Goal: Information Seeking & Learning: Learn about a topic

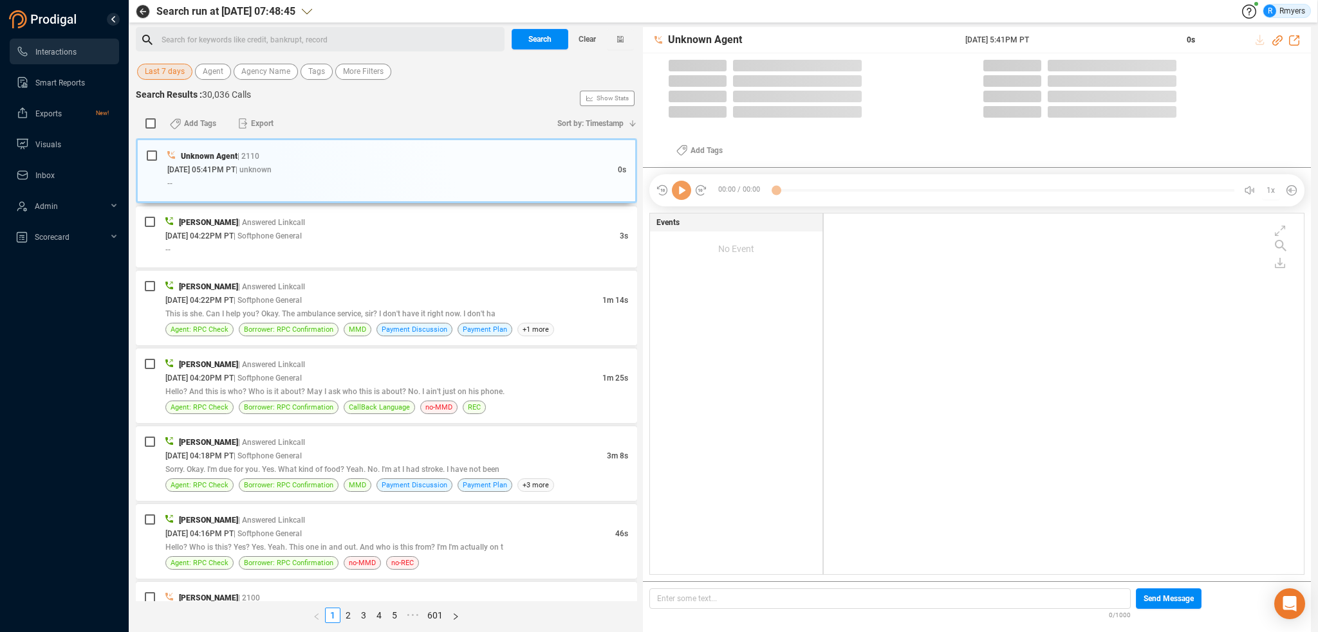
scroll to position [358, 474]
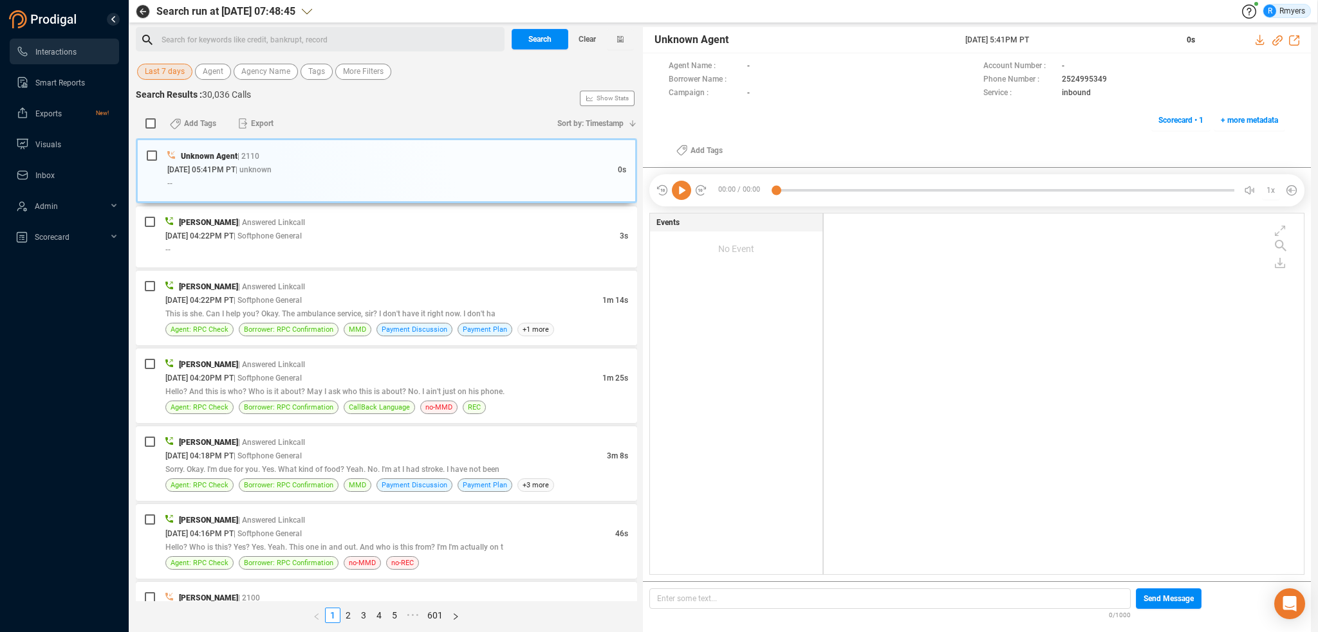
click at [154, 69] on span "Last 7 days" at bounding box center [165, 72] width 40 height 16
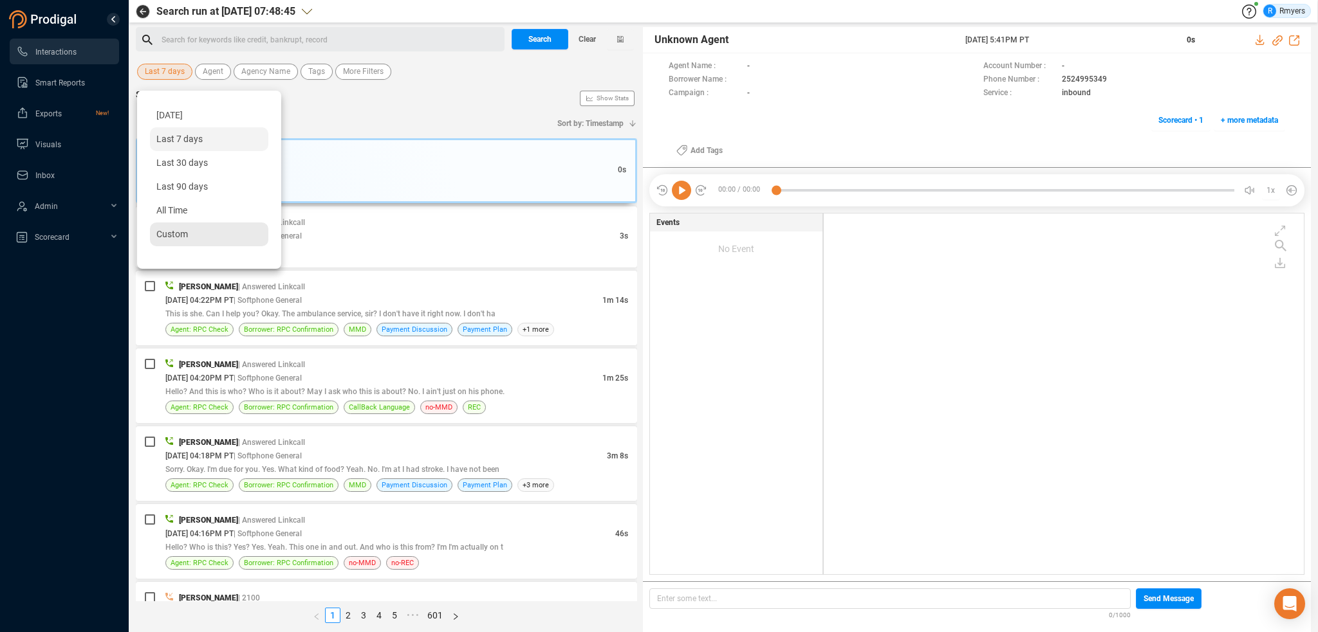
click at [176, 237] on span "Custom" at bounding box center [172, 234] width 32 height 10
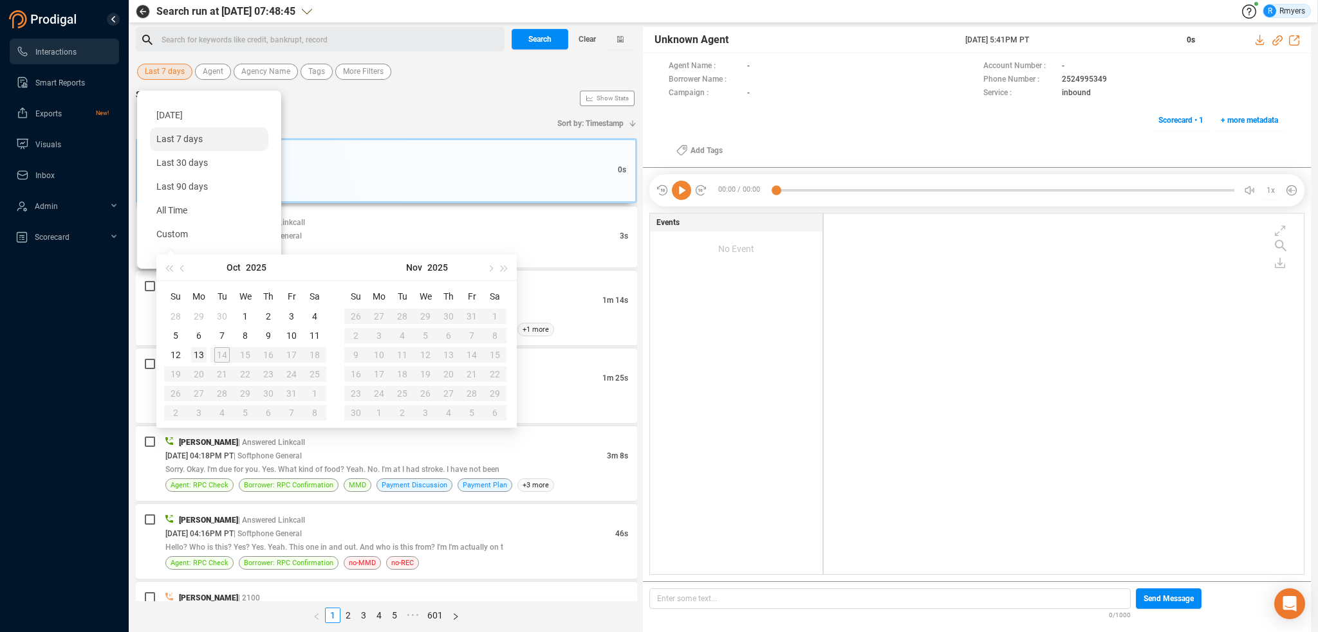
type input "[DATE]"
click at [203, 356] on div "13" at bounding box center [198, 354] width 15 height 15
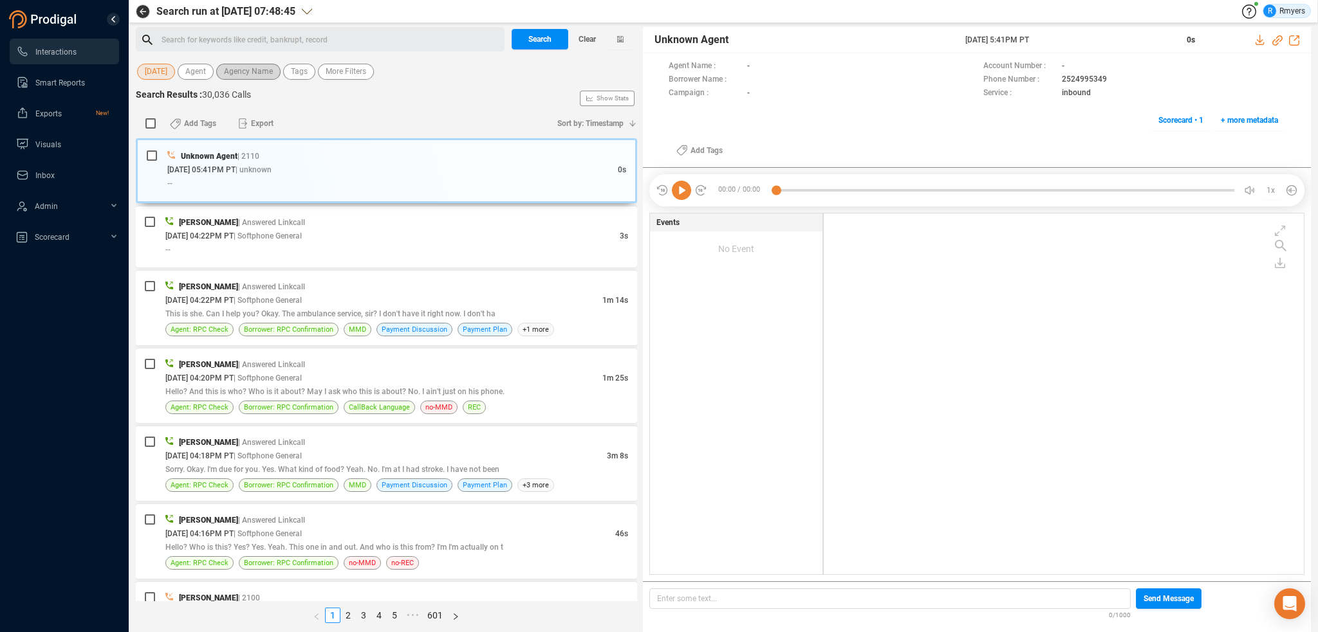
click at [253, 78] on span "Agency Name" at bounding box center [248, 72] width 49 height 16
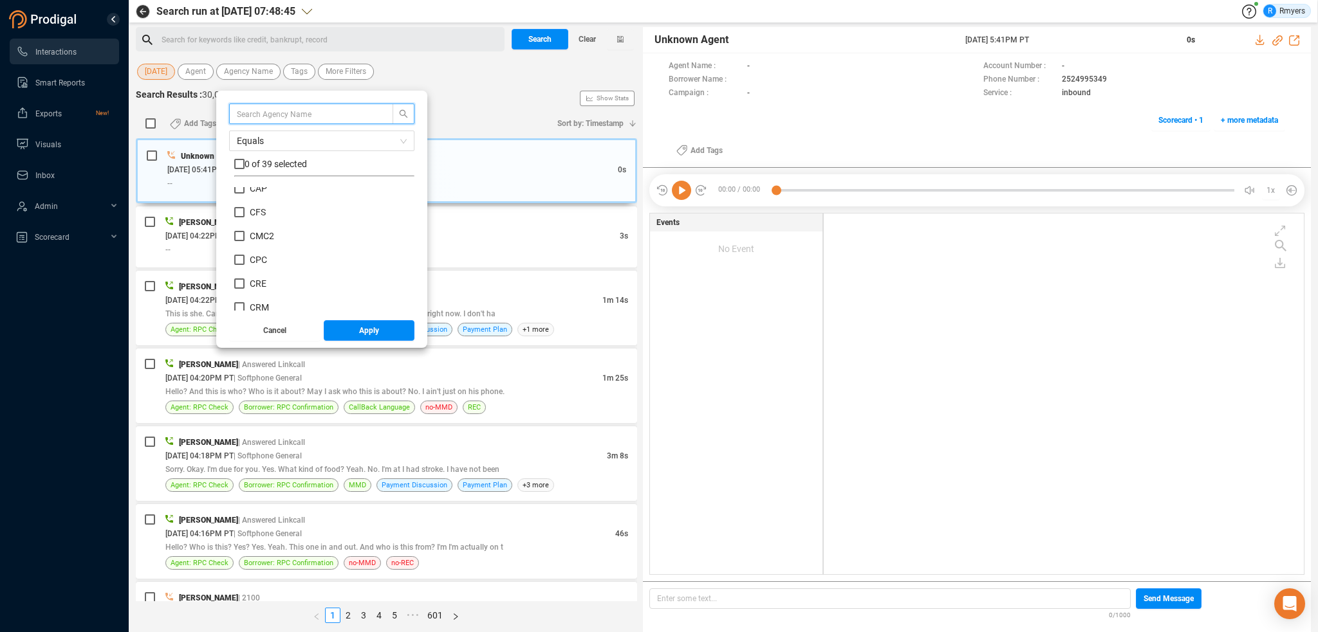
scroll to position [193, 0]
click at [261, 264] on span "CRM" at bounding box center [259, 262] width 19 height 10
click at [244, 264] on input "CRM" at bounding box center [239, 262] width 10 height 10
checkbox input "true"
click at [346, 330] on button "Apply" at bounding box center [369, 330] width 91 height 21
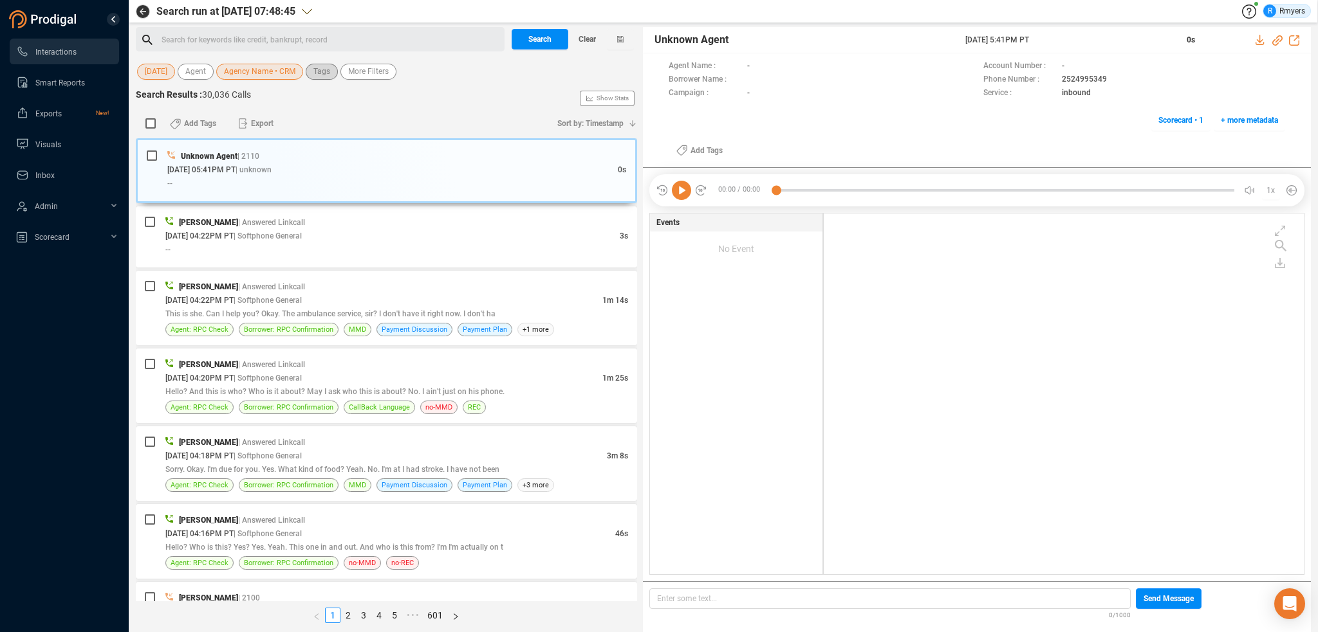
click at [326, 72] on span "Tags" at bounding box center [321, 72] width 17 height 16
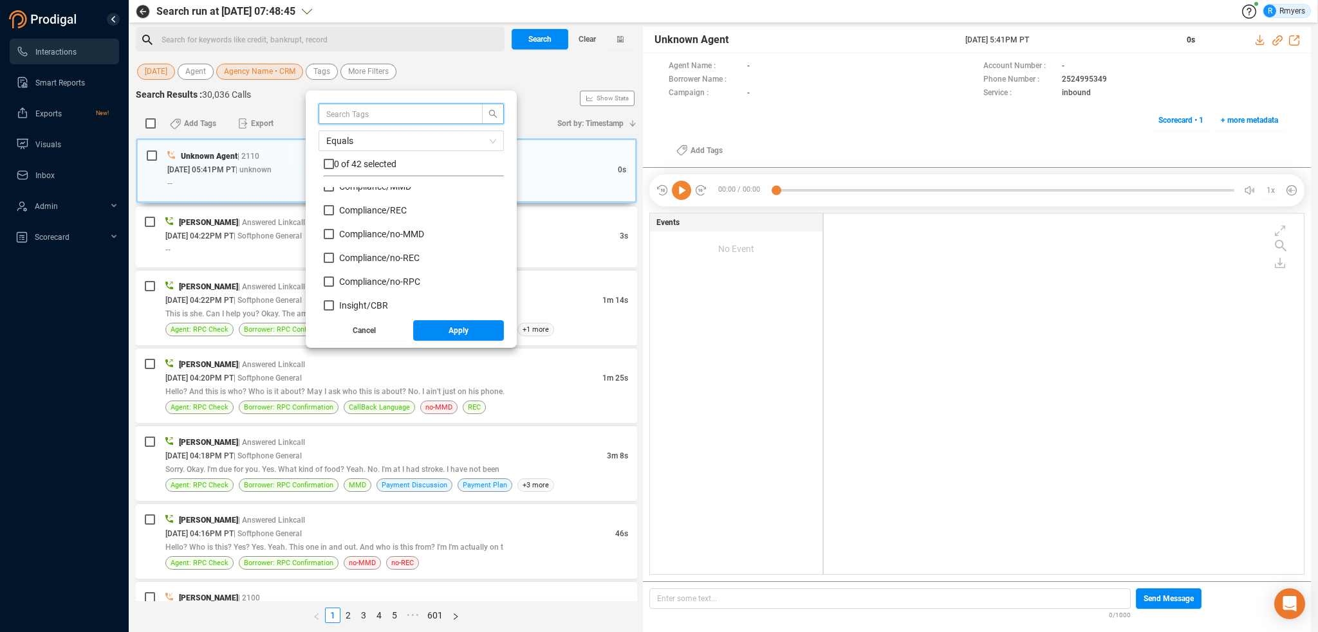
scroll to position [129, 0]
click at [355, 231] on span "Insight/ CBR" at bounding box center [363, 231] width 49 height 10
click at [334, 231] on input "Insight/ CBR" at bounding box center [329, 231] width 10 height 10
checkbox input "true"
drag, startPoint x: 351, startPoint y: 248, endPoint x: 354, endPoint y: 259, distance: 11.2
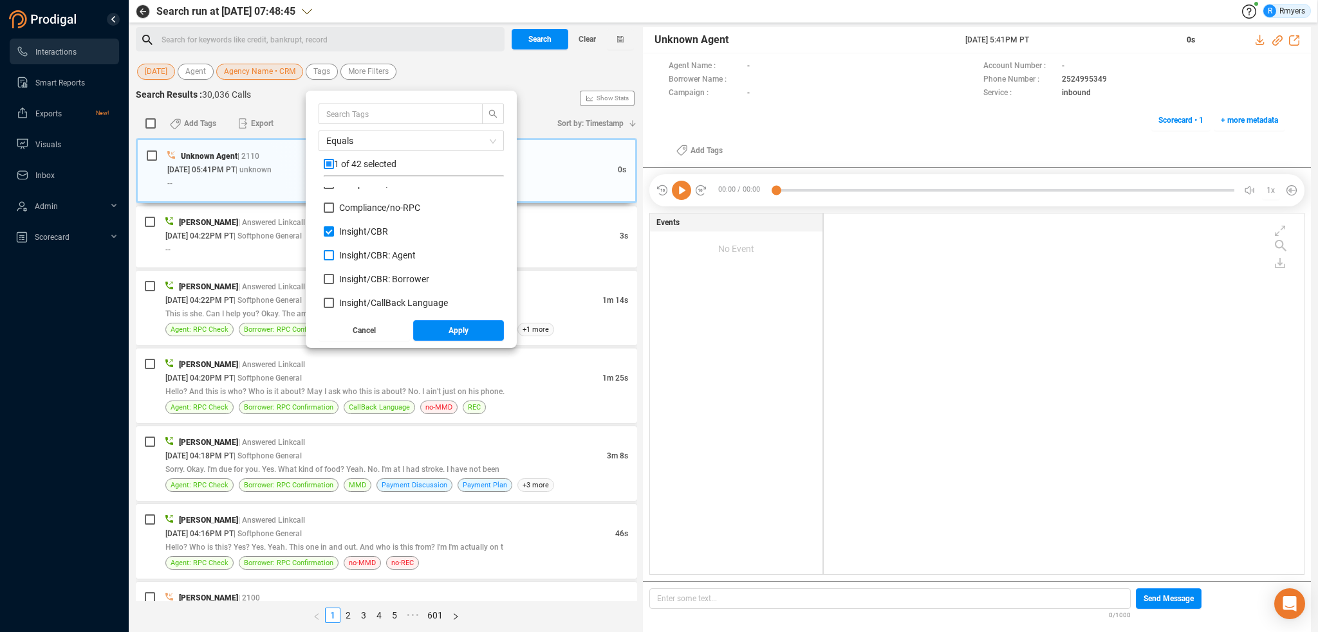
click at [351, 250] on label "Insight/ CBR: Agent" at bounding box center [372, 256] width 97 height 14
click at [334, 250] on input "Insight/ CBR: Agent" at bounding box center [329, 255] width 10 height 10
checkbox input "true"
click at [355, 279] on span "Insight/ CBR: Borrower" at bounding box center [384, 279] width 90 height 10
click at [334, 279] on input "Insight/ CBR: Borrower" at bounding box center [329, 279] width 10 height 10
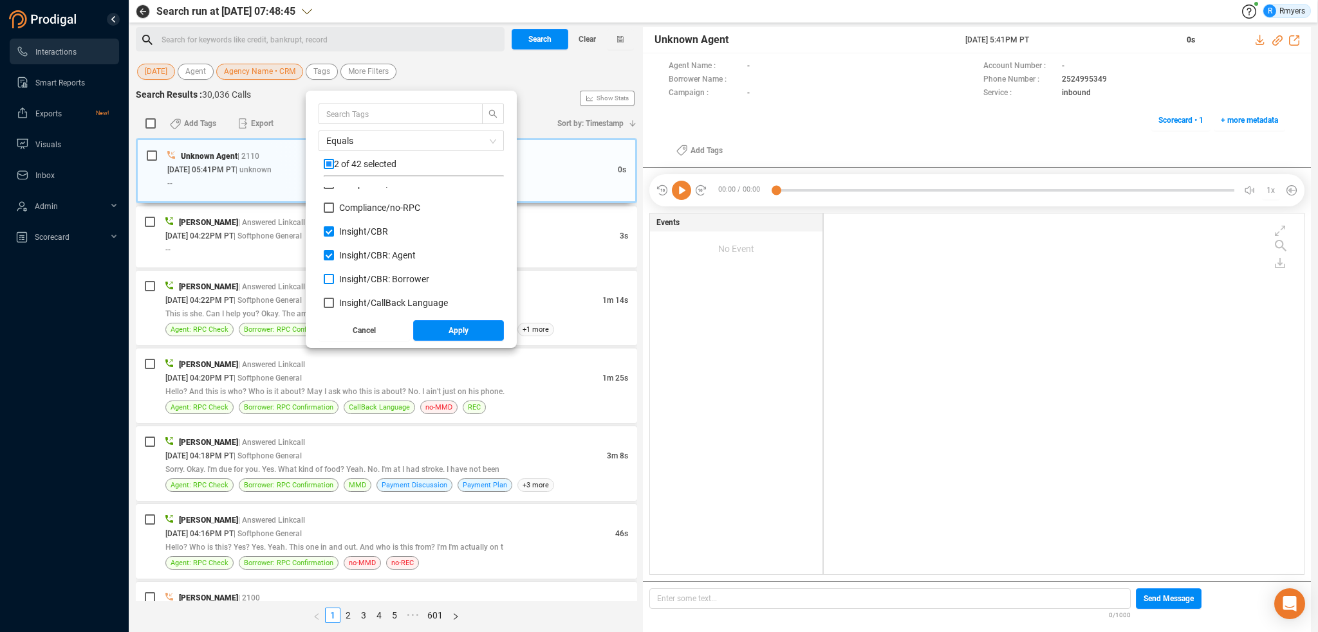
checkbox input "true"
click at [349, 237] on span "Red Flag/ Bankruptcy Language" at bounding box center [402, 233] width 127 height 10
click at [334, 237] on input "Red Flag/ Bankruptcy Language" at bounding box center [329, 233] width 10 height 10
checkbox input "true"
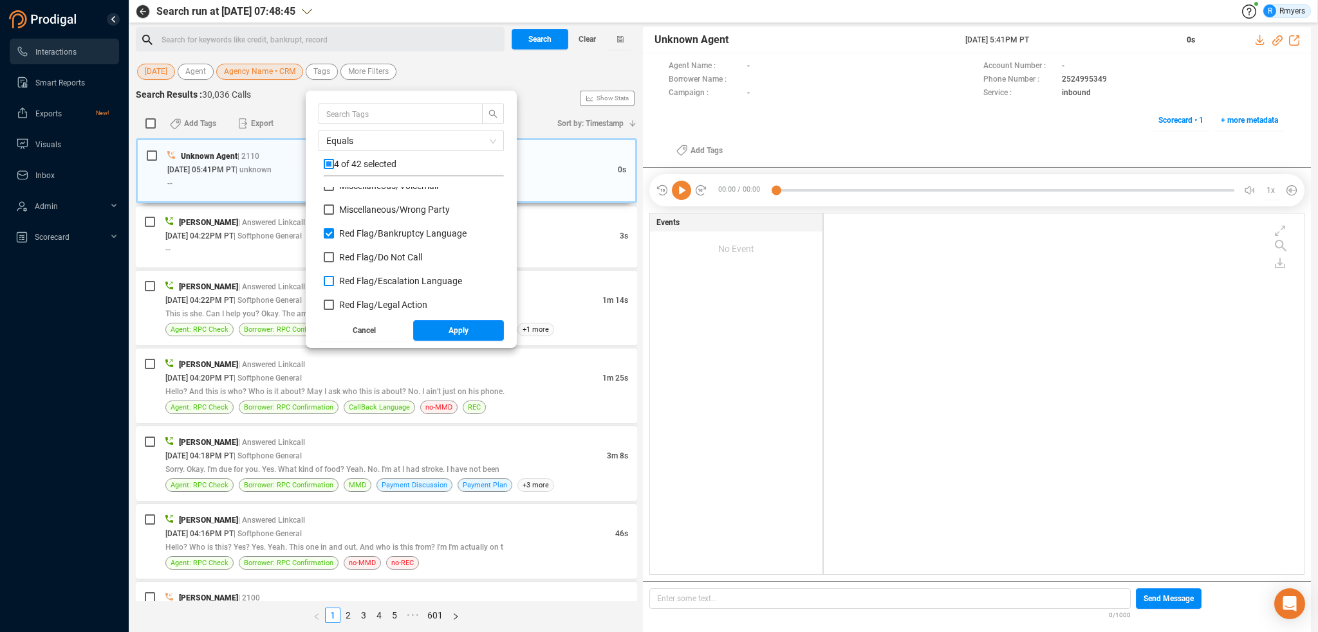
click at [352, 283] on span "Red Flag/ Escalation Language" at bounding box center [400, 281] width 123 height 10
click at [334, 283] on input "Red Flag/ Escalation Language" at bounding box center [329, 281] width 10 height 10
checkbox input "true"
click at [353, 306] on span "Red Flag/ Legal Action" at bounding box center [383, 305] width 88 height 10
click at [334, 306] on input "Red Flag/ Legal Action" at bounding box center [329, 305] width 10 height 10
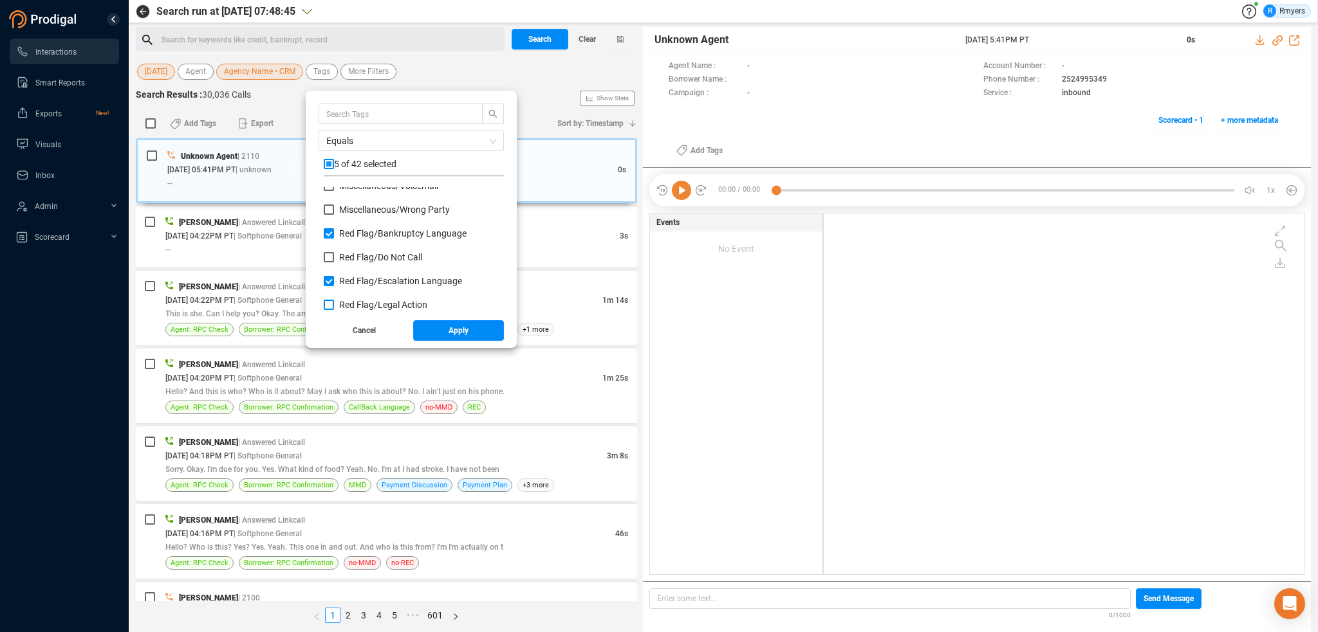
checkbox input "true"
click at [345, 263] on span "Red Flag/ Legal Action: Agent" at bounding box center [397, 264] width 116 height 10
click at [334, 263] on input "Red Flag/ Legal Action: Agent" at bounding box center [329, 264] width 10 height 10
checkbox input "true"
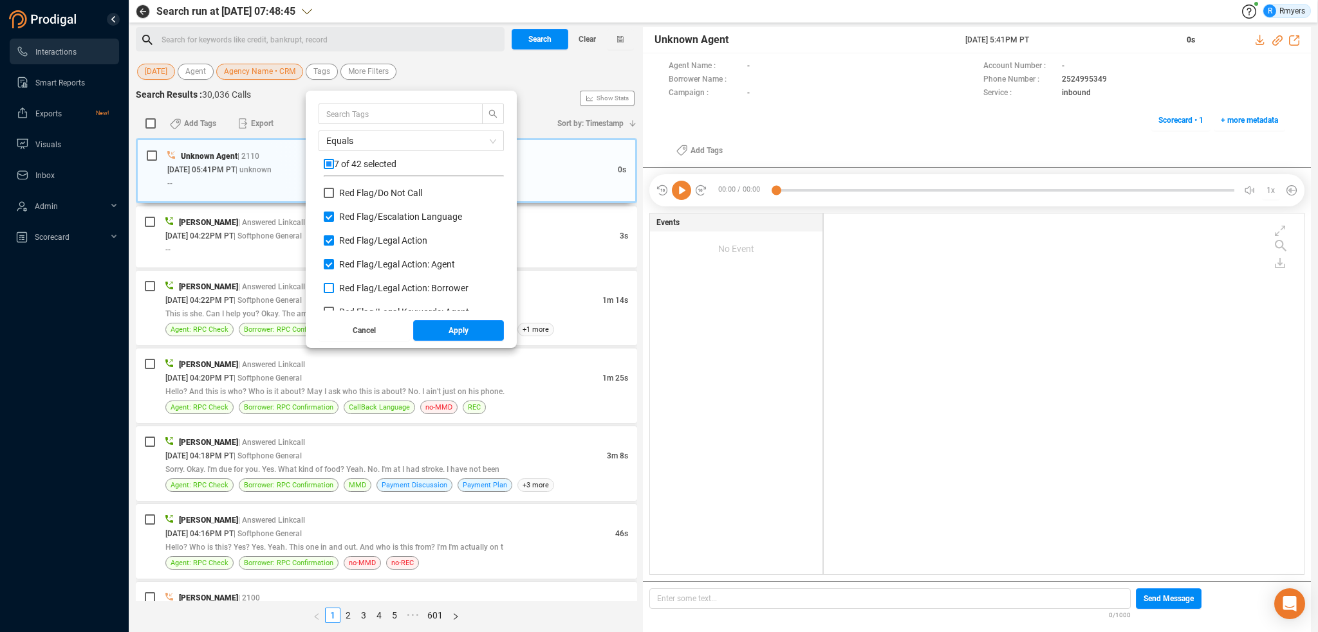
click at [345, 286] on span "Red Flag/ Legal Action: Borrower" at bounding box center [403, 288] width 129 height 10
click at [334, 286] on input "Red Flag/ Legal Action: Borrower" at bounding box center [329, 288] width 10 height 10
checkbox input "true"
click at [345, 254] on div "Red Flag/ Legal Keywords: Agent" at bounding box center [414, 253] width 180 height 24
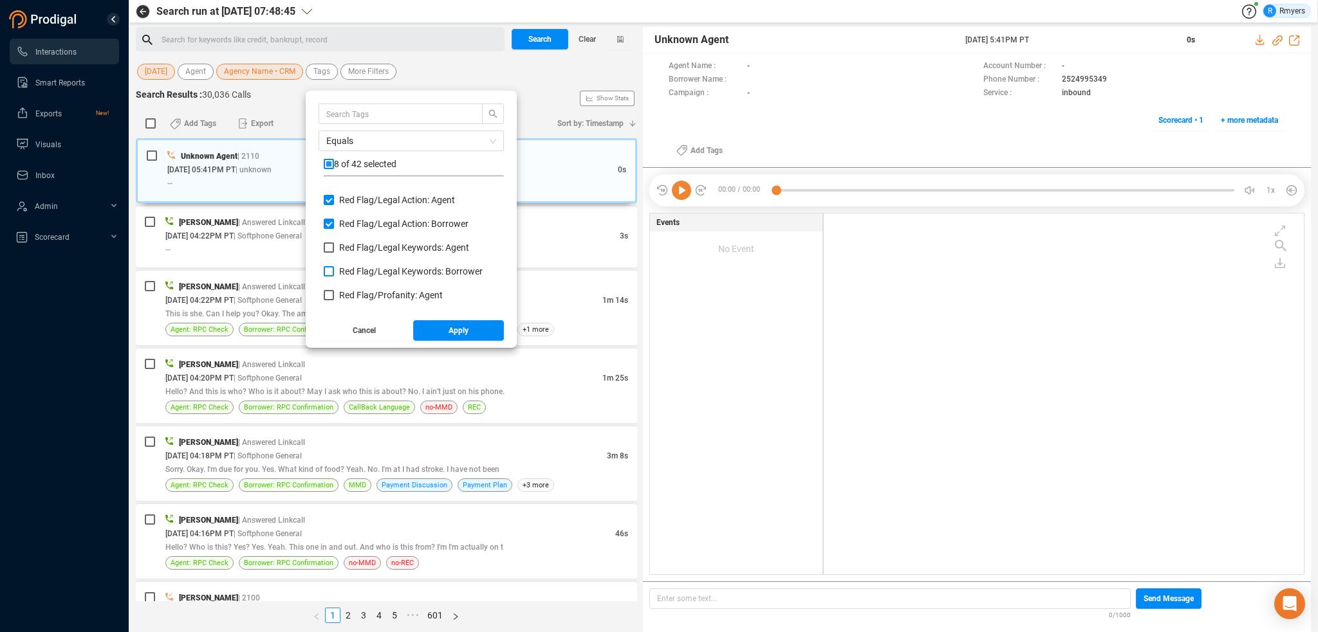
click at [345, 274] on span "Red Flag/ Legal Keywords: Borrower" at bounding box center [410, 271] width 143 height 10
click at [334, 274] on input "Red Flag/ Legal Keywords: Borrower" at bounding box center [329, 271] width 10 height 10
checkbox input "true"
click at [344, 248] on span "Red Flag/ Legal Keywords: Agent" at bounding box center [404, 248] width 130 height 10
click at [334, 248] on input "Red Flag/ Legal Keywords: Agent" at bounding box center [329, 248] width 10 height 10
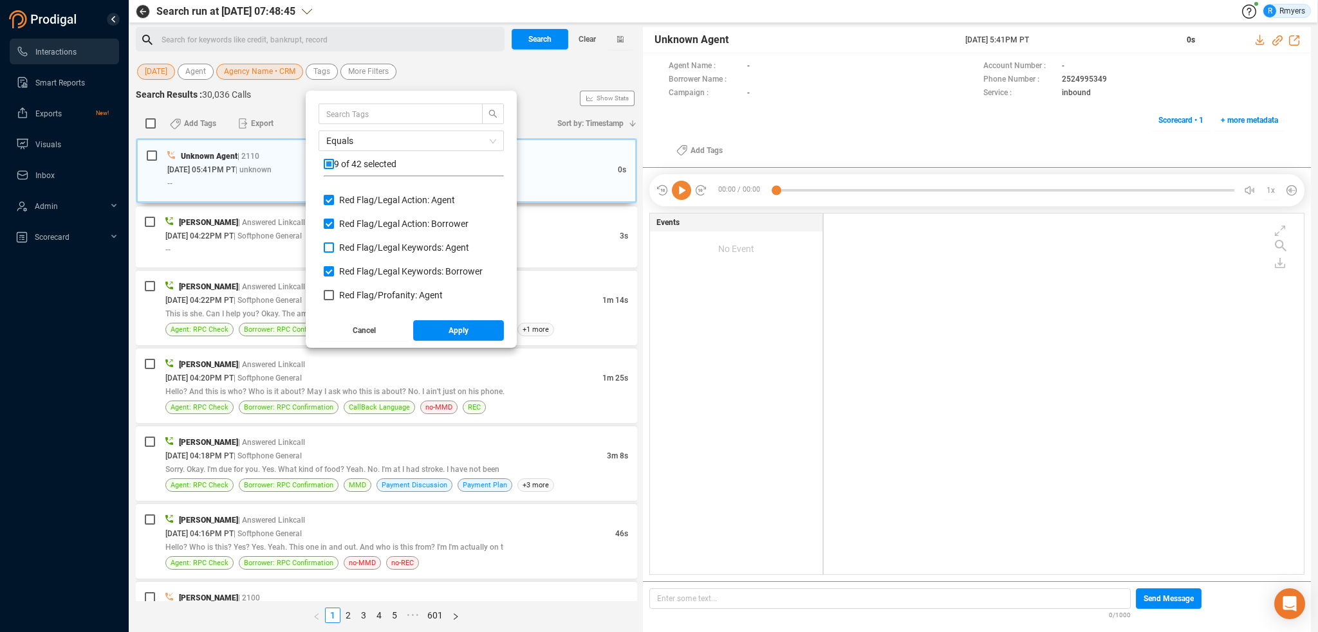
checkbox input "true"
click at [355, 297] on span "Red Flag/ Profanity: Agent" at bounding box center [391, 295] width 104 height 10
click at [334, 297] on input "Red Flag/ Profanity: Agent" at bounding box center [329, 295] width 10 height 10
checkbox input "true"
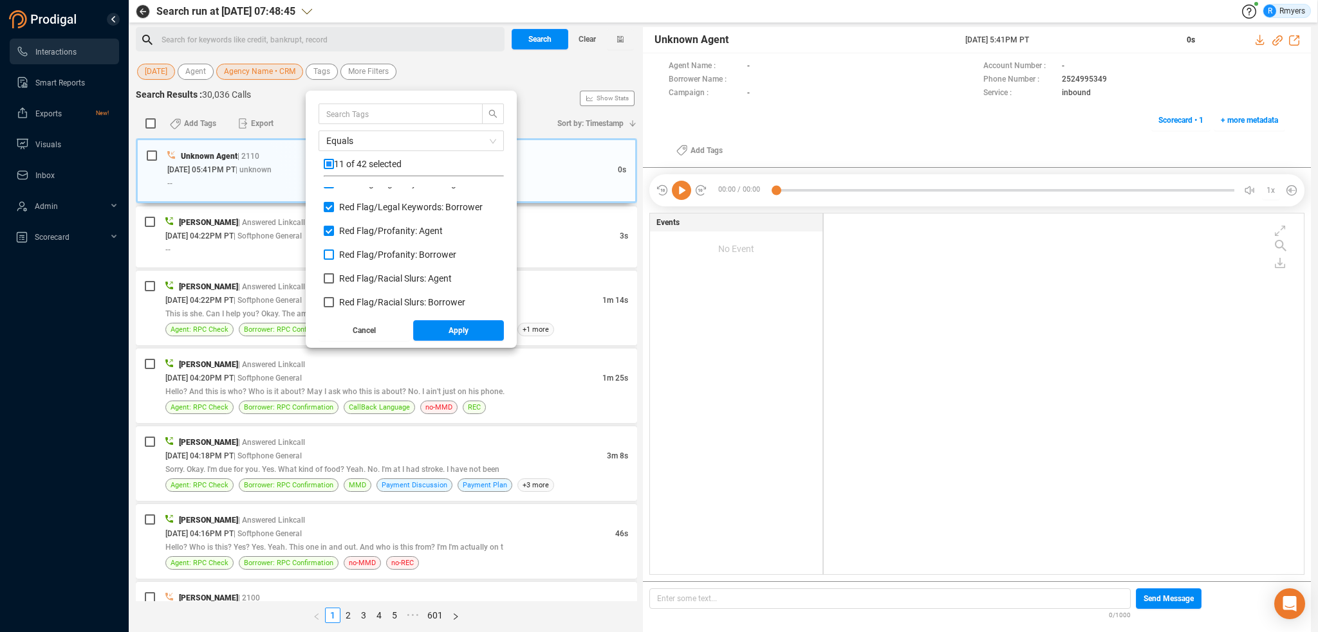
click at [349, 254] on span "Red Flag/ Profanity: Borrower" at bounding box center [397, 255] width 117 height 10
click at [334, 254] on input "Red Flag/ Profanity: Borrower" at bounding box center [329, 255] width 10 height 10
checkbox input "true"
click at [347, 277] on span "Red Flag/ Racial Slurs: Agent" at bounding box center [395, 278] width 113 height 10
click at [334, 277] on input "Red Flag/ Racial Slurs: Agent" at bounding box center [329, 278] width 10 height 10
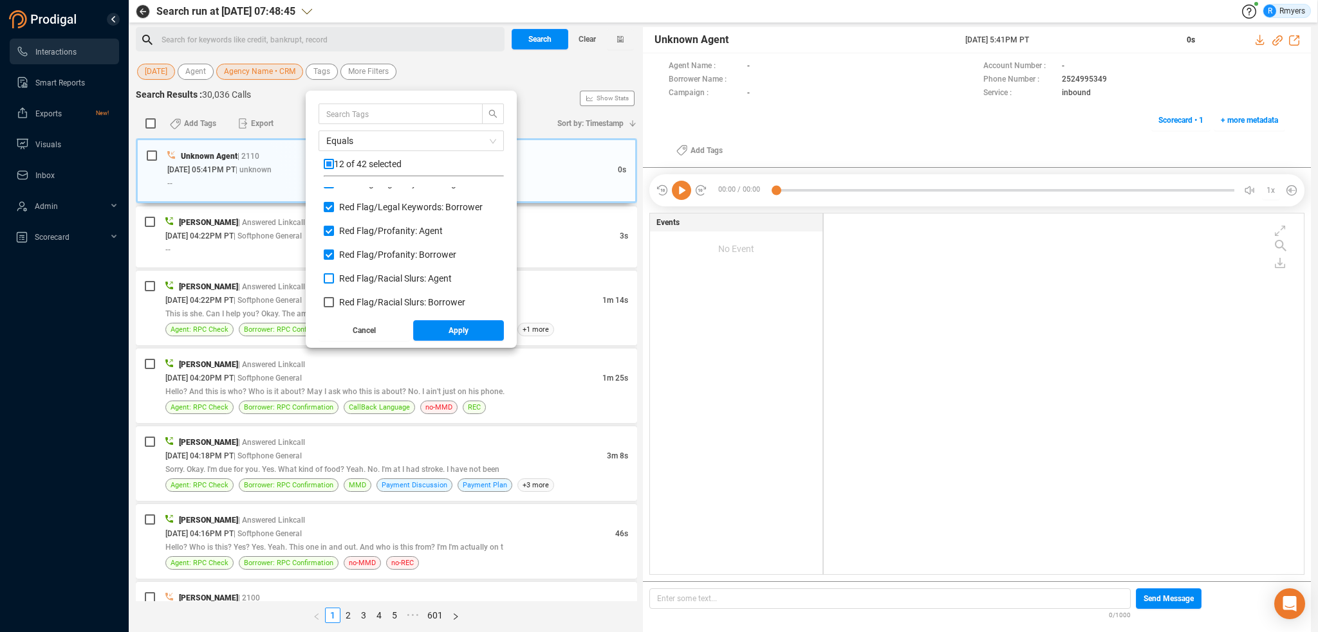
checkbox input "true"
click at [351, 301] on span "Red Flag/ Racial Slurs: Borrower" at bounding box center [402, 302] width 126 height 10
click at [334, 301] on input "Red Flag/ Racial Slurs: Borrower" at bounding box center [329, 302] width 10 height 10
checkbox input "true"
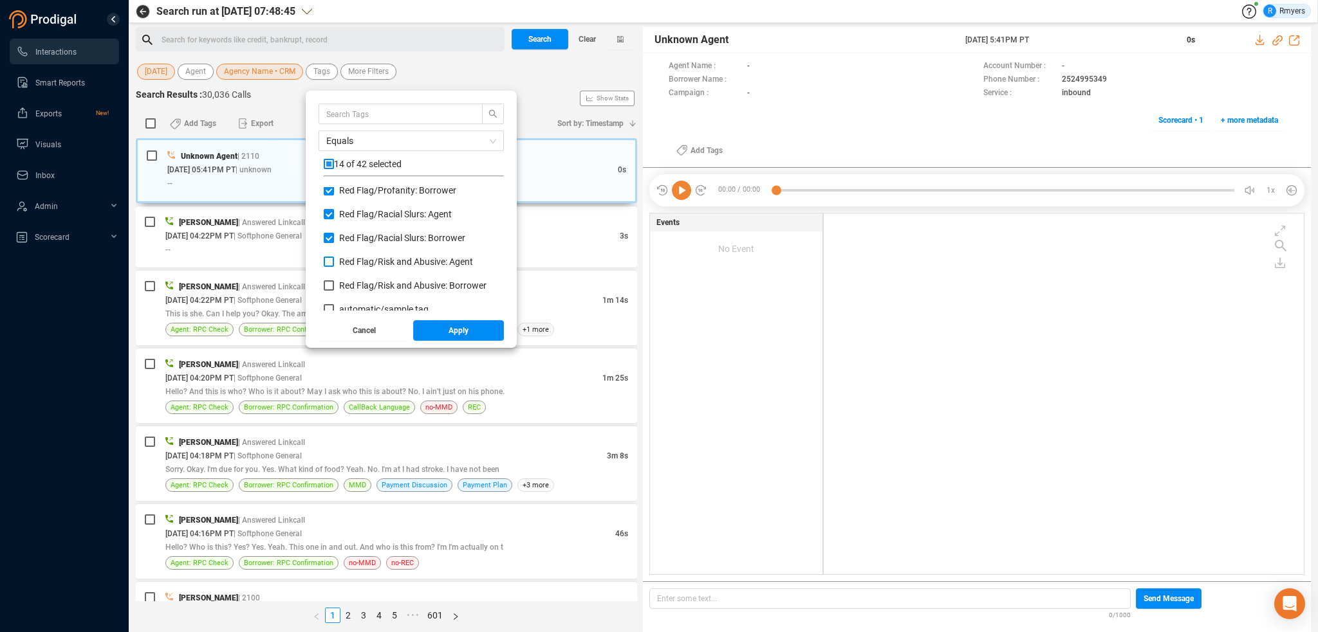
click at [350, 263] on span "Red Flag/ Risk and Abusive: Agent" at bounding box center [406, 262] width 134 height 10
click at [334, 263] on input "Red Flag/ Risk and Abusive: Agent" at bounding box center [329, 262] width 10 height 10
checkbox input "true"
click at [349, 282] on span "Red Flag/ Risk and Abusive: Borrower" at bounding box center [412, 286] width 147 height 10
click at [334, 282] on input "Red Flag/ Risk and Abusive: Borrower" at bounding box center [329, 286] width 10 height 10
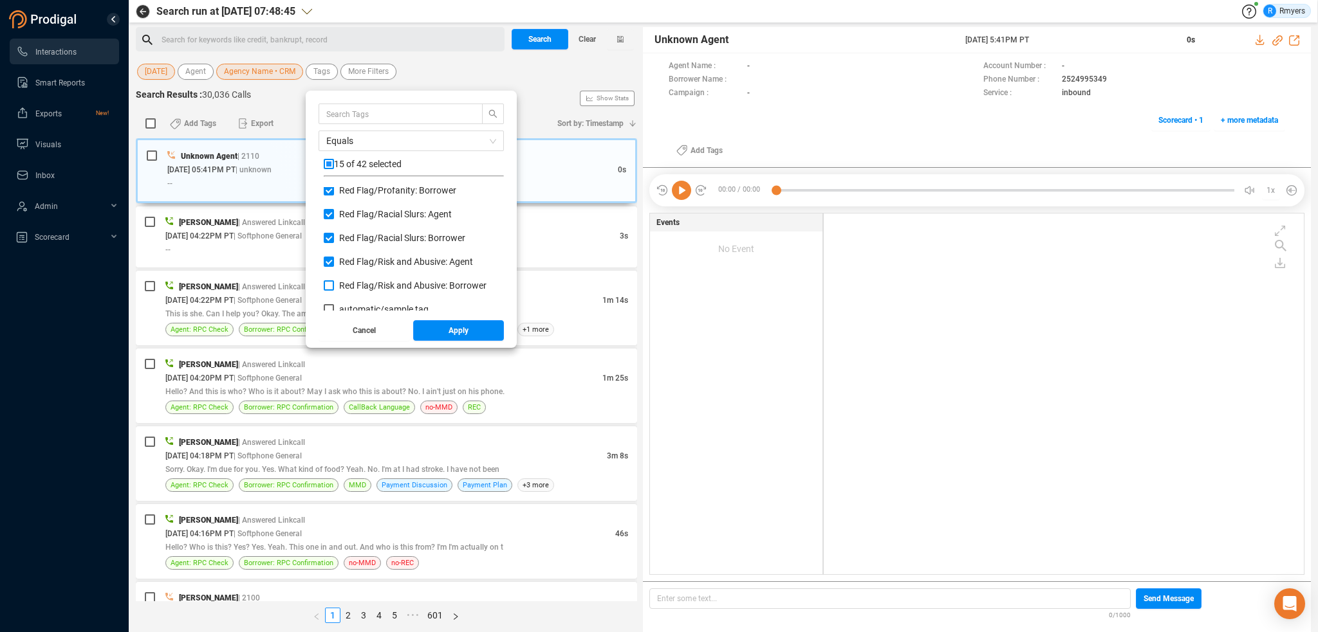
checkbox input "true"
click at [425, 326] on button "Apply" at bounding box center [458, 330] width 91 height 21
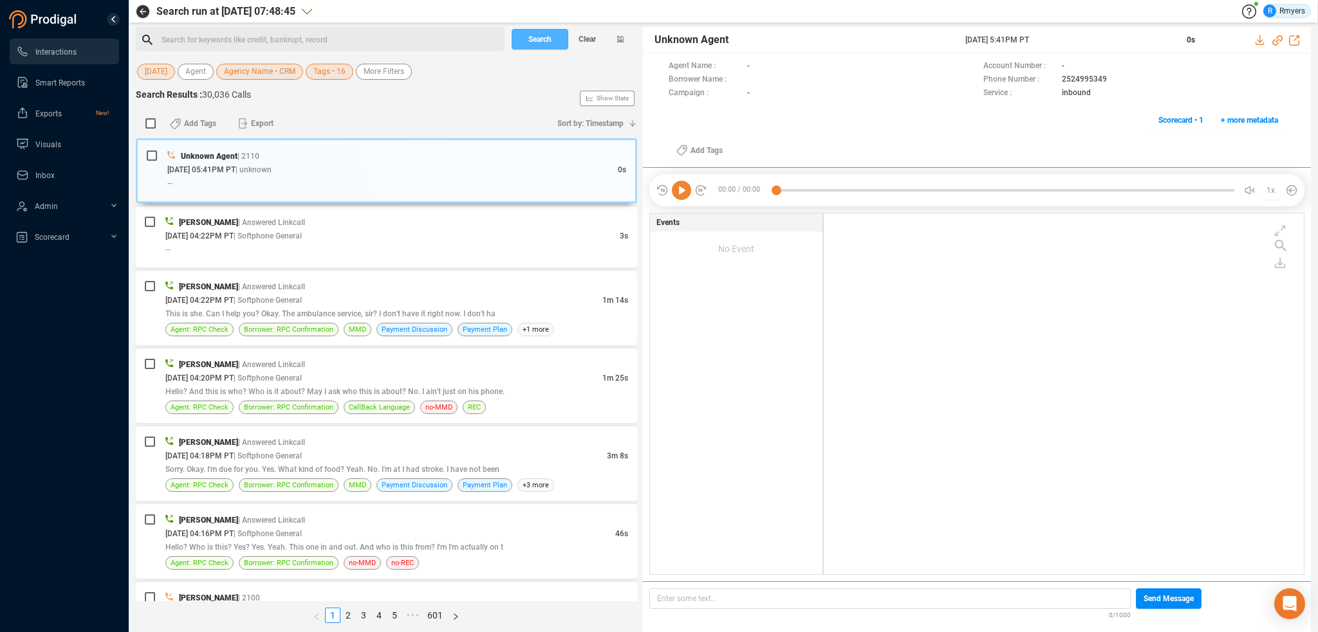
click at [526, 41] on button "Search" at bounding box center [539, 39] width 57 height 21
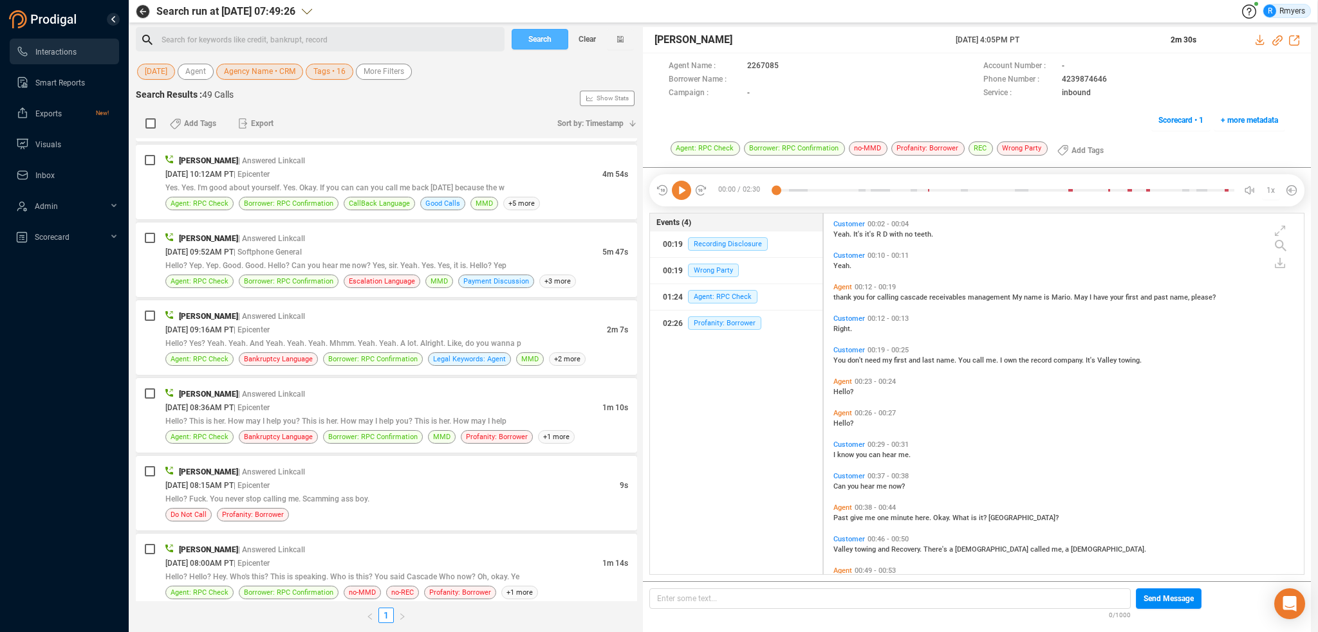
scroll to position [3342, 0]
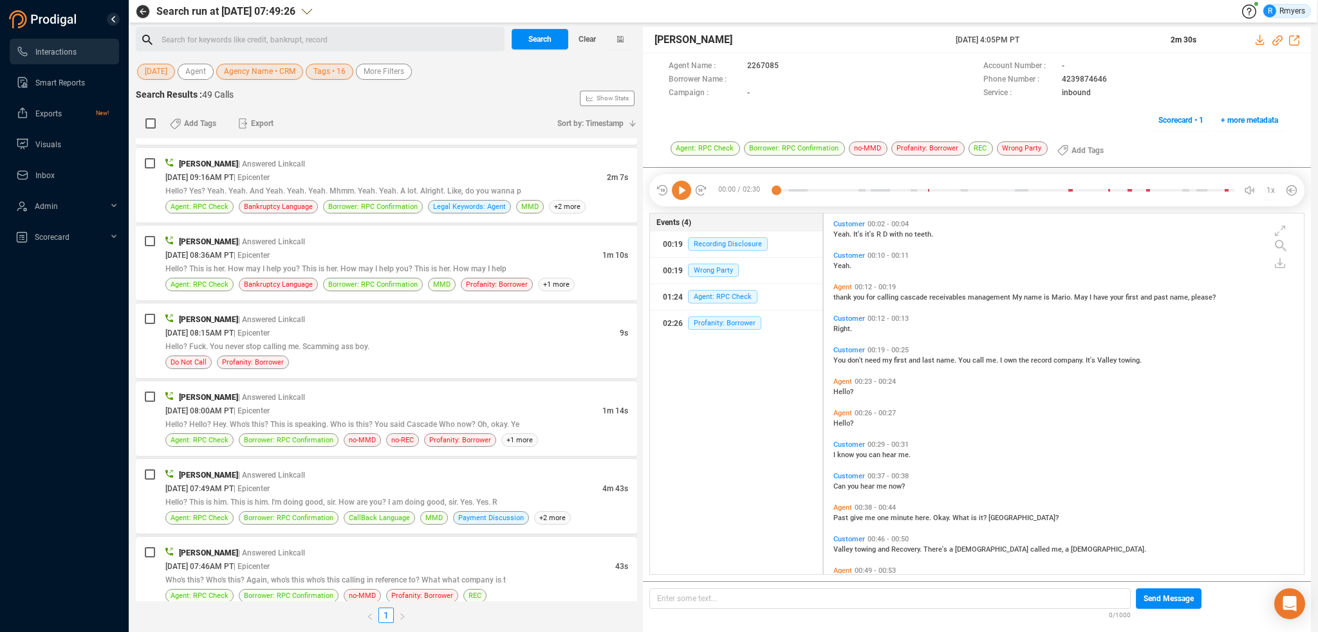
drag, startPoint x: 474, startPoint y: 547, endPoint x: 347, endPoint y: 573, distance: 128.7
click at [471, 560] on div "[DATE] 07:46AM PT | Epicenter" at bounding box center [390, 567] width 450 height 14
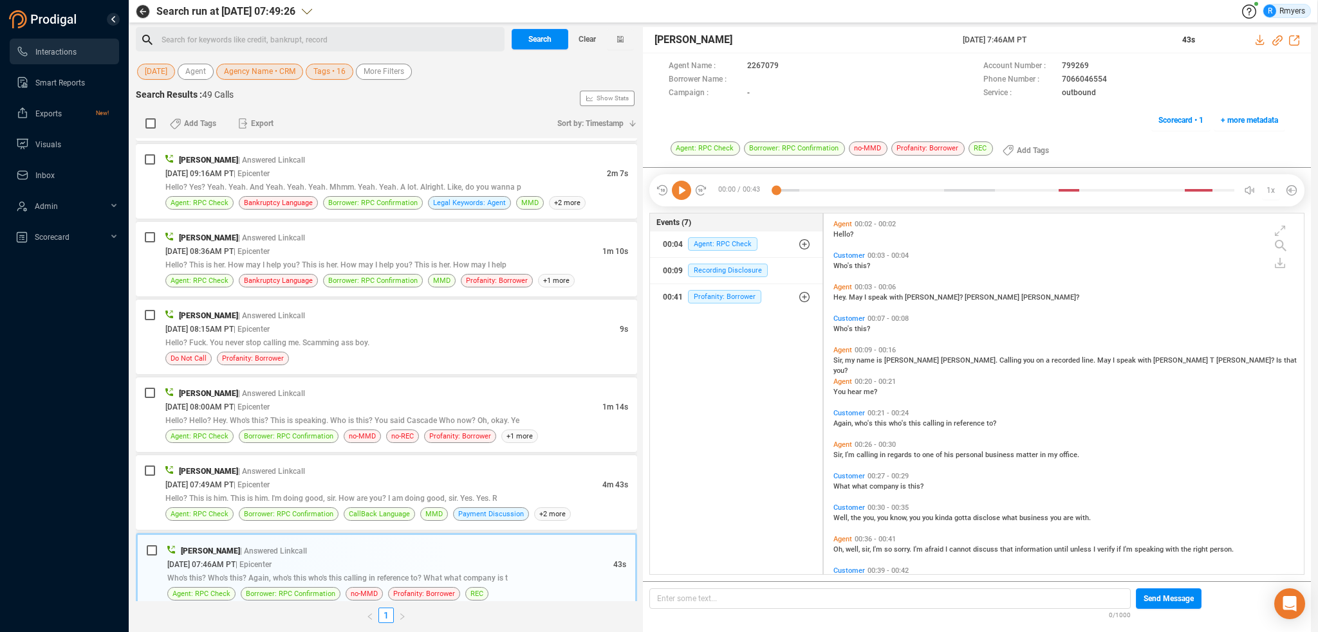
click at [686, 192] on icon at bounding box center [681, 190] width 19 height 19
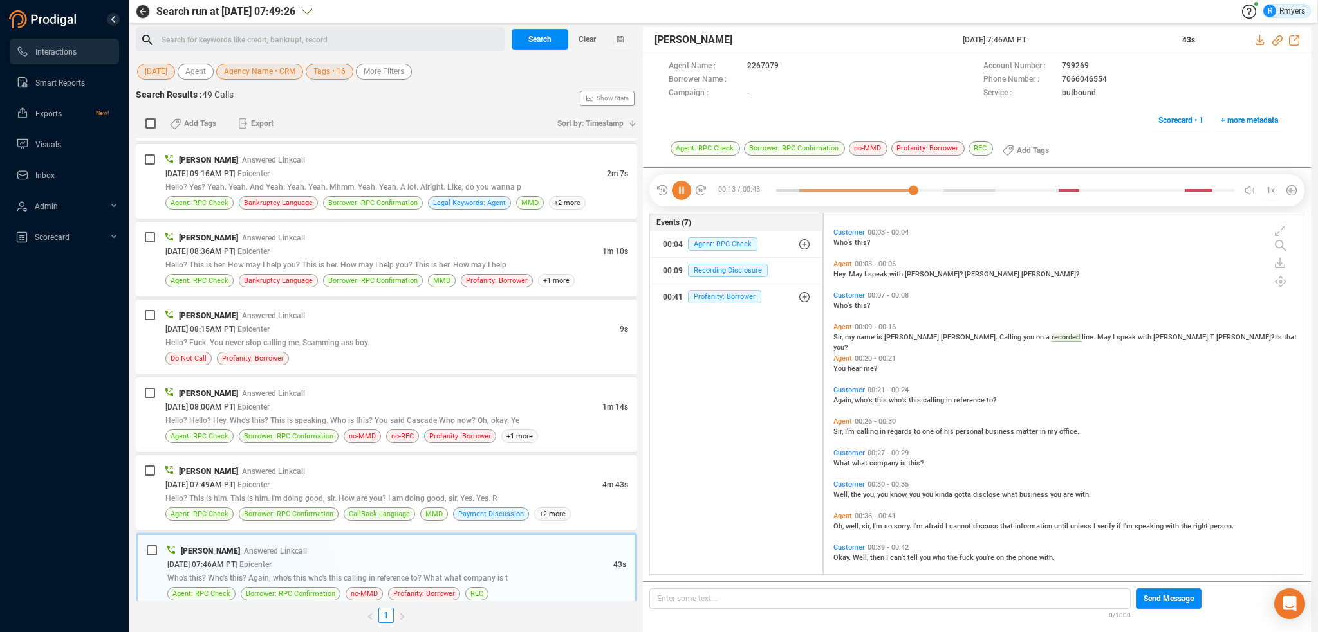
scroll to position [31, 0]
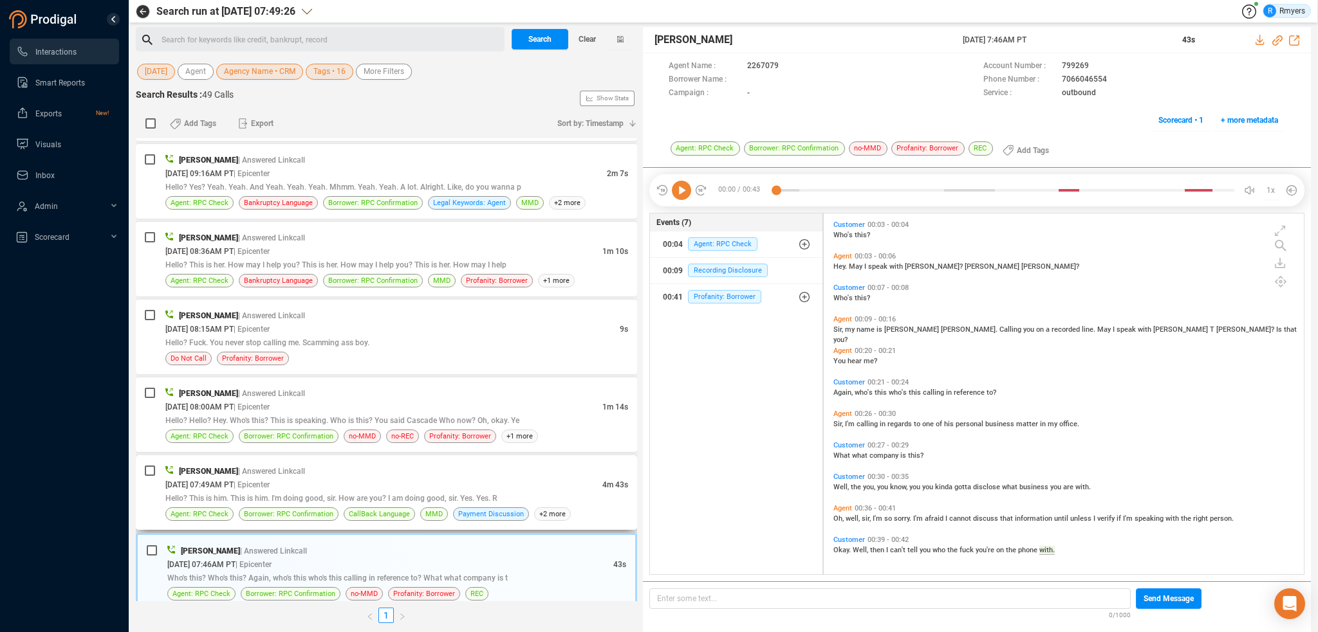
drag, startPoint x: 320, startPoint y: 470, endPoint x: 306, endPoint y: 461, distance: 16.8
click at [320, 478] on div "[DATE] 07:49AM PT | Epicenter" at bounding box center [383, 485] width 437 height 14
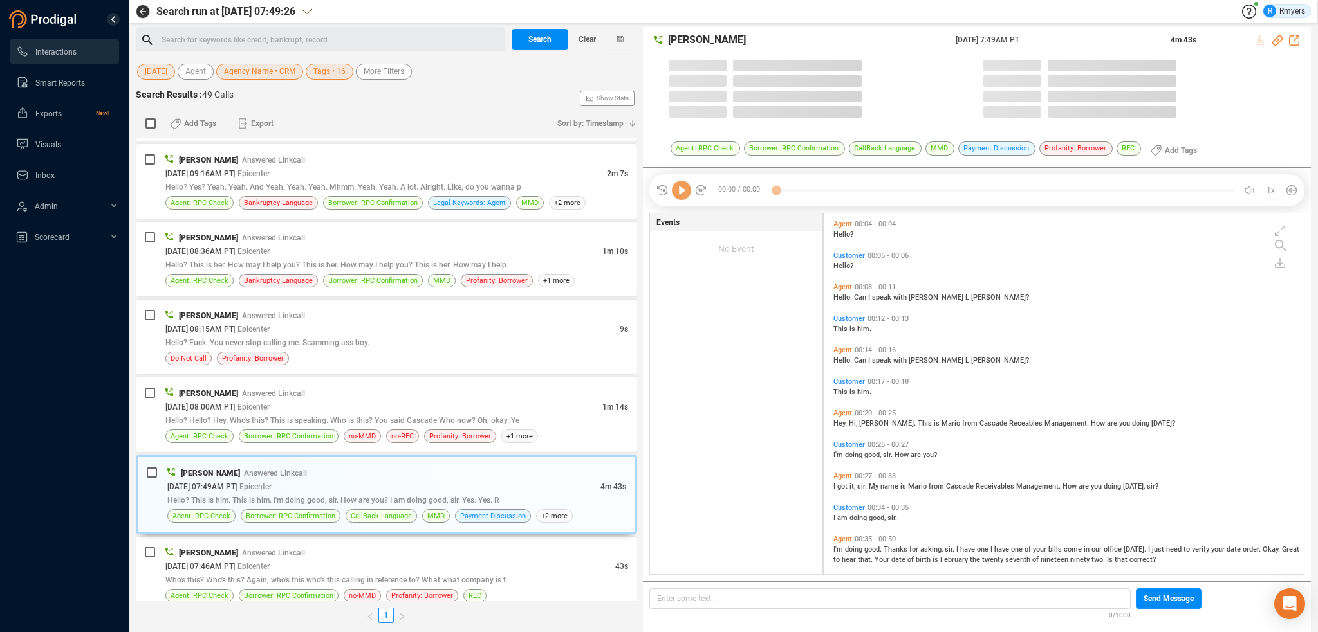
scroll to position [358, 474]
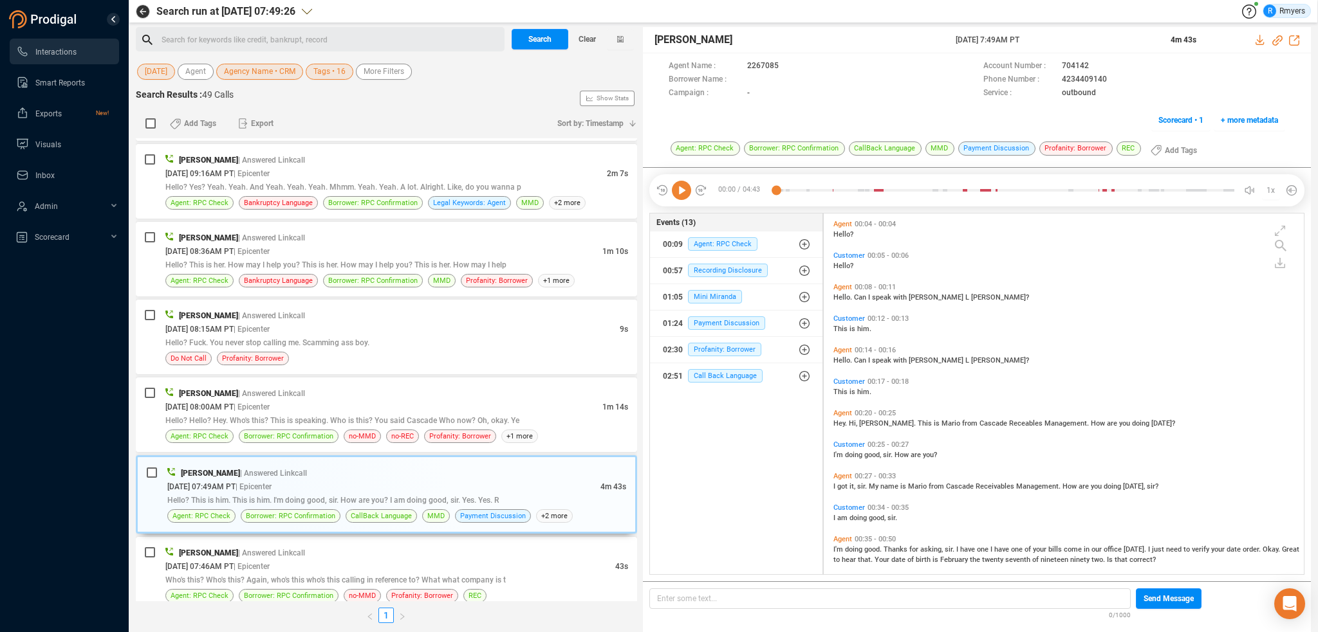
click at [684, 190] on icon at bounding box center [681, 190] width 19 height 19
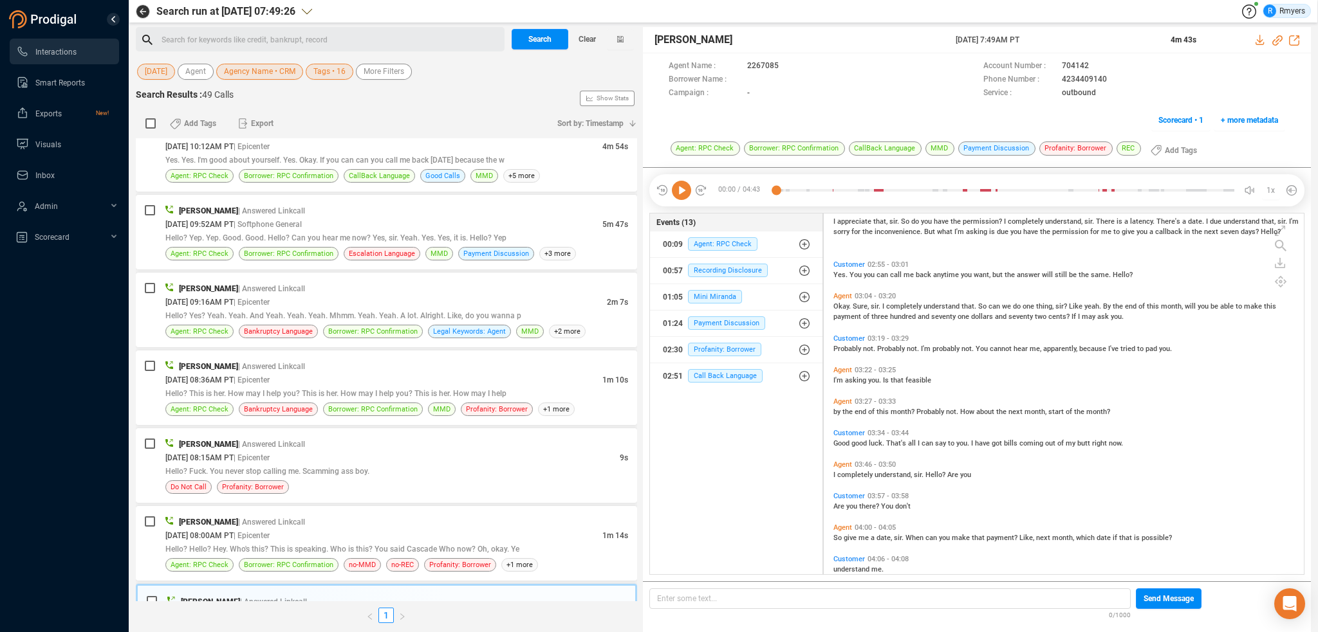
scroll to position [1008, 0]
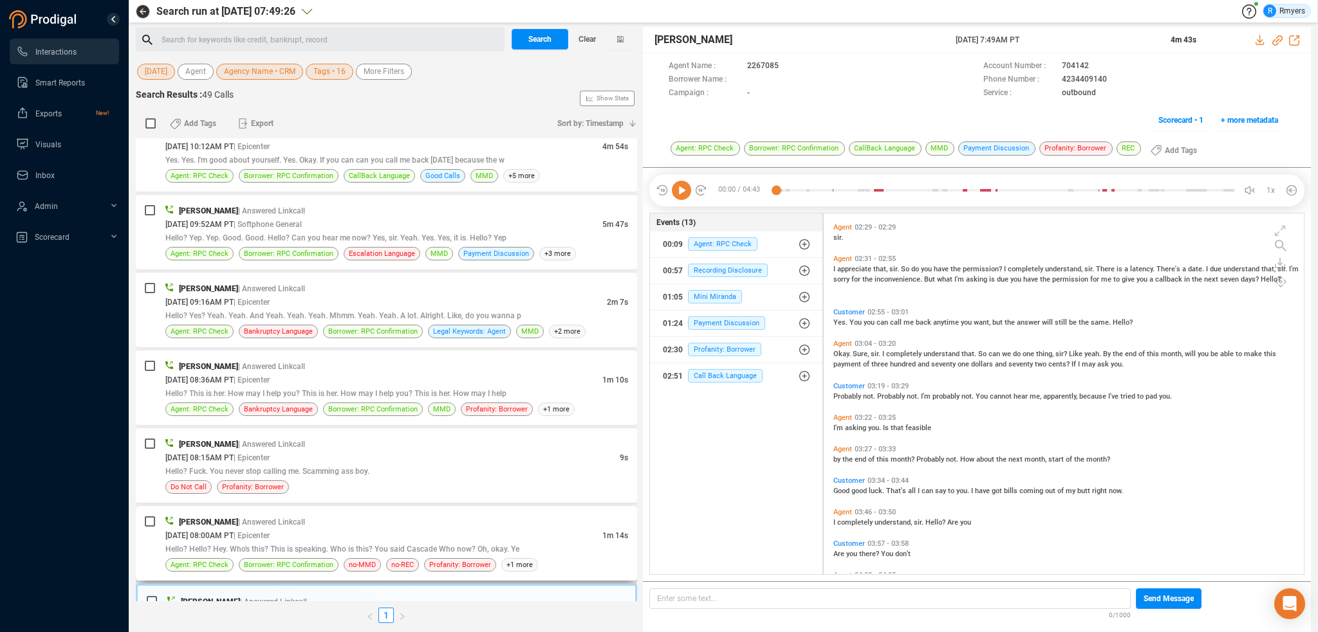
click at [373, 529] on div "[DATE] 08:00AM PT | Epicenter" at bounding box center [383, 536] width 437 height 14
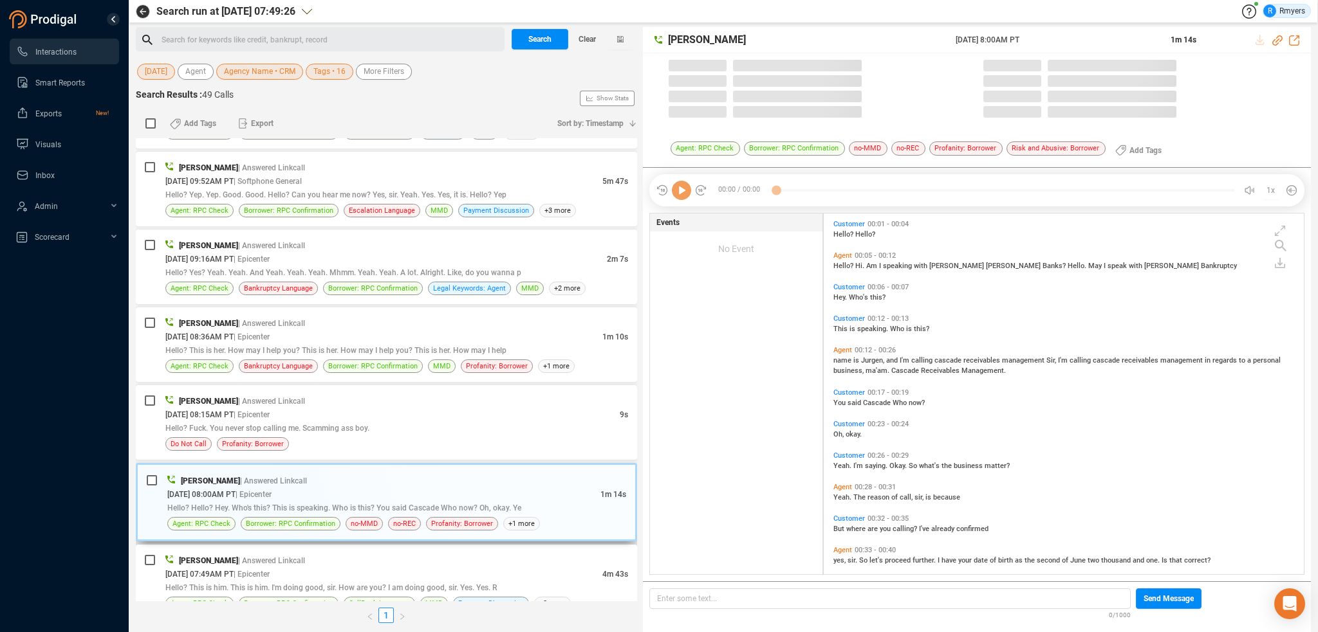
scroll to position [3342, 0]
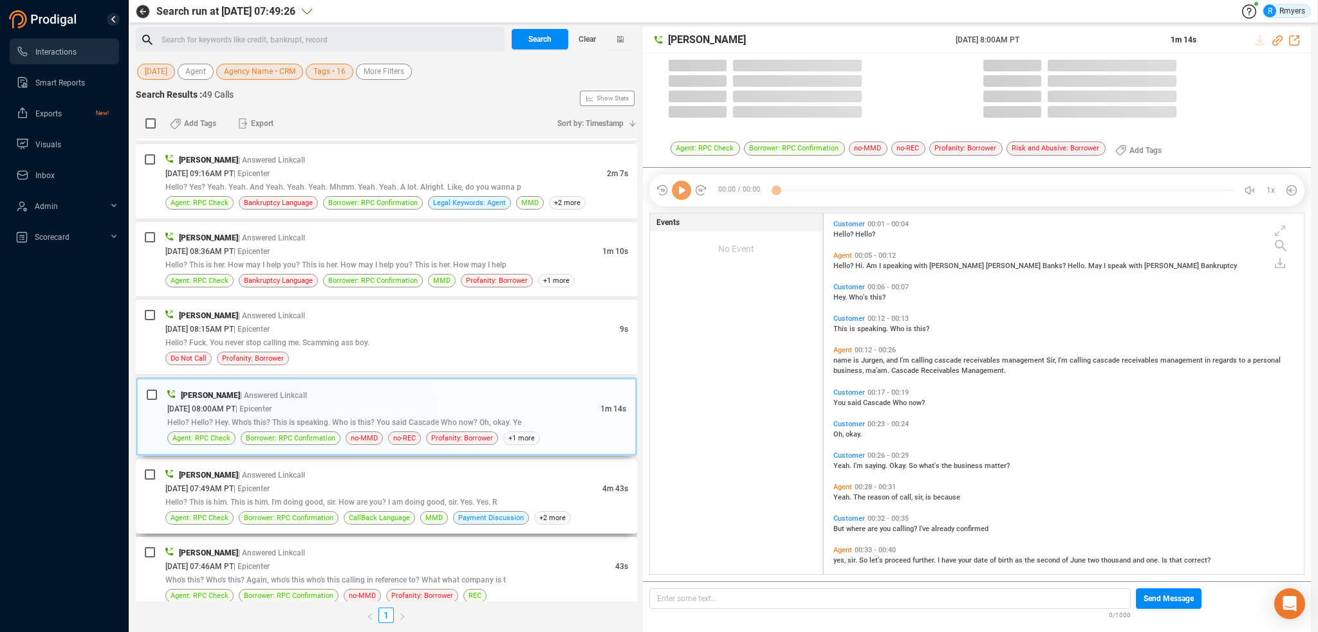
click at [422, 482] on div "[DATE] 07:49AM PT | Epicenter" at bounding box center [383, 489] width 437 height 14
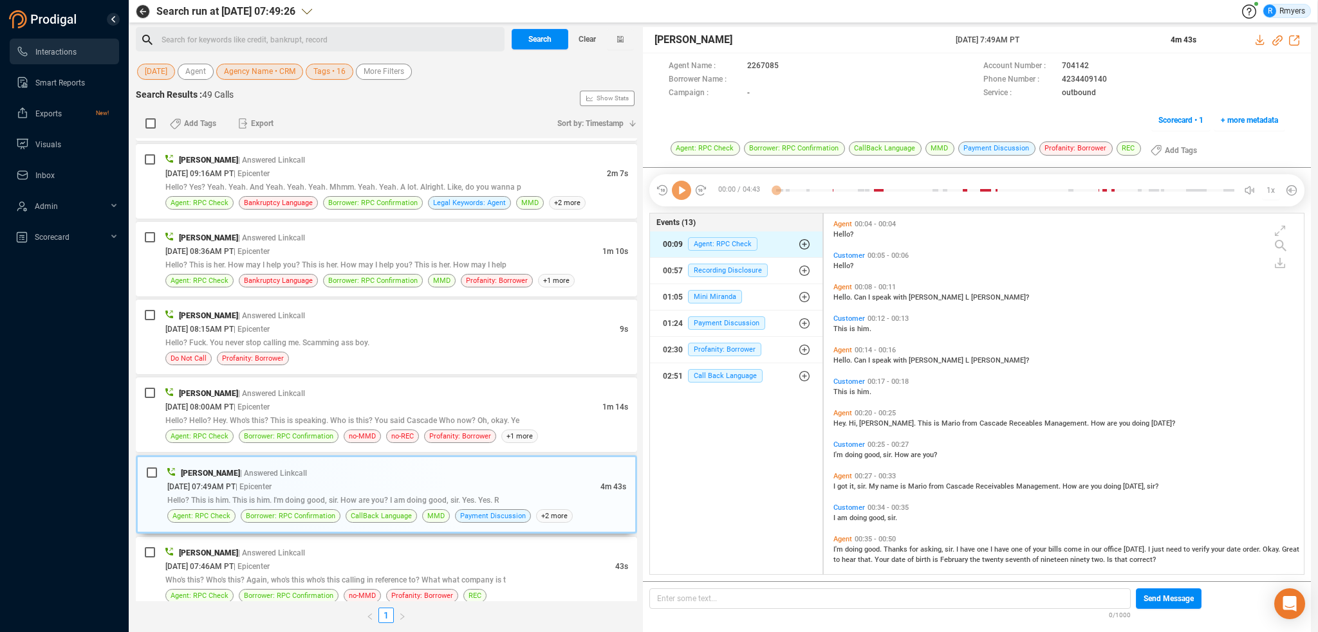
scroll to position [358, 474]
click at [685, 190] on icon at bounding box center [681, 190] width 19 height 19
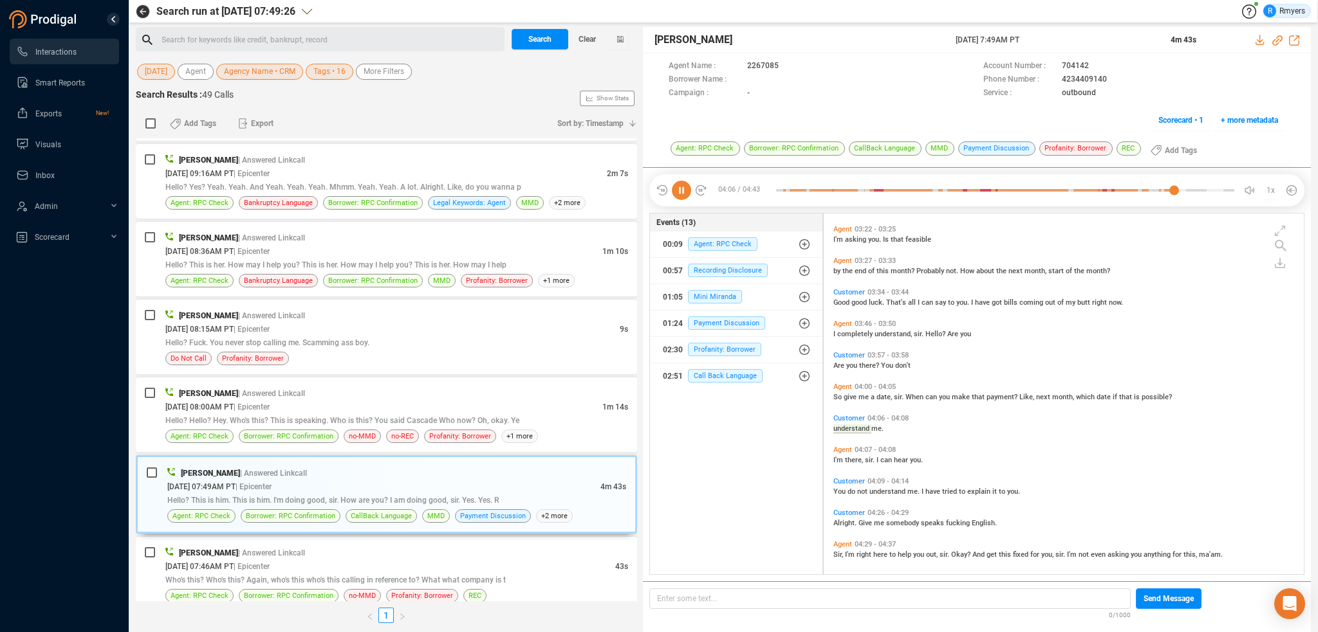
scroll to position [1201, 0]
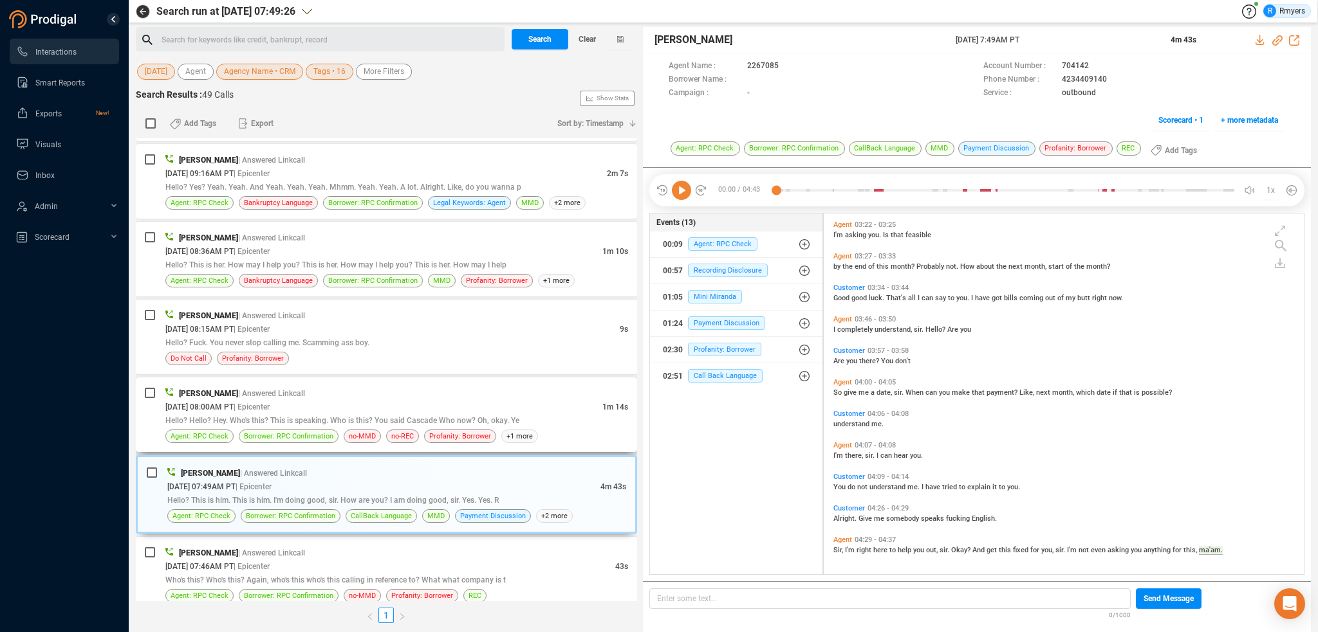
click at [311, 400] on div "[DATE] 08:00AM PT | Epicenter" at bounding box center [383, 407] width 437 height 14
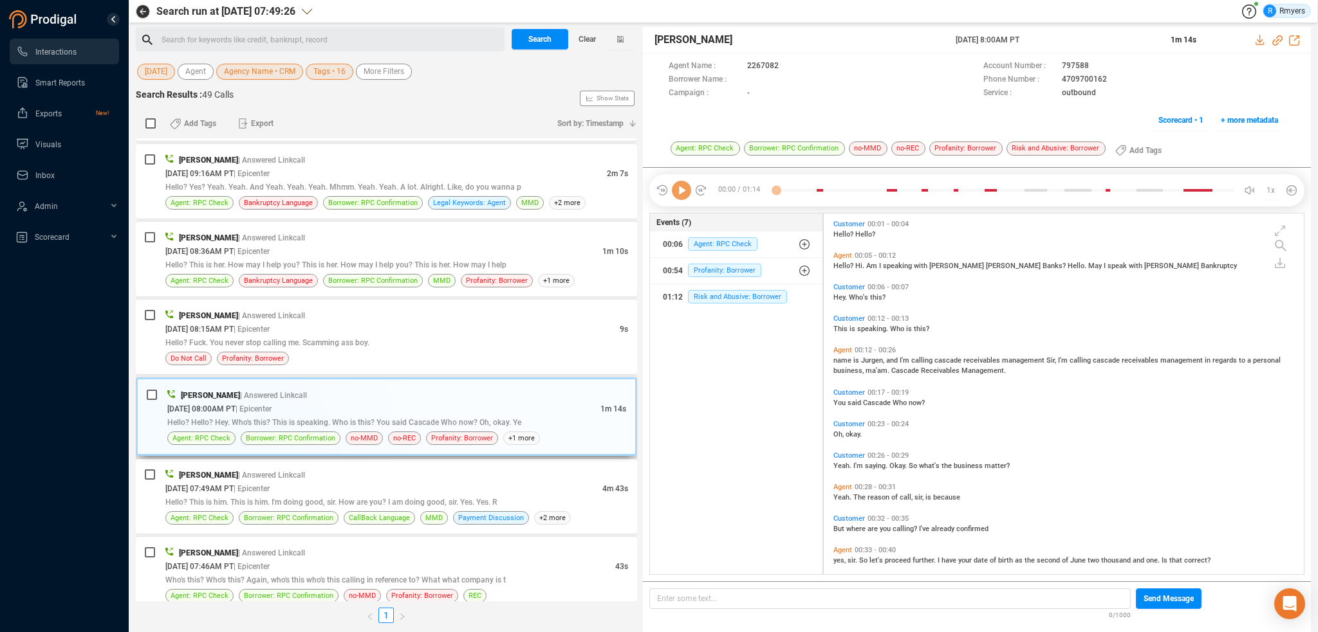
scroll to position [358, 474]
click at [325, 482] on div "[DATE] 07:49AM PT | Epicenter" at bounding box center [383, 489] width 437 height 14
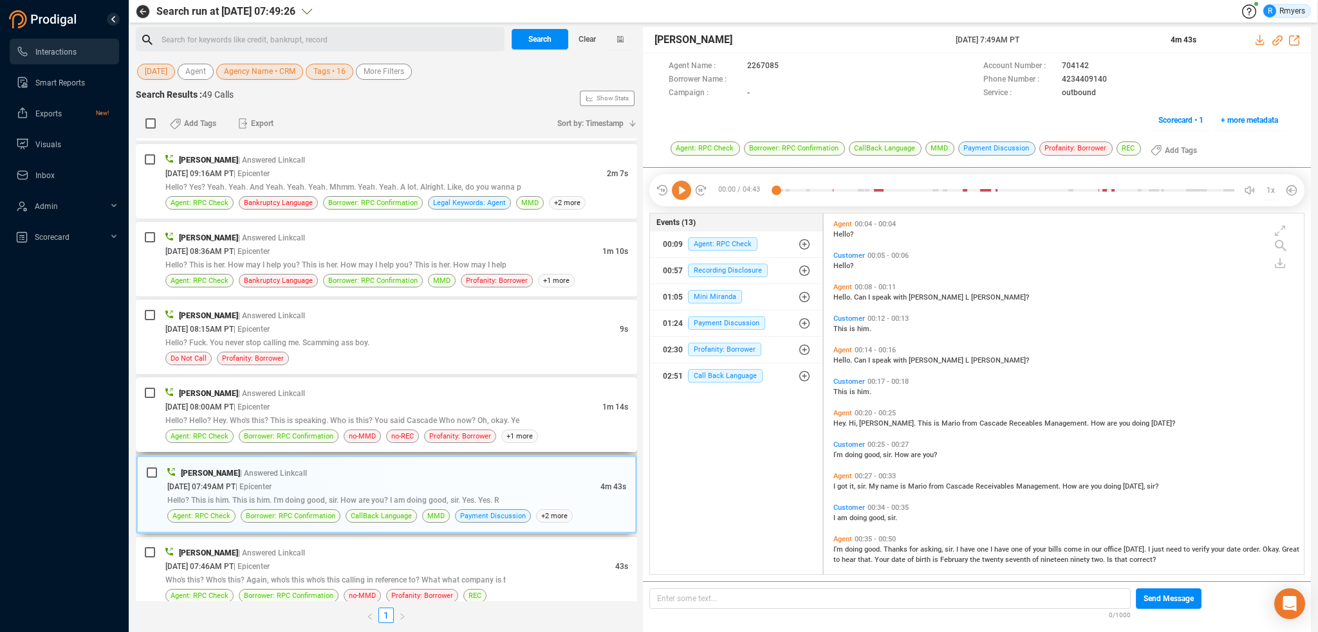
click at [355, 416] on span "Hello? Hello? Hey. Who's this? This is speaking. Who is this? You said Cascade …" at bounding box center [342, 420] width 354 height 9
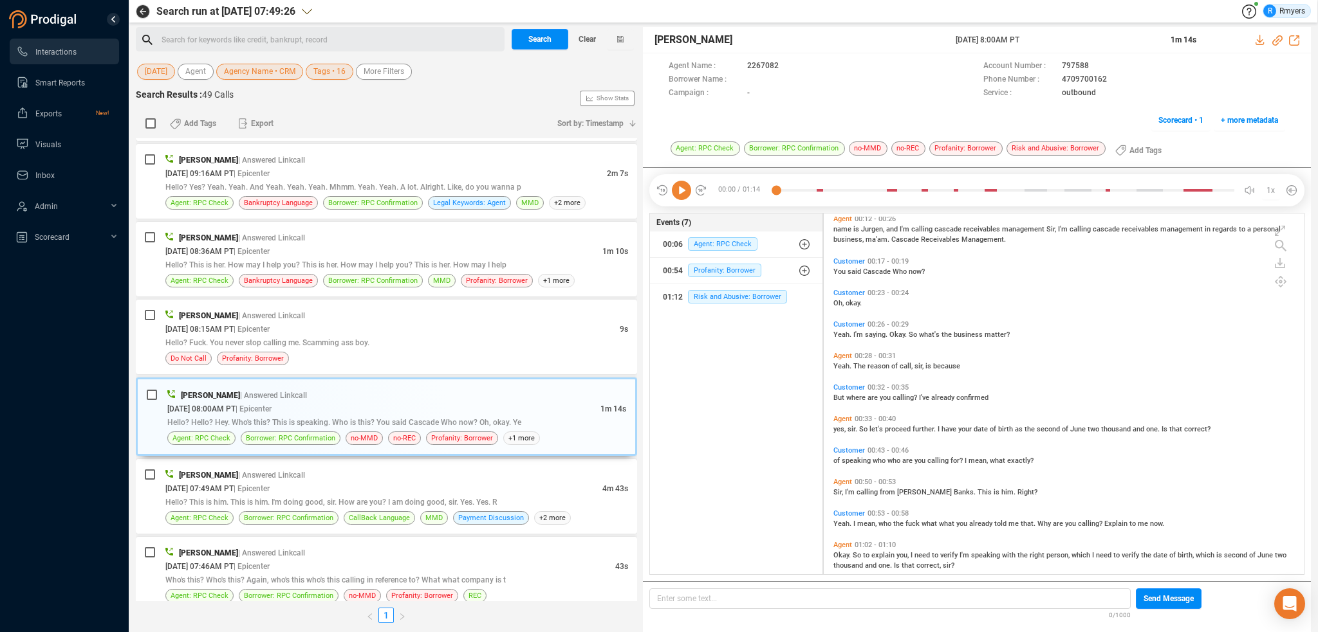
scroll to position [190, 0]
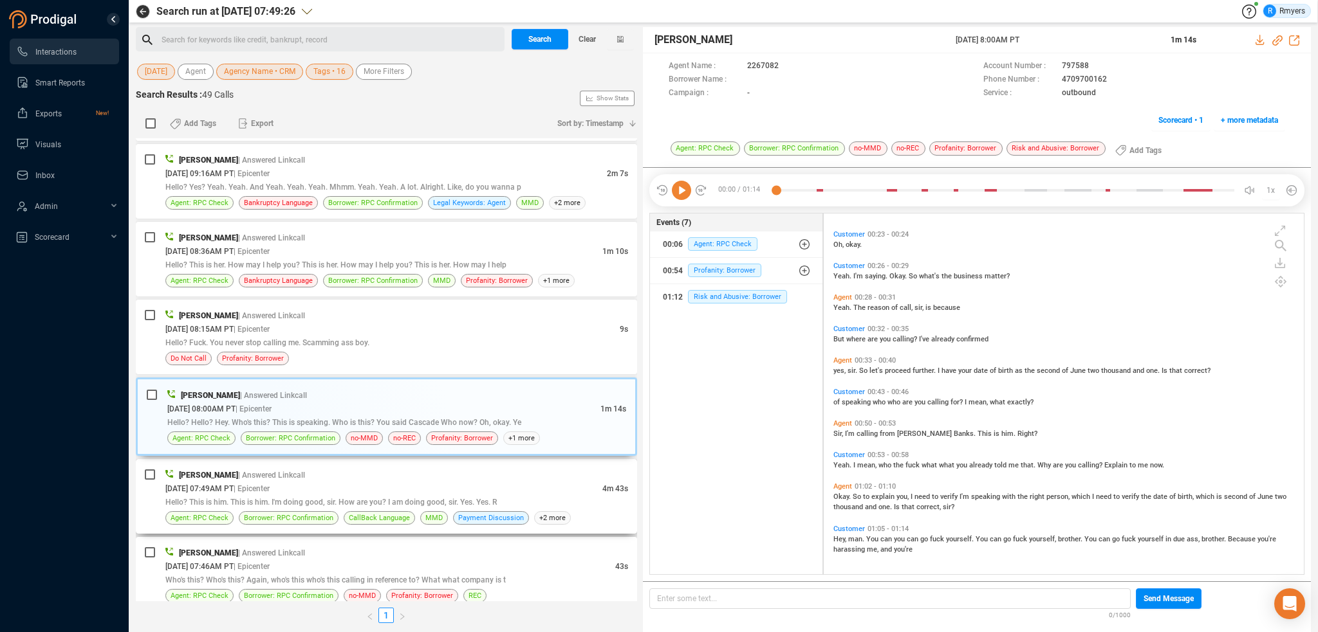
drag, startPoint x: 340, startPoint y: 466, endPoint x: 598, endPoint y: 503, distance: 261.2
click at [342, 468] on div "[PERSON_NAME] | Answered Linkcall" at bounding box center [396, 475] width 463 height 14
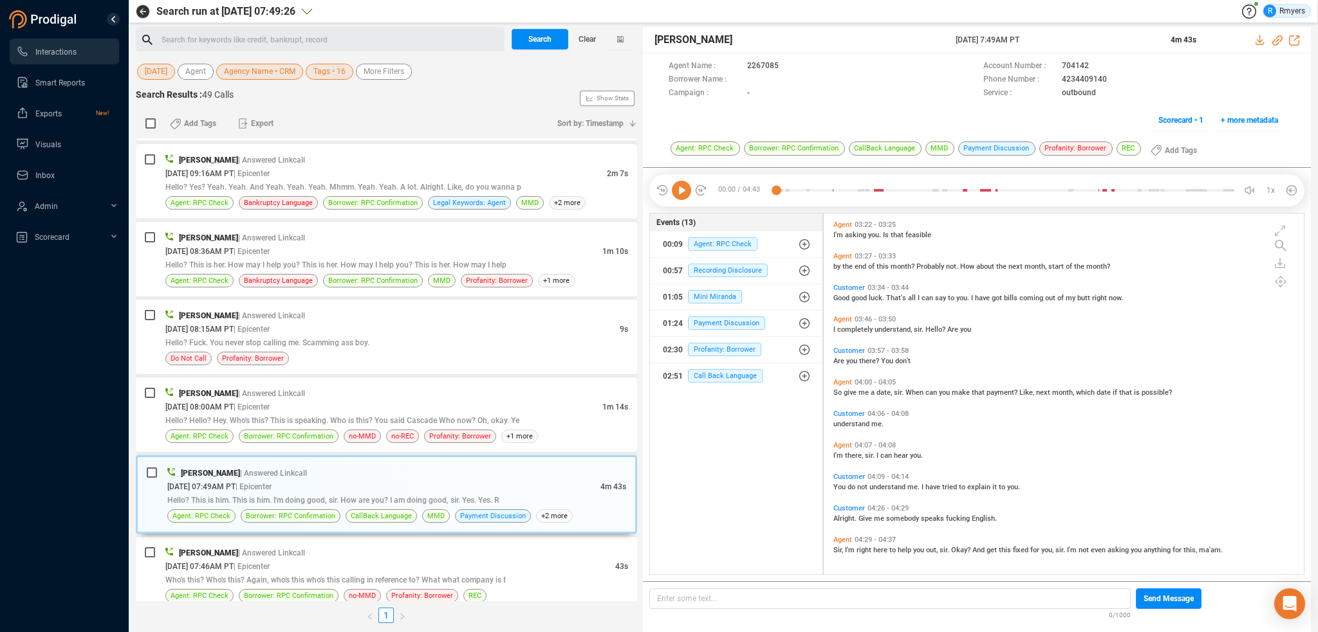
scroll to position [1137, 0]
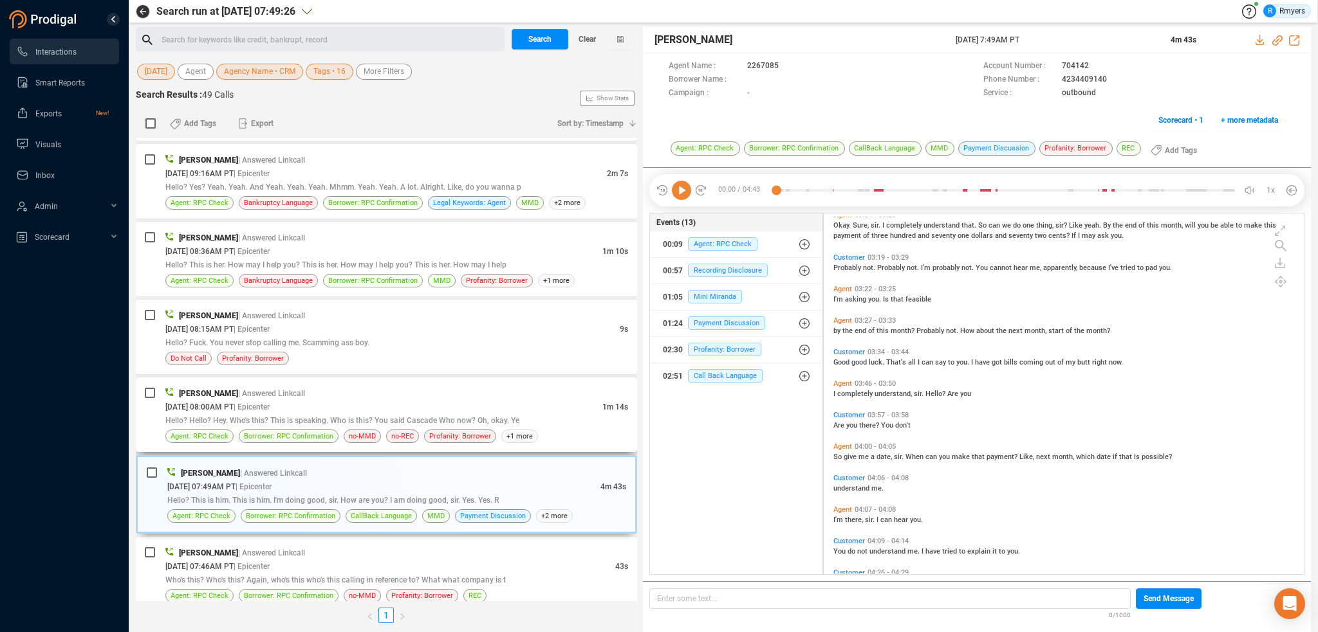
click at [333, 400] on div "[DATE] 08:00AM PT | Epicenter" at bounding box center [383, 407] width 437 height 14
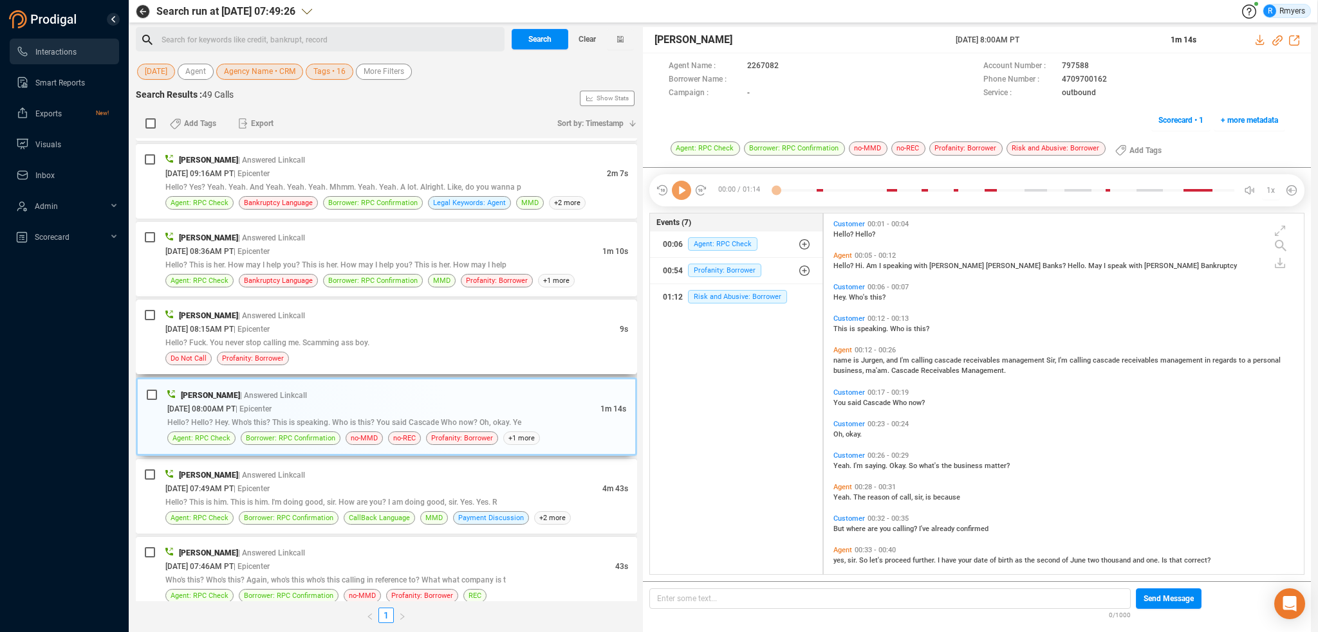
scroll to position [358, 474]
click at [682, 190] on icon at bounding box center [681, 190] width 19 height 19
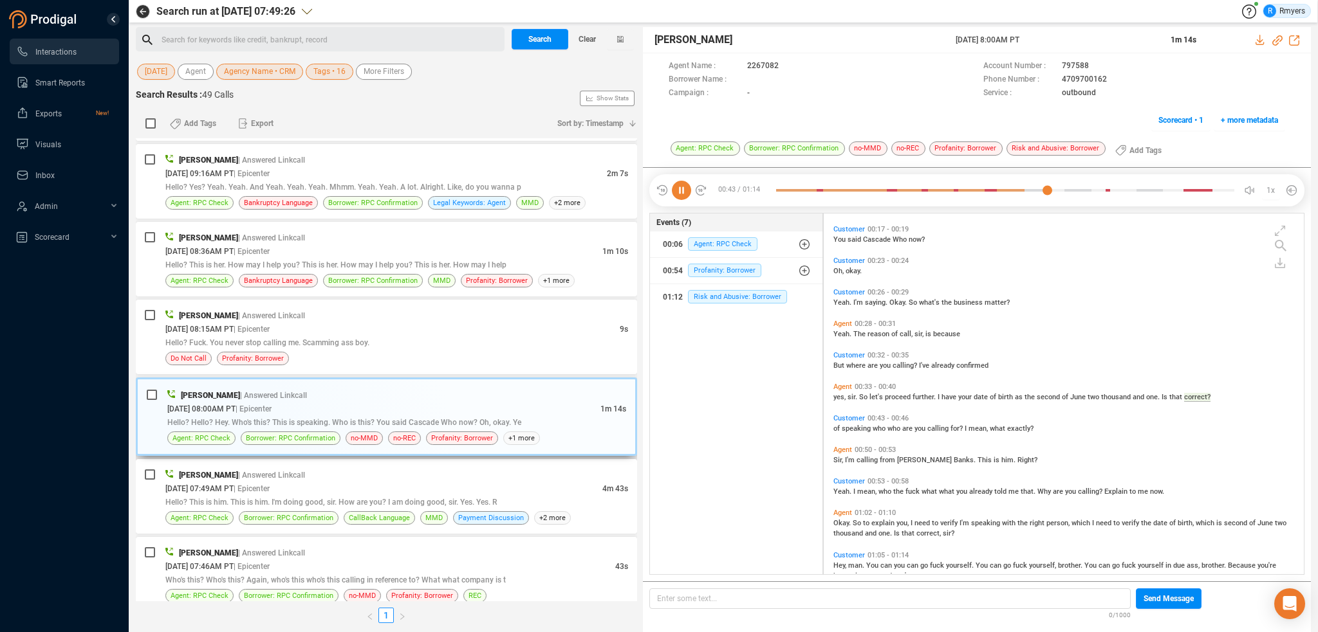
scroll to position [190, 0]
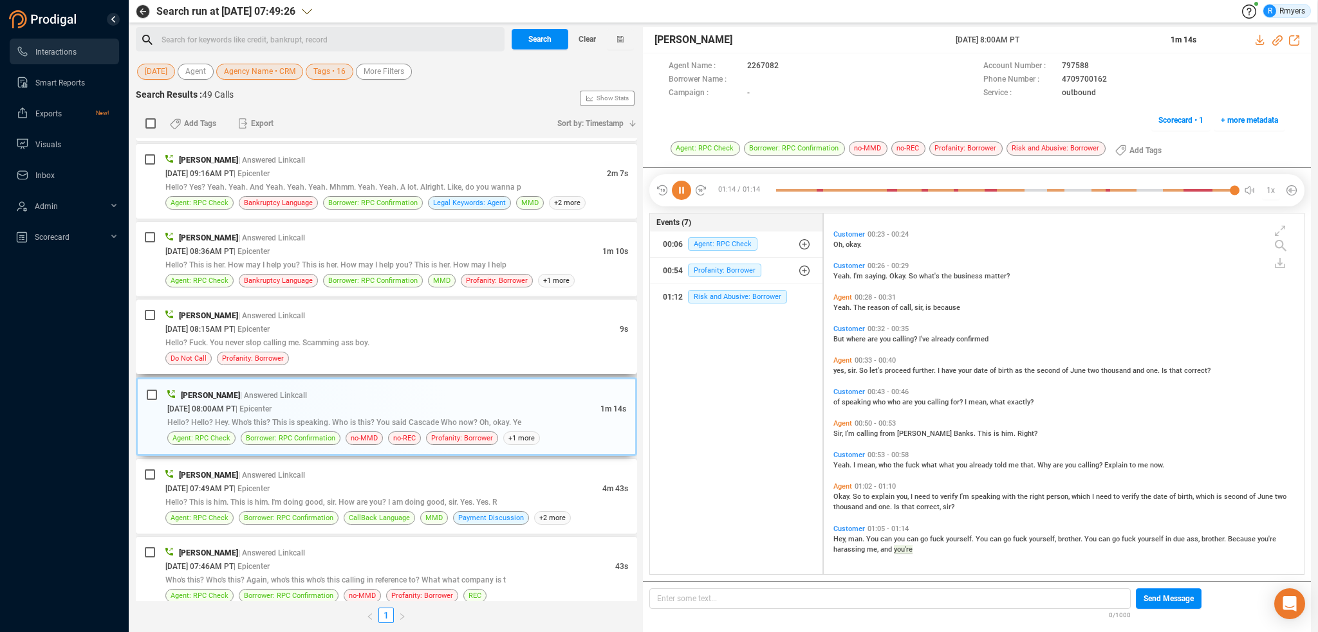
click at [329, 324] on div "[DATE] 08:15AM PT | Epicenter" at bounding box center [392, 329] width 454 height 14
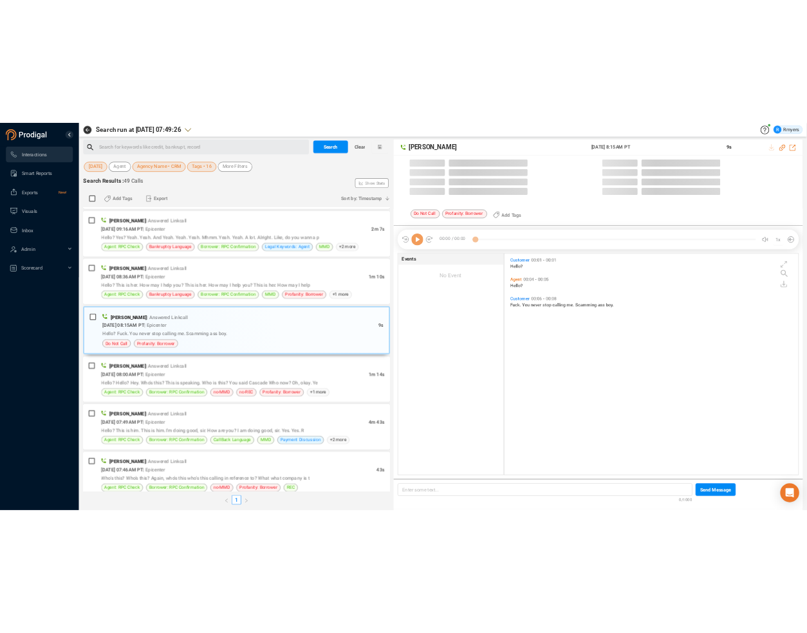
scroll to position [358, 474]
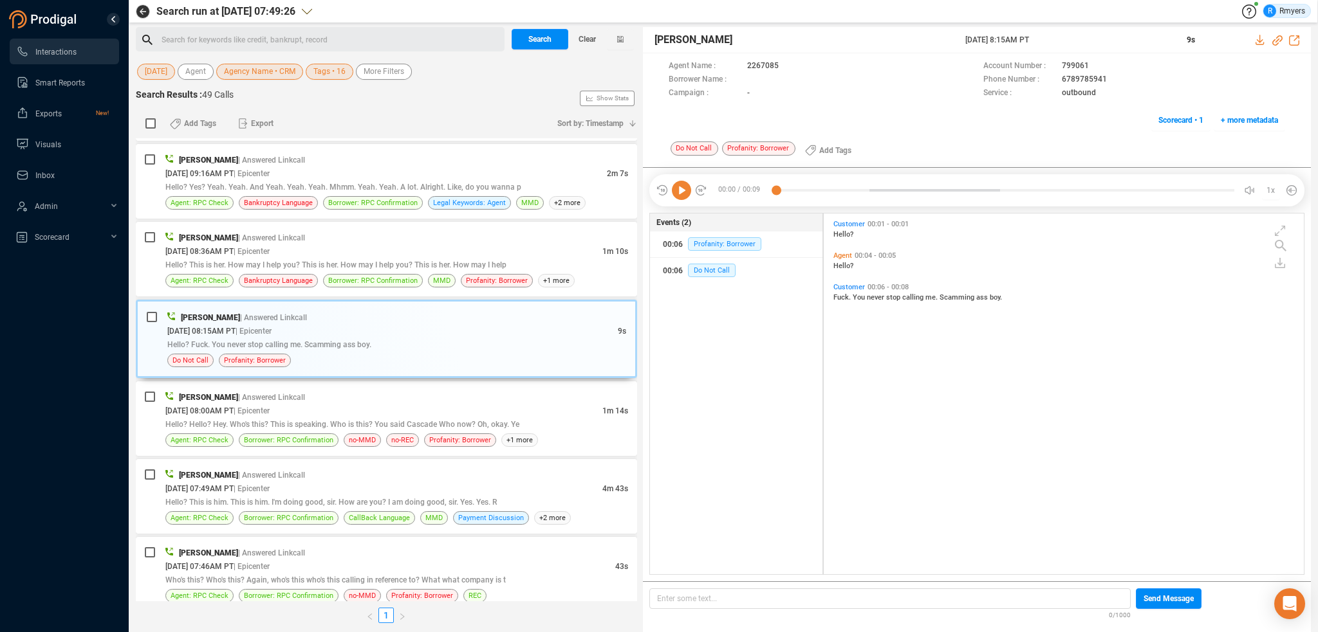
drag, startPoint x: 679, startPoint y: 189, endPoint x: 654, endPoint y: 198, distance: 27.5
click at [679, 189] on icon at bounding box center [681, 190] width 19 height 19
drag, startPoint x: 1278, startPoint y: 39, endPoint x: 1266, endPoint y: 45, distance: 13.8
click at [1278, 39] on icon at bounding box center [1277, 40] width 10 height 10
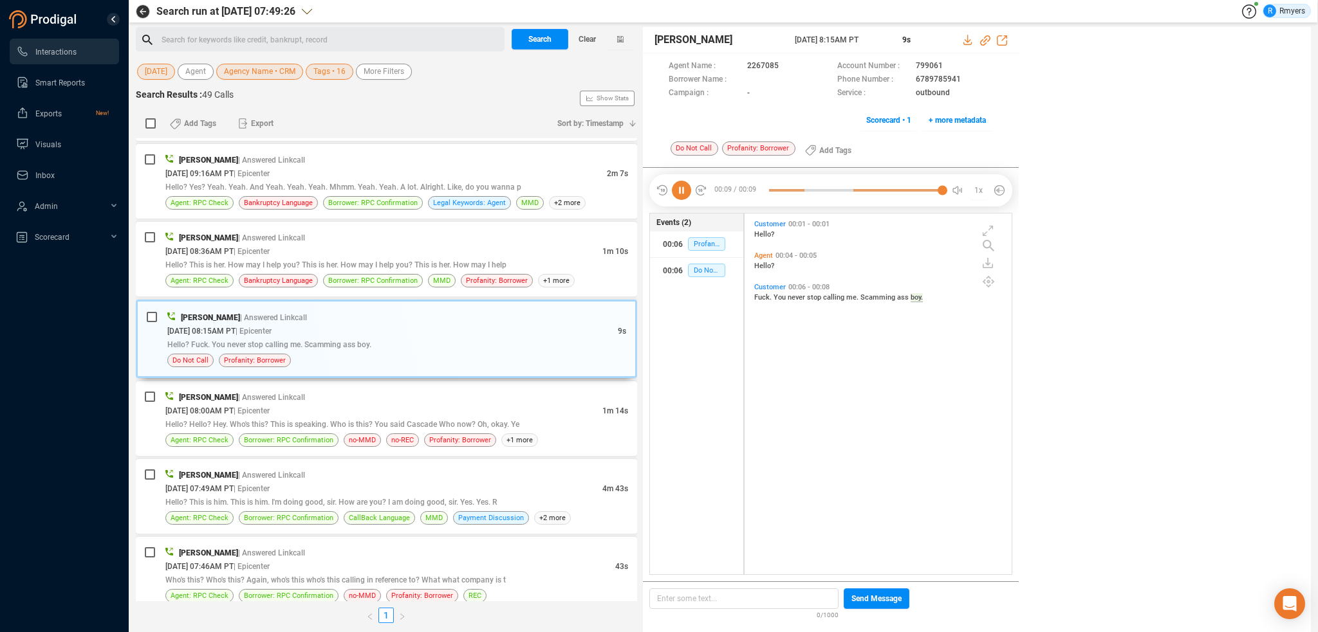
scroll to position [3, 6]
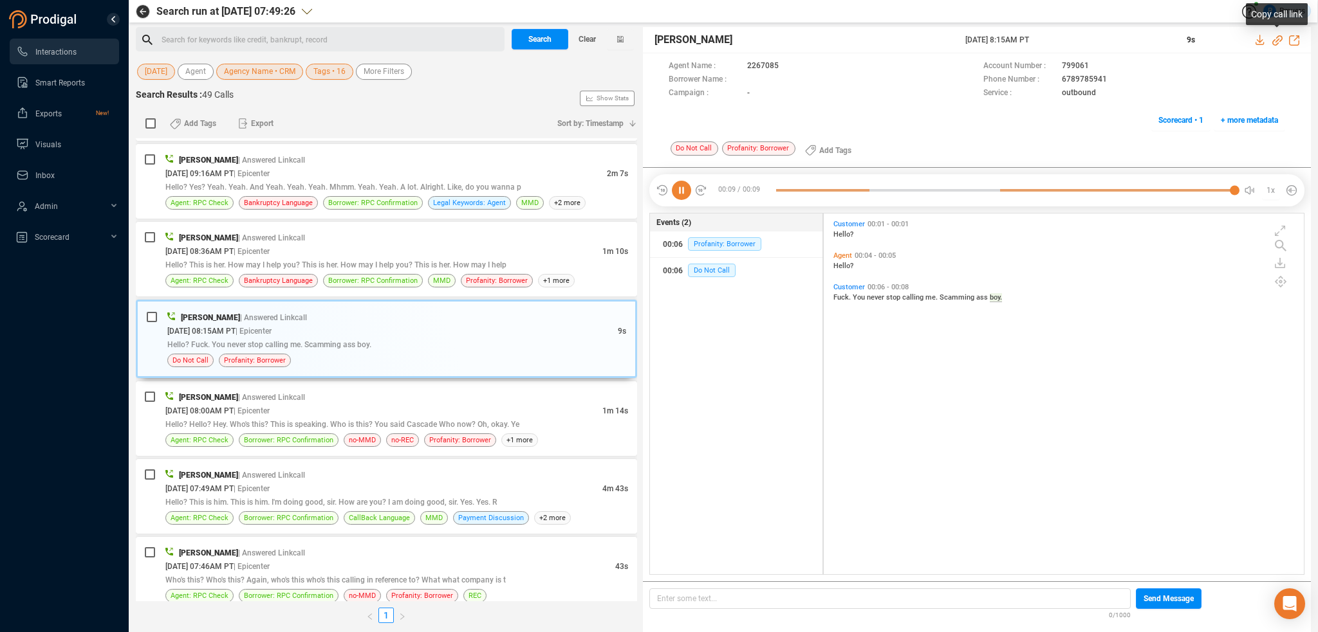
drag, startPoint x: 1281, startPoint y: 38, endPoint x: 1250, endPoint y: 46, distance: 31.8
click at [1281, 38] on icon at bounding box center [1277, 40] width 10 height 10
drag, startPoint x: 1006, startPoint y: 39, endPoint x: 1072, endPoint y: 35, distance: 65.7
click at [1072, 35] on div "[PERSON_NAME] [DATE] 8:15AM PT 9s Agent Name : 2267085 Account Number : 799061 …" at bounding box center [977, 83] width 668 height 113
copy div "[DATE] 8:15AM PT"
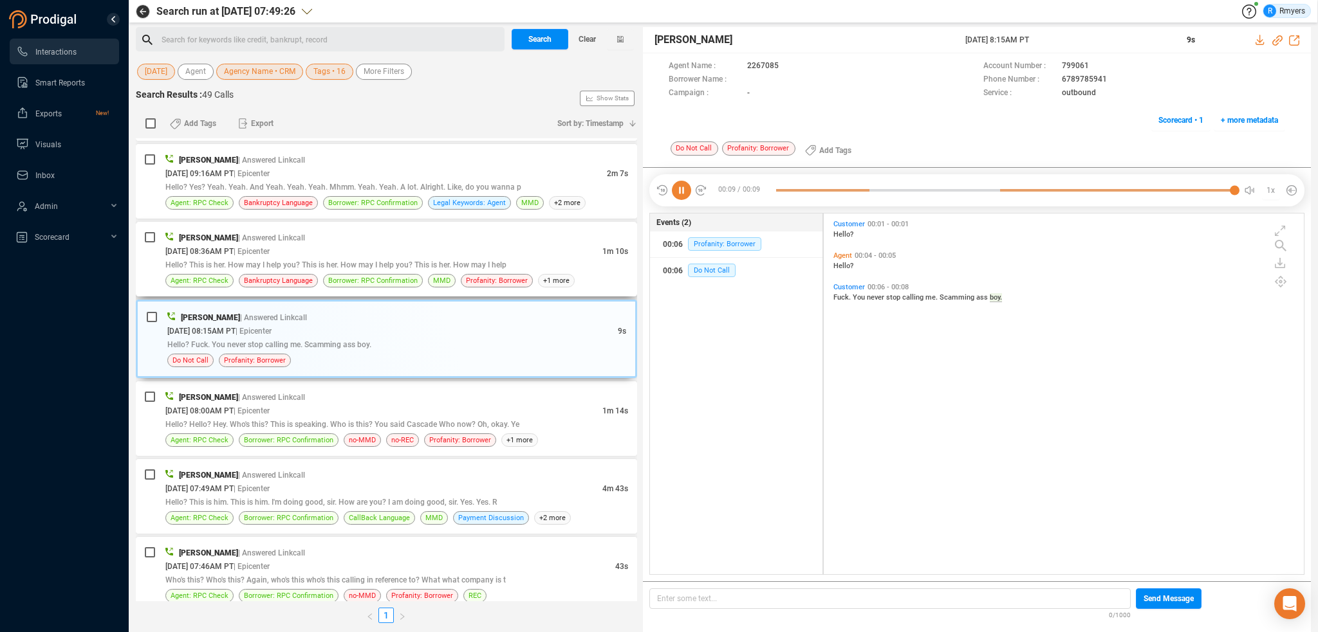
click at [235, 274] on div "Agent: RPC Check Bankruptcy Language Borrower: RPC Confirmation MMD Profanity: …" at bounding box center [396, 281] width 463 height 14
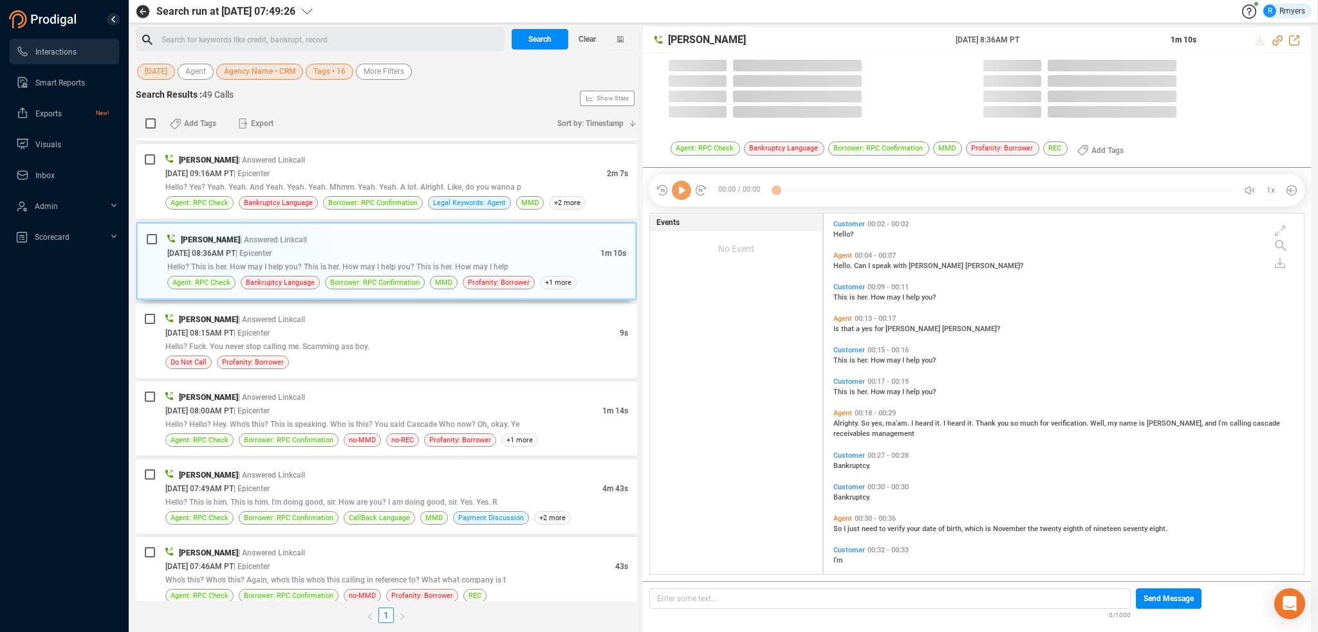
scroll to position [358, 474]
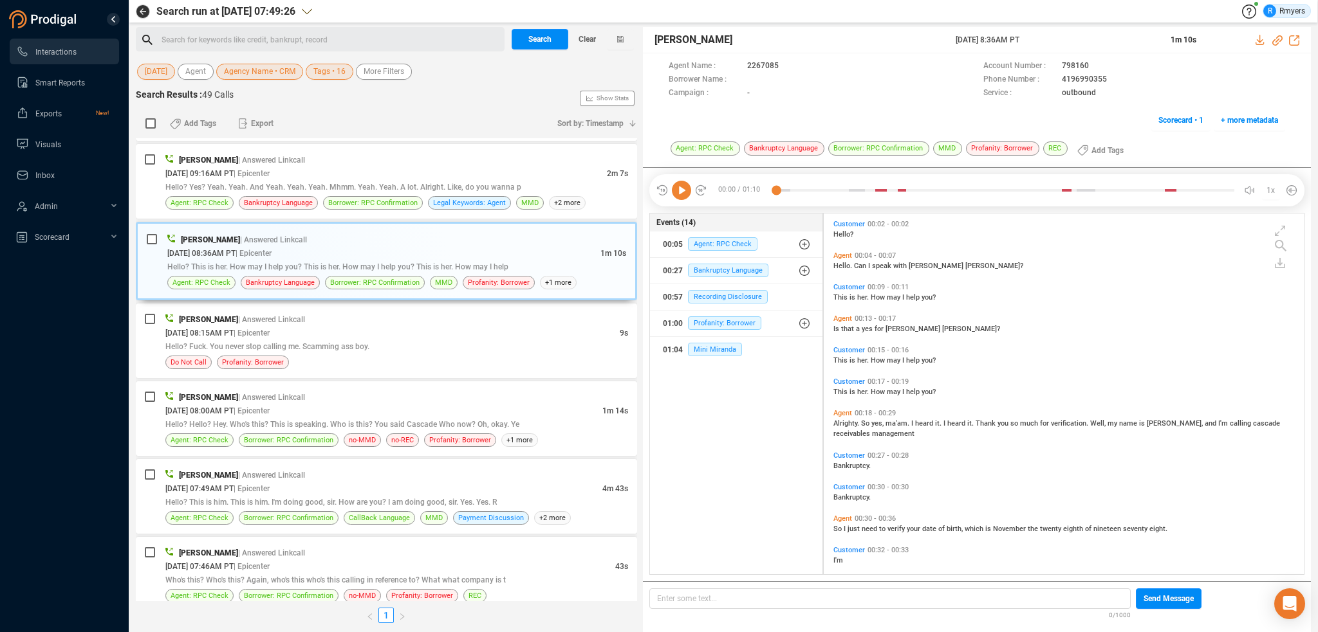
click at [685, 189] on icon at bounding box center [681, 190] width 19 height 19
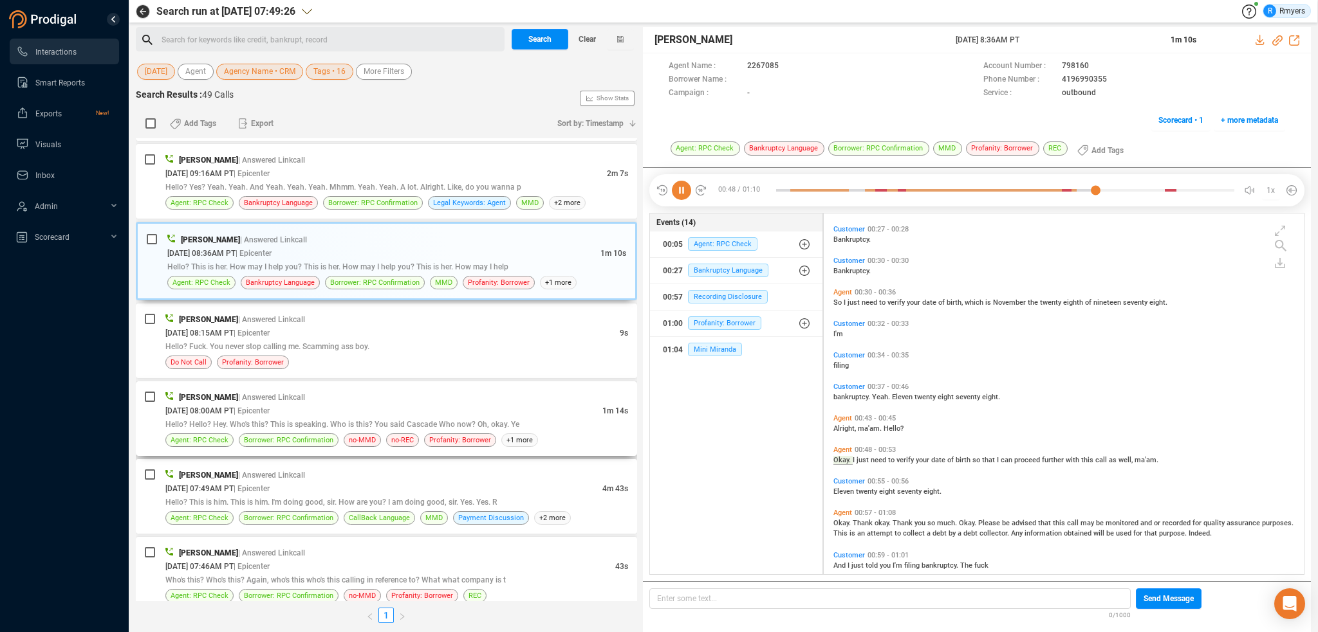
scroll to position [273, 0]
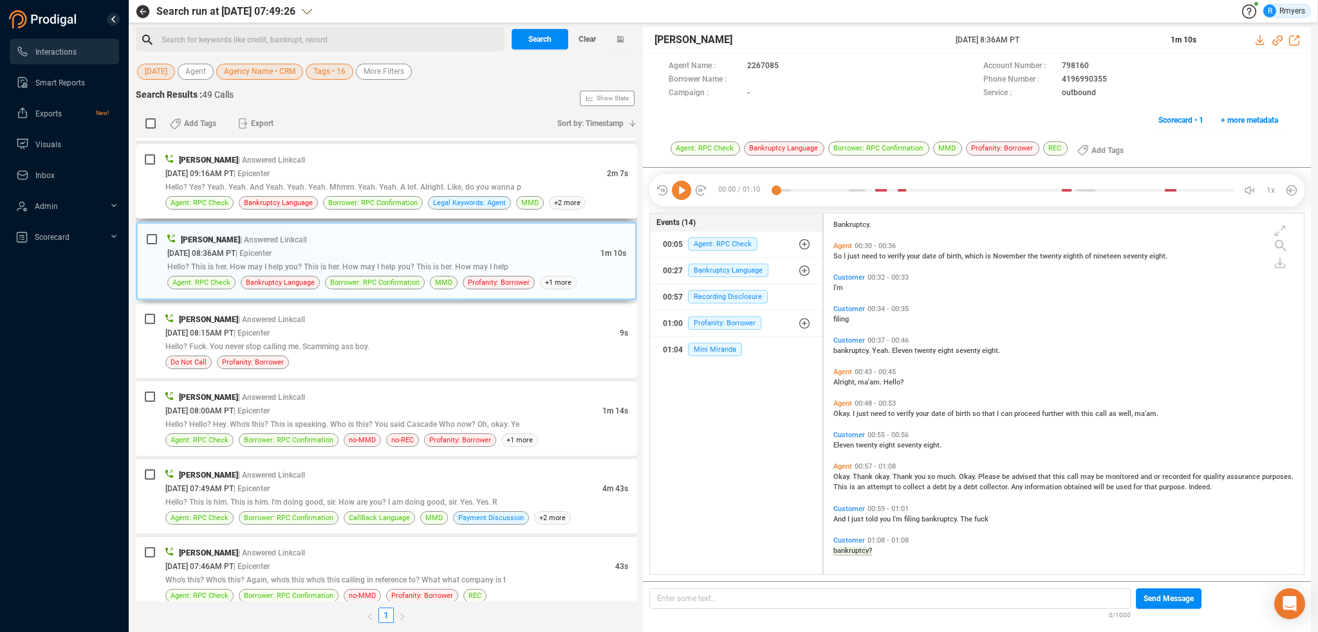
click at [271, 156] on span "| Answered Linkcall" at bounding box center [271, 160] width 67 height 9
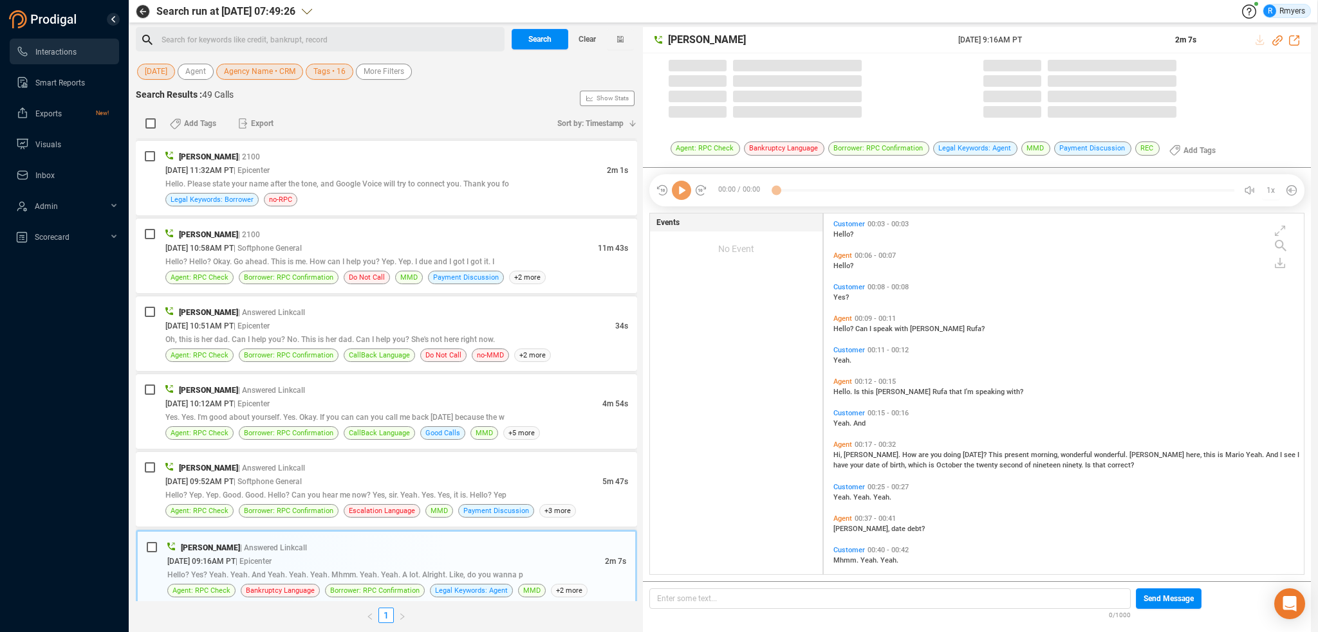
scroll to position [358, 474]
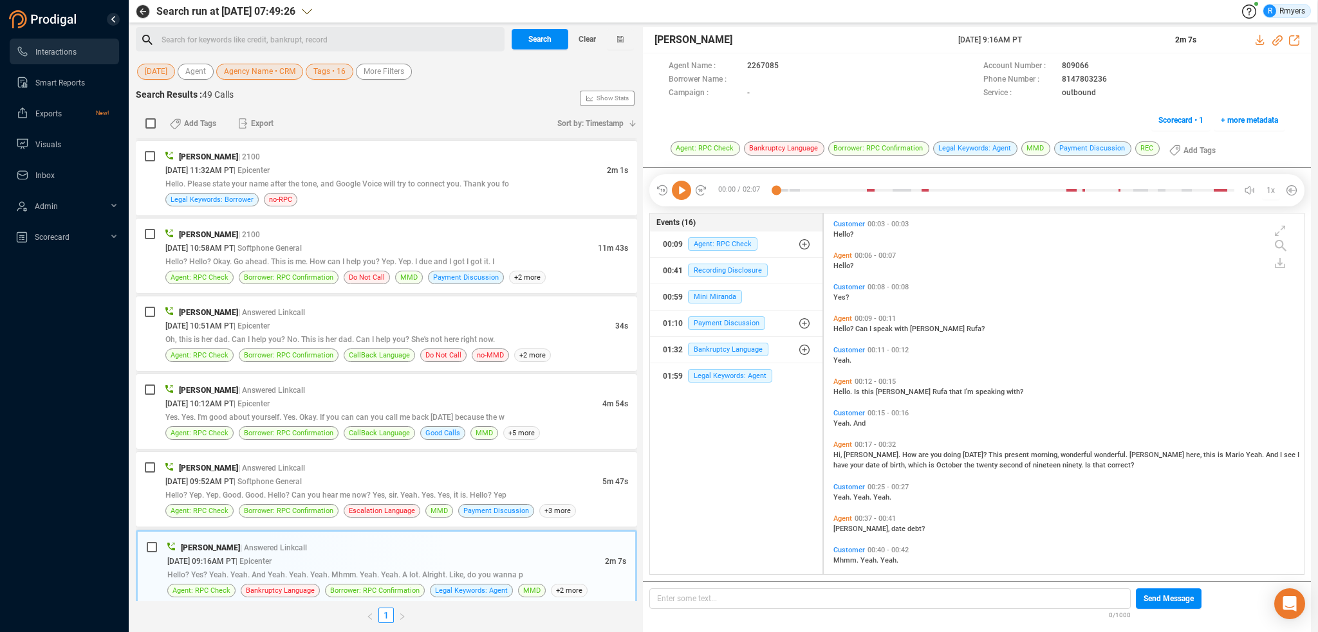
click at [681, 192] on icon at bounding box center [681, 190] width 19 height 19
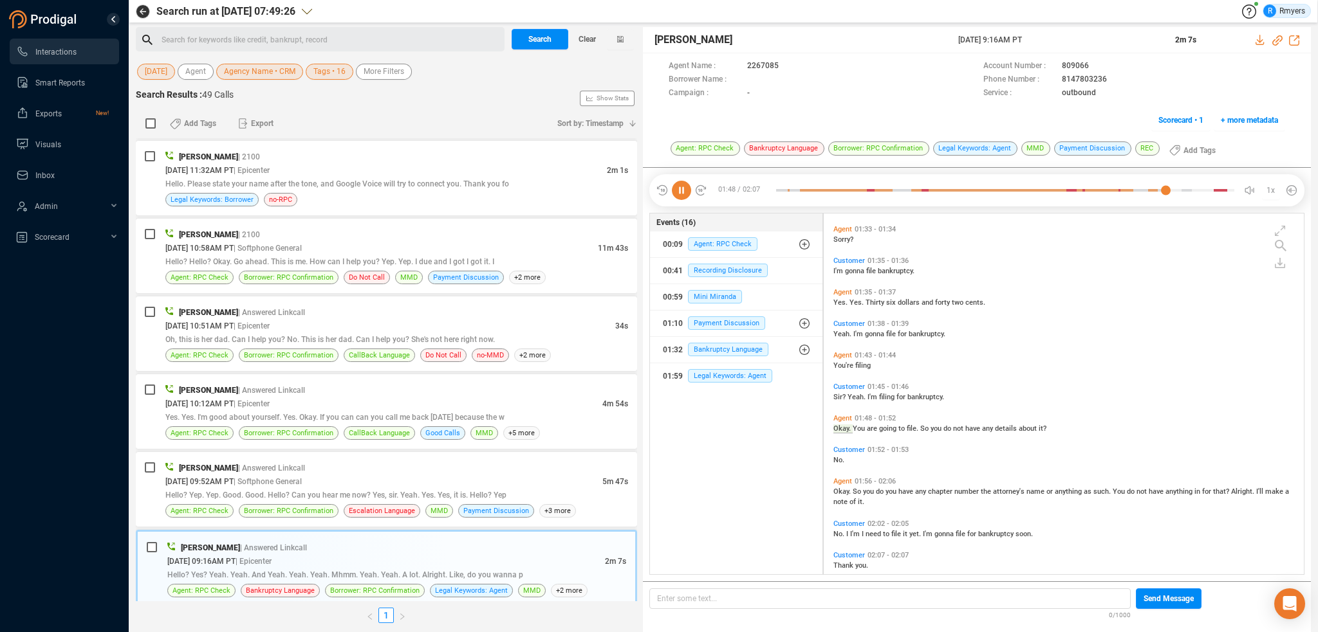
scroll to position [591, 0]
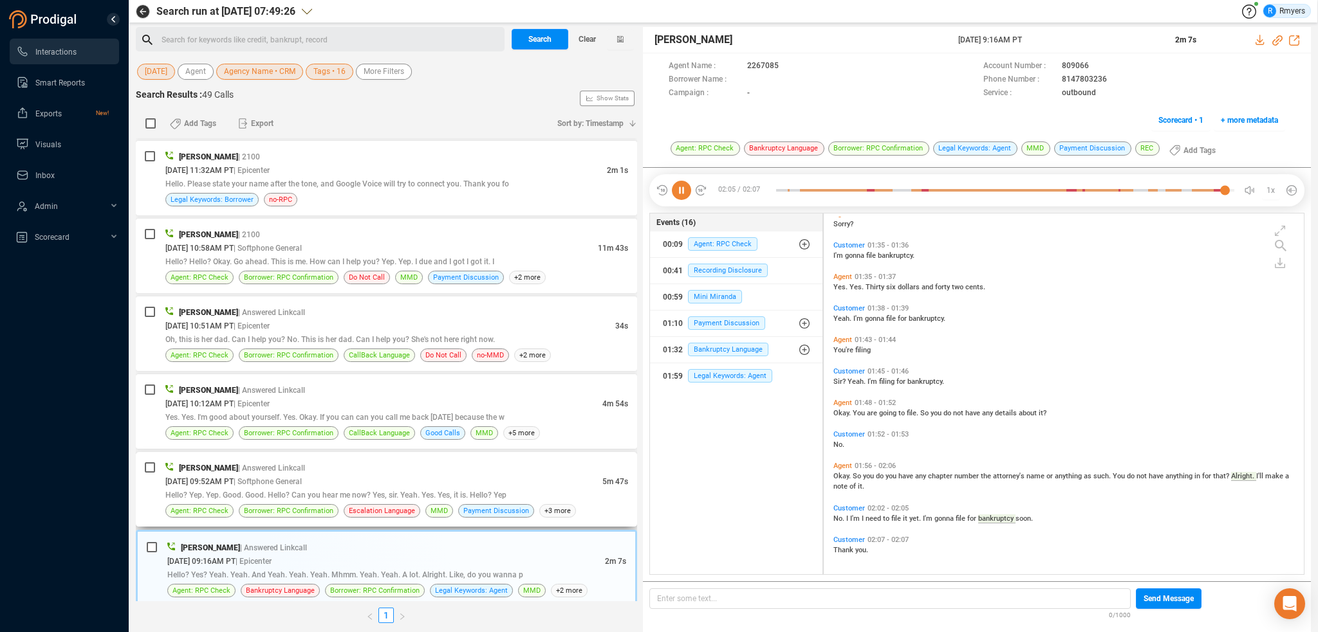
click at [304, 491] on span "Hello? Yep. Yep. Good. Good. Hello? Can you hear me now? Yes, sir. Yeah. Yes. Y…" at bounding box center [335, 495] width 341 height 9
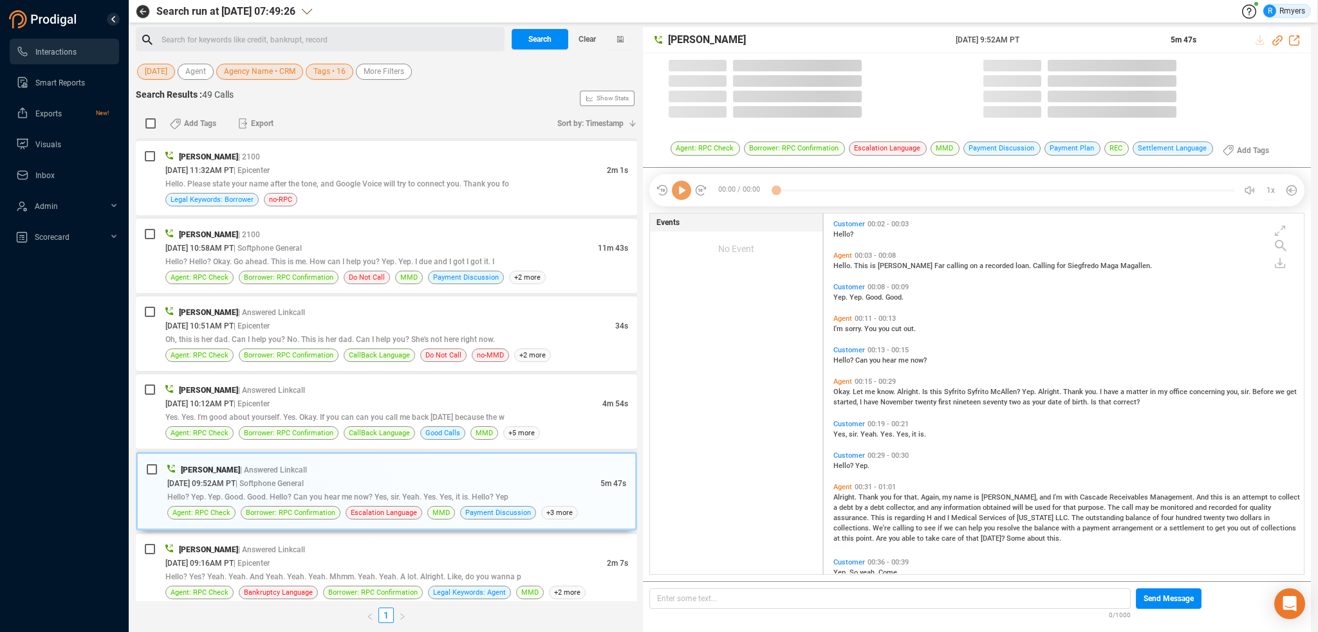
scroll to position [358, 474]
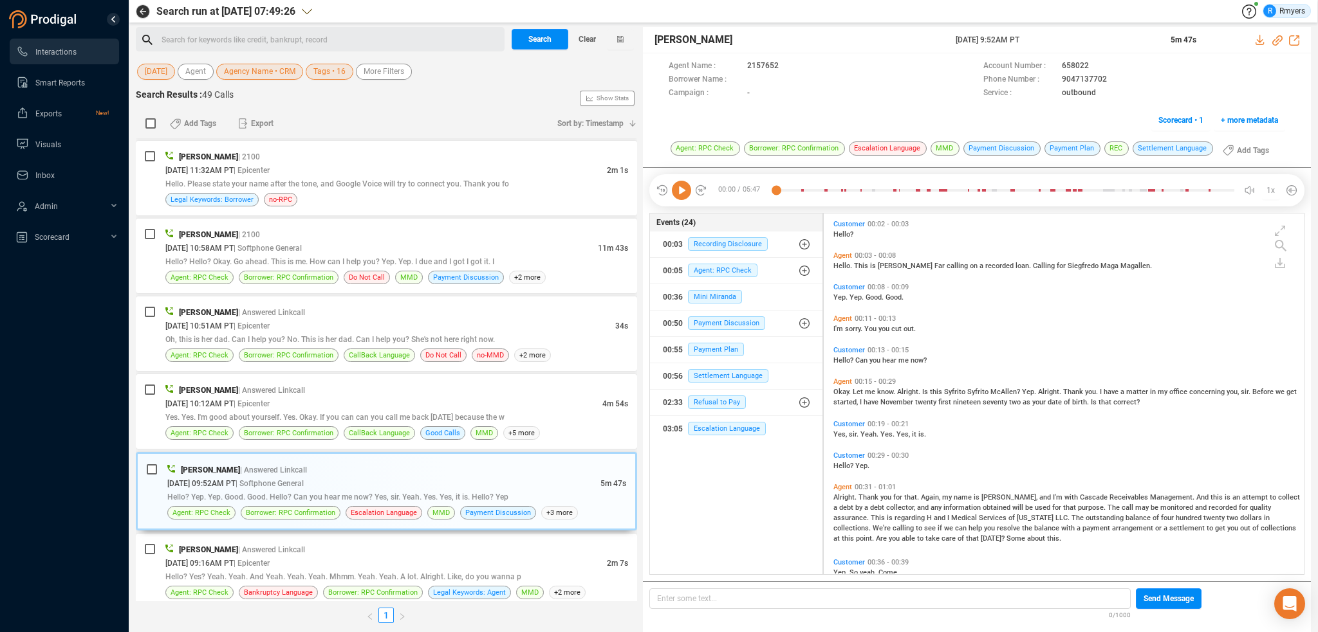
click at [681, 190] on icon at bounding box center [681, 190] width 19 height 19
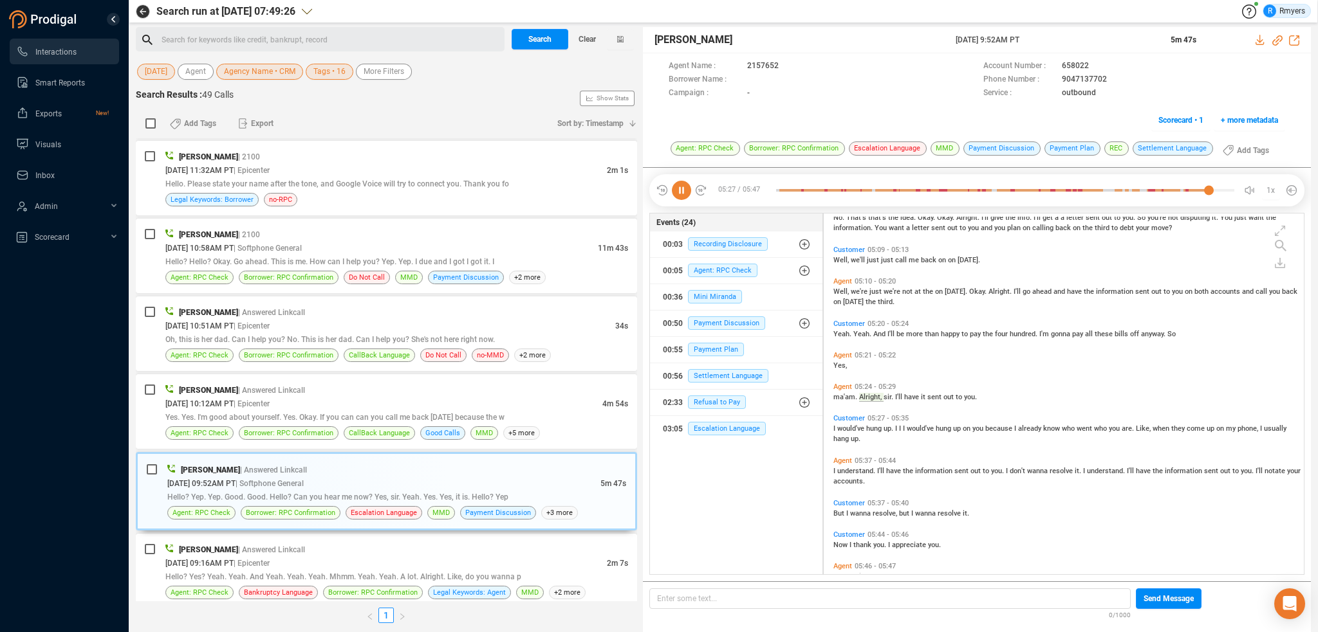
scroll to position [2036, 0]
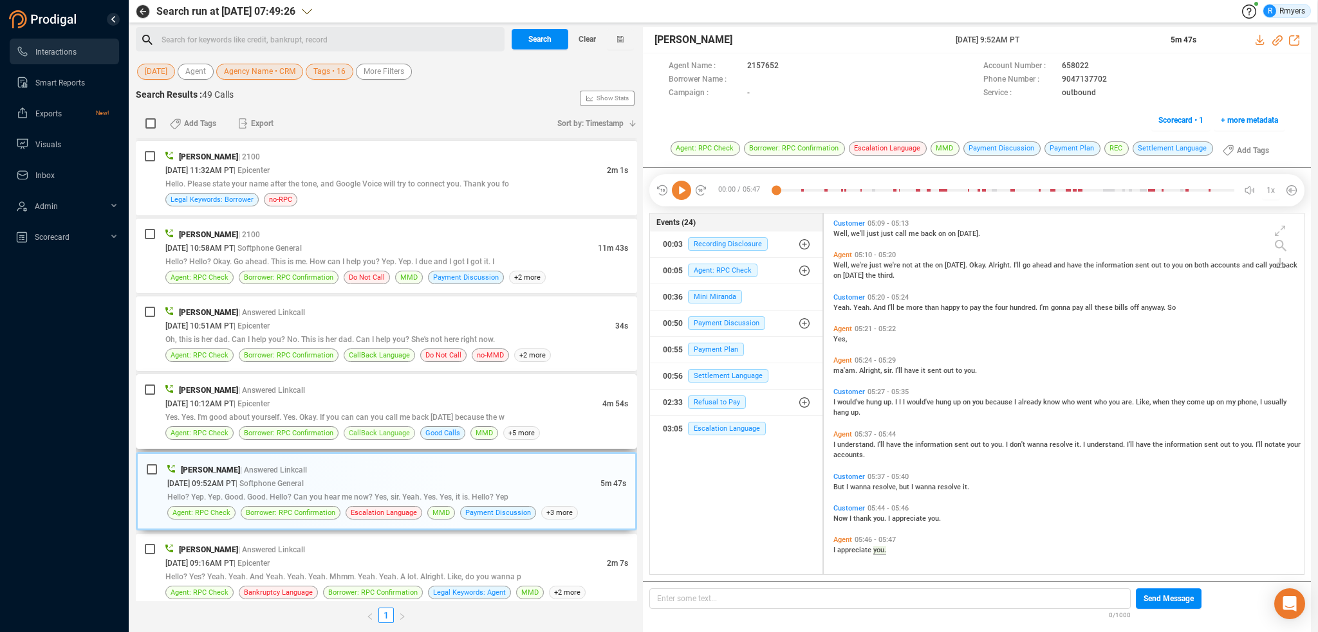
drag, startPoint x: 304, startPoint y: 396, endPoint x: 362, endPoint y: 425, distance: 63.9
click at [309, 398] on div "[DATE] 10:12AM PT | Epicenter" at bounding box center [383, 404] width 437 height 14
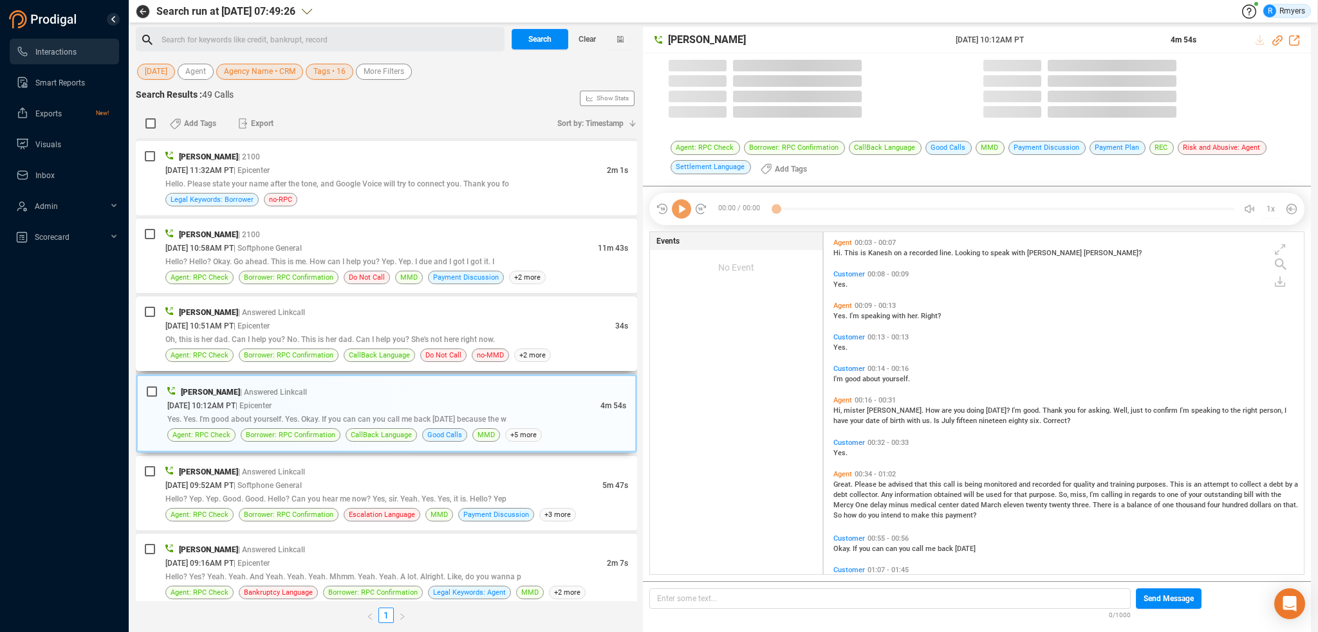
scroll to position [340, 474]
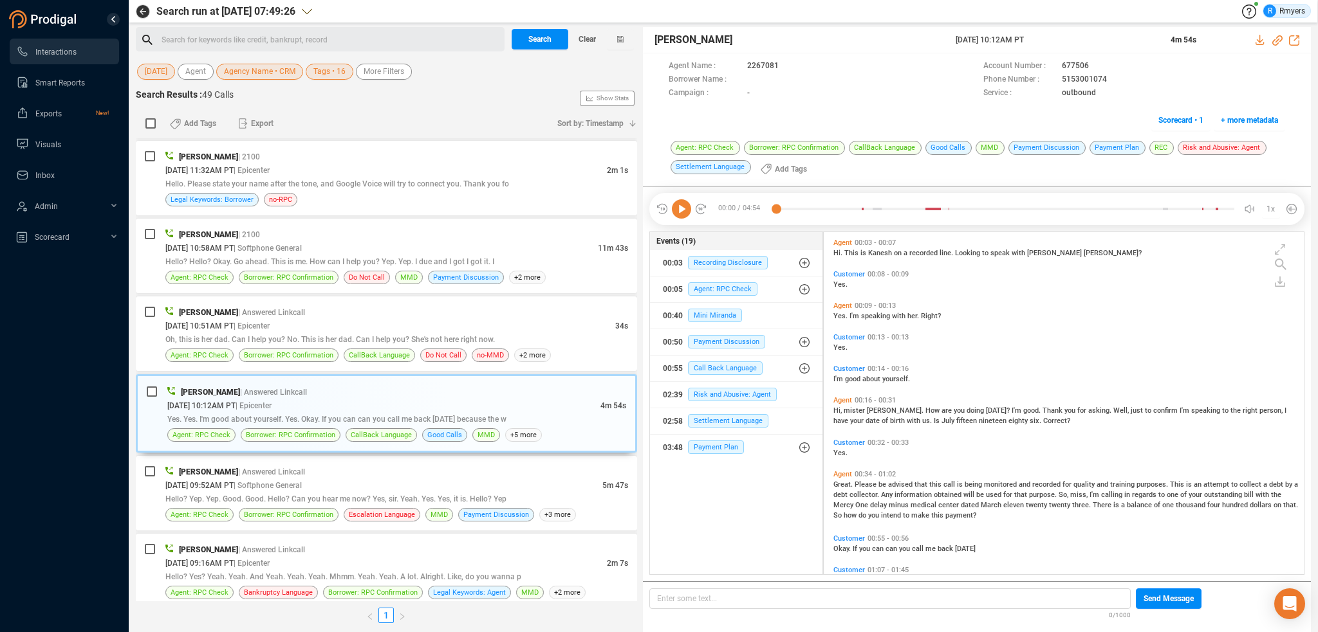
click at [677, 216] on icon at bounding box center [681, 208] width 19 height 19
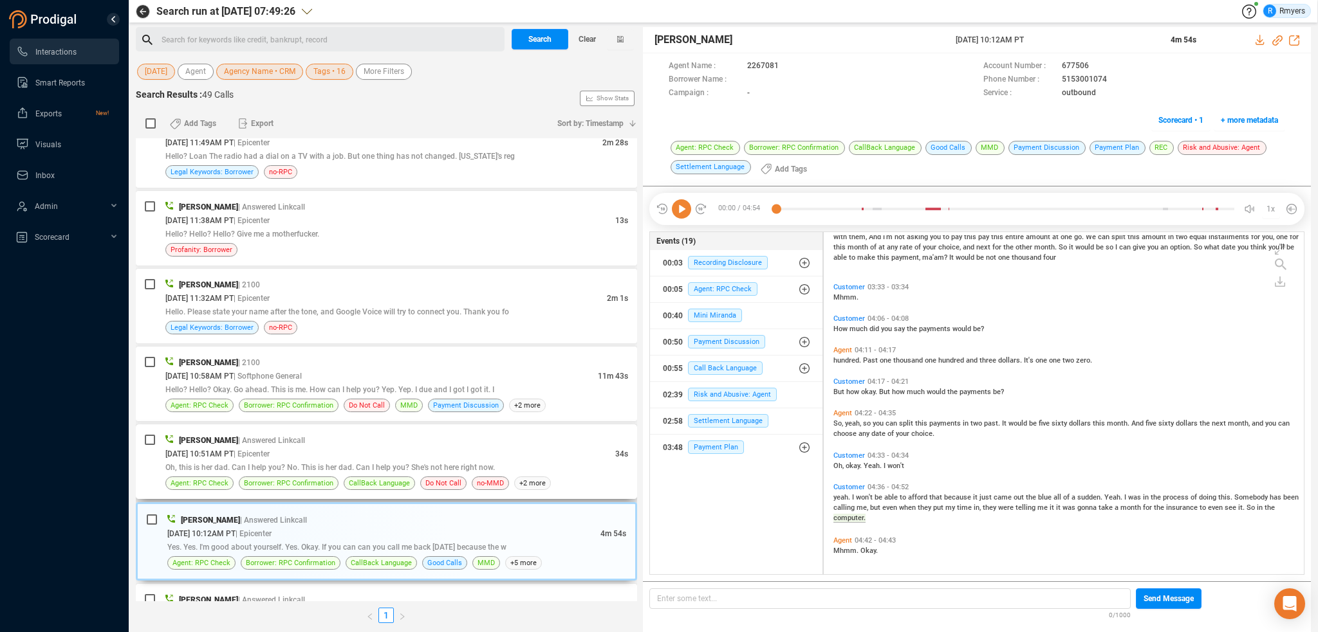
scroll to position [2827, 0]
click at [683, 210] on icon at bounding box center [681, 208] width 19 height 19
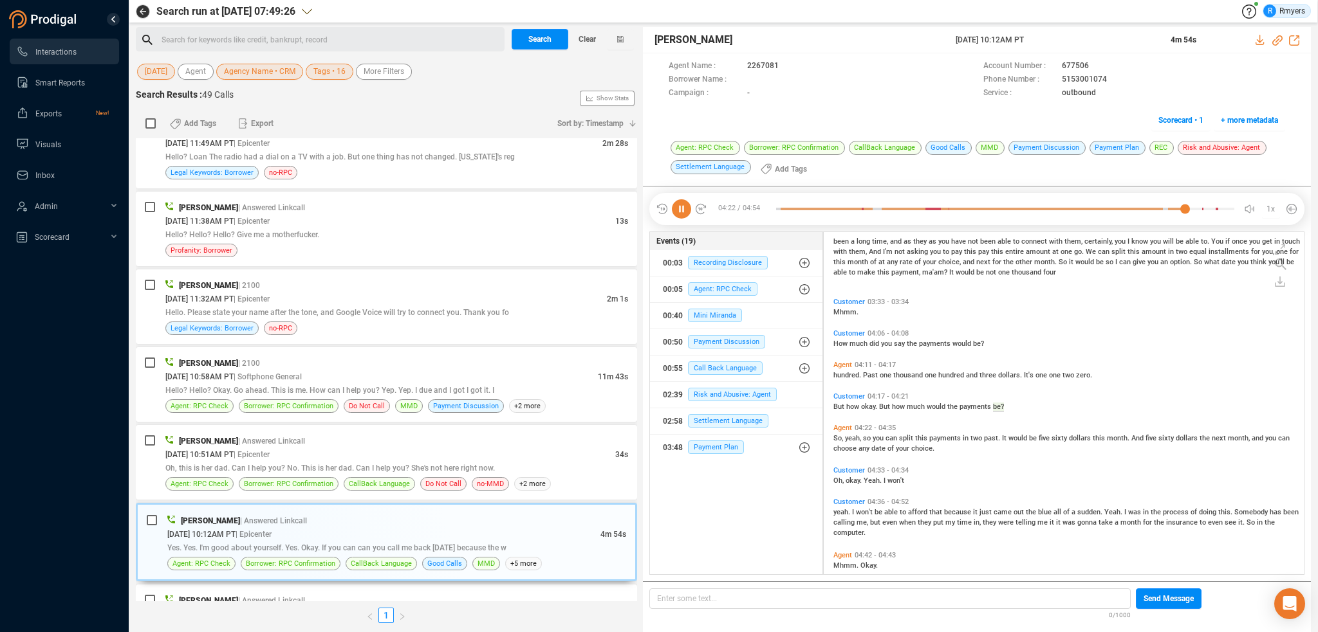
scroll to position [595, 0]
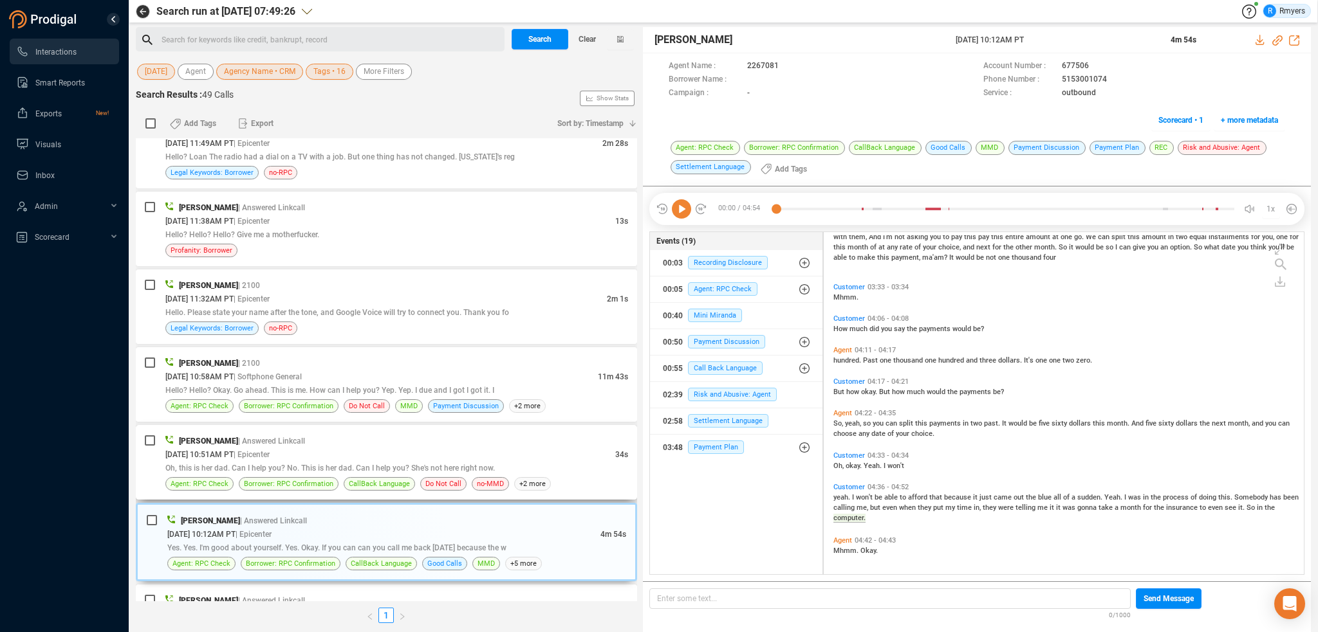
click at [295, 463] on div "Oh, this is her dad. Can I help you? No. This is her dad. Can I help you? She's…" at bounding box center [396, 468] width 463 height 14
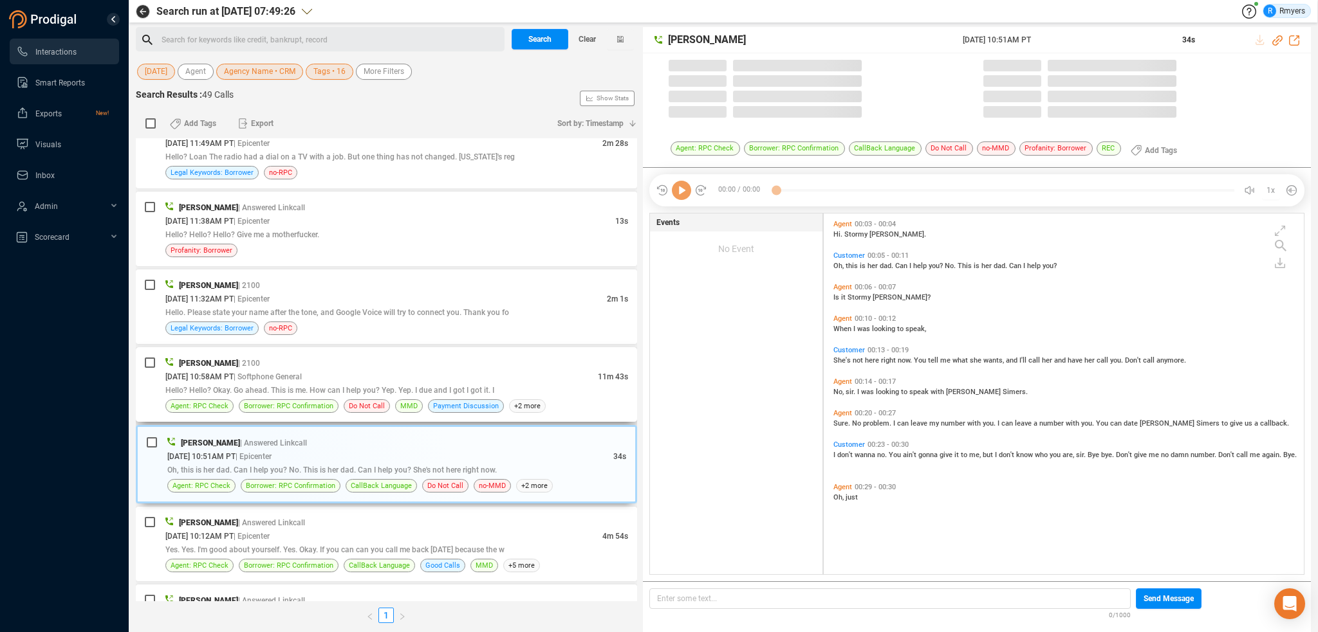
scroll to position [358, 474]
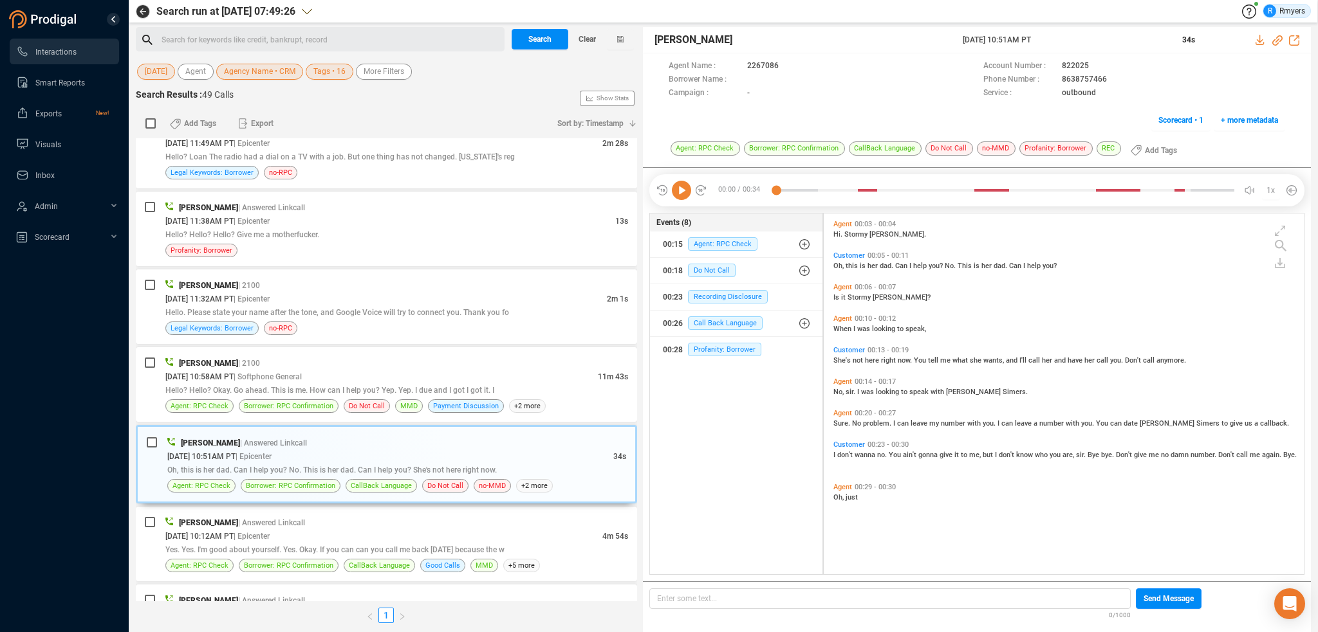
click at [683, 190] on icon at bounding box center [681, 190] width 19 height 19
drag, startPoint x: 304, startPoint y: 373, endPoint x: 292, endPoint y: 389, distance: 19.3
click at [304, 383] on div "Hello? Hello? Okay. Go ahead. This is me. How can I help you? Yep. Yep. I due a…" at bounding box center [396, 390] width 463 height 14
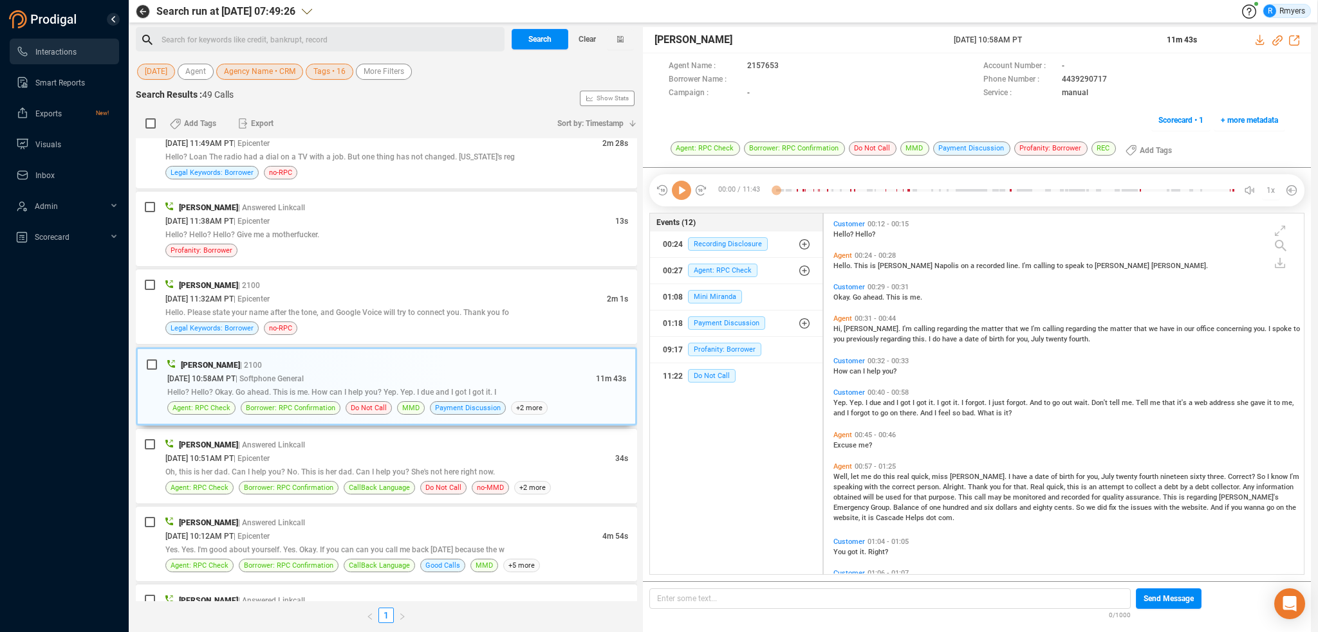
click at [683, 199] on icon at bounding box center [681, 190] width 19 height 19
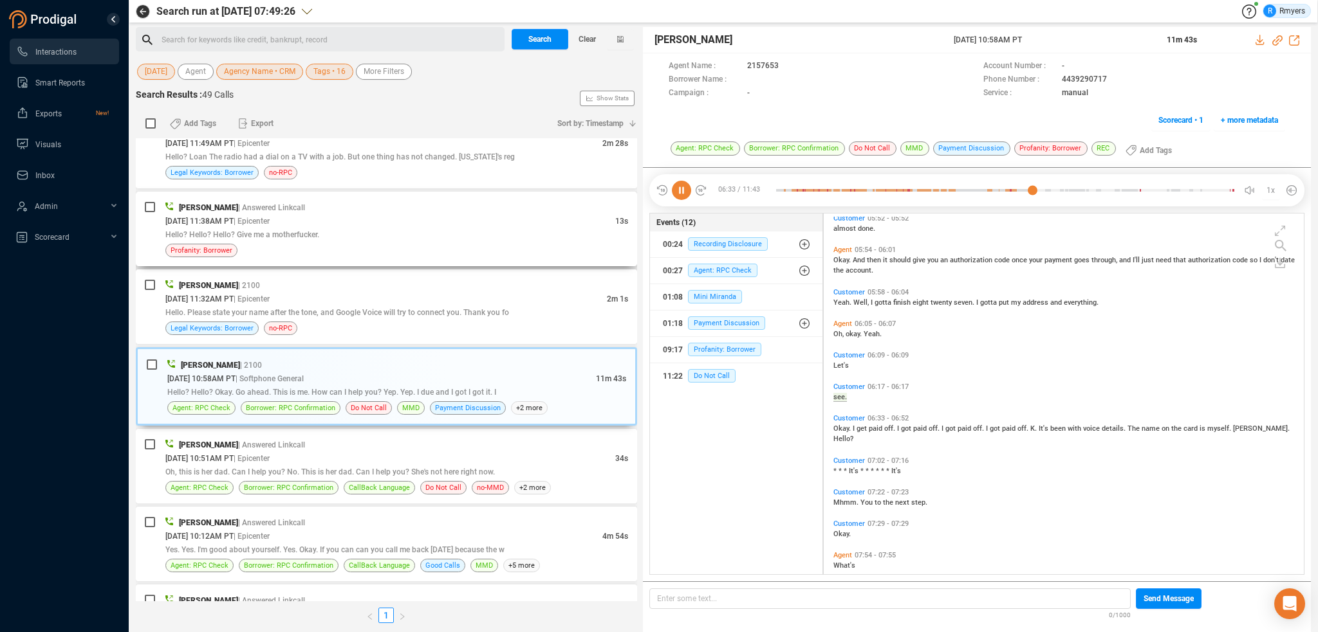
scroll to position [1979, 0]
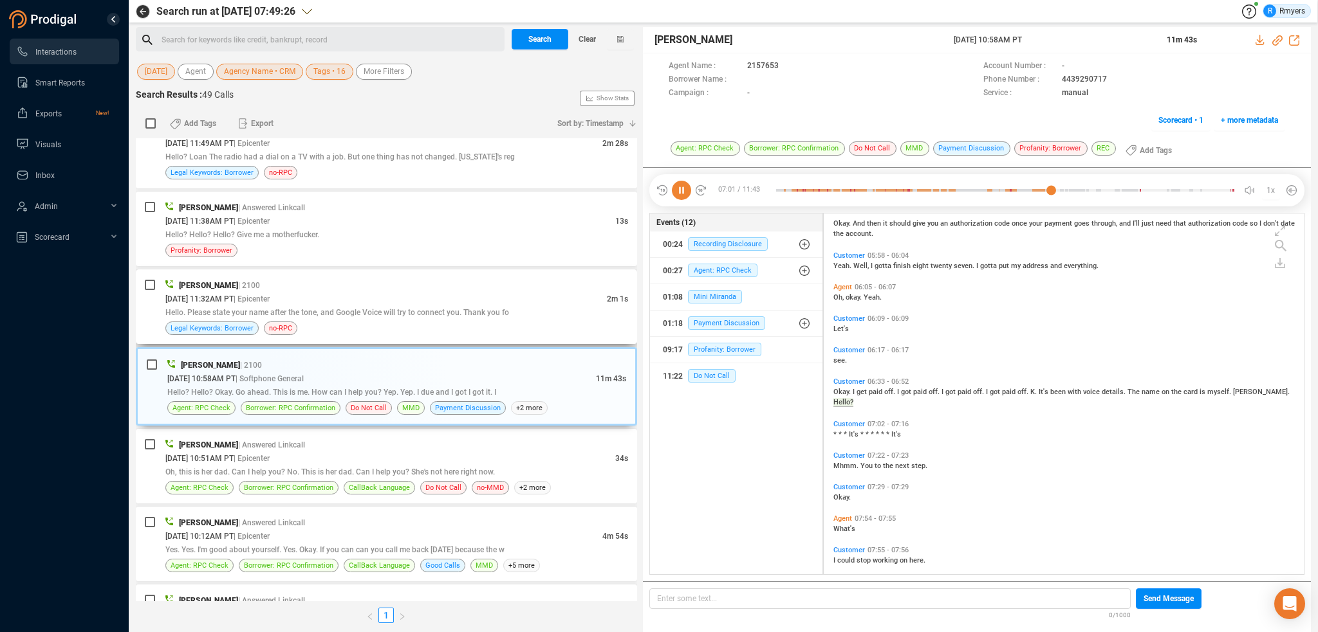
click at [448, 292] on div "[DATE] 11:32AM PT | Epicenter" at bounding box center [385, 299] width 441 height 14
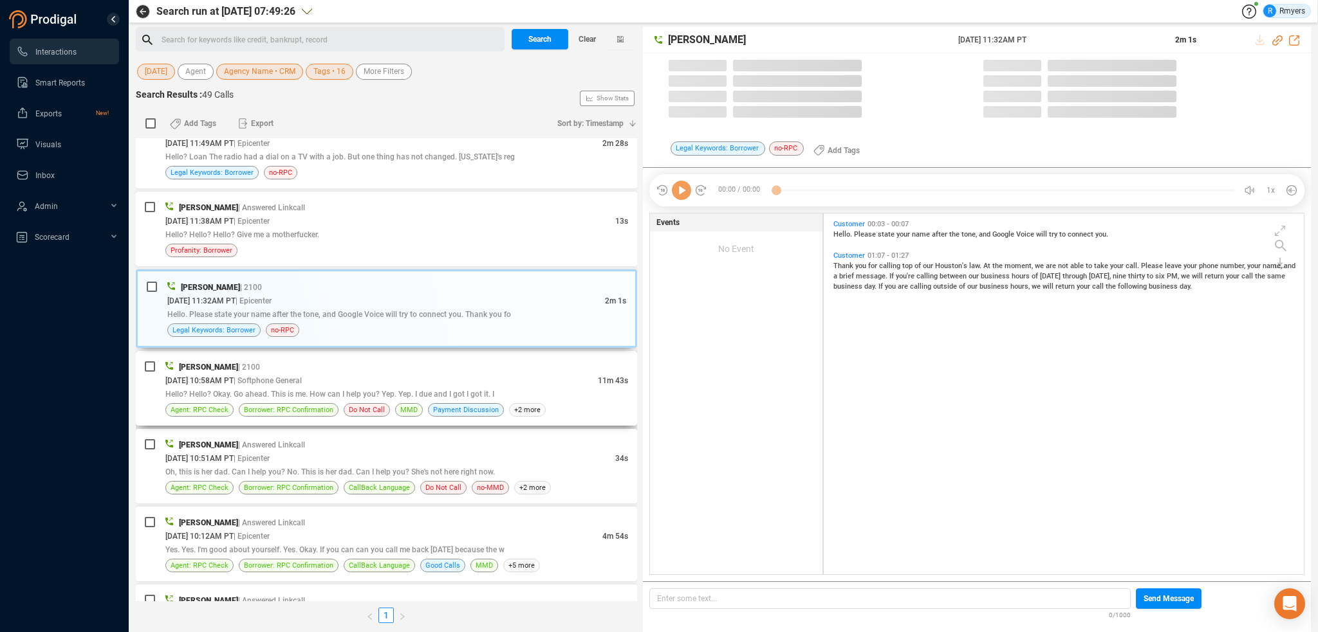
scroll to position [358, 474]
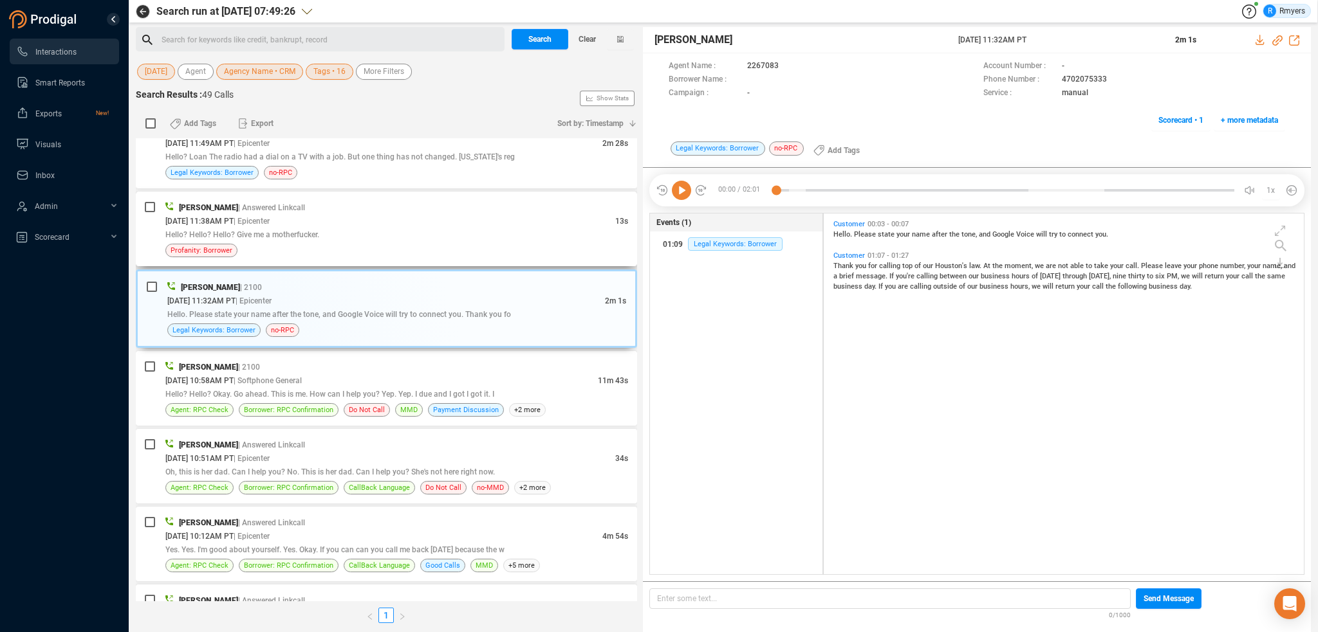
drag, startPoint x: 332, startPoint y: 208, endPoint x: 338, endPoint y: 209, distance: 6.6
click at [335, 214] on div "[DATE] 11:38AM PT | Epicenter" at bounding box center [390, 221] width 450 height 14
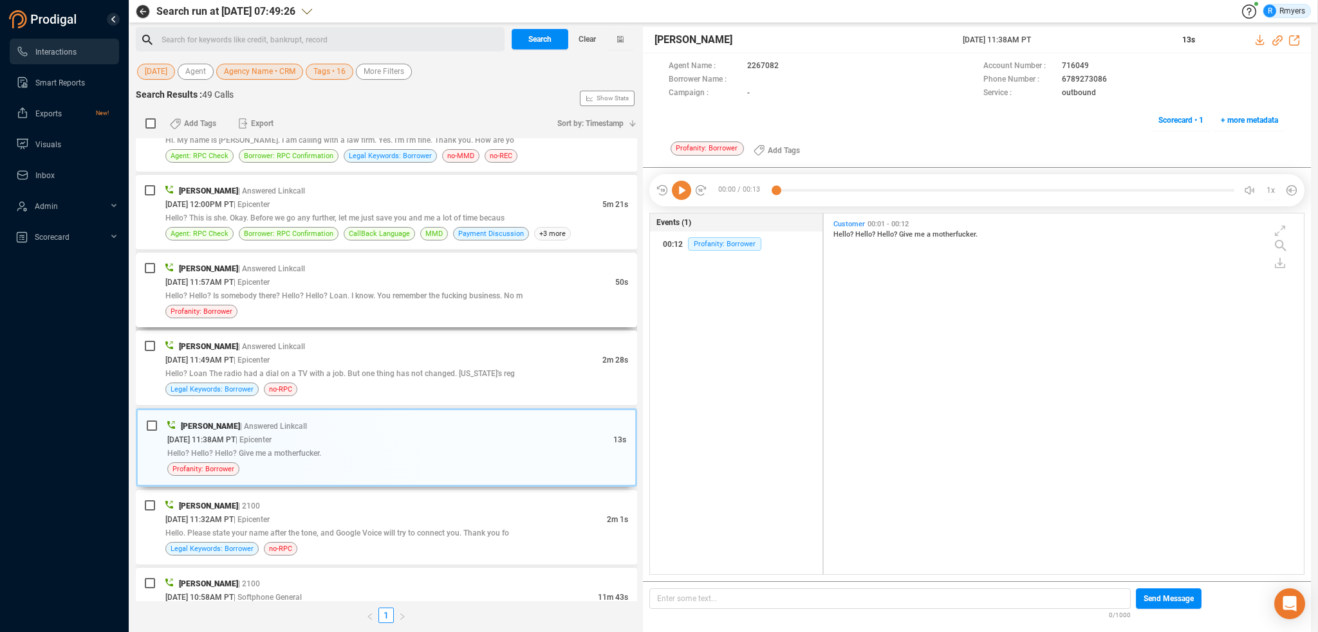
scroll to position [2570, 0]
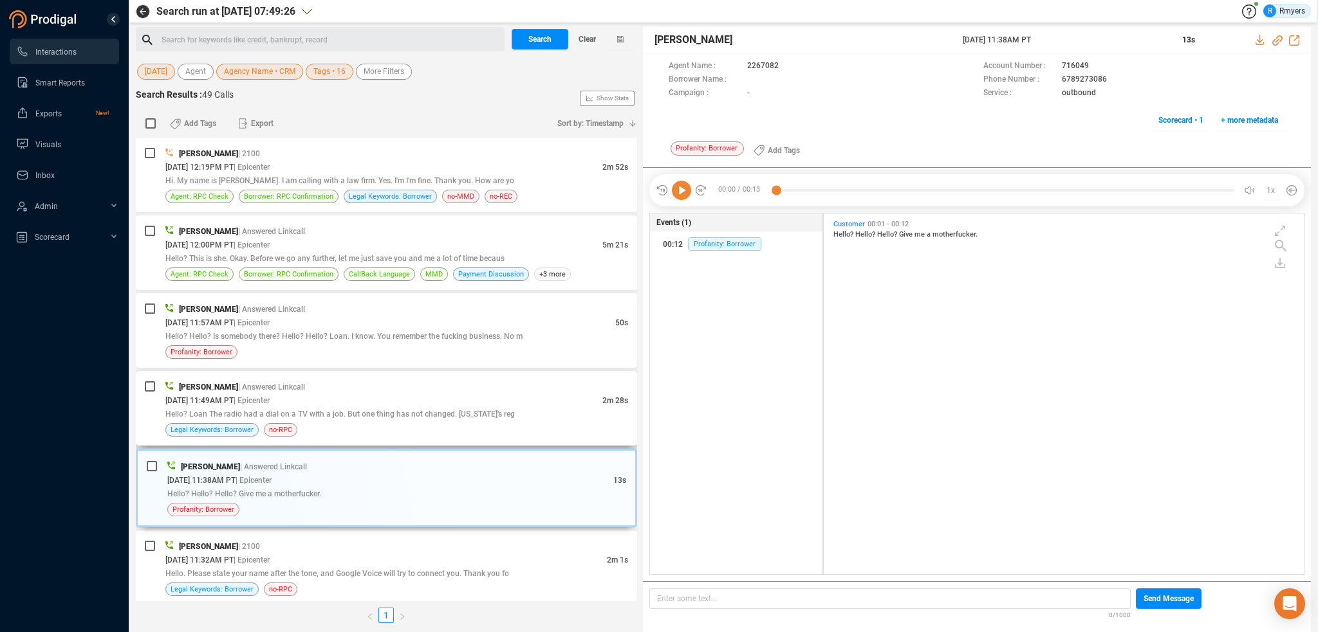
click at [385, 395] on div "[DATE] 11:49AM PT | Epicenter" at bounding box center [383, 401] width 437 height 14
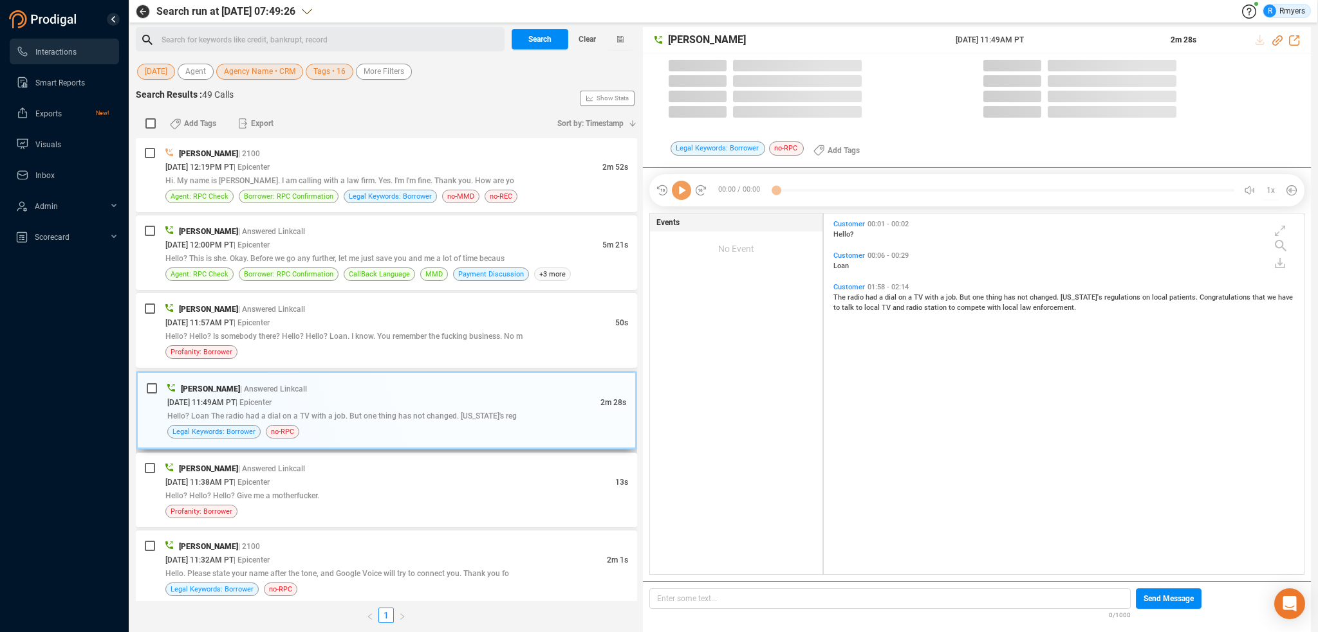
scroll to position [358, 474]
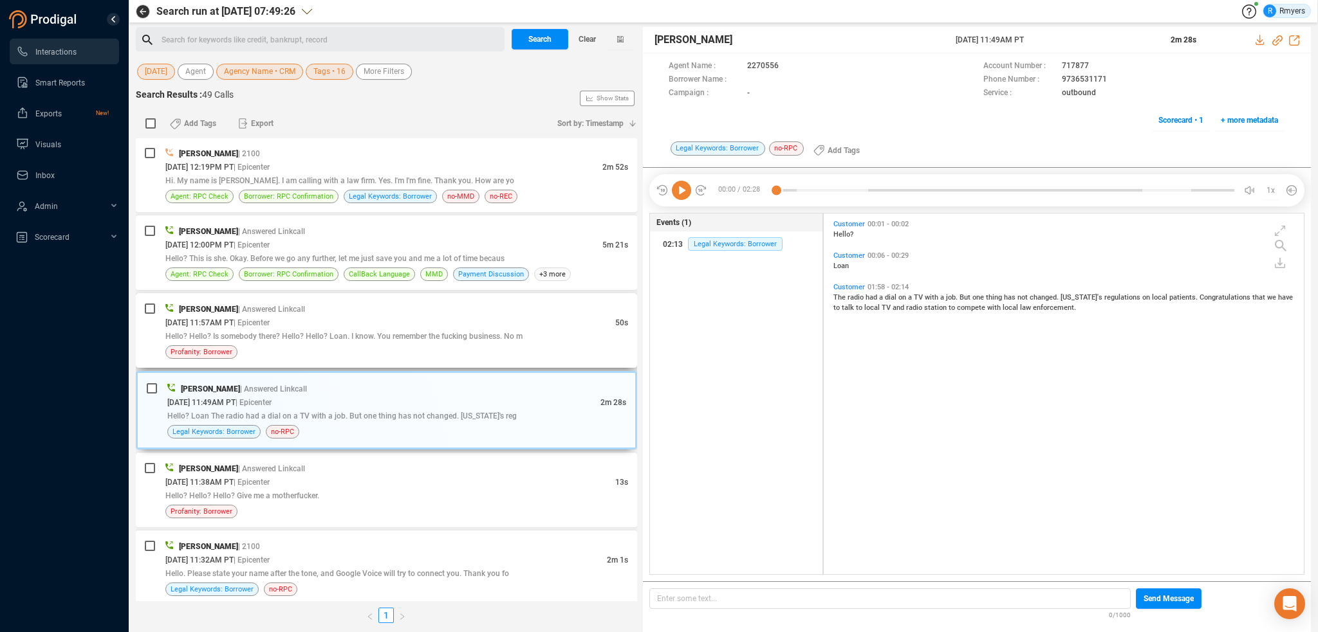
click at [397, 318] on div "[DATE] 11:57AM PT | Epicenter" at bounding box center [390, 323] width 450 height 14
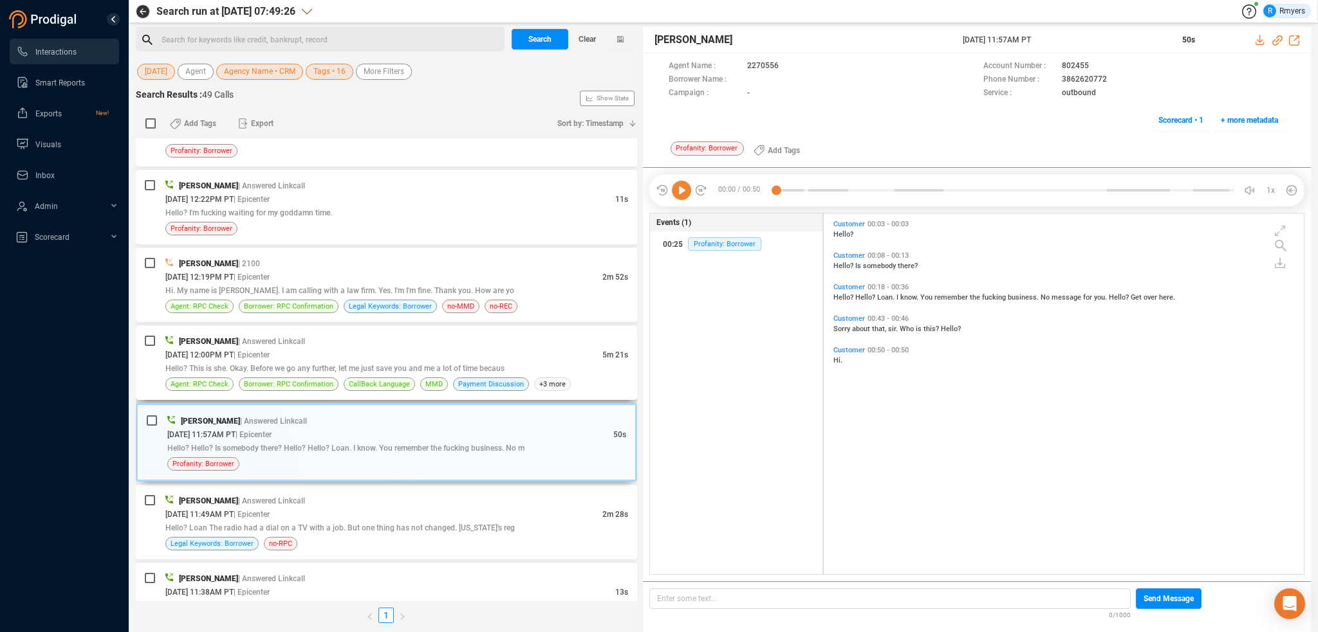
scroll to position [2441, 0]
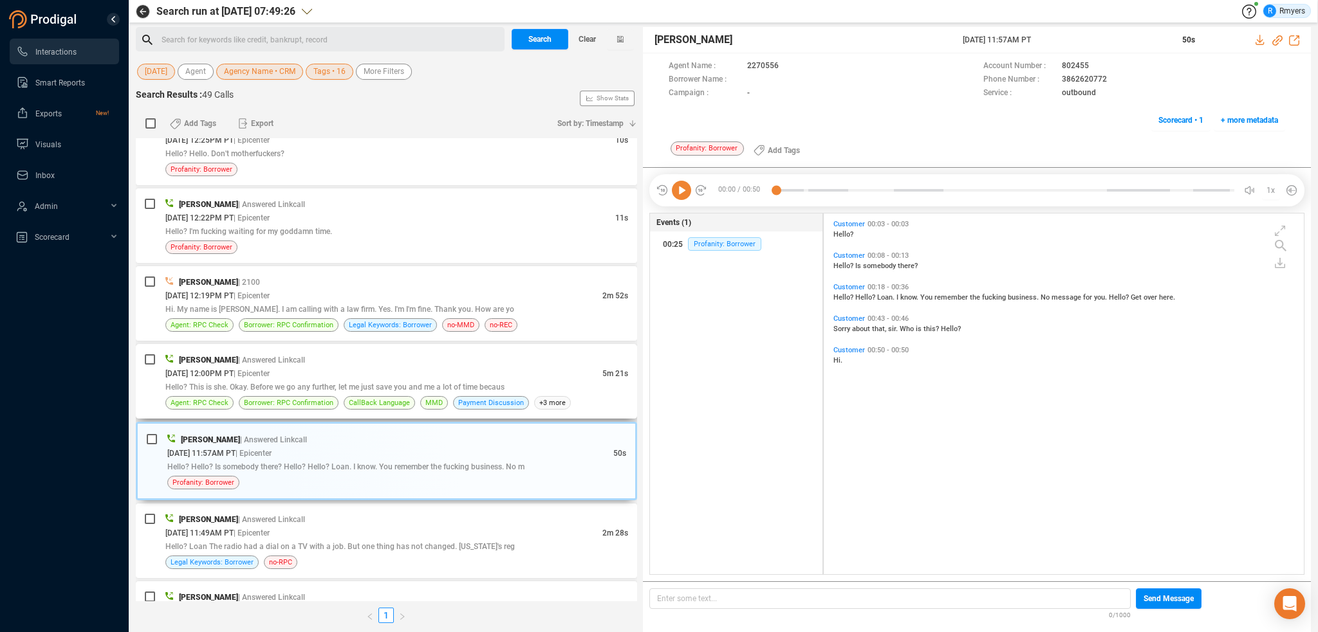
click at [397, 357] on div "[PERSON_NAME] | Answered Linkcall" at bounding box center [396, 360] width 463 height 14
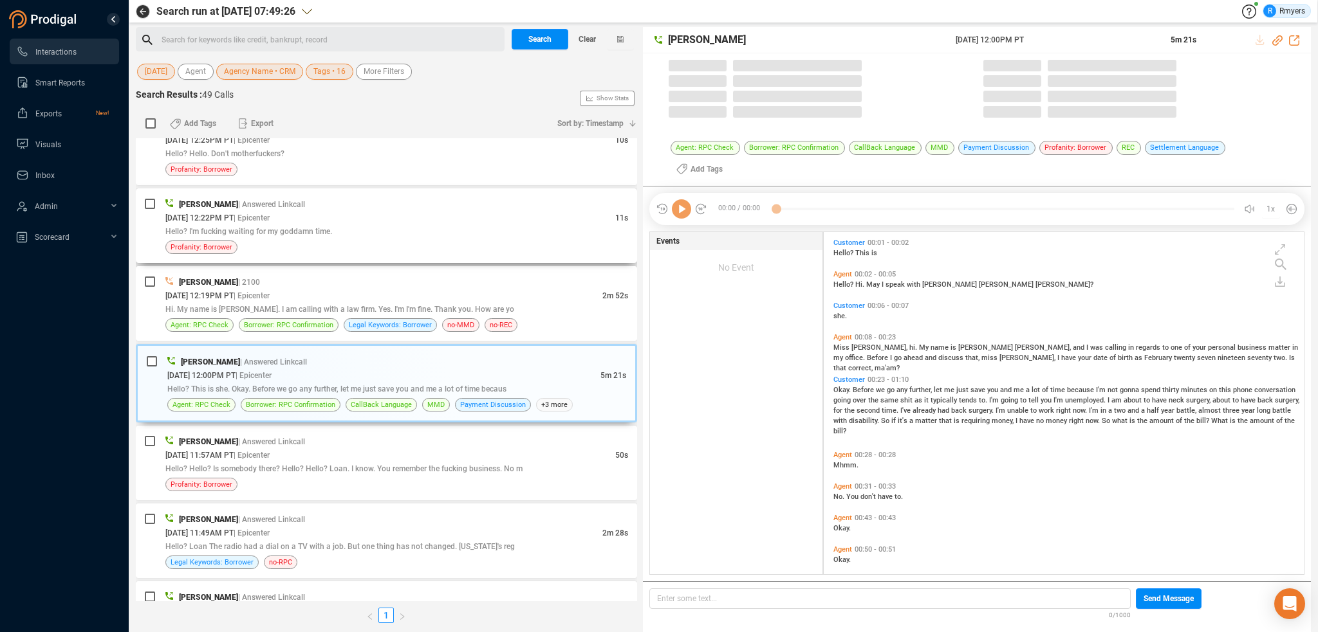
scroll to position [3, 6]
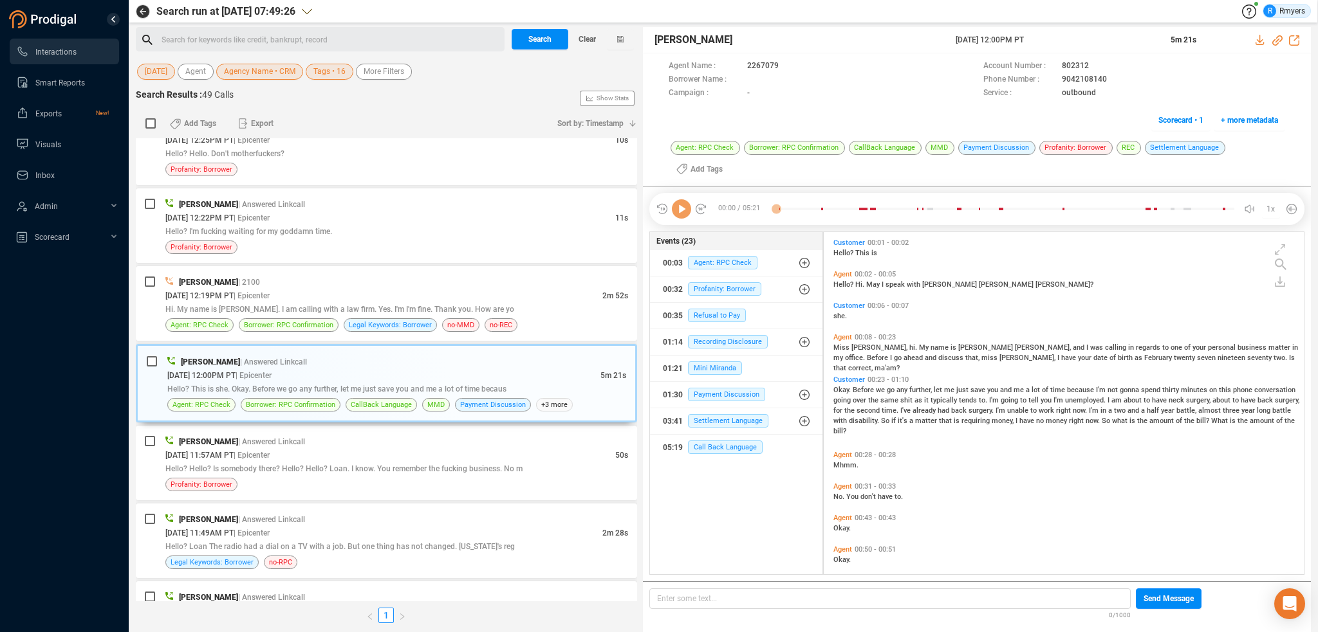
click at [681, 199] on icon at bounding box center [681, 208] width 19 height 19
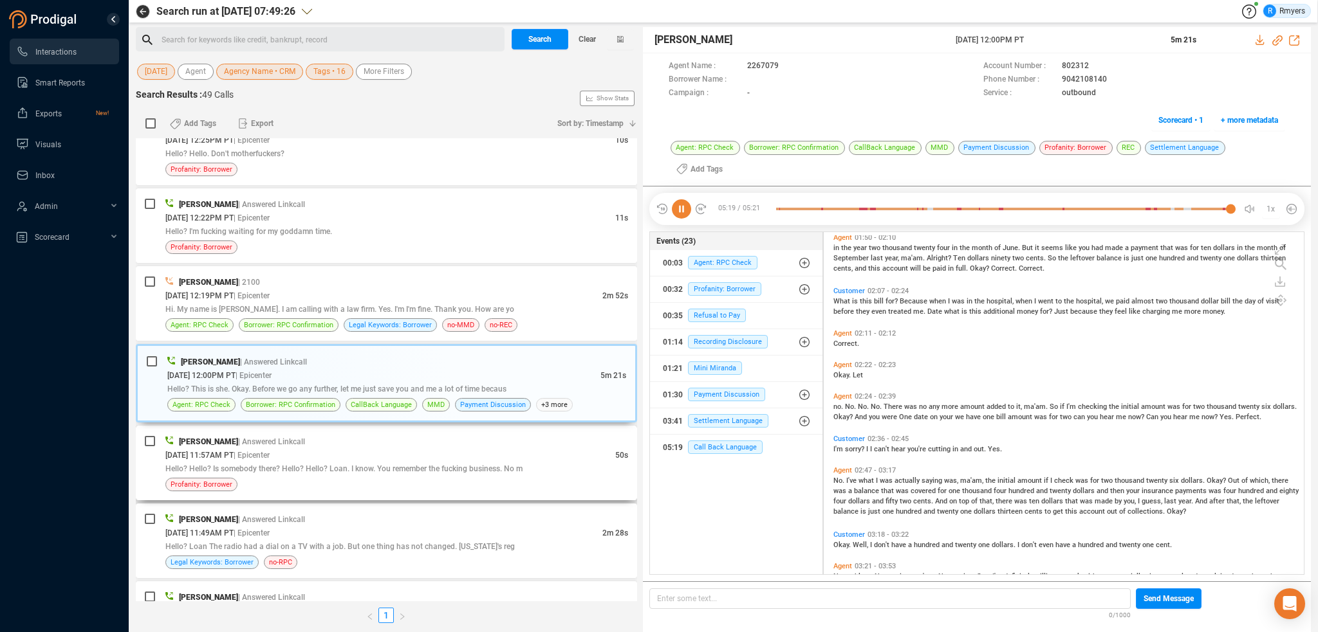
scroll to position [2312, 0]
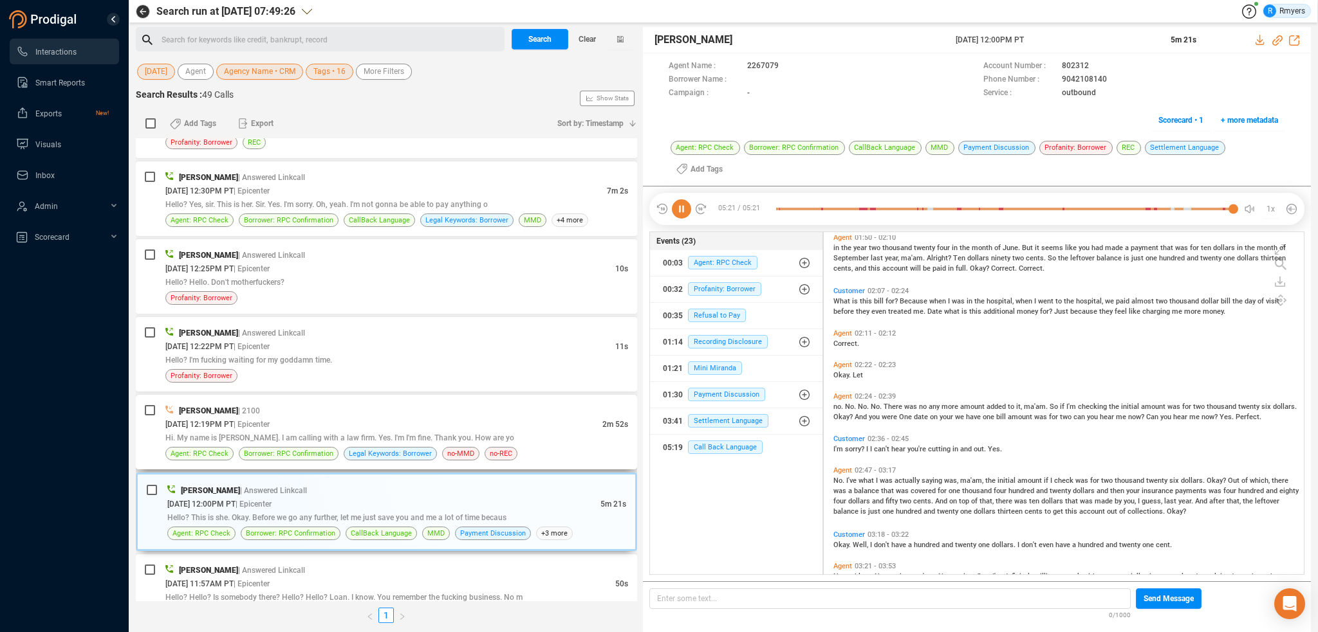
click at [317, 418] on div "[DATE] 12:19PM PT | Epicenter" at bounding box center [383, 425] width 437 height 14
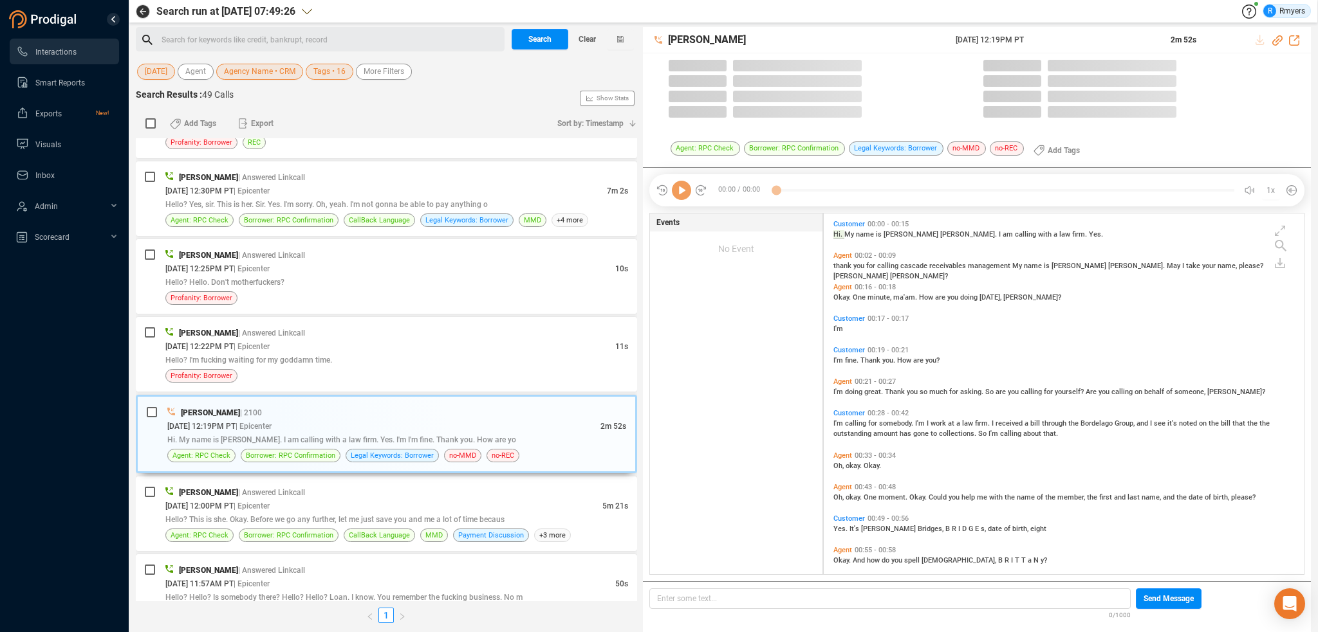
scroll to position [358, 474]
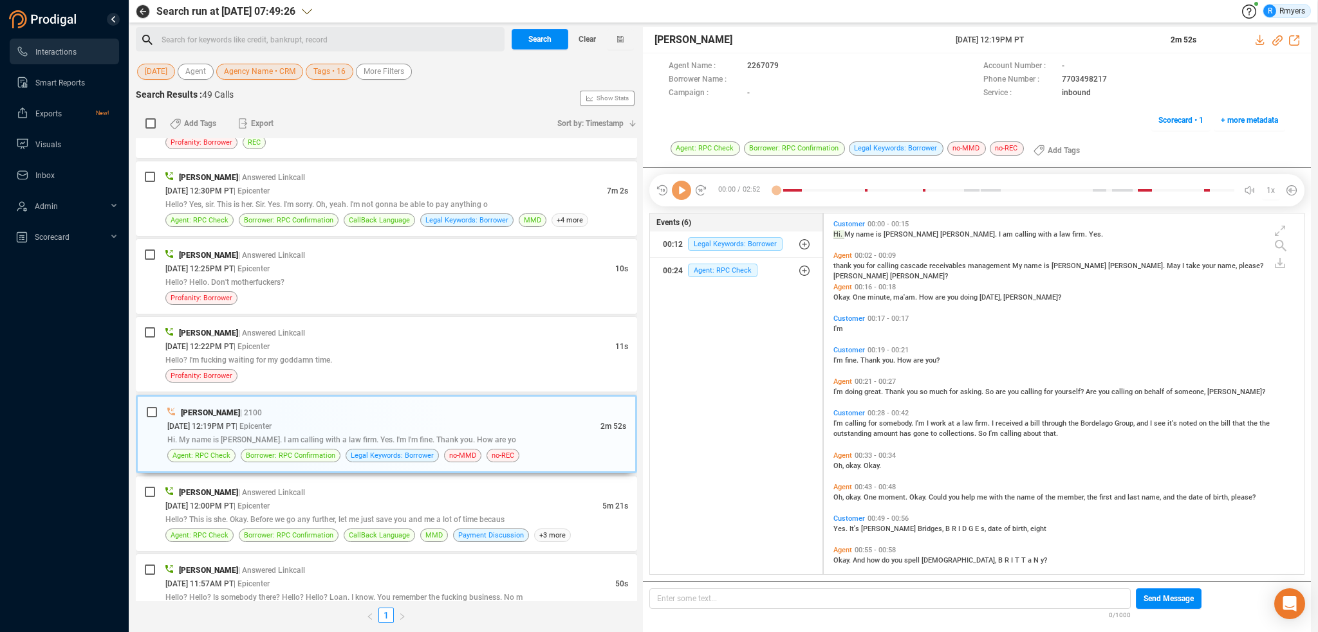
click at [680, 196] on icon at bounding box center [681, 190] width 19 height 19
click at [683, 197] on icon at bounding box center [681, 190] width 19 height 19
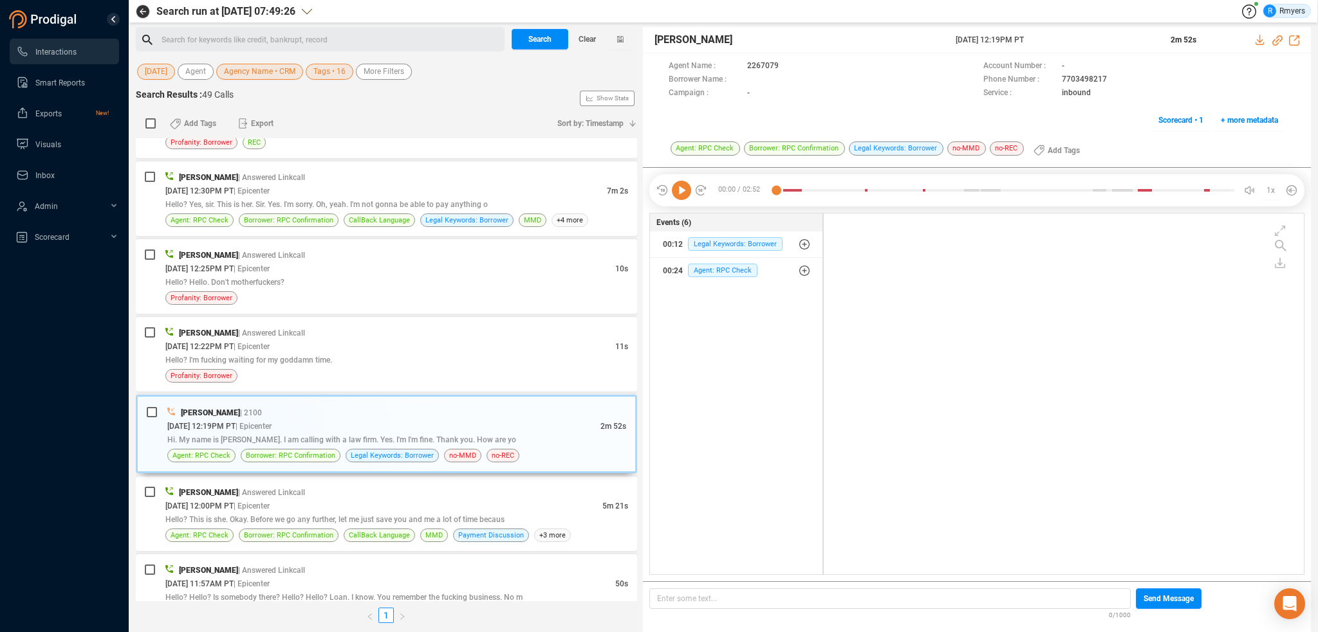
scroll to position [0, 0]
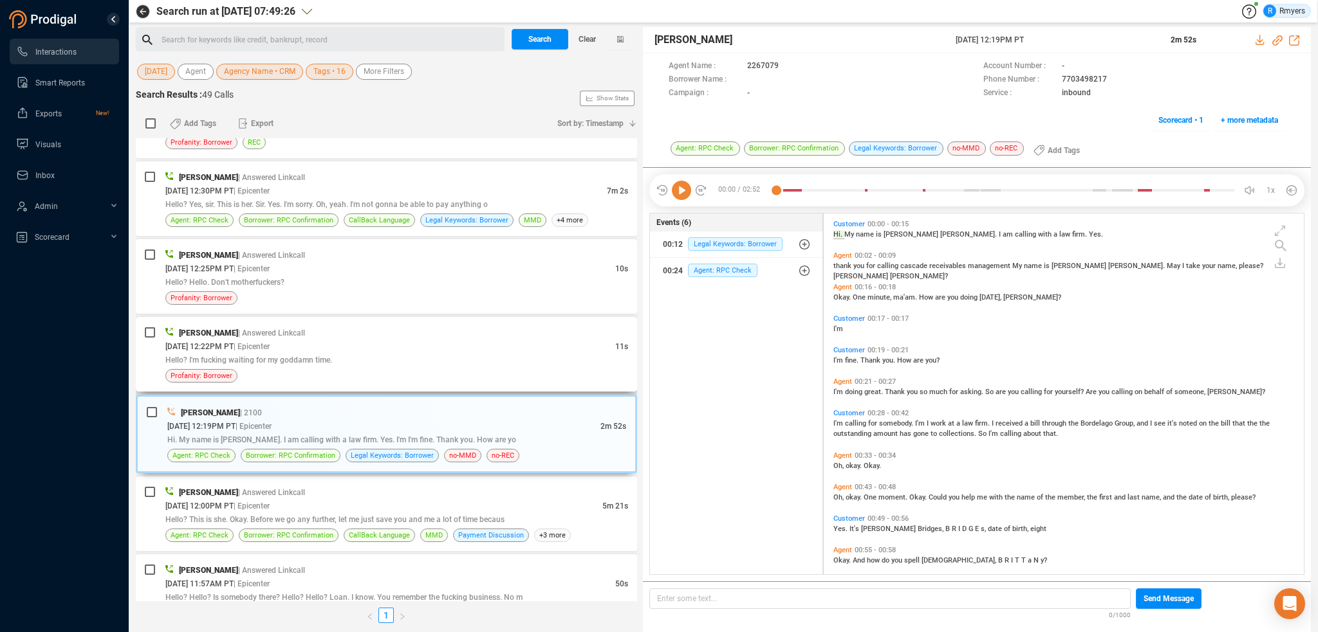
click at [422, 369] on div "Profanity: Borrower" at bounding box center [396, 376] width 463 height 14
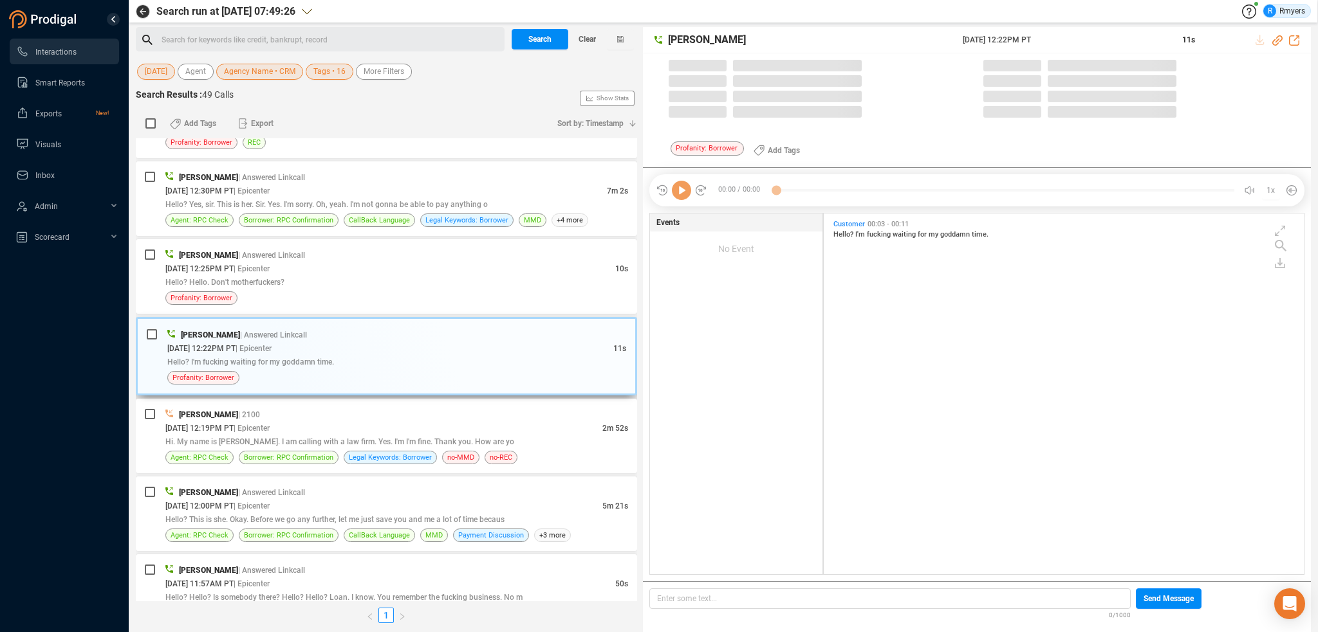
scroll to position [358, 474]
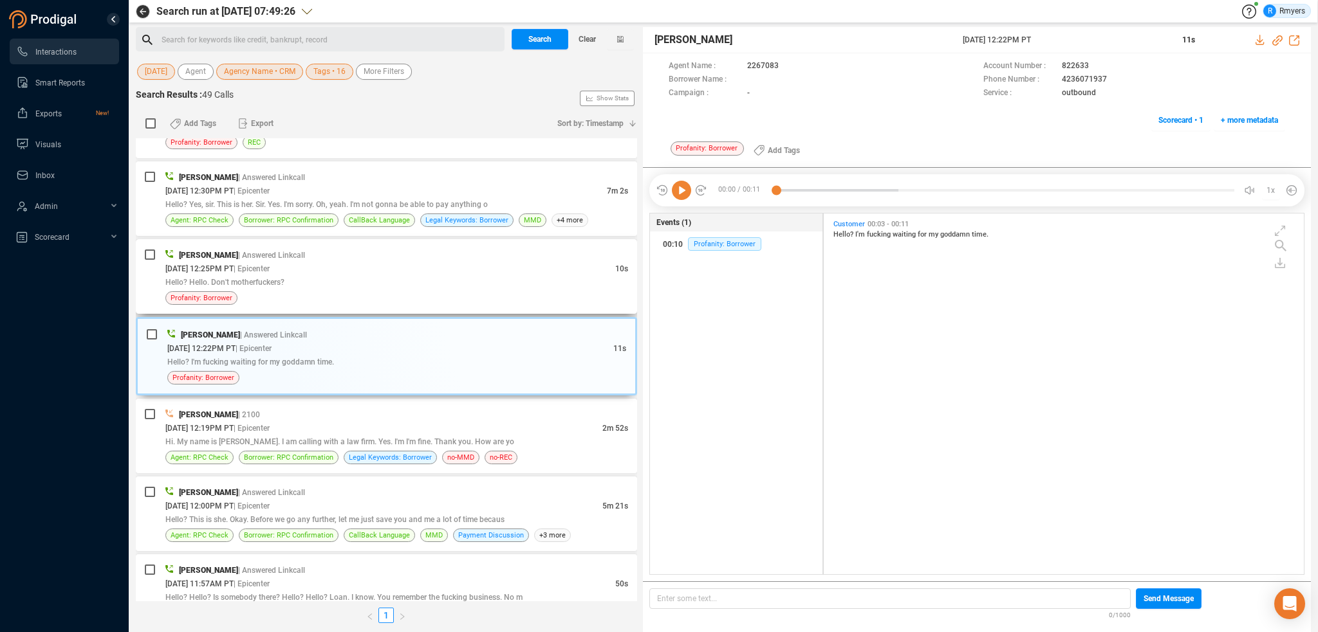
click at [387, 291] on div "Profanity: Borrower" at bounding box center [396, 298] width 463 height 14
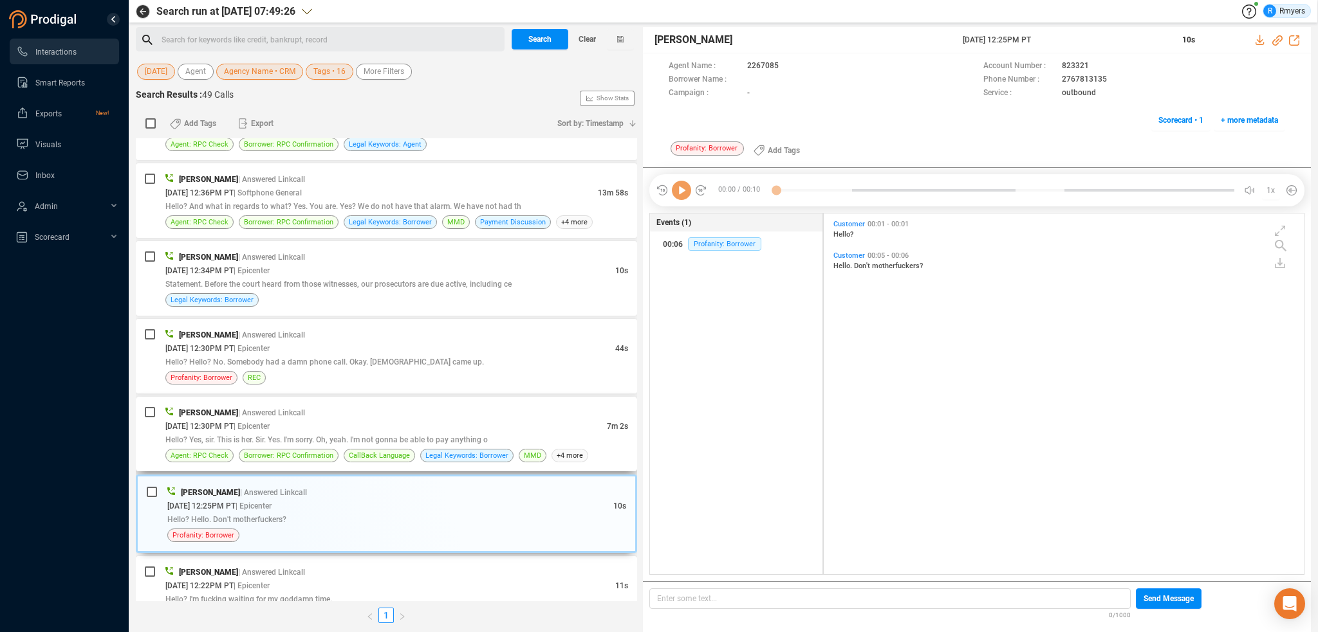
scroll to position [2055, 0]
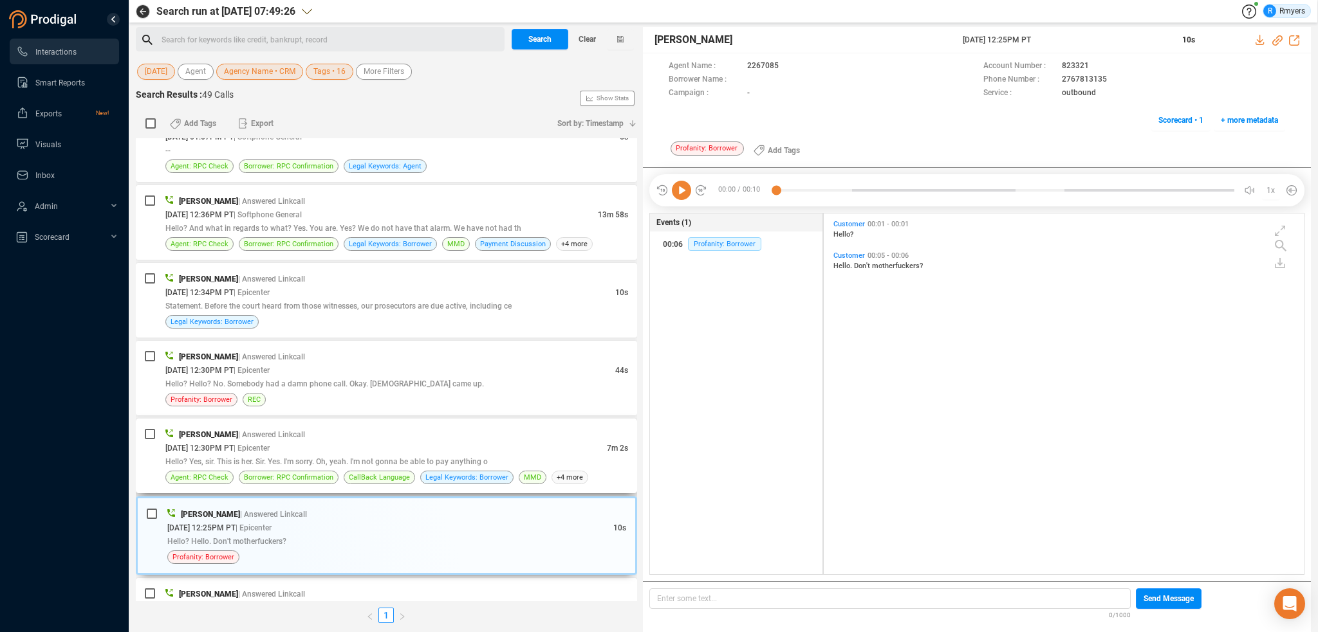
click at [439, 461] on div "[PERSON_NAME] | Answered Linkcall [DATE] 12:30PM PT | Epicenter 7m 2s Hello? Ye…" at bounding box center [396, 456] width 463 height 57
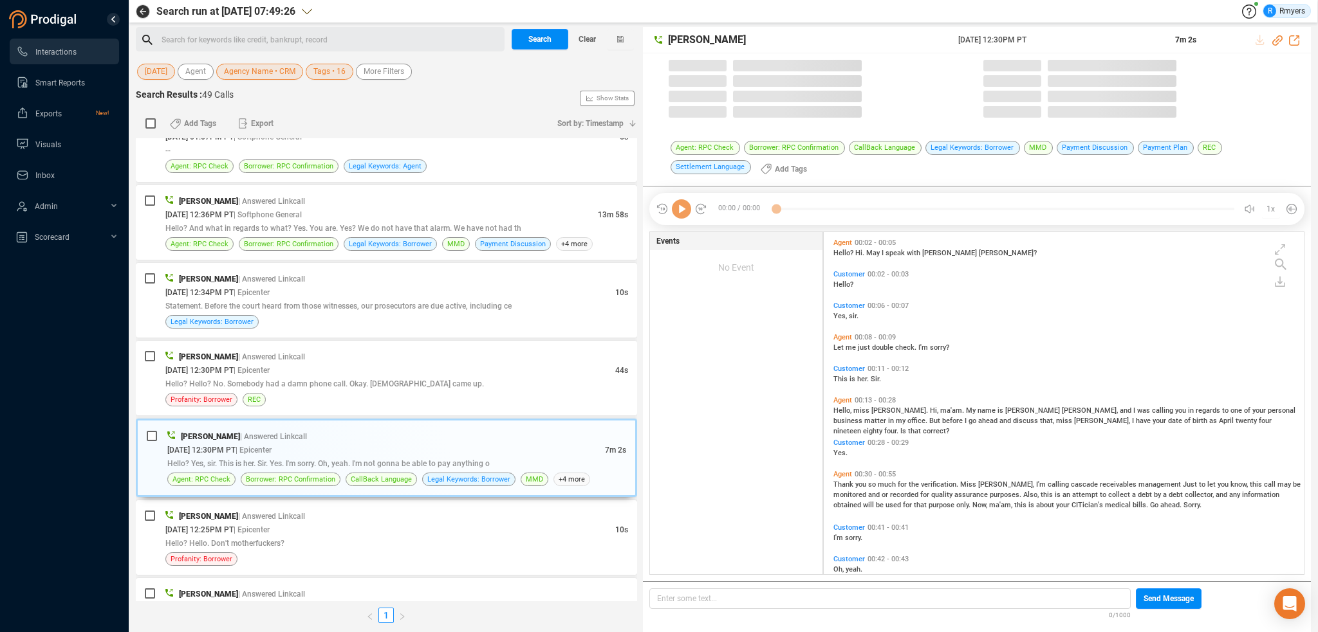
scroll to position [340, 474]
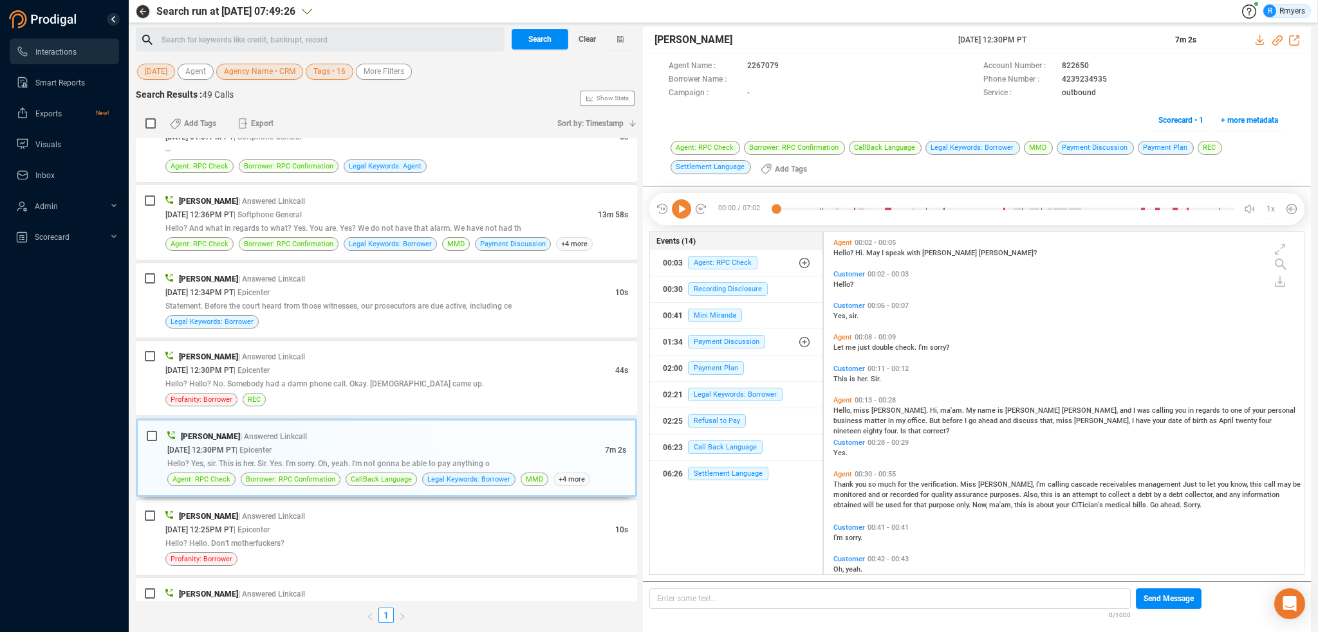
click at [681, 214] on icon at bounding box center [681, 208] width 19 height 19
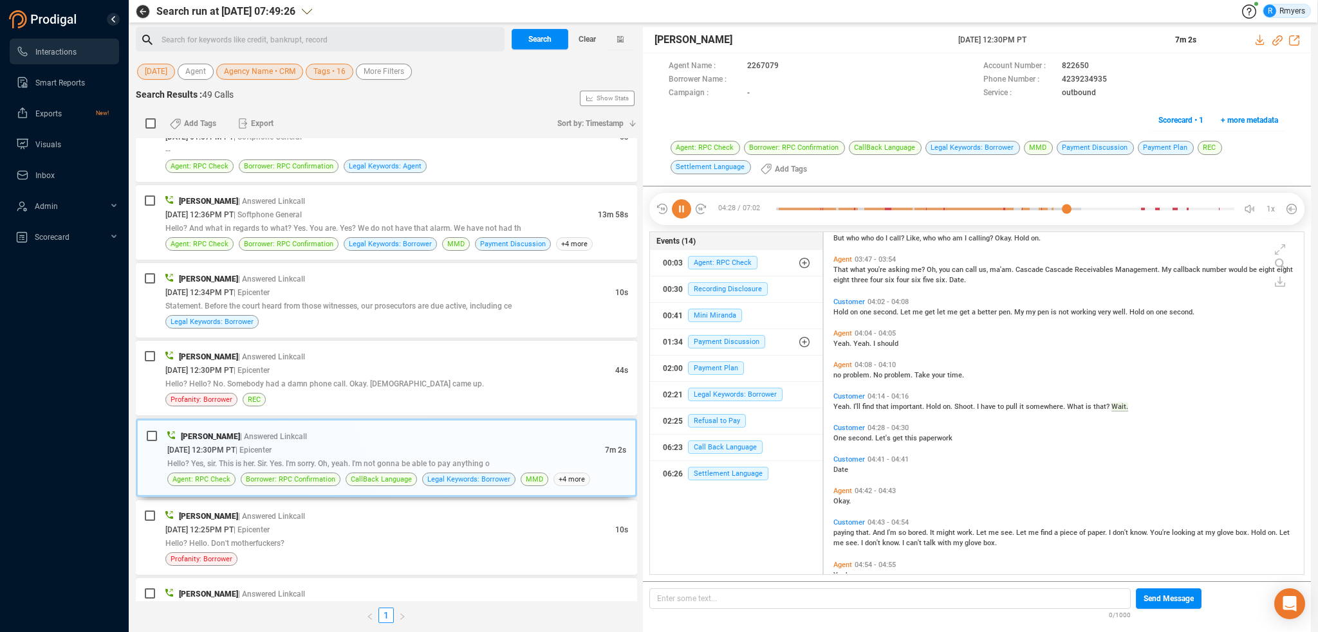
scroll to position [1063, 0]
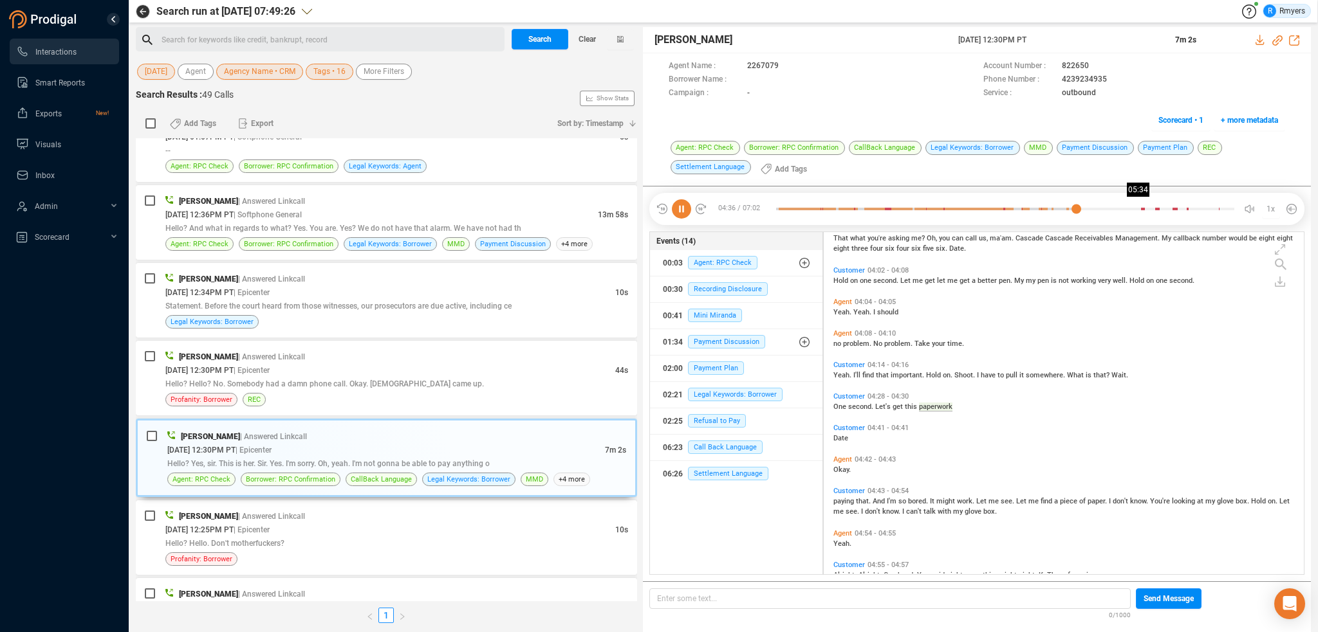
click at [1138, 209] on div at bounding box center [1005, 208] width 458 height 19
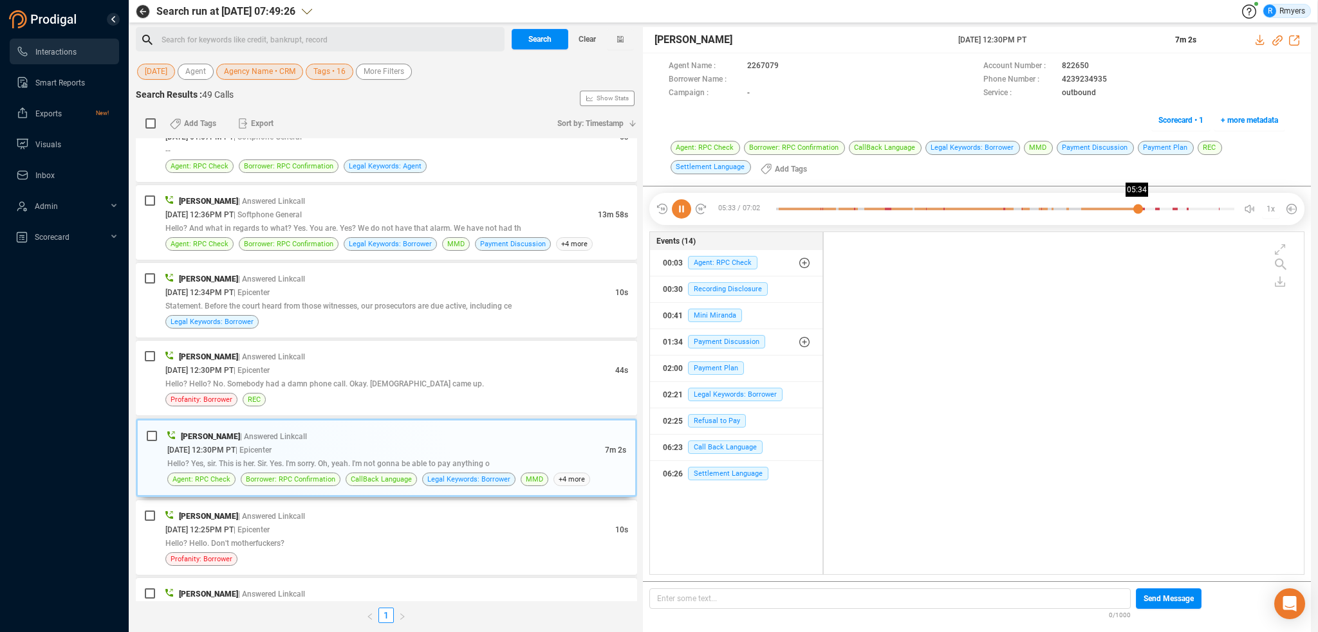
scroll to position [1578, 0]
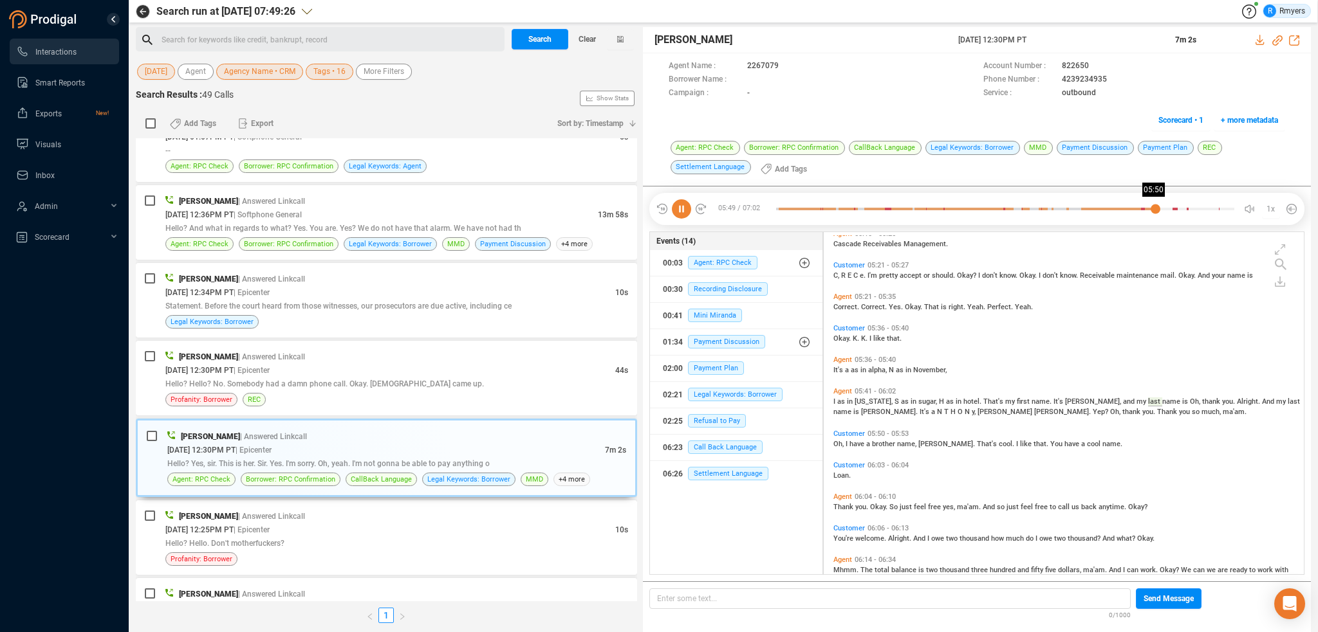
click at [1155, 205] on div at bounding box center [1005, 208] width 458 height 19
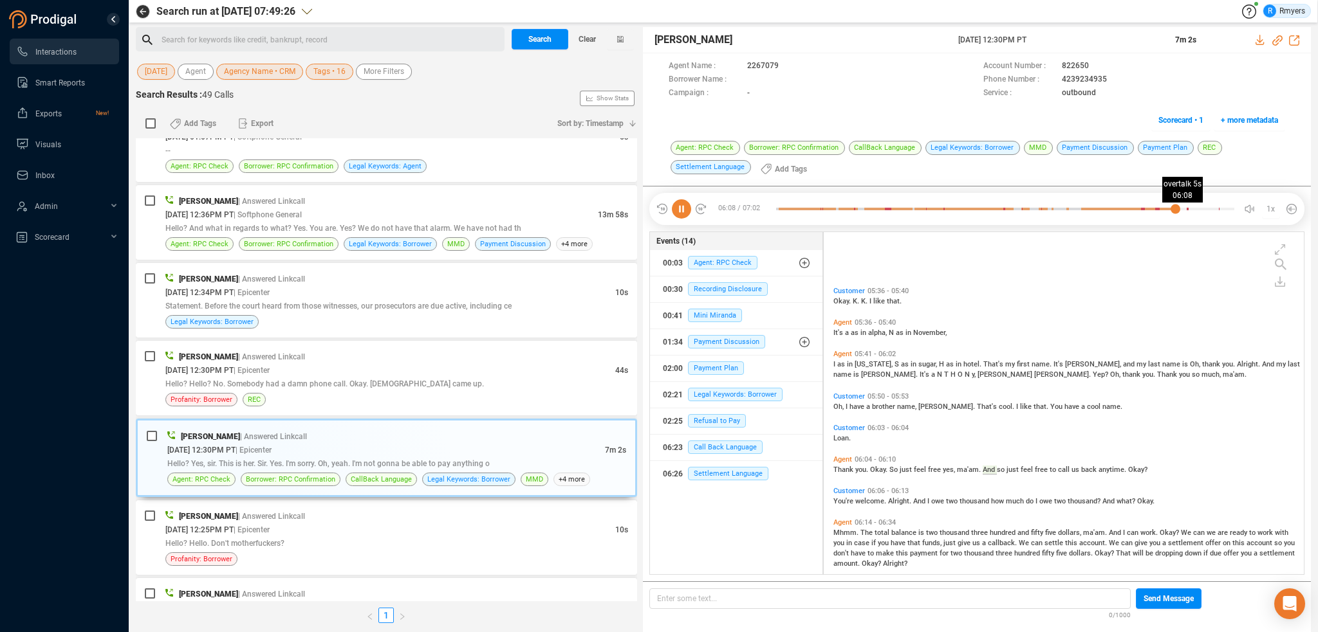
click at [1175, 207] on div at bounding box center [1005, 208] width 458 height 19
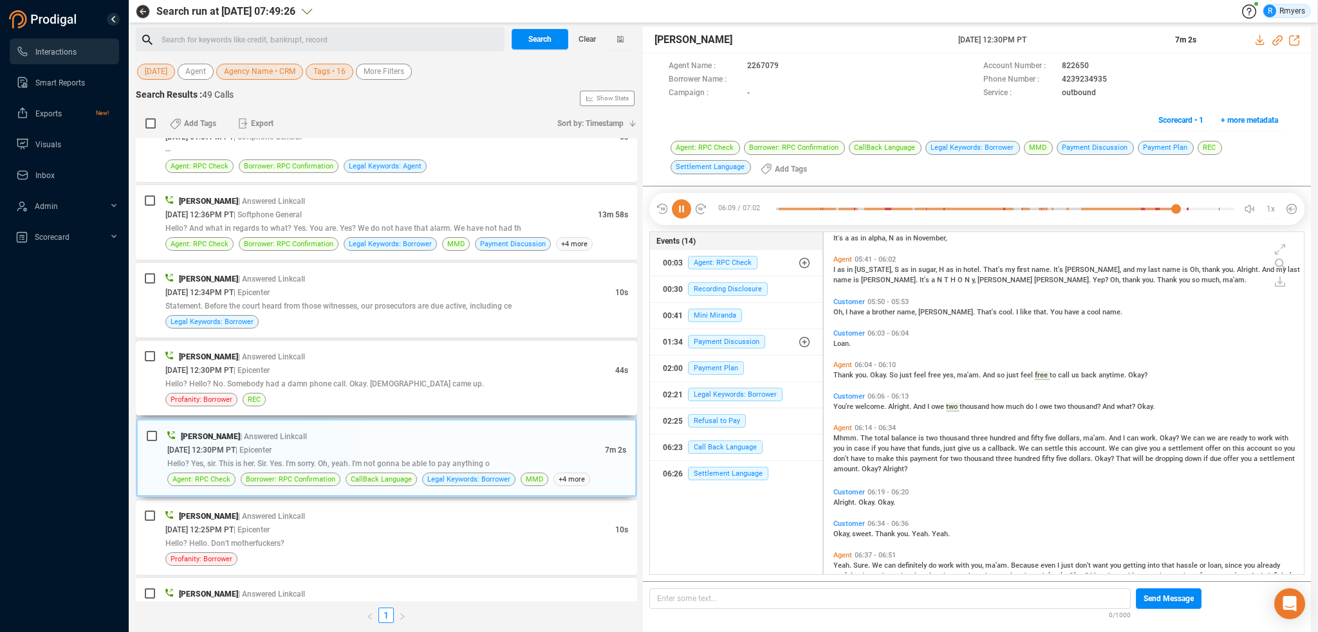
click at [312, 364] on div "[DATE] 12:30PM PT | Epicenter" at bounding box center [390, 371] width 450 height 14
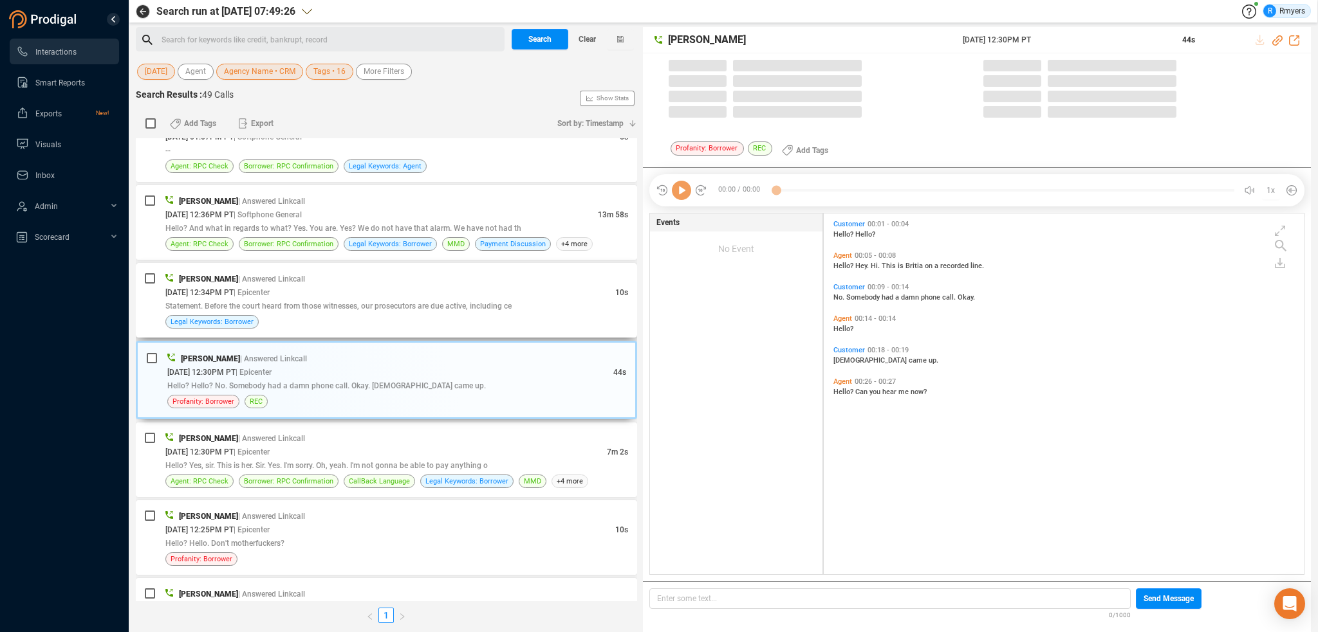
scroll to position [3, 6]
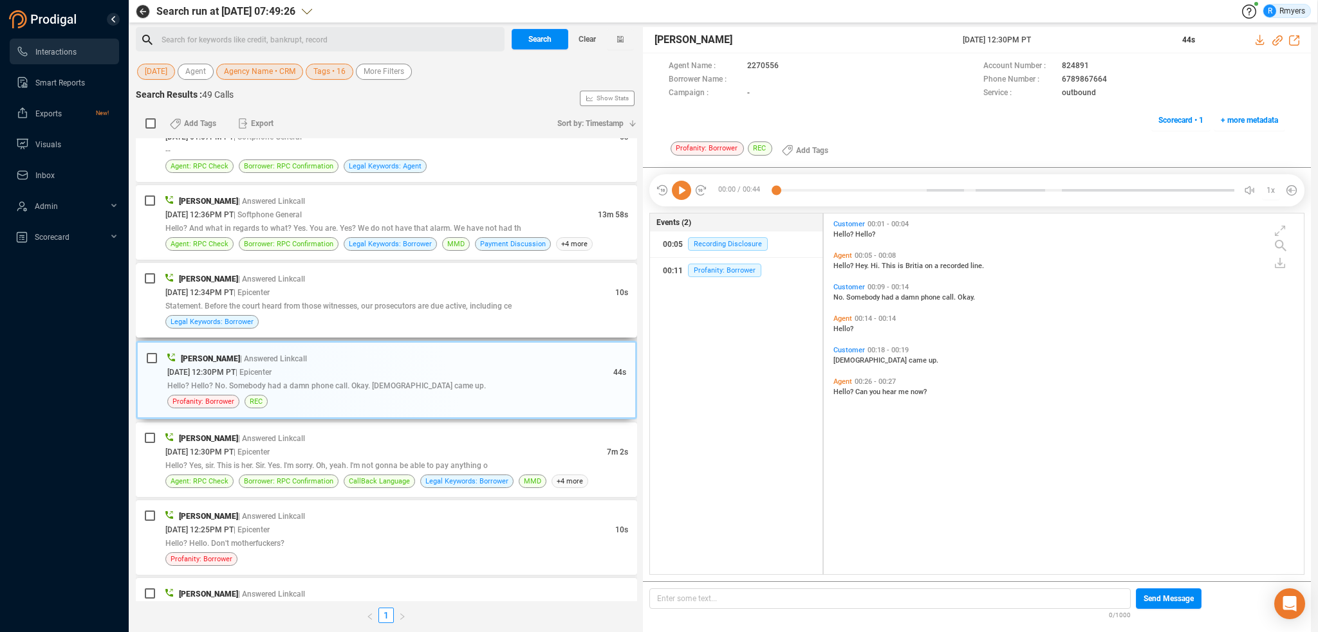
click at [448, 302] on span "Statement. Before the court heard from those witnesses, our prosecutors are due…" at bounding box center [338, 306] width 346 height 9
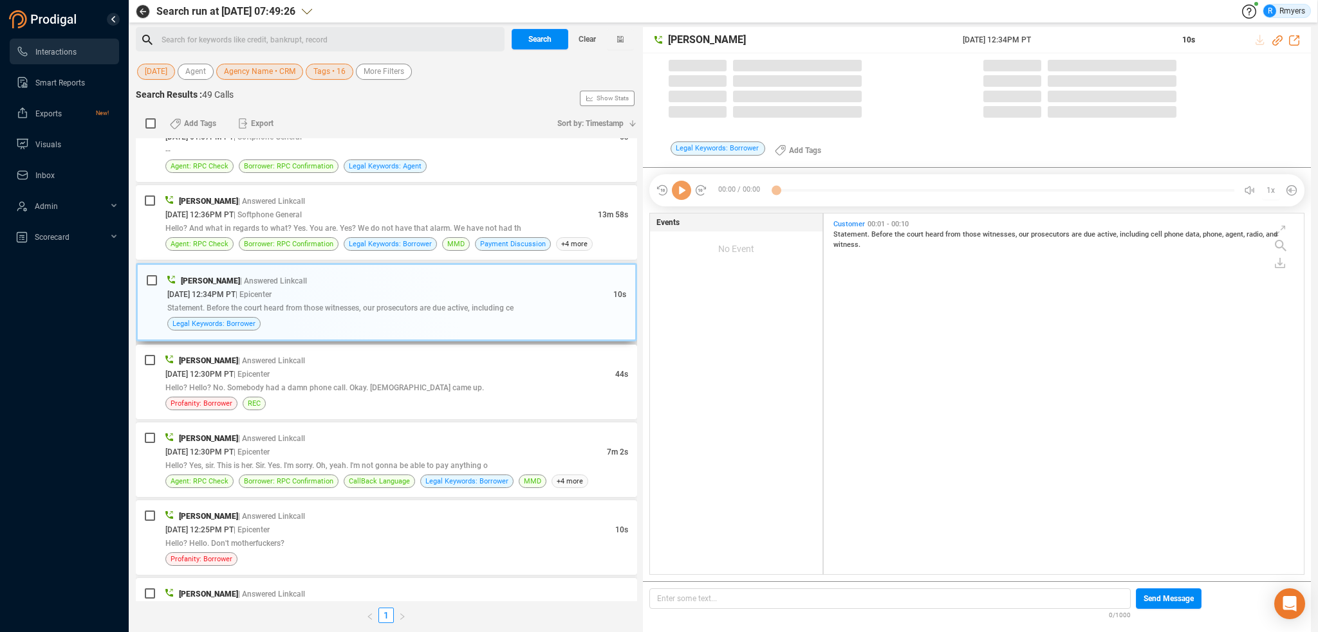
scroll to position [358, 474]
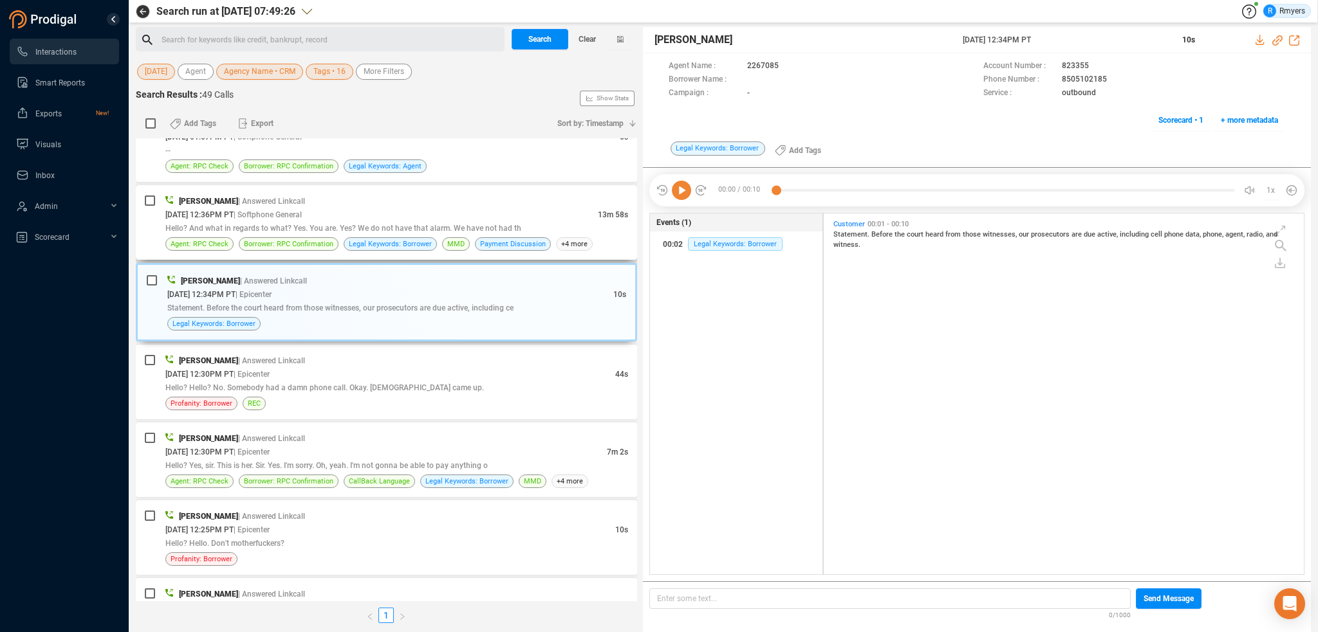
click at [472, 226] on div "Hello? And what in regards to what? Yes. You are. Yes? We do not have that alar…" at bounding box center [396, 228] width 463 height 14
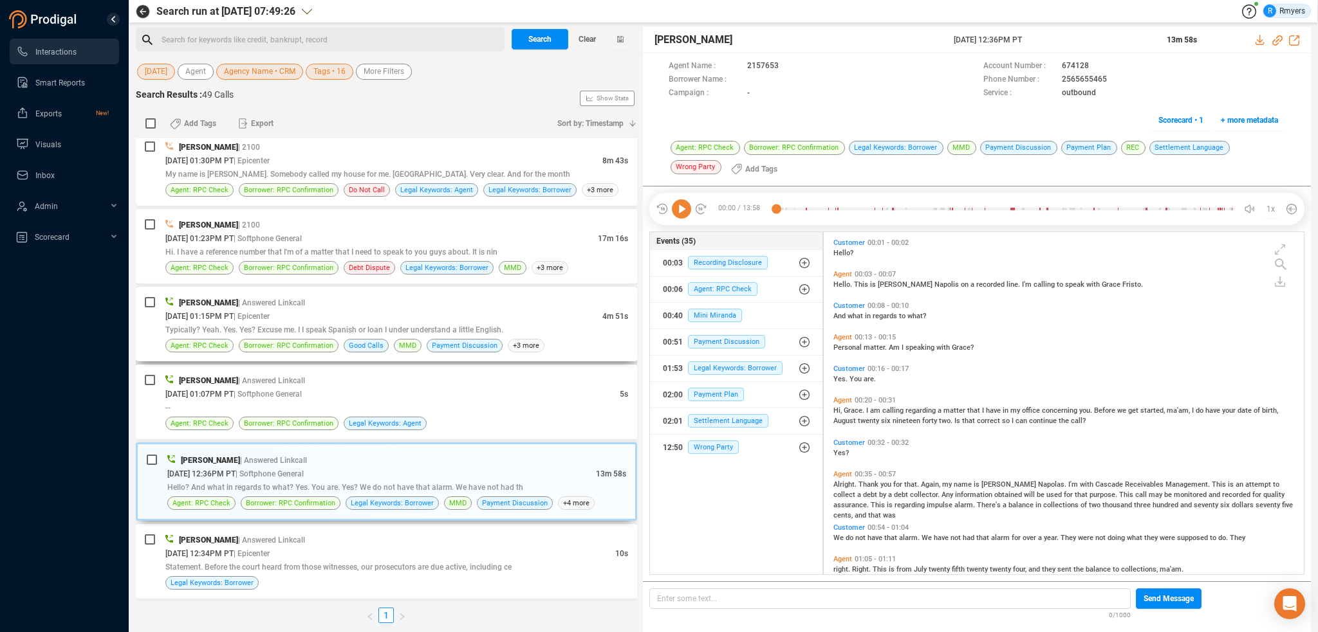
scroll to position [1733, 0]
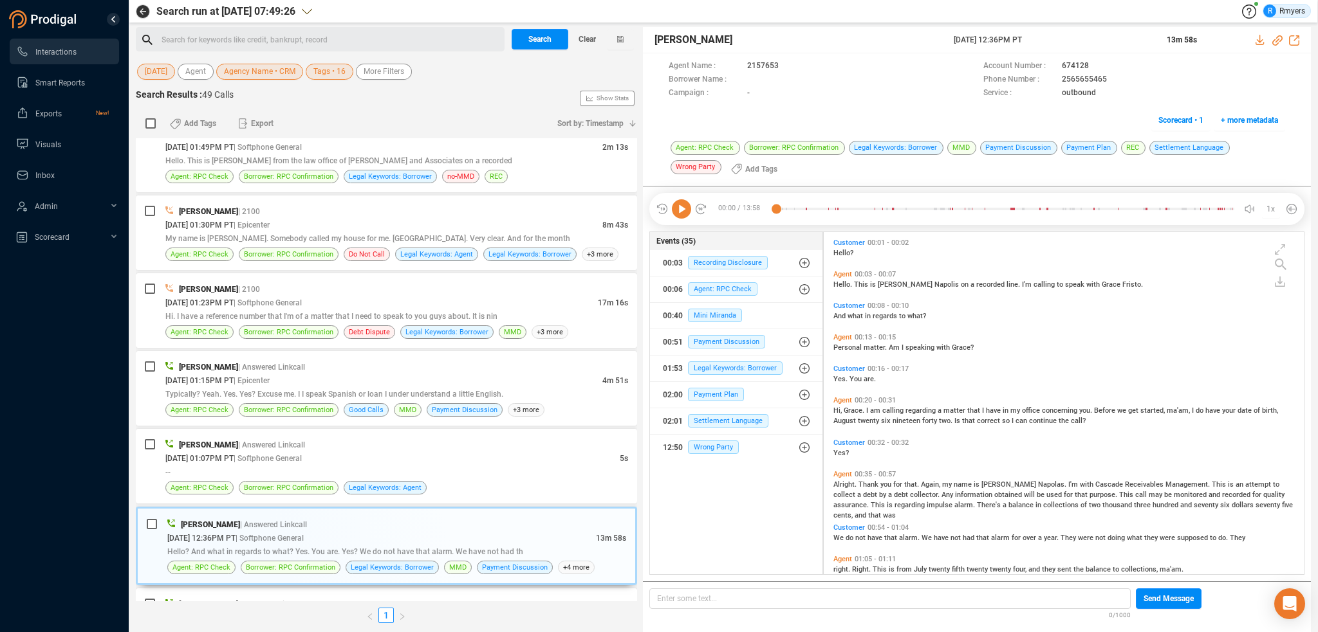
click at [678, 208] on icon at bounding box center [681, 208] width 19 height 19
click at [707, 286] on span "Agent: RPC Check" at bounding box center [722, 289] width 69 height 14
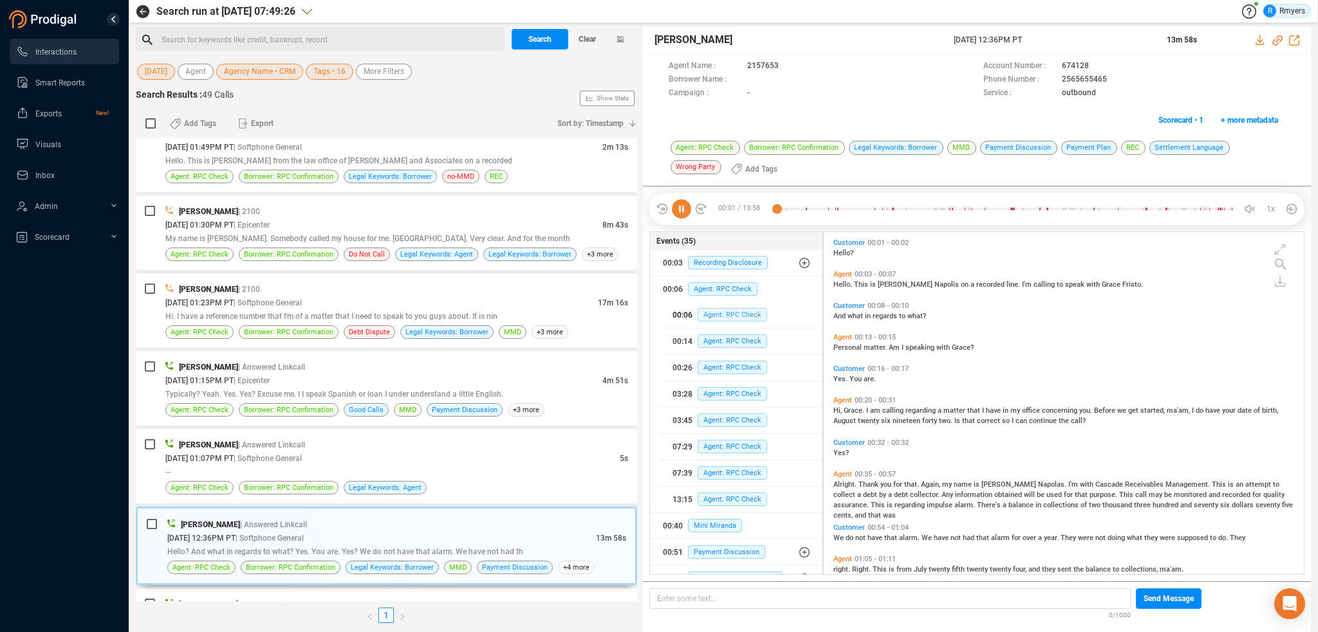
click at [721, 312] on span "Agent: RPC Check" at bounding box center [731, 315] width 69 height 14
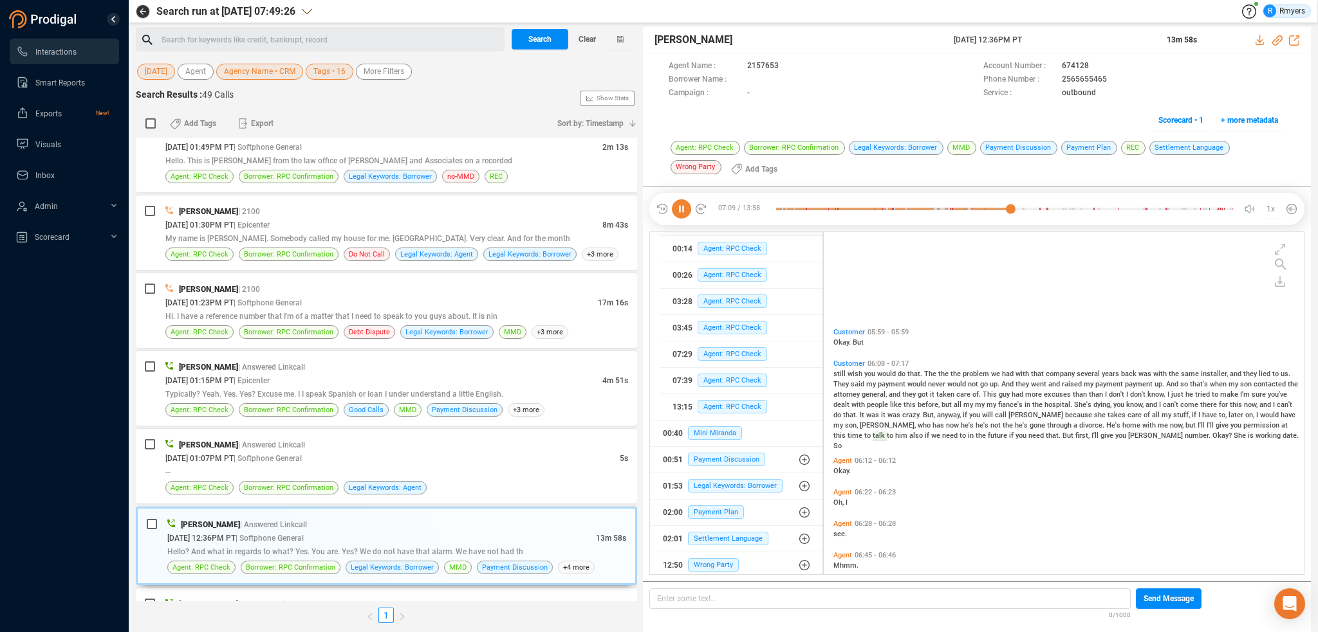
scroll to position [1588, 0]
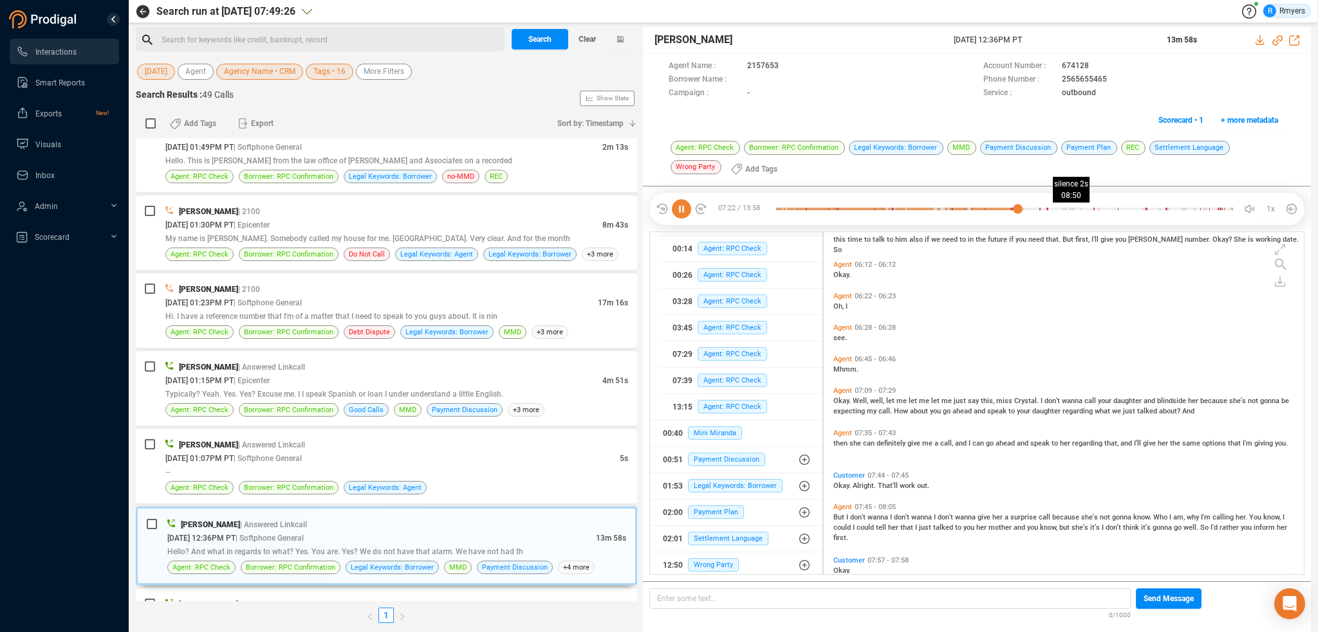
click at [1065, 208] on div at bounding box center [1005, 208] width 458 height 19
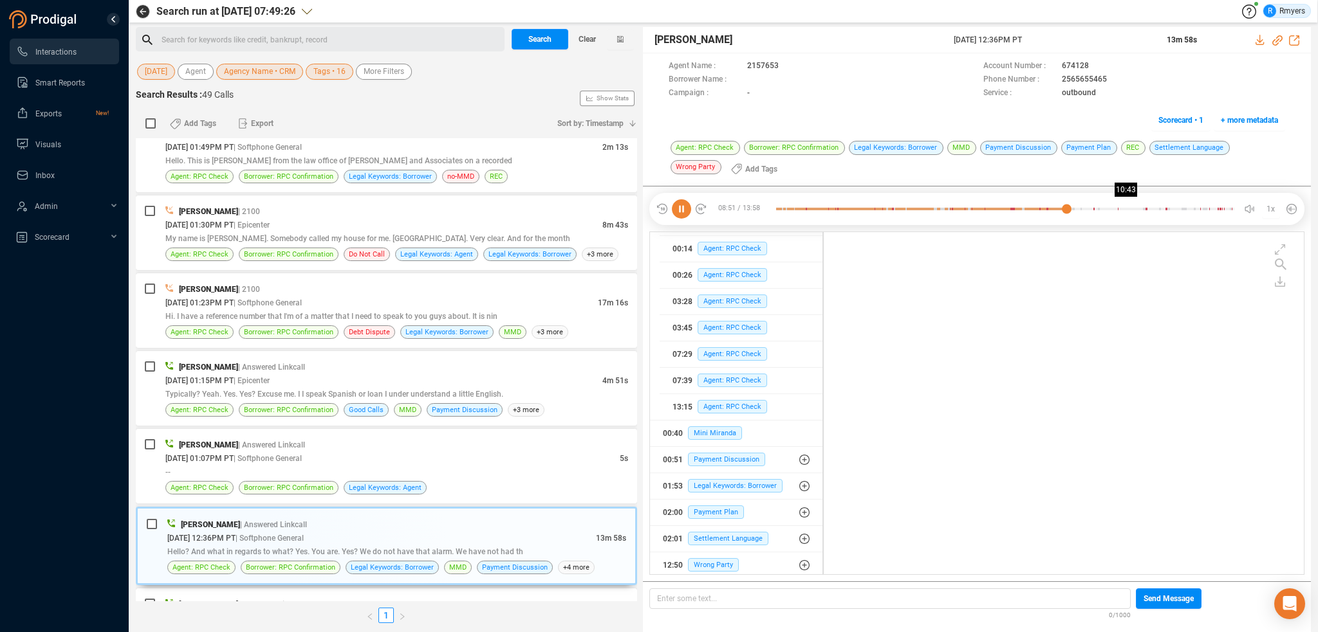
scroll to position [2215, 0]
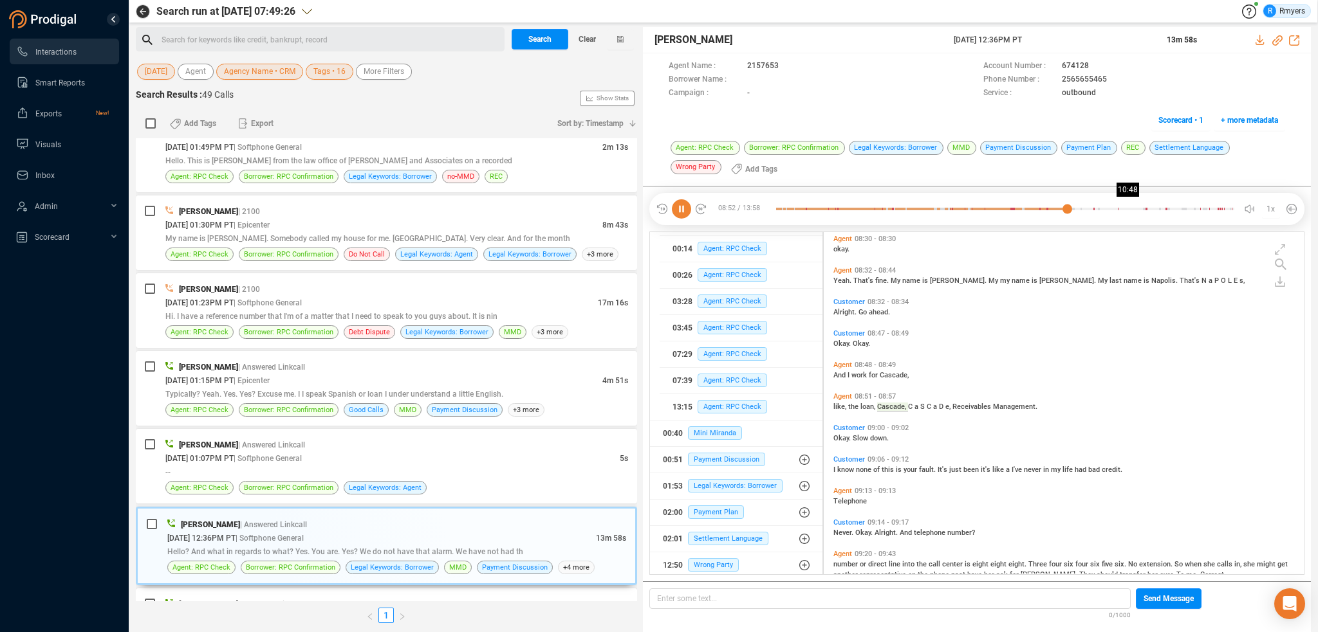
click at [1129, 207] on div at bounding box center [1005, 208] width 458 height 19
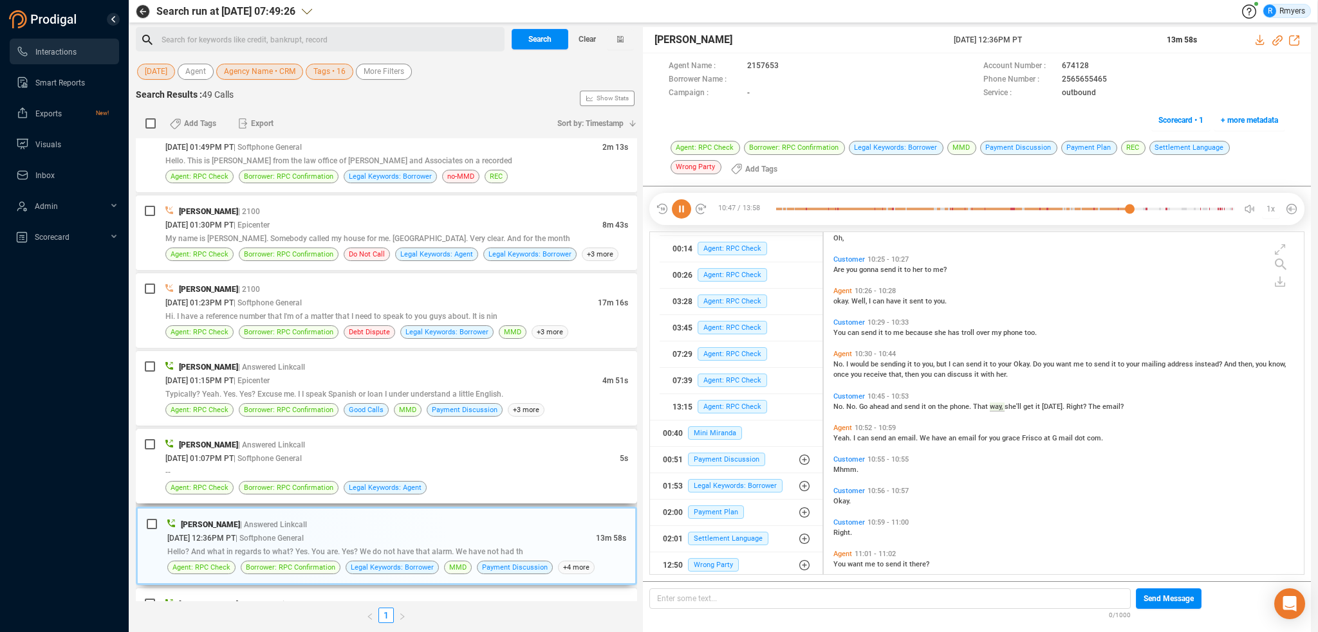
click at [344, 471] on div "--" at bounding box center [396, 472] width 463 height 14
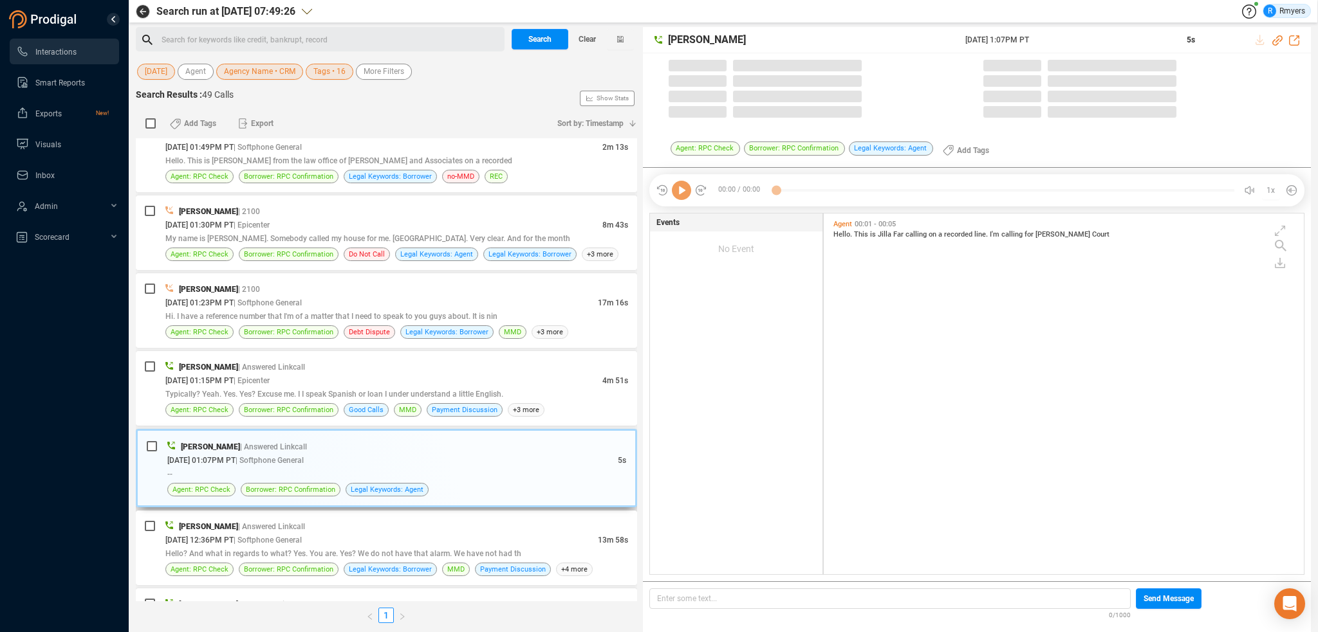
scroll to position [358, 474]
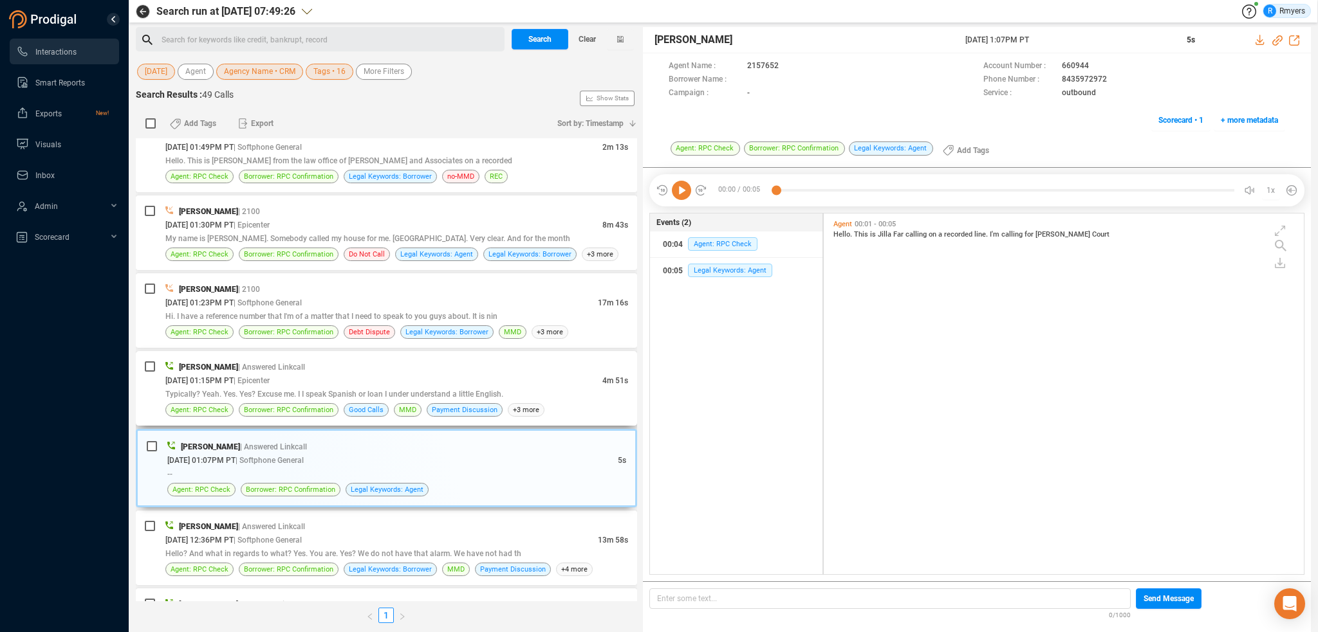
click at [399, 390] on span "Typically? Yeah. Yes. Yes? Excuse me. I I speak Spanish or loan I under underst…" at bounding box center [334, 394] width 338 height 9
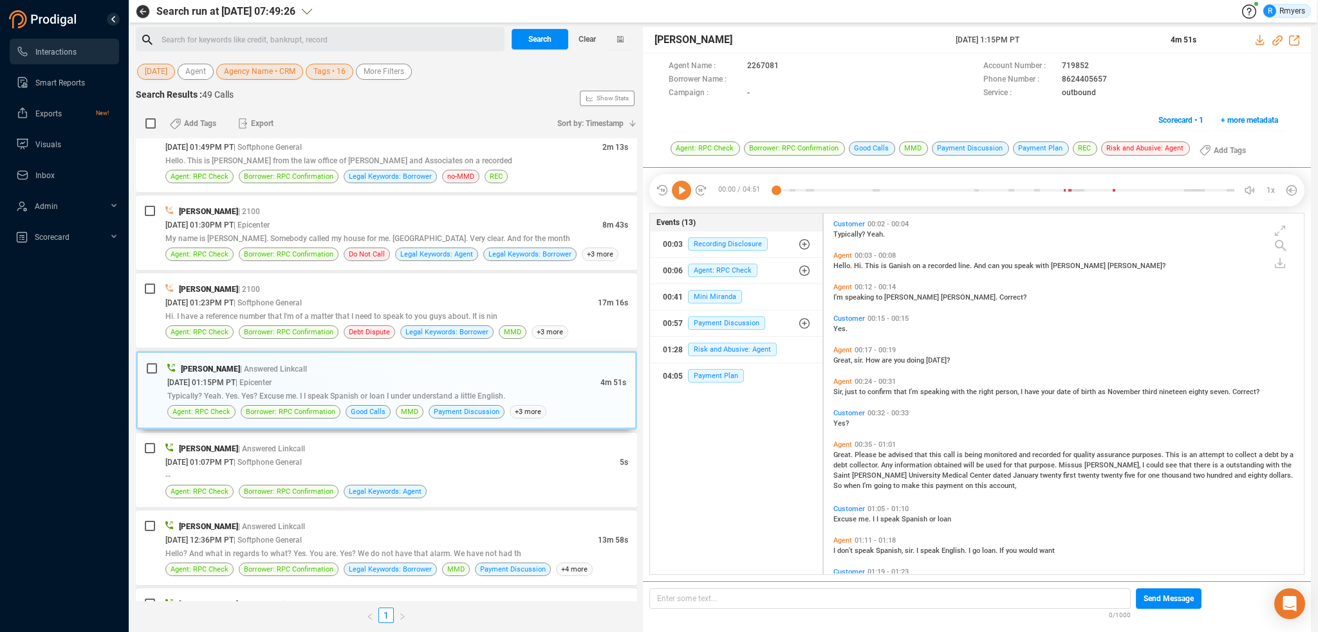
click at [686, 187] on icon at bounding box center [681, 190] width 19 height 19
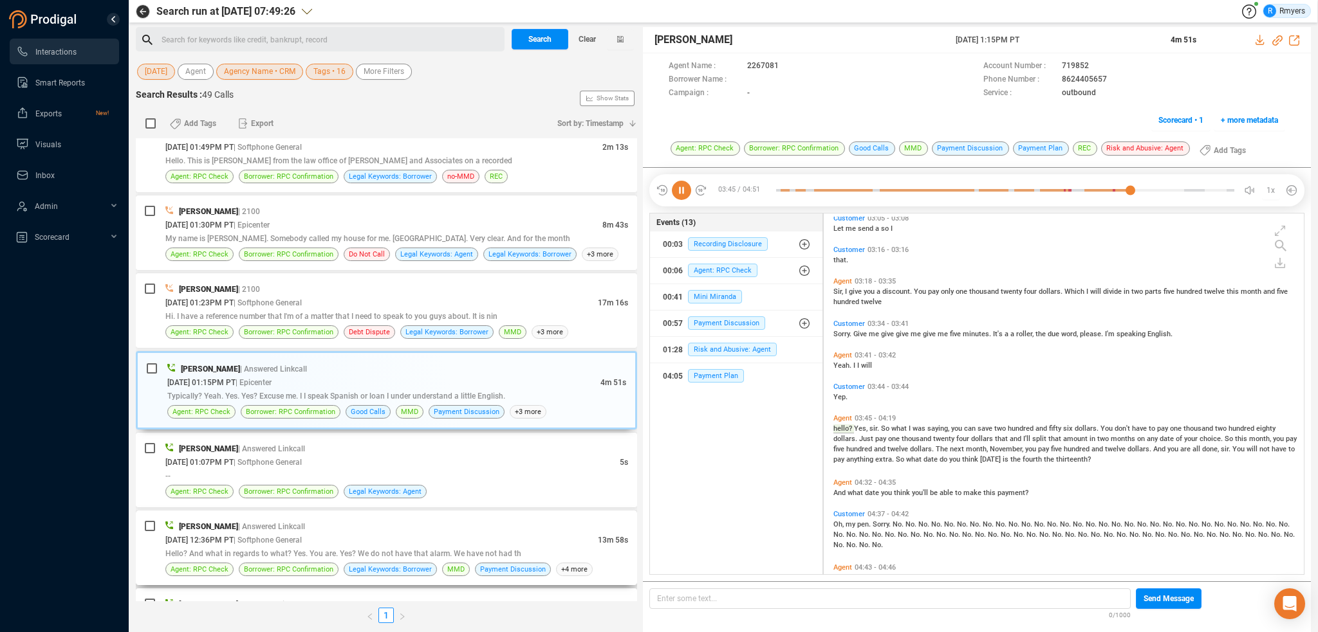
scroll to position [834, 0]
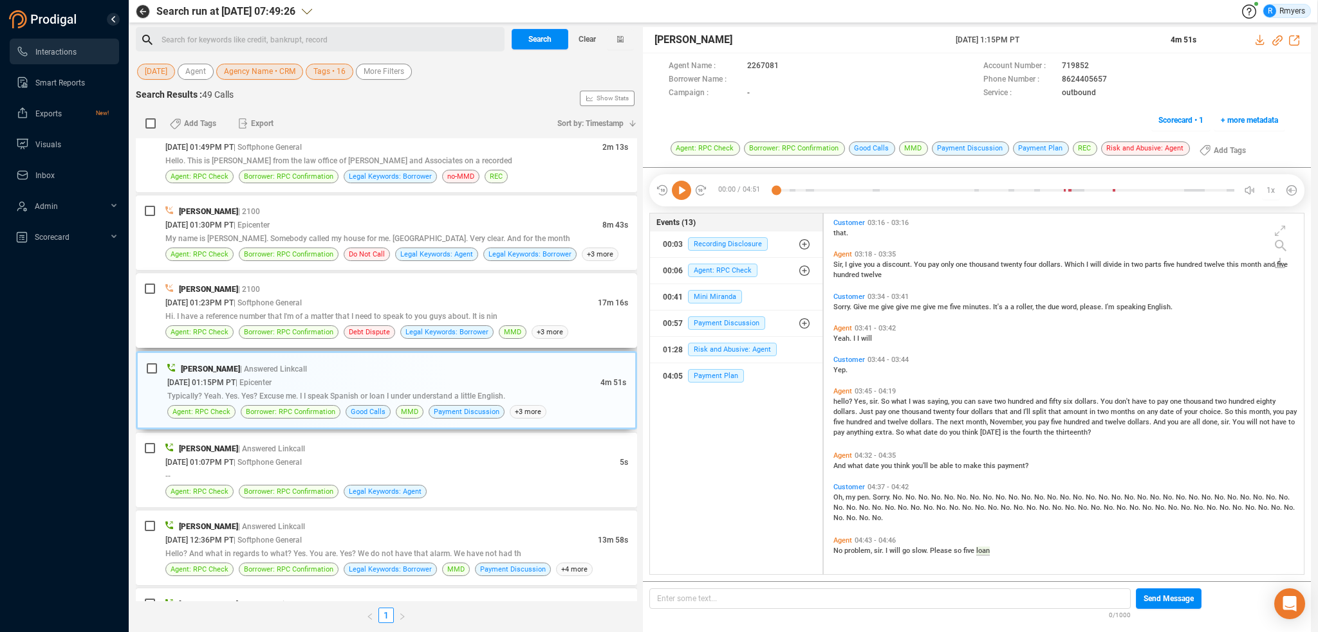
click at [341, 303] on div "[PERSON_NAME] | 2100 [DATE] 01:23PM PT | Softphone General 17m 16s Hi. I have a…" at bounding box center [396, 310] width 463 height 57
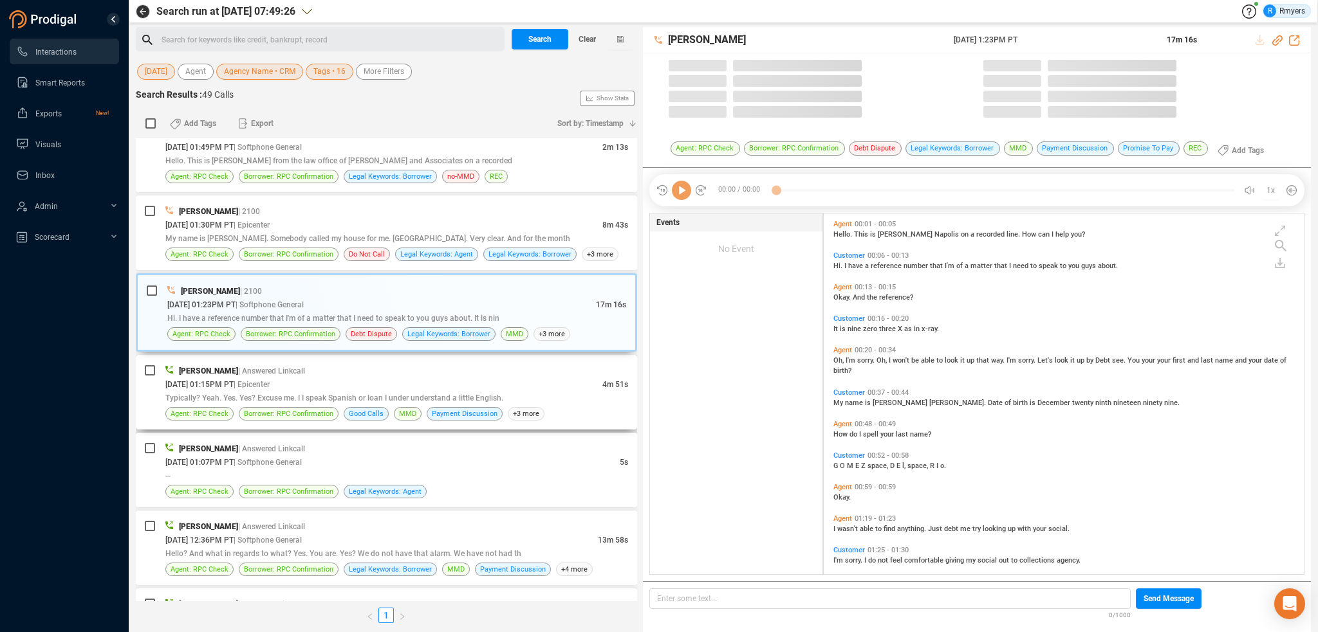
drag, startPoint x: 392, startPoint y: 383, endPoint x: 428, endPoint y: 380, distance: 36.1
click at [392, 383] on div "[PERSON_NAME] | Answered Linkcall [DATE] 01:15PM PT | Epicenter 4m 51s Typicall…" at bounding box center [396, 392] width 463 height 57
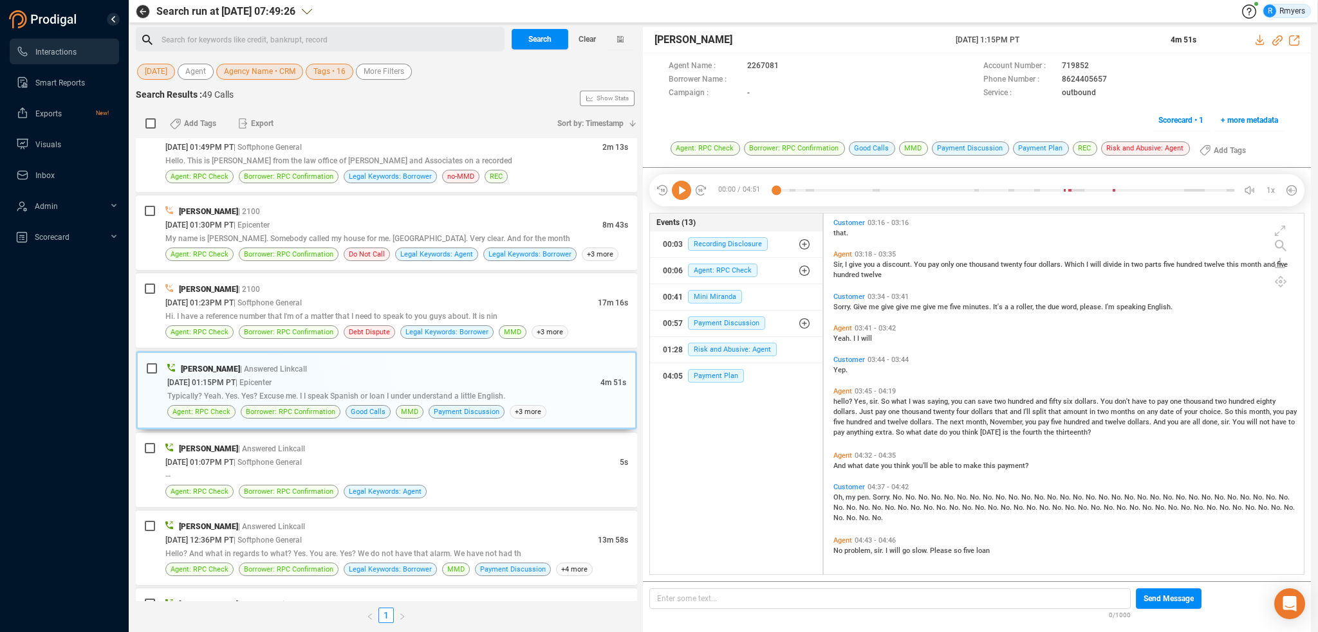
click at [898, 469] on span "think" at bounding box center [903, 466] width 18 height 8
click at [687, 190] on icon at bounding box center [681, 190] width 19 height 19
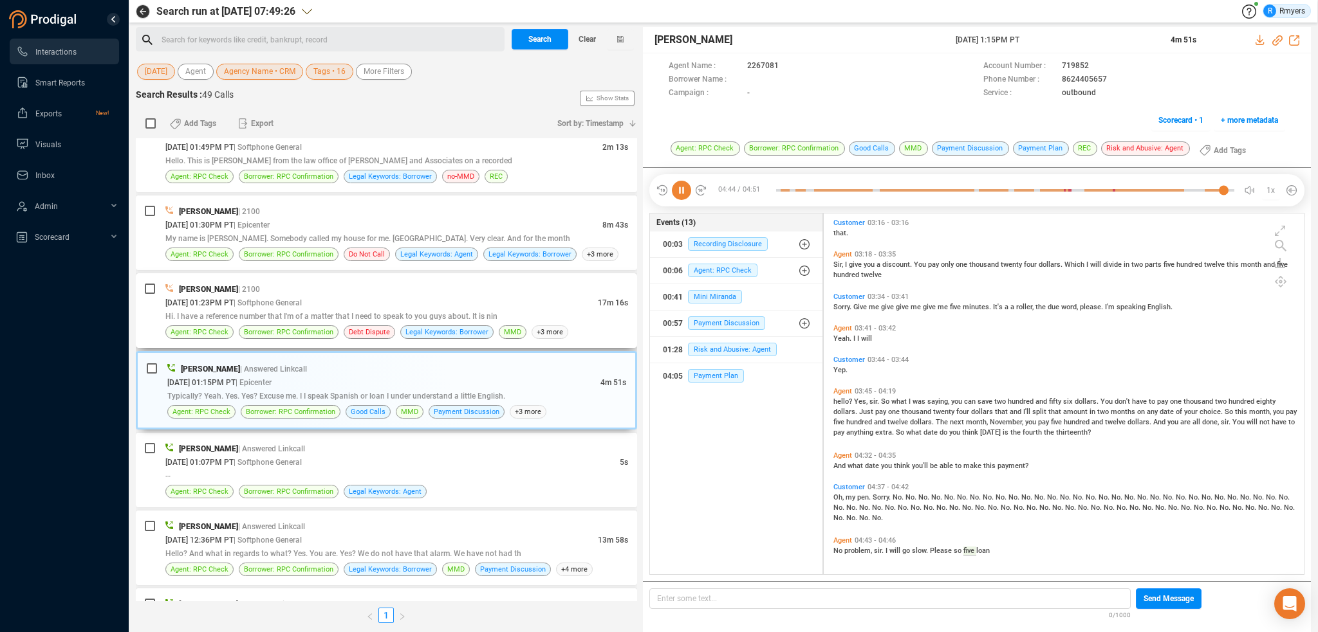
click at [324, 313] on span "Hi. I have a reference number that I'm of a matter that I need to speak to you …" at bounding box center [331, 316] width 332 height 9
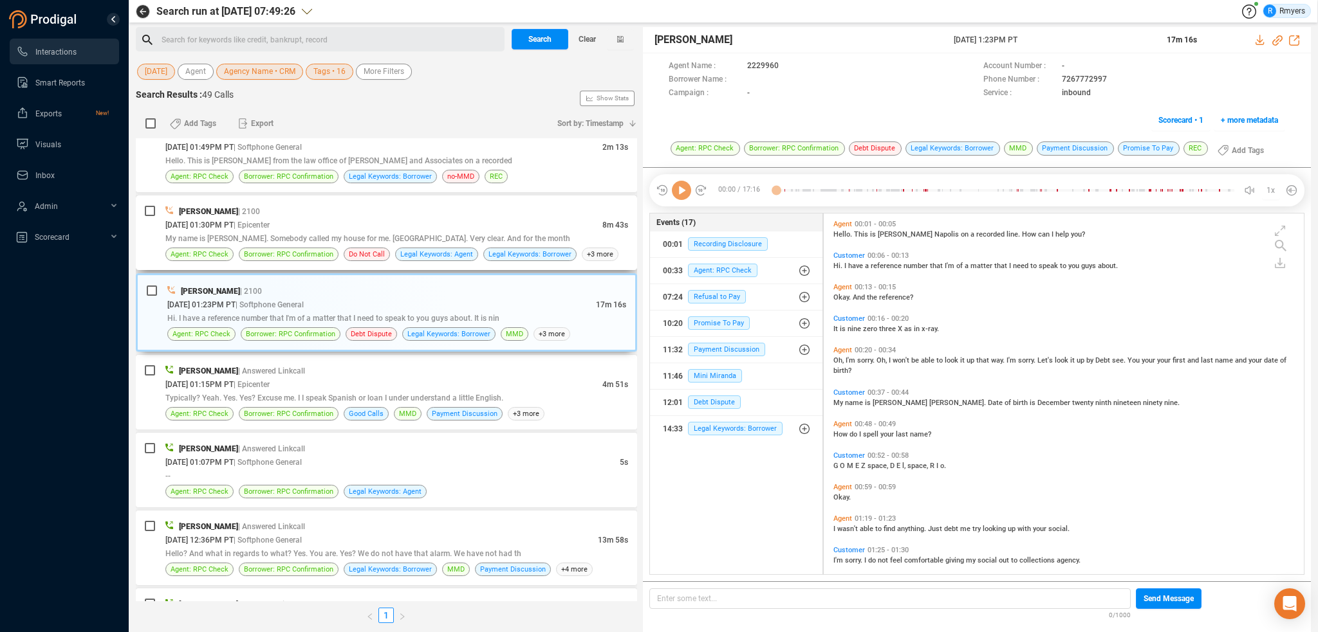
scroll to position [358, 474]
click at [691, 190] on div at bounding box center [681, 190] width 51 height 19
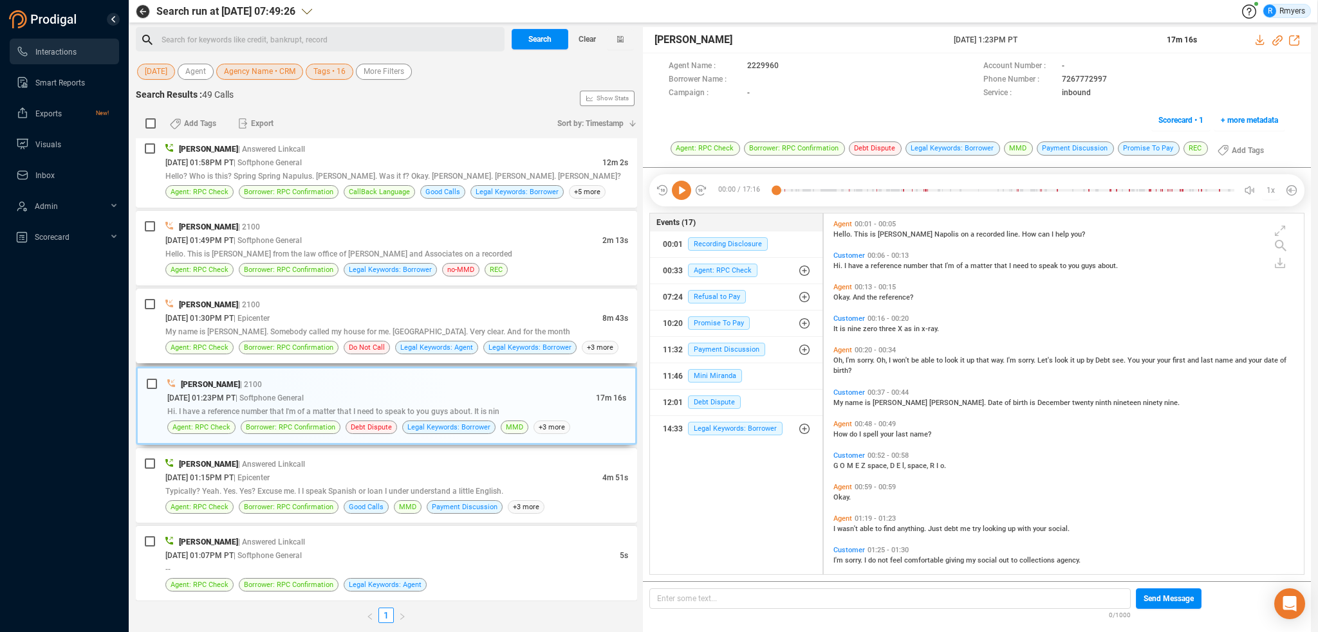
scroll to position [1540, 0]
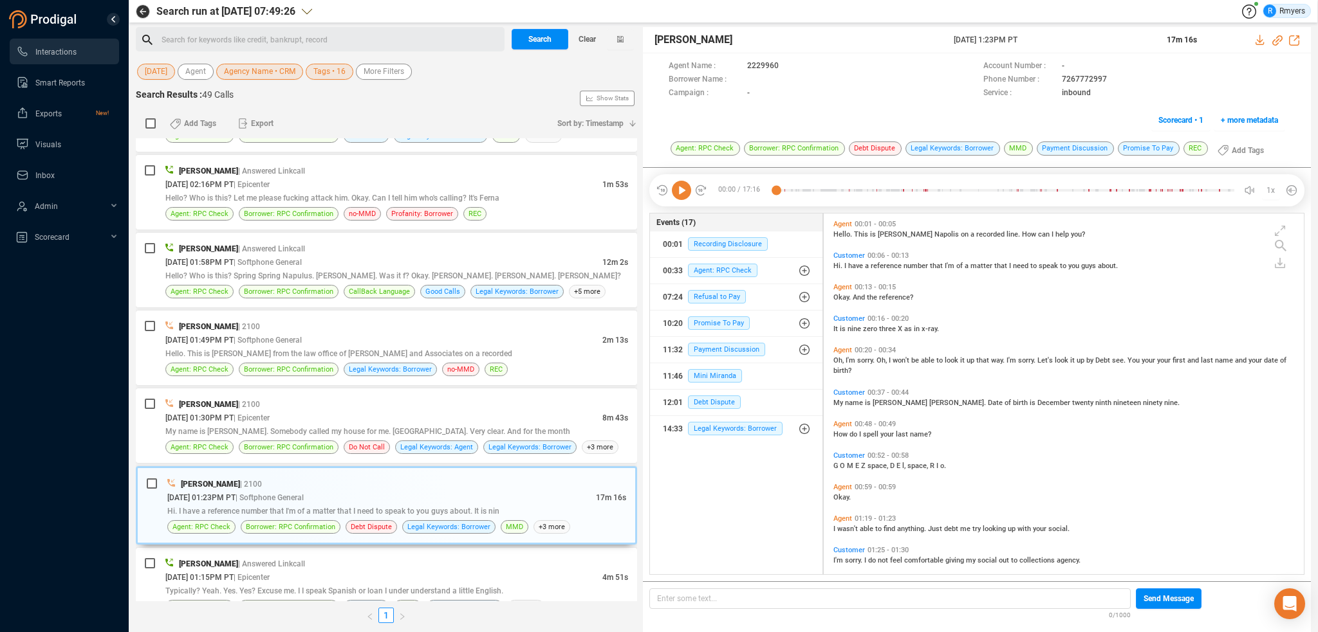
click at [688, 192] on icon at bounding box center [681, 190] width 19 height 19
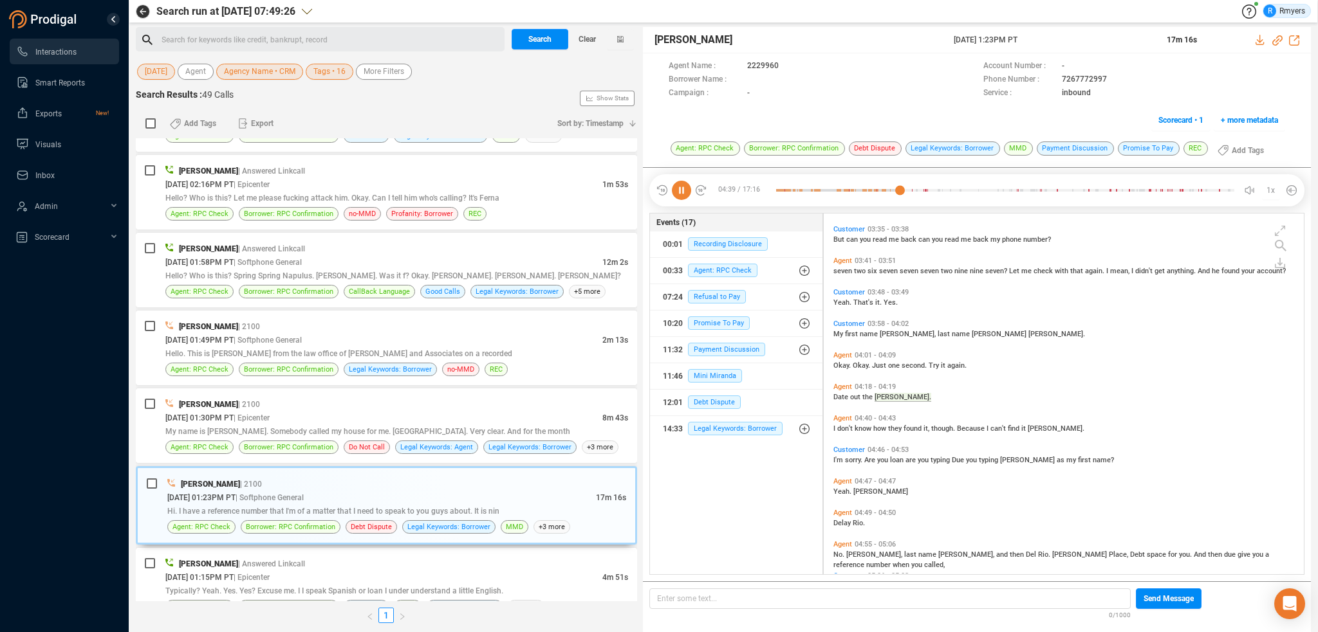
scroll to position [825, 0]
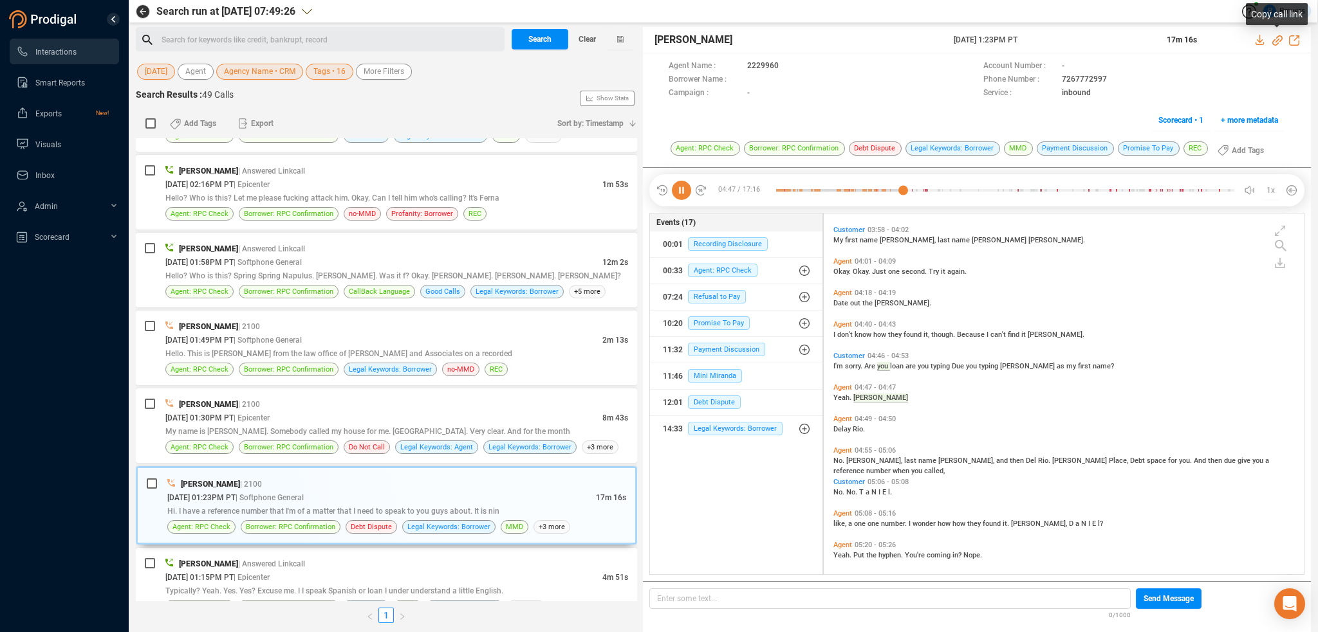
click at [1277, 39] on icon at bounding box center [1277, 40] width 10 height 10
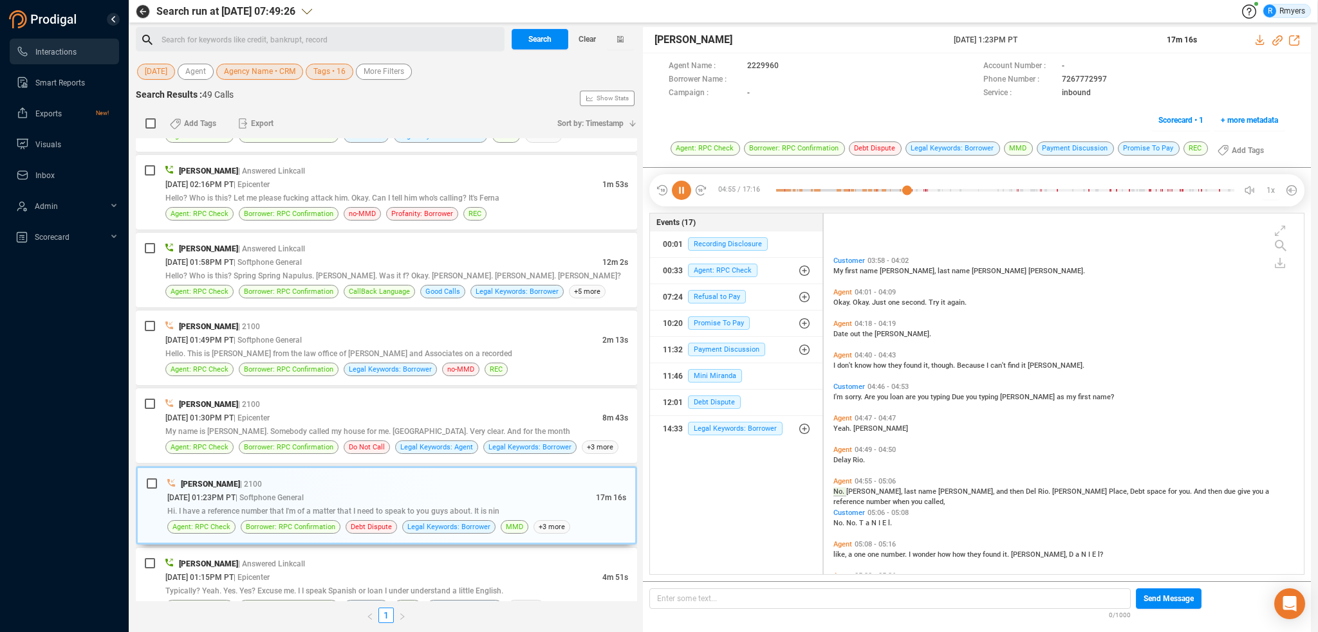
scroll to position [952, 0]
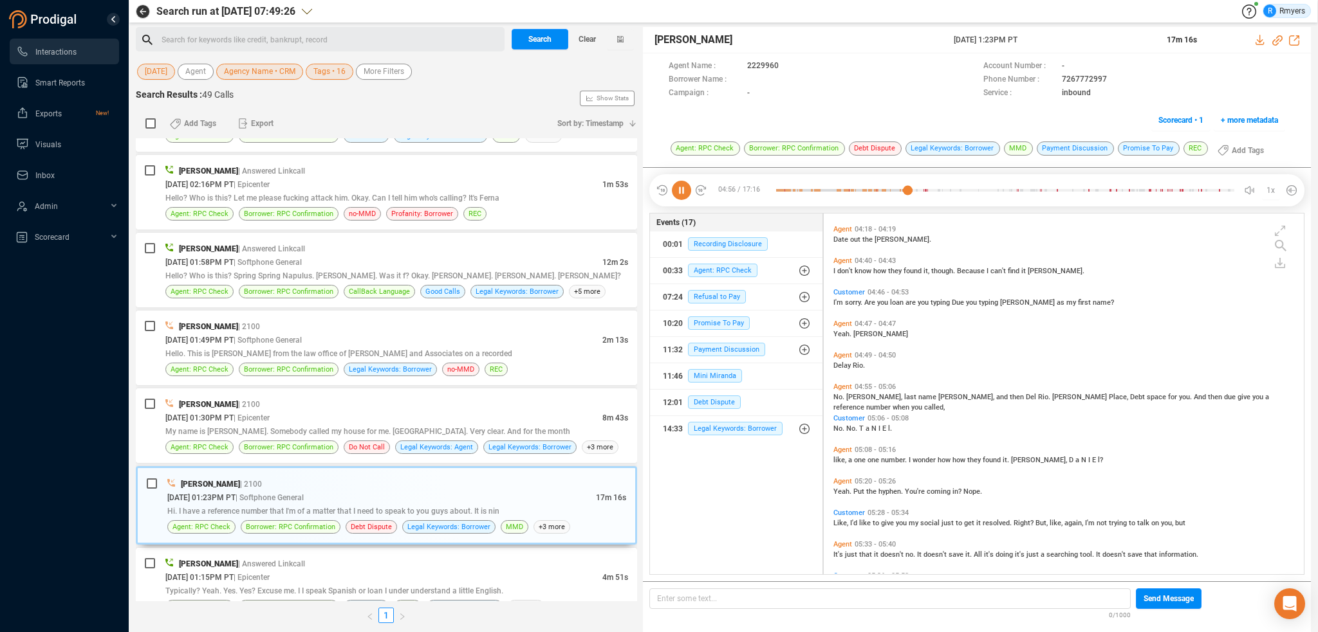
drag, startPoint x: 952, startPoint y: 42, endPoint x: 1049, endPoint y: 41, distance: 96.5
click at [1049, 41] on div "[PERSON_NAME] [DATE] 1:23PM PT 17m 16s" at bounding box center [977, 40] width 668 height 26
copy div "[DATE] 1:23PM PT"
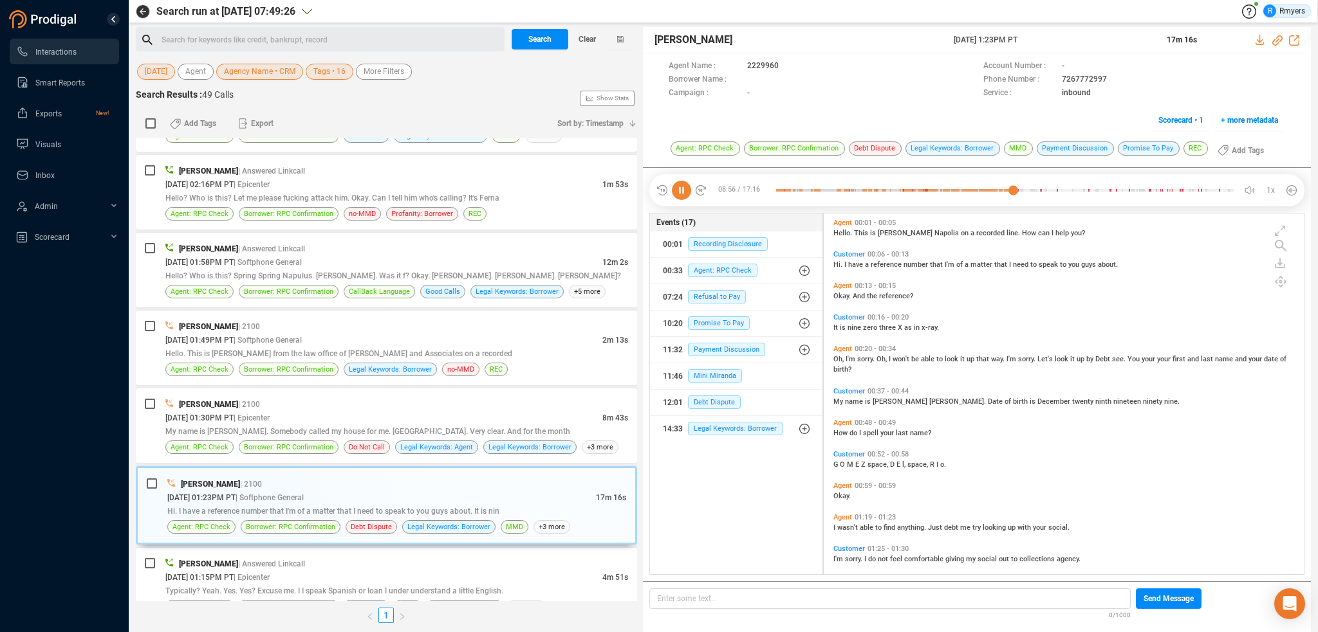
scroll to position [0, 0]
click at [840, 401] on span "My" at bounding box center [839, 403] width 12 height 8
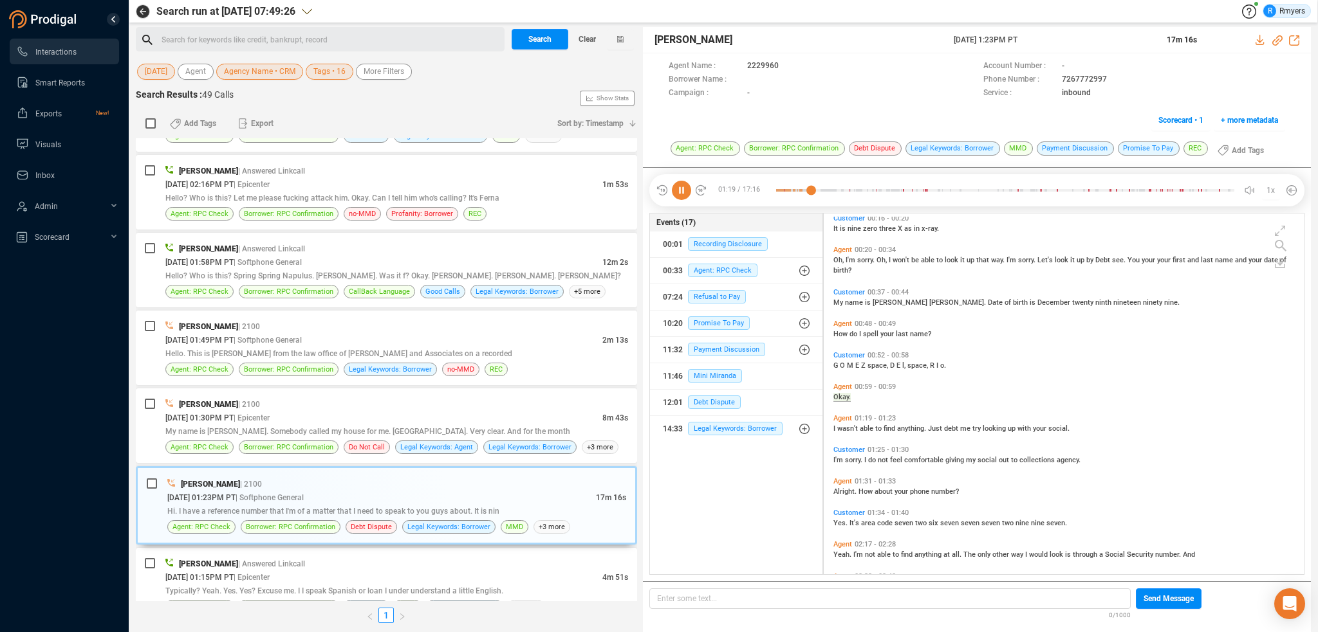
scroll to position [131, 0]
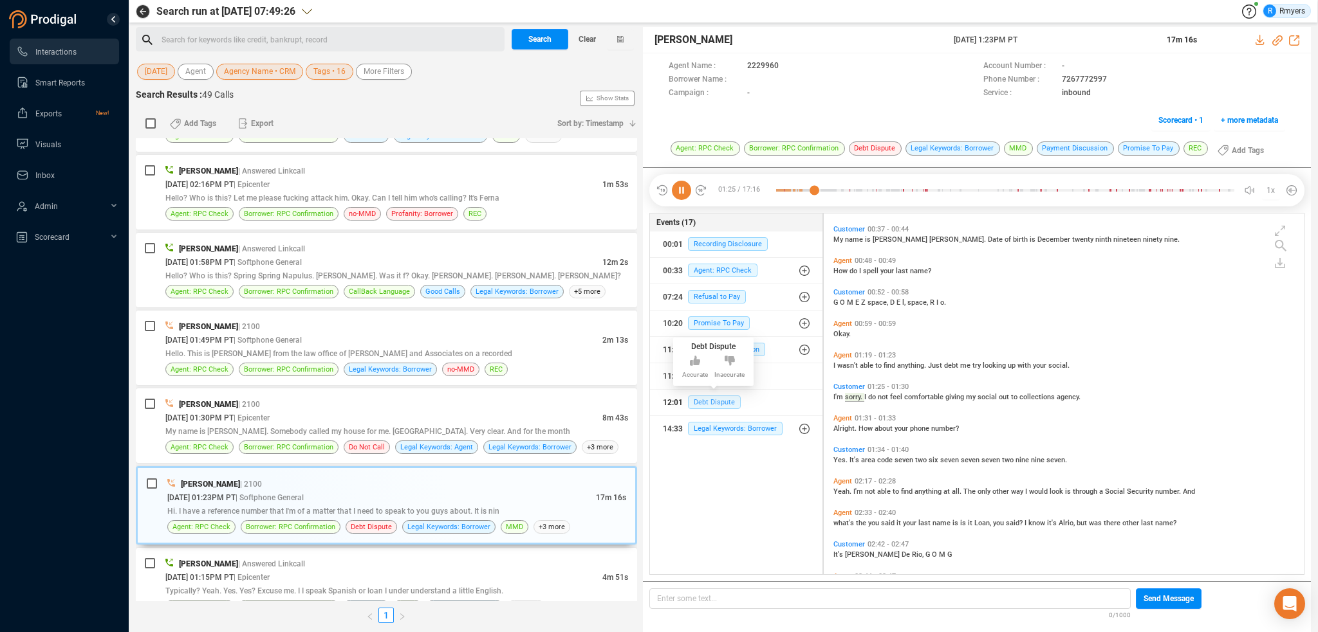
click at [695, 399] on span "Debt Dispute" at bounding box center [714, 403] width 53 height 14
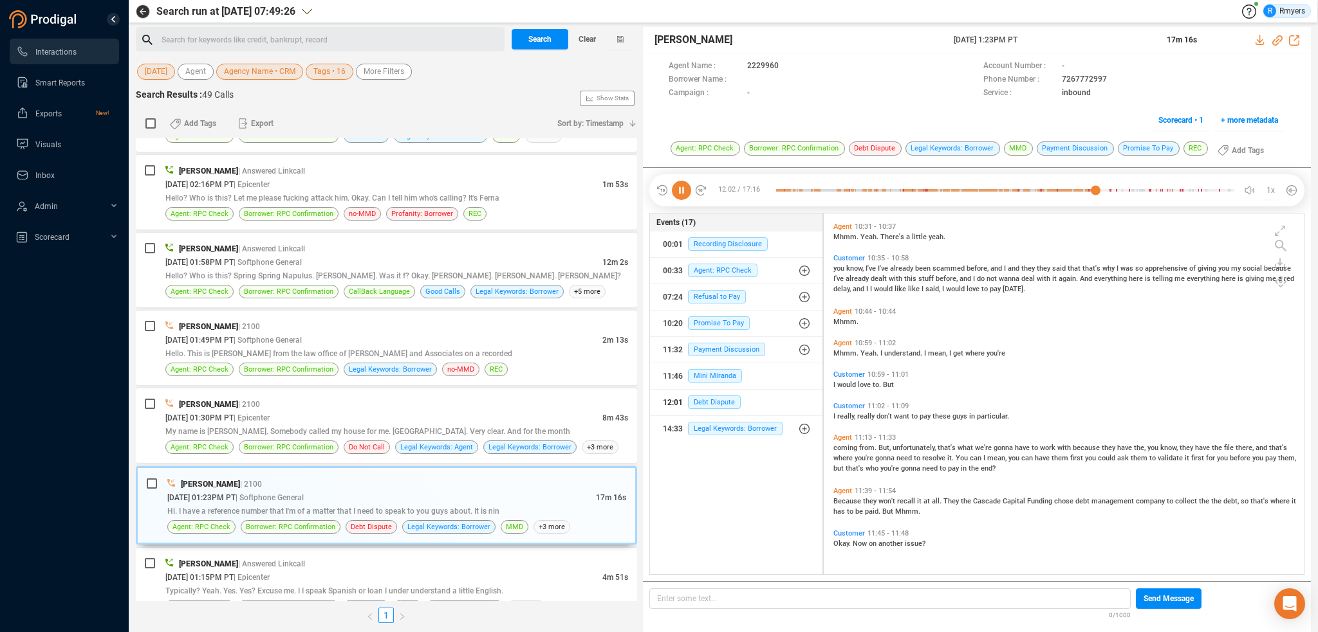
scroll to position [2174, 0]
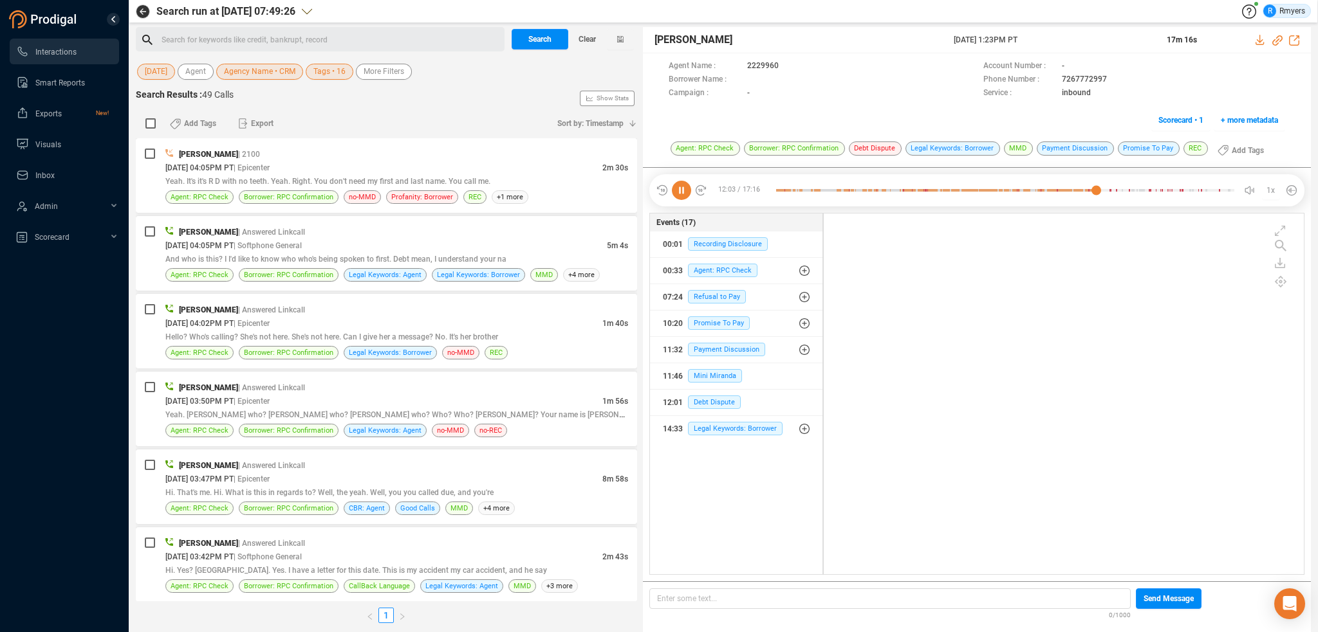
scroll to position [358, 474]
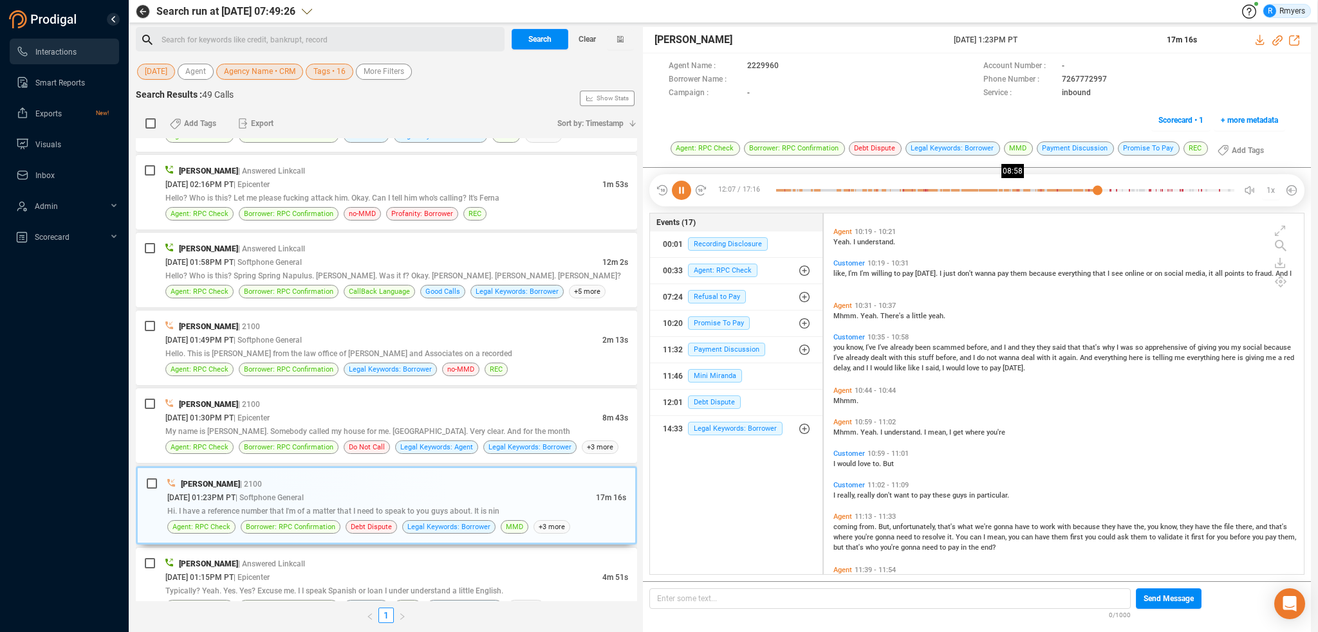
click at [1013, 186] on div at bounding box center [1005, 190] width 458 height 19
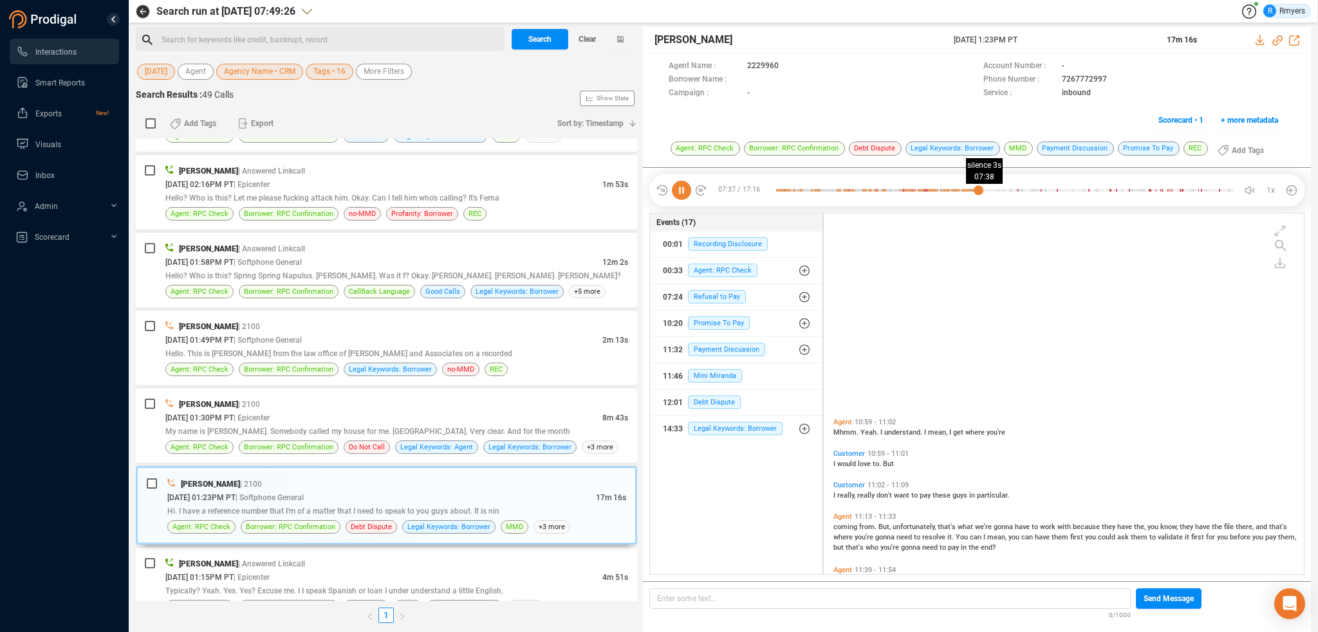
click at [978, 188] on div at bounding box center [1005, 190] width 458 height 19
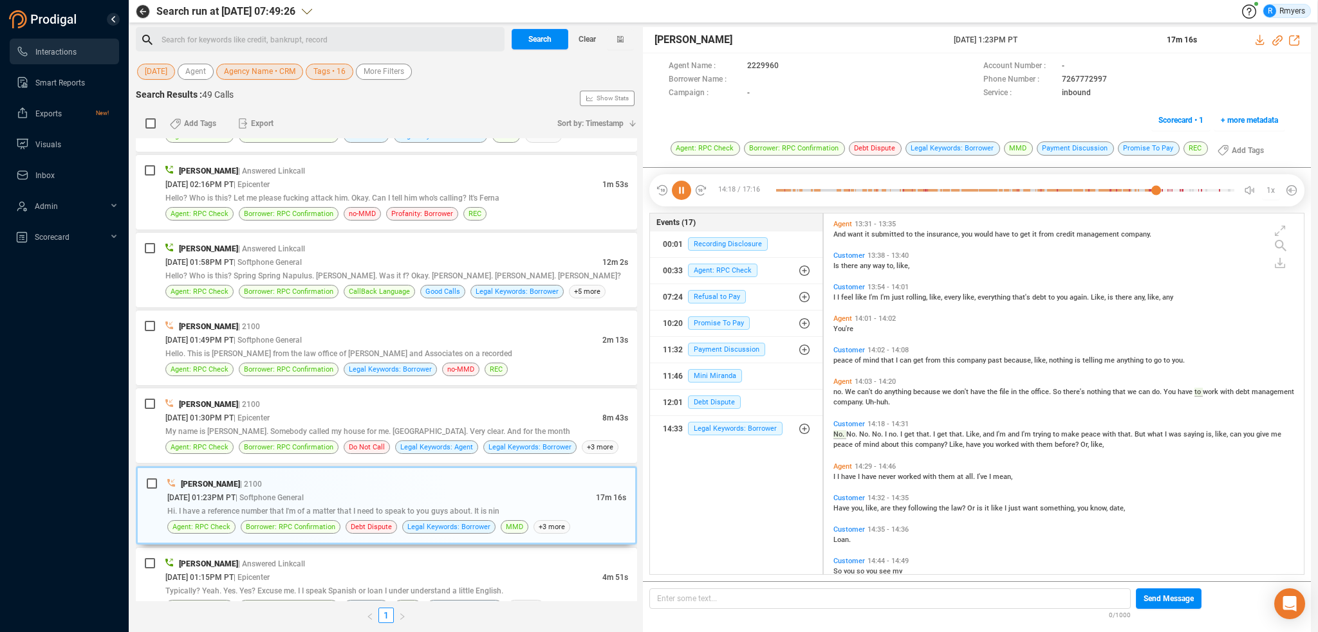
scroll to position [2996, 0]
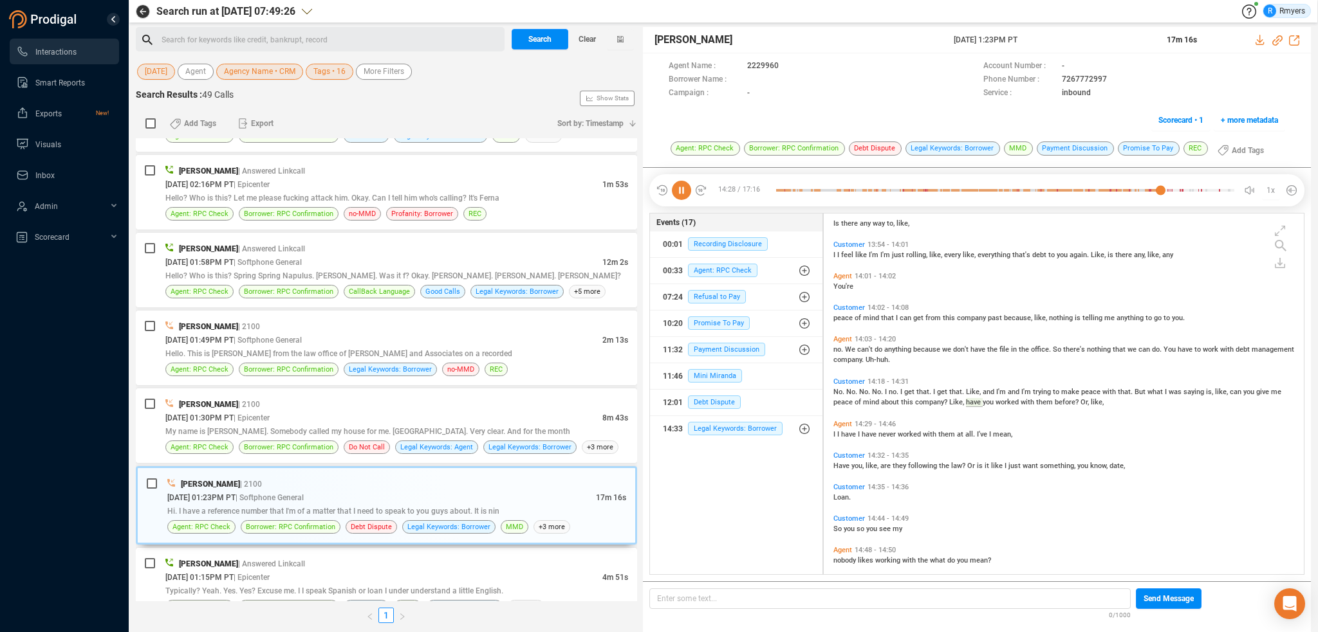
click at [674, 190] on icon at bounding box center [681, 190] width 19 height 19
click at [337, 412] on div "10/13/2025 @ 01:30PM PT | Epicenter" at bounding box center [383, 418] width 437 height 14
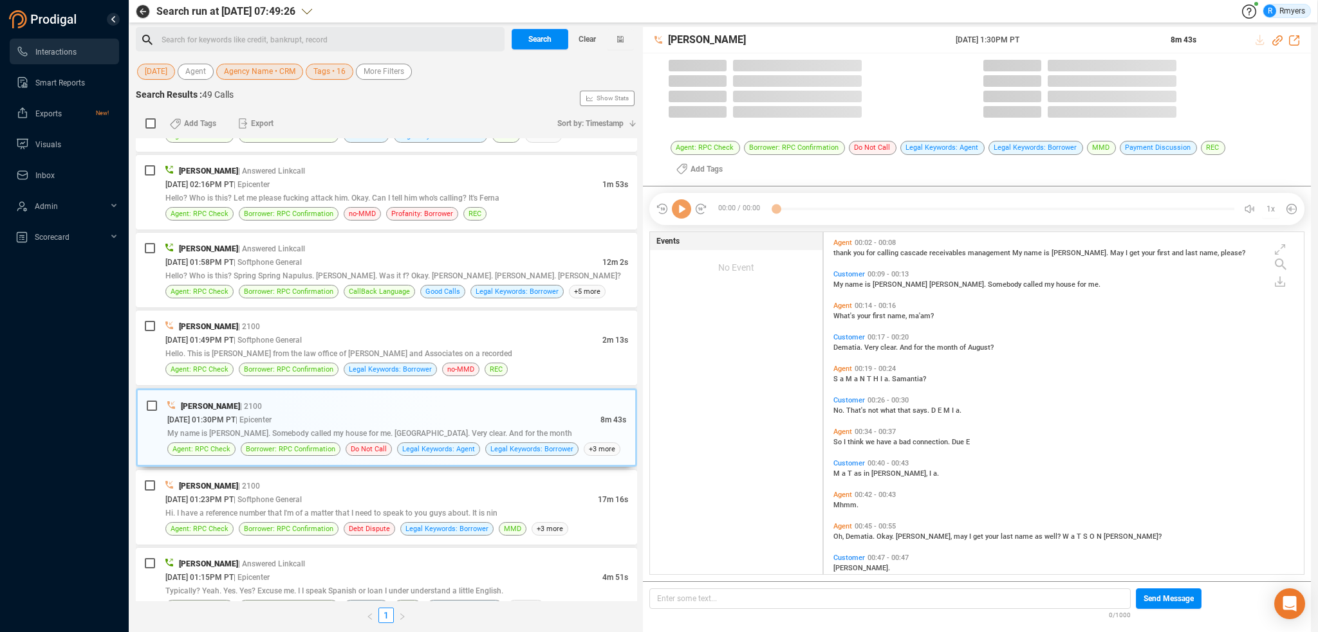
scroll to position [340, 474]
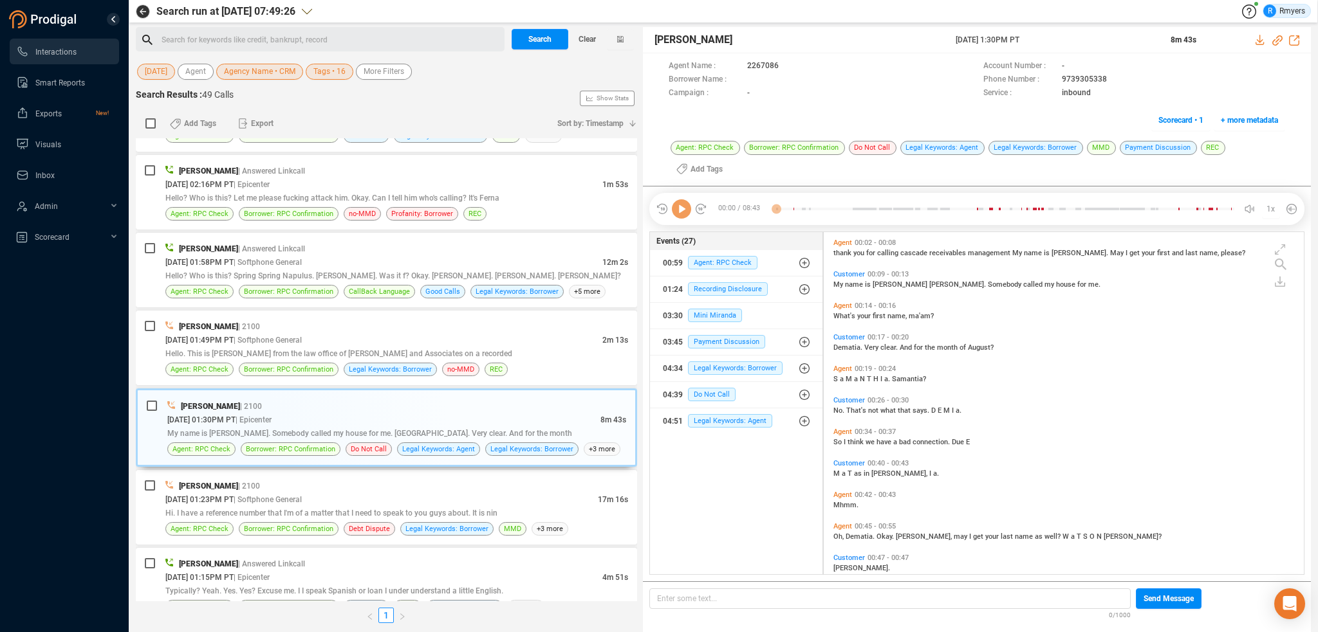
click at [682, 211] on icon at bounding box center [681, 208] width 19 height 19
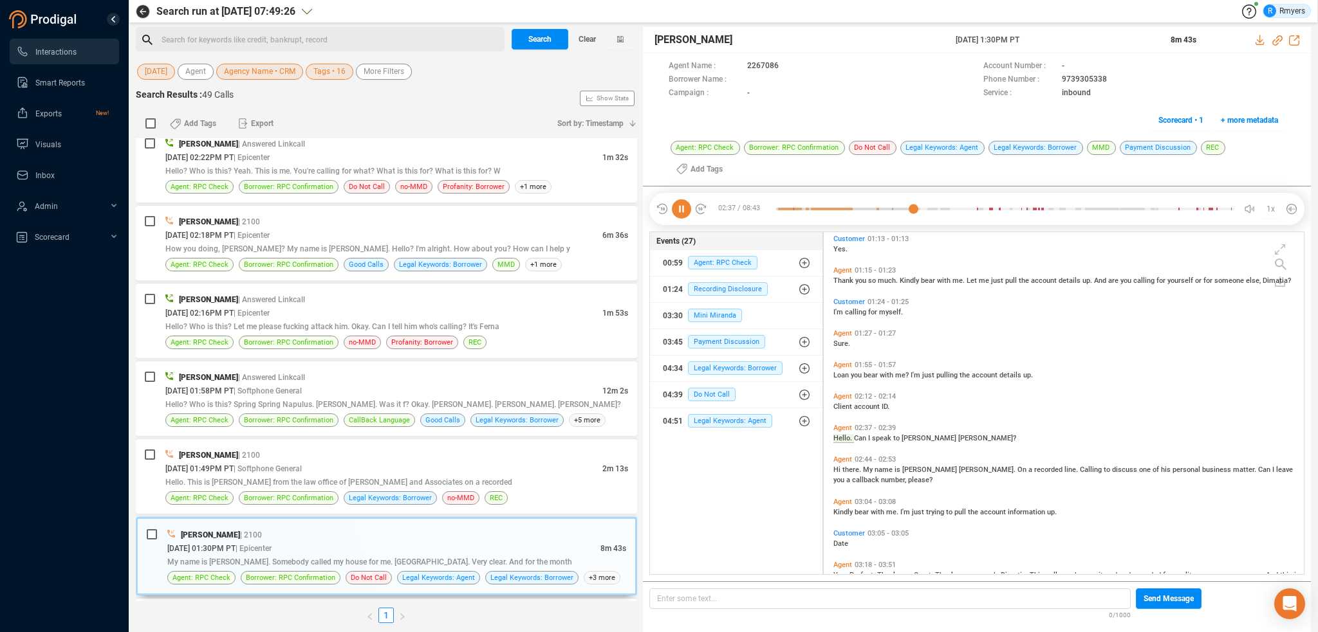
scroll to position [508, 0]
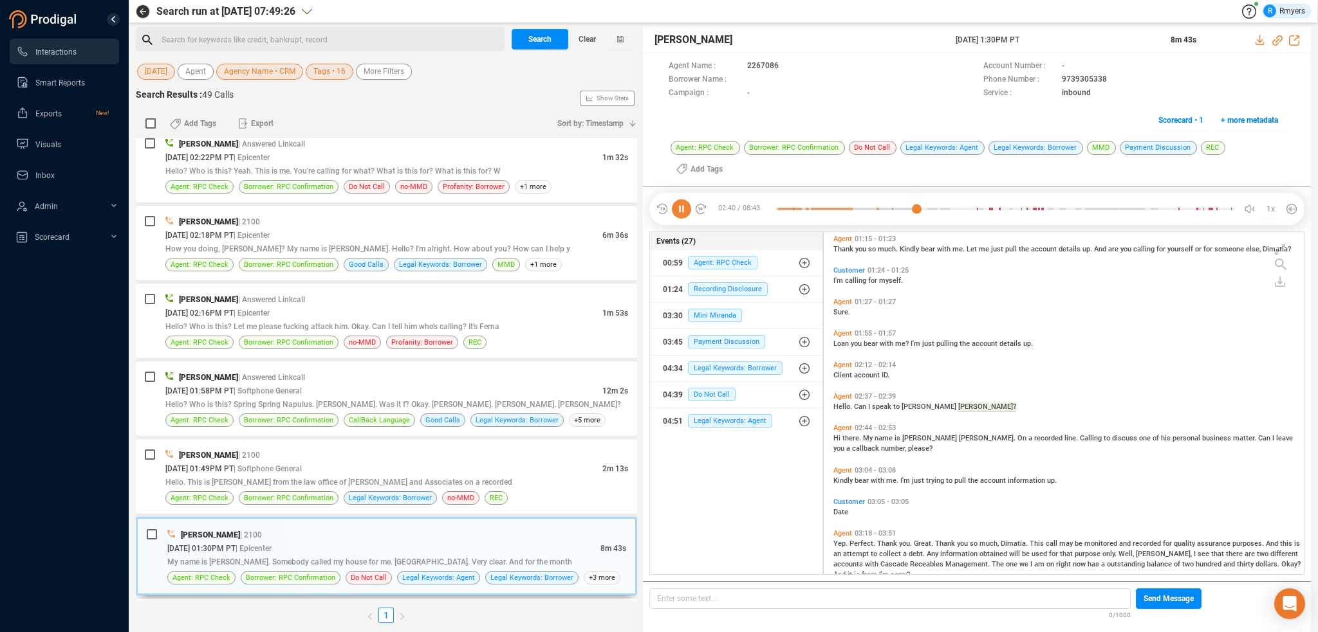
click at [851, 440] on span "there." at bounding box center [852, 438] width 21 height 8
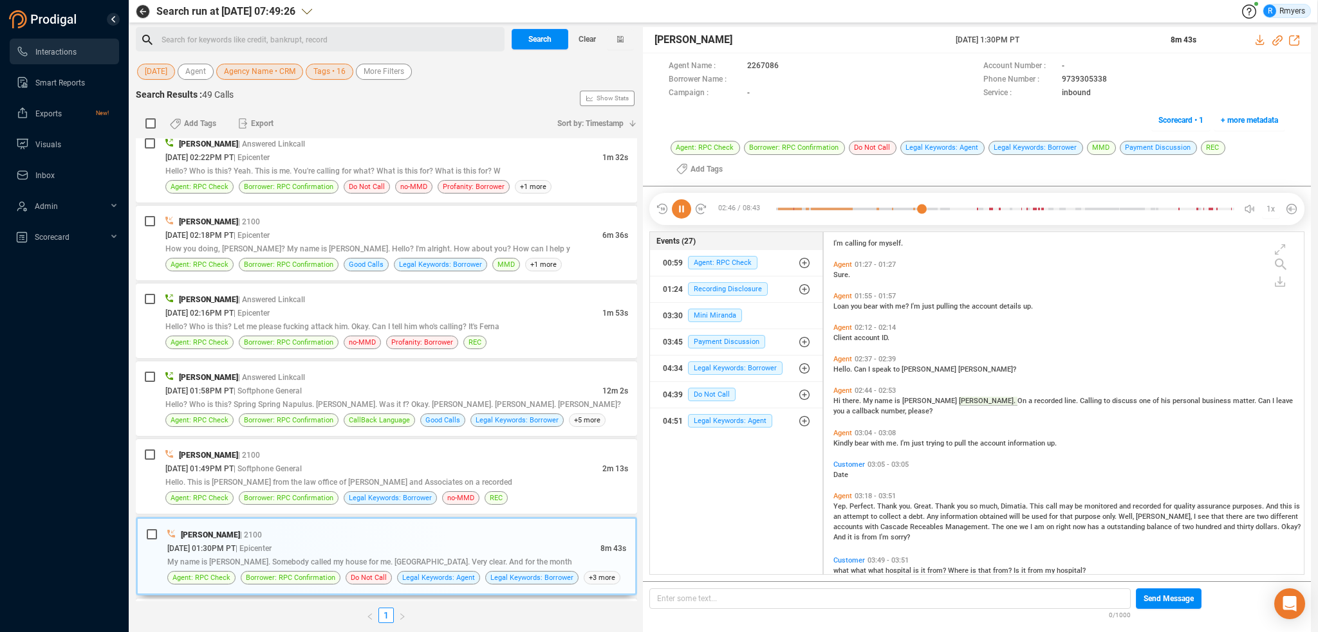
click at [844, 441] on span "Kindly" at bounding box center [843, 443] width 21 height 8
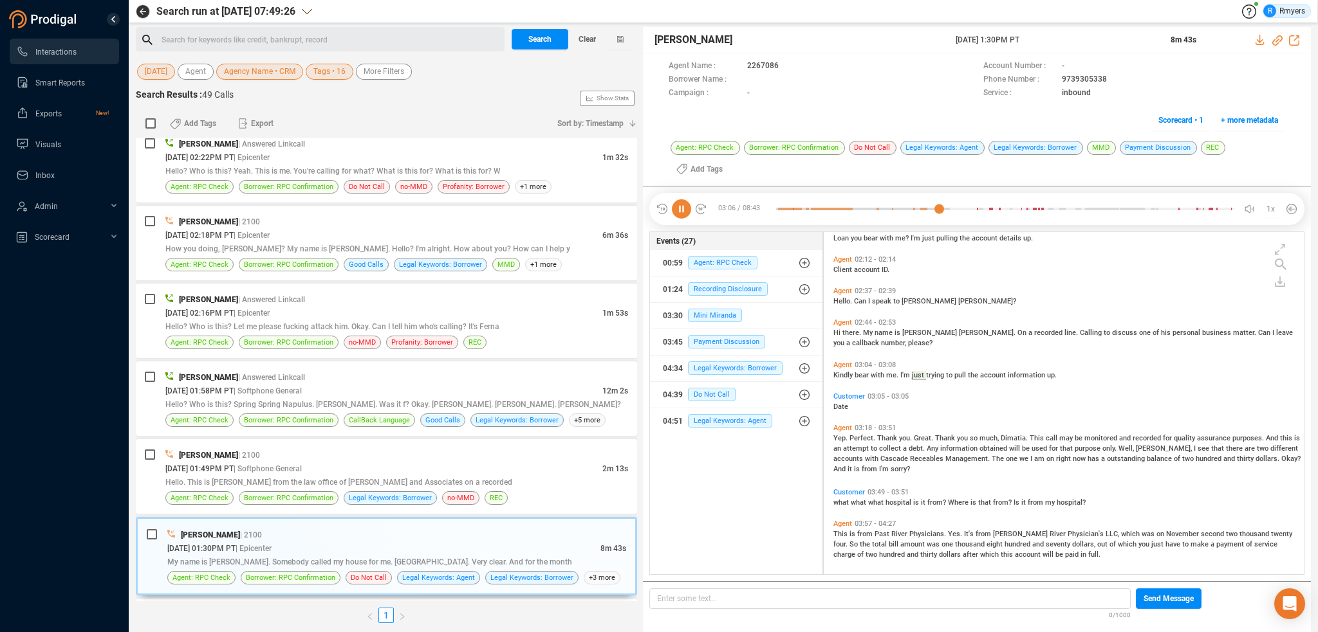
scroll to position [582, 0]
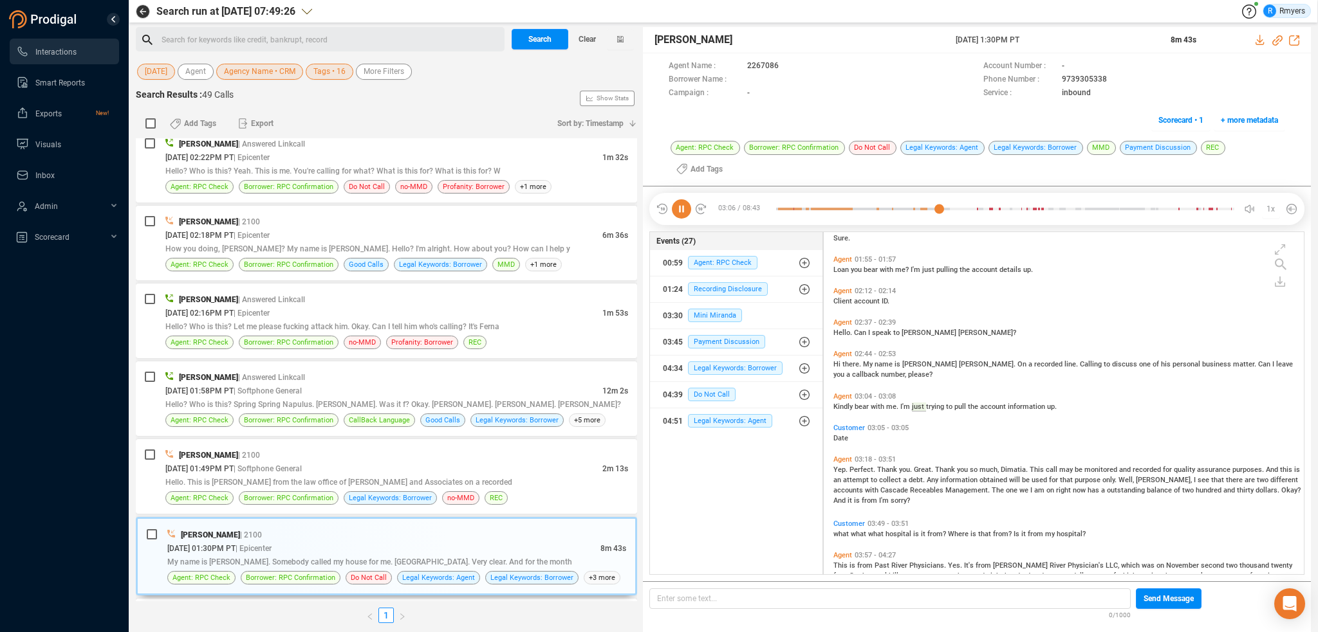
click at [839, 437] on div "Customer 01:24 - 01:25 I'm calling for myself. Agent 01:27 - 01:27 Sure. Agent …" at bounding box center [1067, 404] width 474 height 338
click at [839, 471] on span "Yep." at bounding box center [841, 470] width 16 height 8
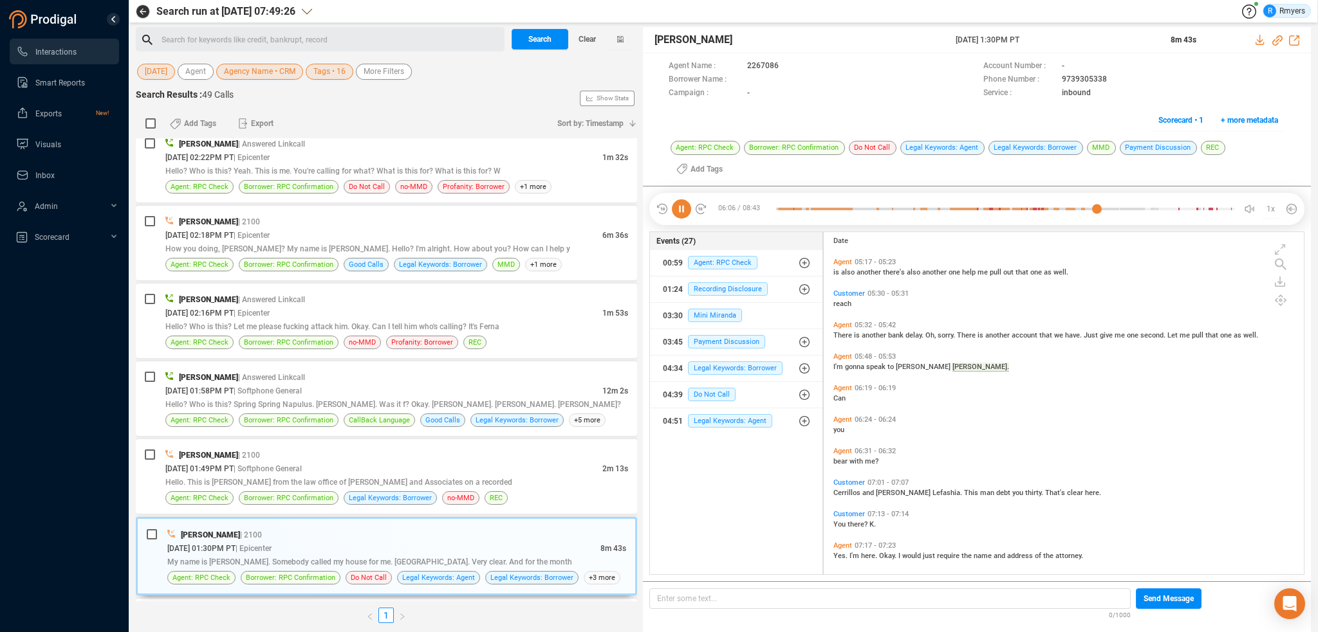
scroll to position [1158, 0]
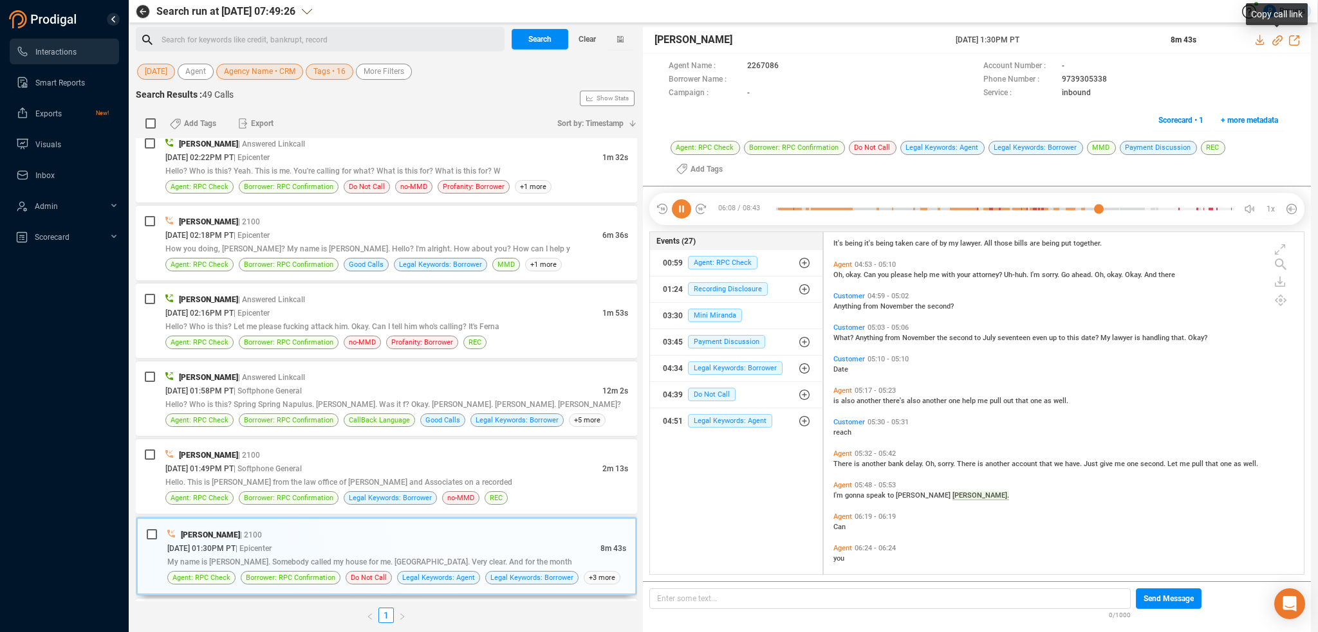
drag, startPoint x: 1273, startPoint y: 41, endPoint x: 1261, endPoint y: 48, distance: 14.5
click at [1273, 41] on icon at bounding box center [1277, 40] width 10 height 10
drag, startPoint x: 955, startPoint y: 39, endPoint x: 1060, endPoint y: 41, distance: 105.5
click at [1068, 44] on span "13 Oct 2025 @ 1:30PM PT" at bounding box center [1054, 40] width 199 height 12
copy span "13 Oct 2025 @ 1:30PM PT"
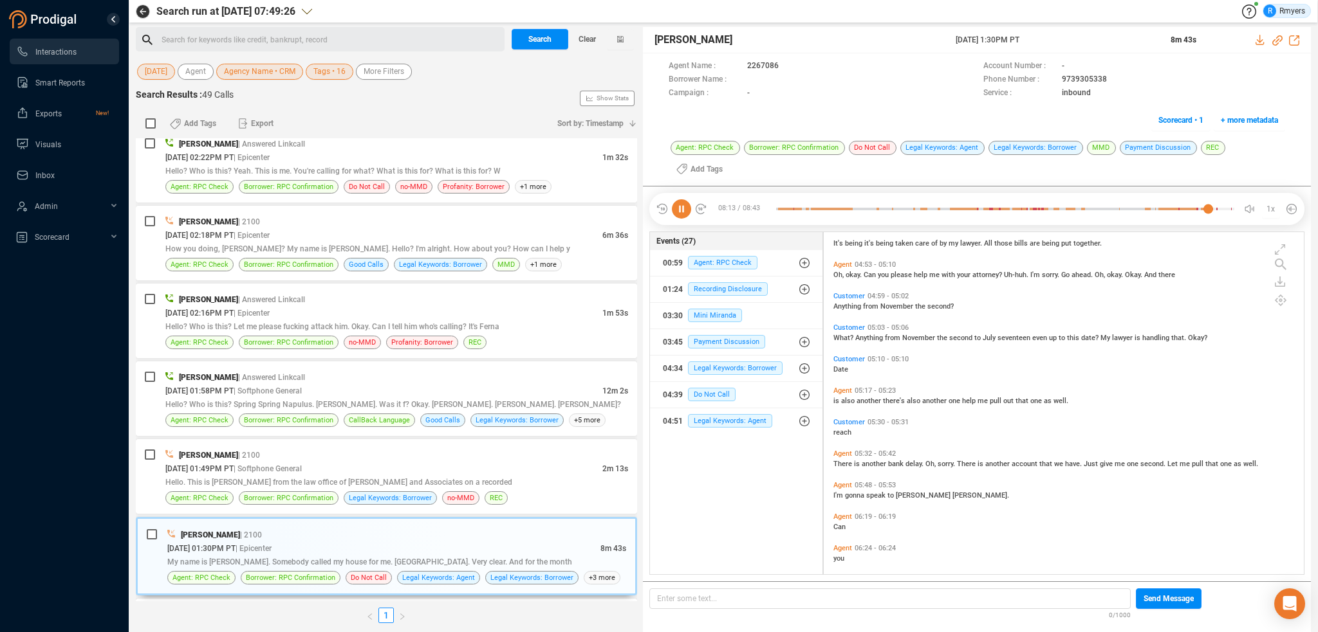
drag, startPoint x: 686, startPoint y: 205, endPoint x: 692, endPoint y: 231, distance: 26.4
click at [686, 205] on icon at bounding box center [681, 208] width 19 height 19
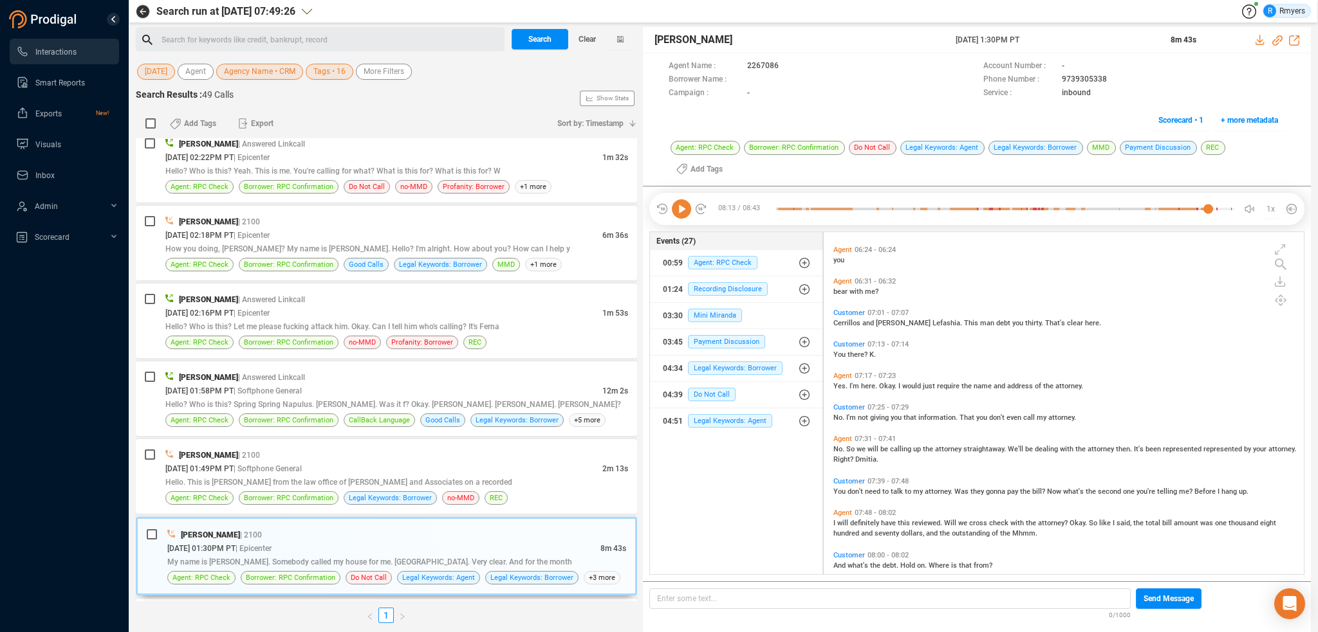
scroll to position [1480, 0]
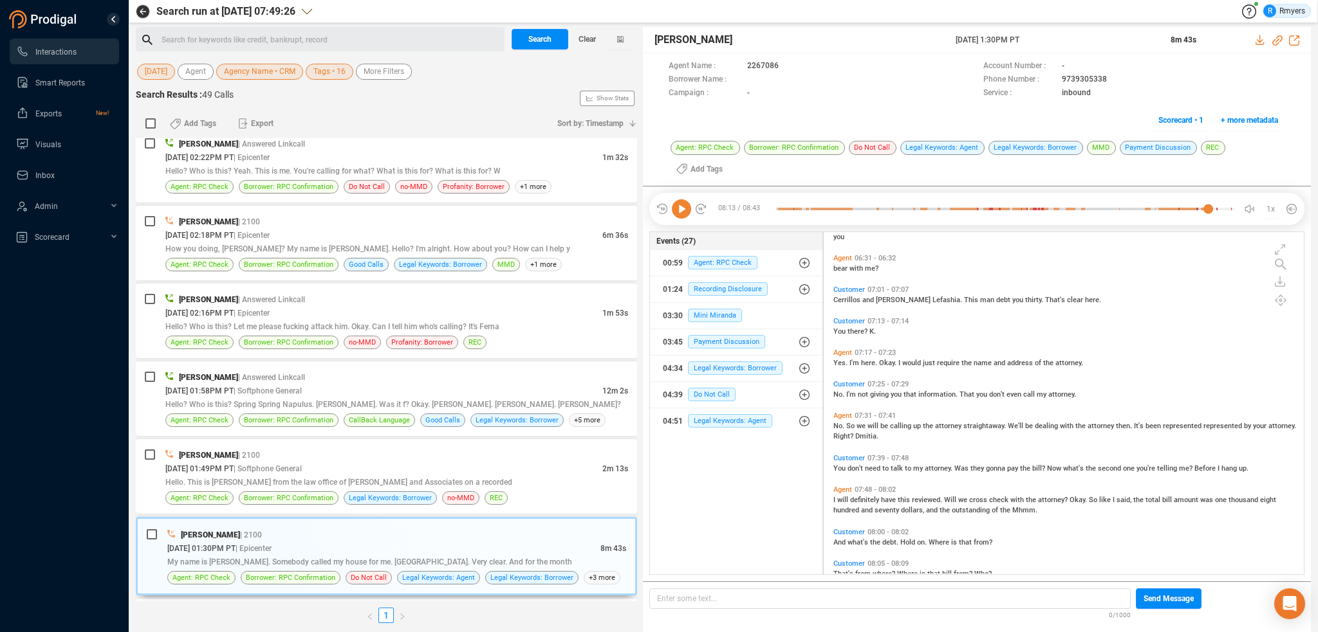
drag, startPoint x: 670, startPoint y: 208, endPoint x: 677, endPoint y: 208, distance: 7.1
click at [672, 208] on div at bounding box center [681, 208] width 51 height 19
click at [687, 207] on icon at bounding box center [681, 208] width 19 height 19
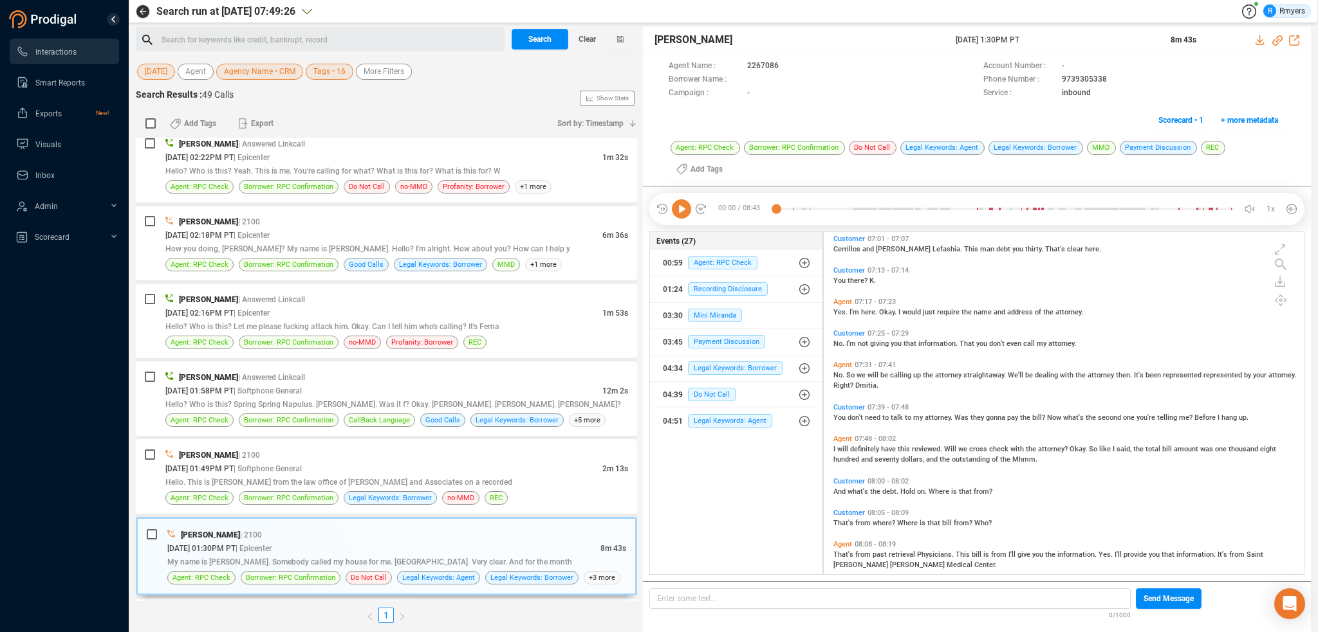
scroll to position [1521, 0]
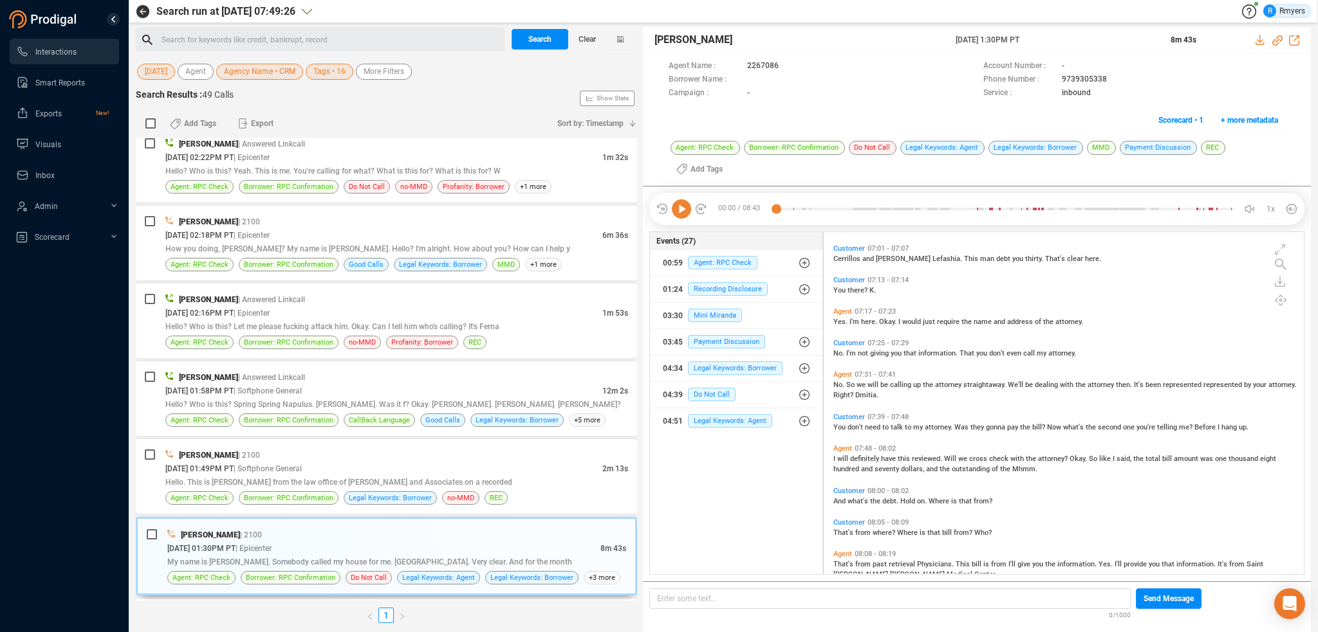
click at [844, 456] on span "will" at bounding box center [843, 459] width 13 height 8
click at [680, 210] on icon at bounding box center [681, 208] width 19 height 19
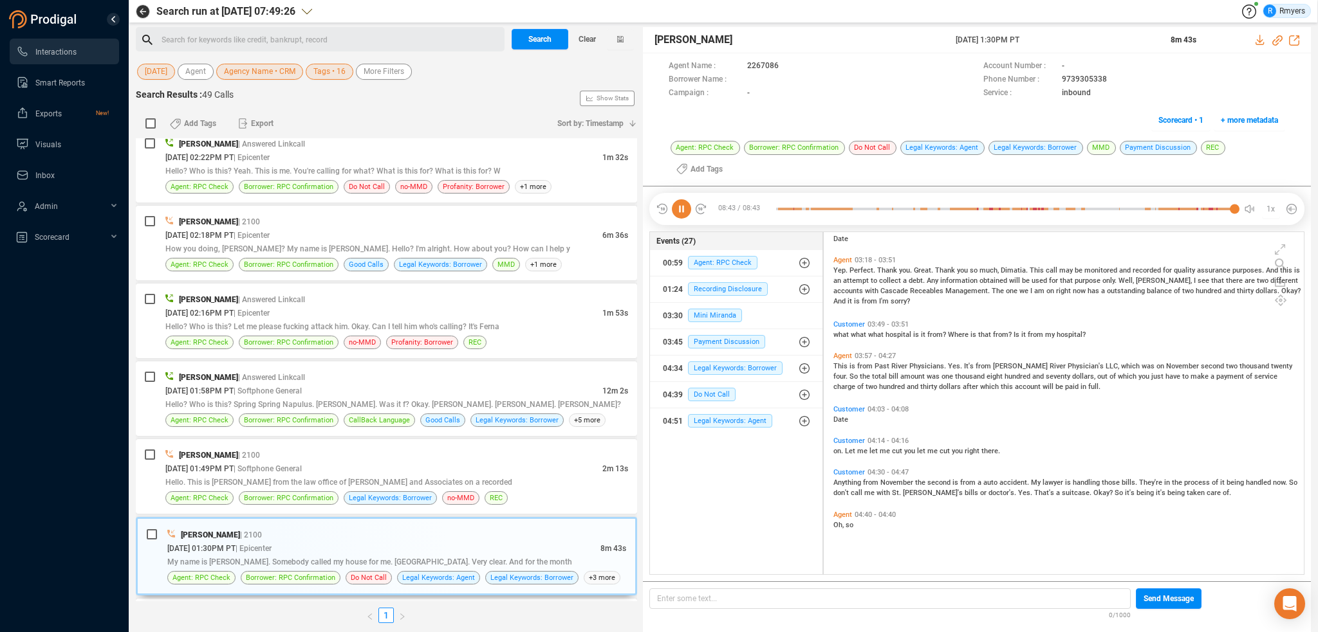
scroll to position [685, 0]
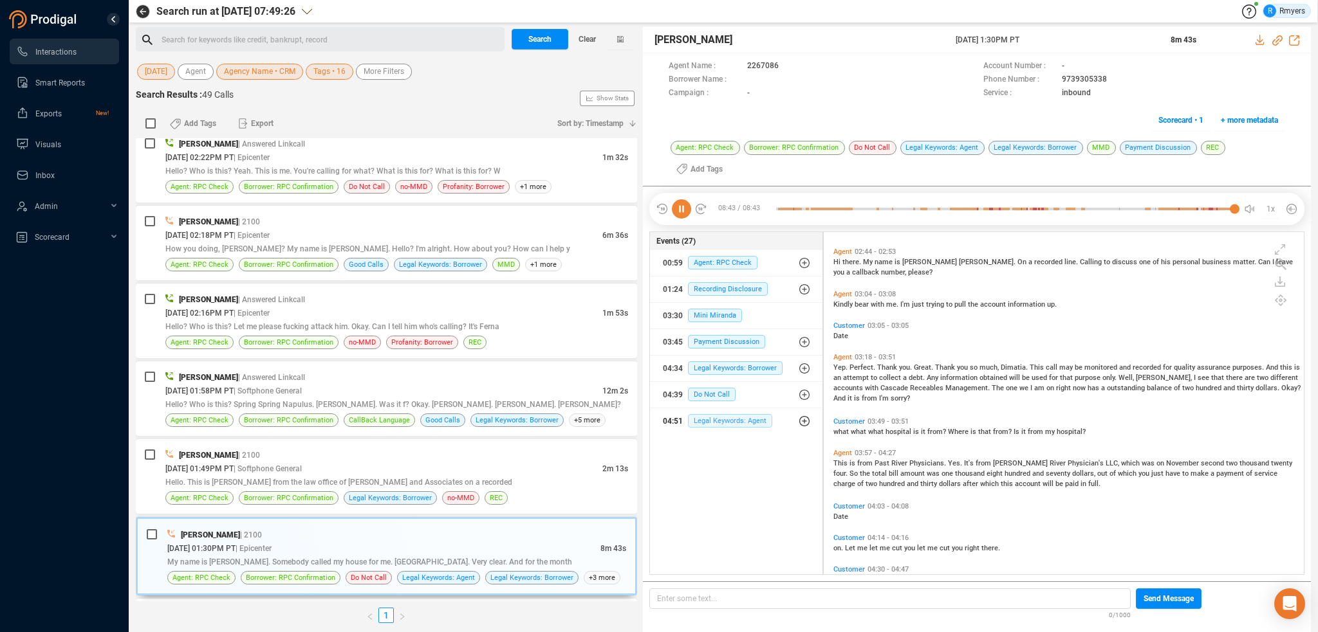
drag, startPoint x: 733, startPoint y: 416, endPoint x: 733, endPoint y: 423, distance: 7.7
click at [733, 416] on span "Legal Keywords: Agent" at bounding box center [730, 421] width 84 height 14
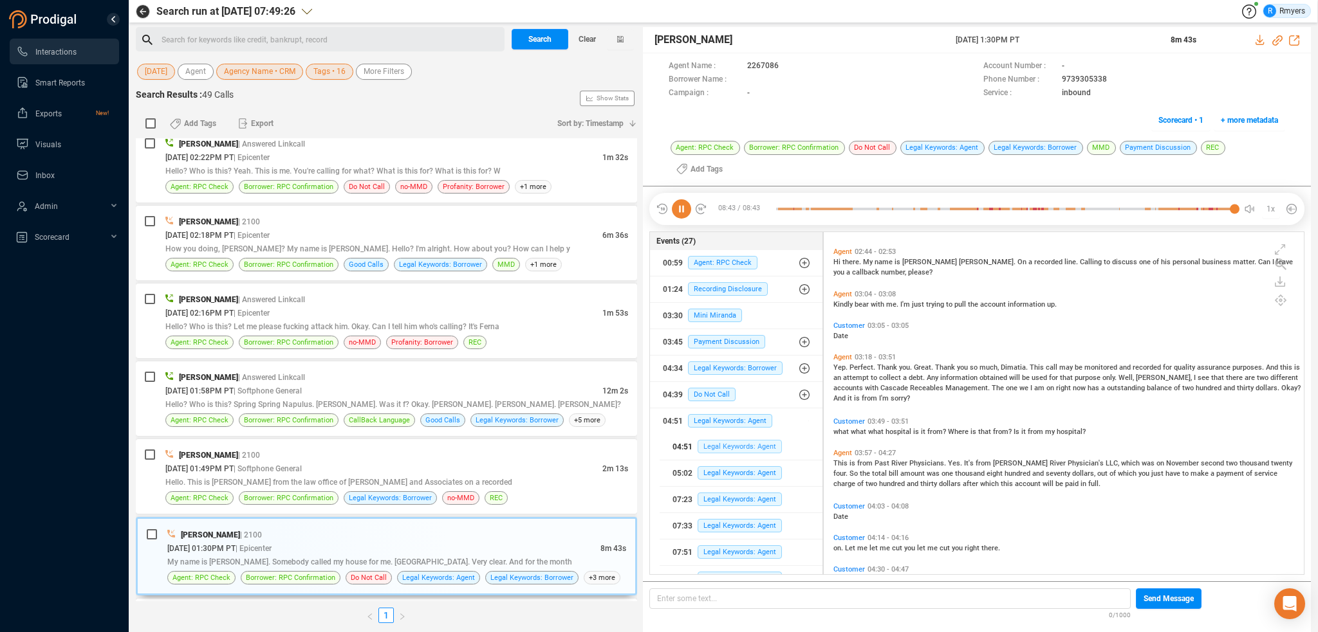
click at [733, 447] on span "Legal Keywords: Agent" at bounding box center [739, 447] width 84 height 14
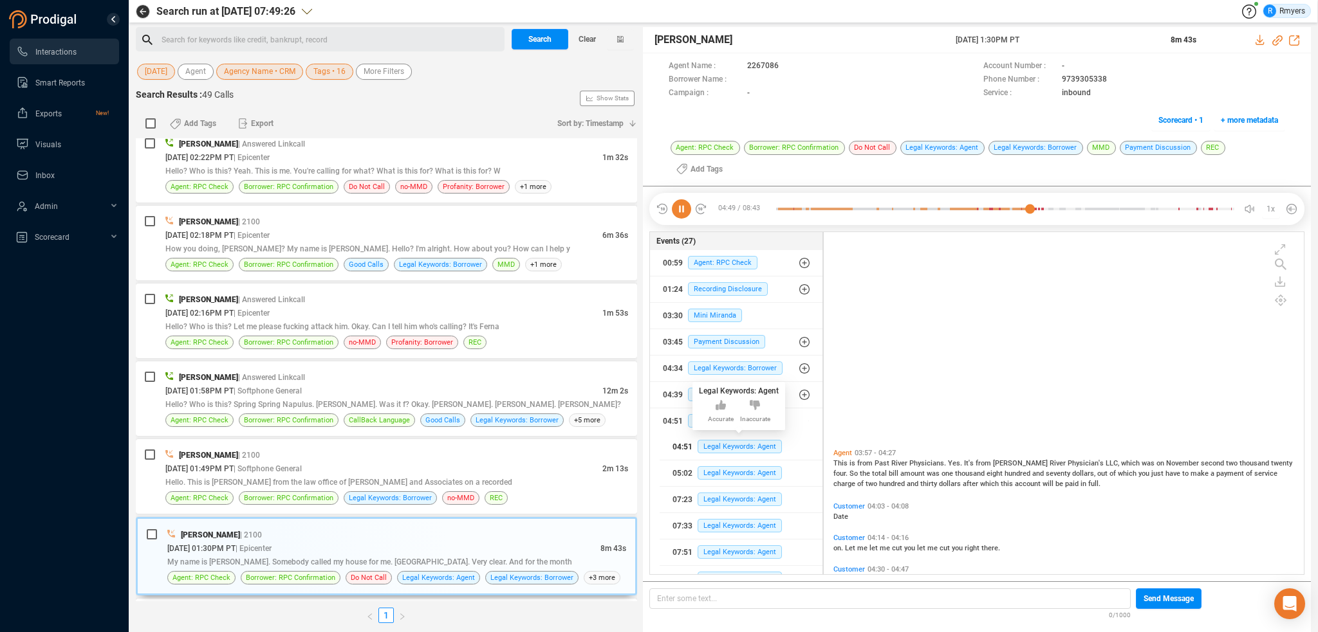
scroll to position [963, 0]
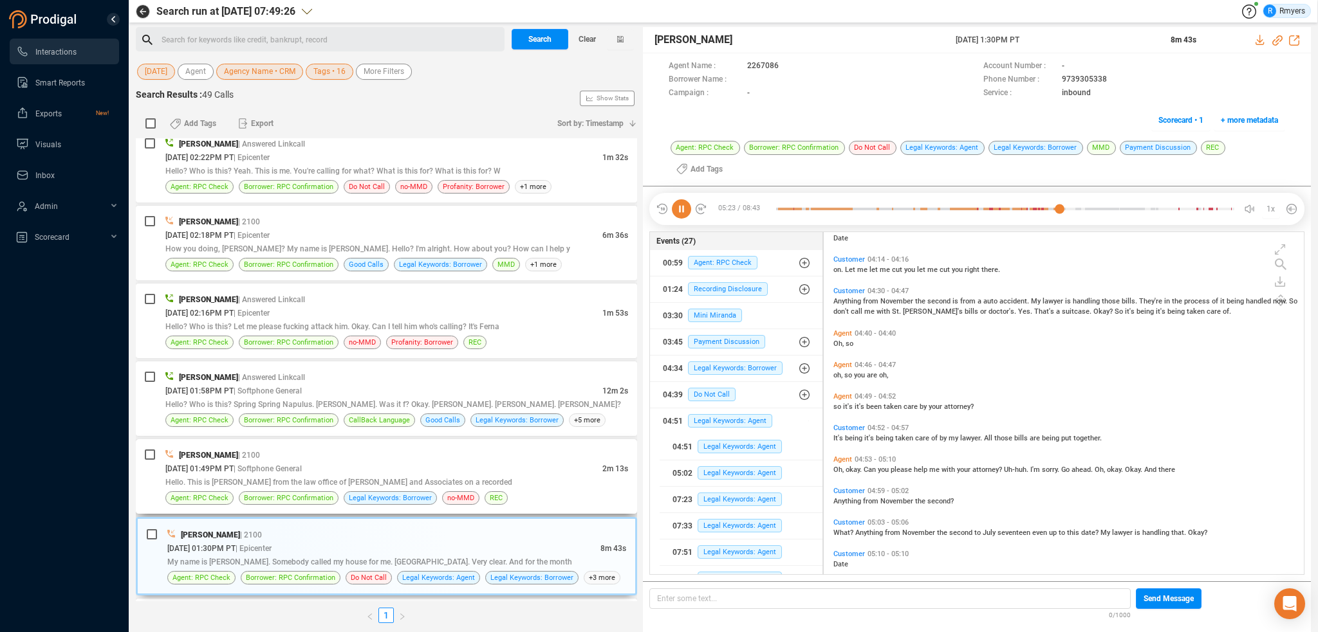
click at [291, 465] on span "| Softphone General" at bounding box center [268, 469] width 68 height 9
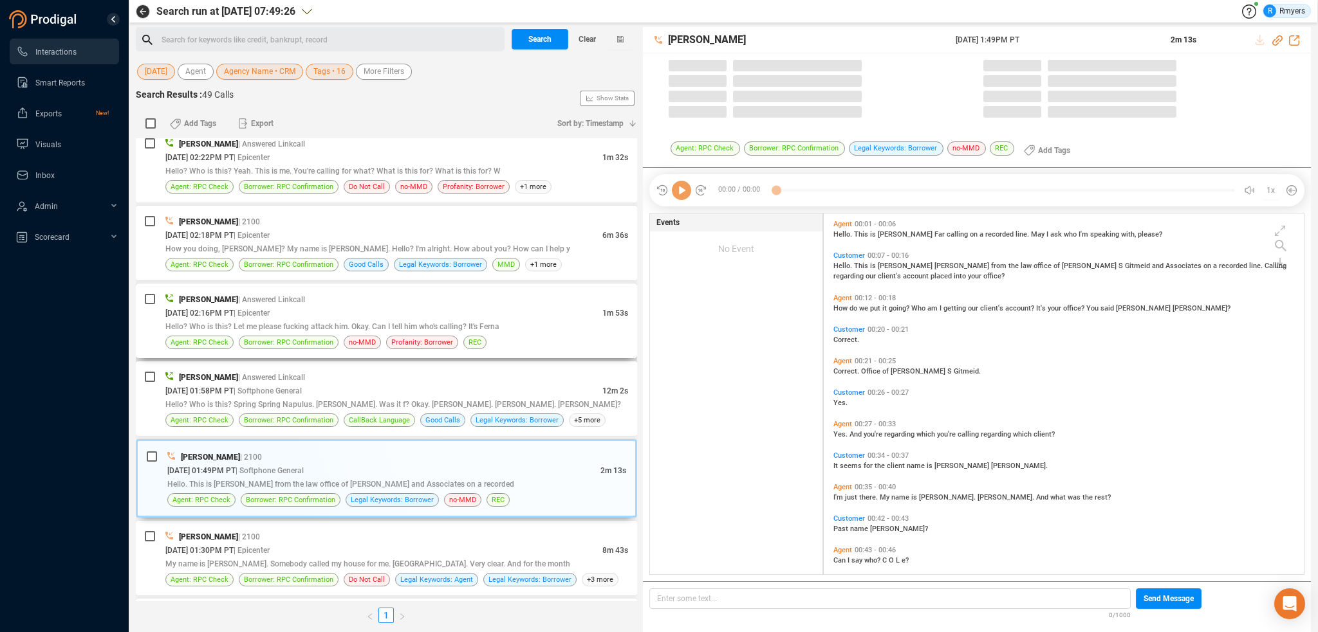
scroll to position [358, 474]
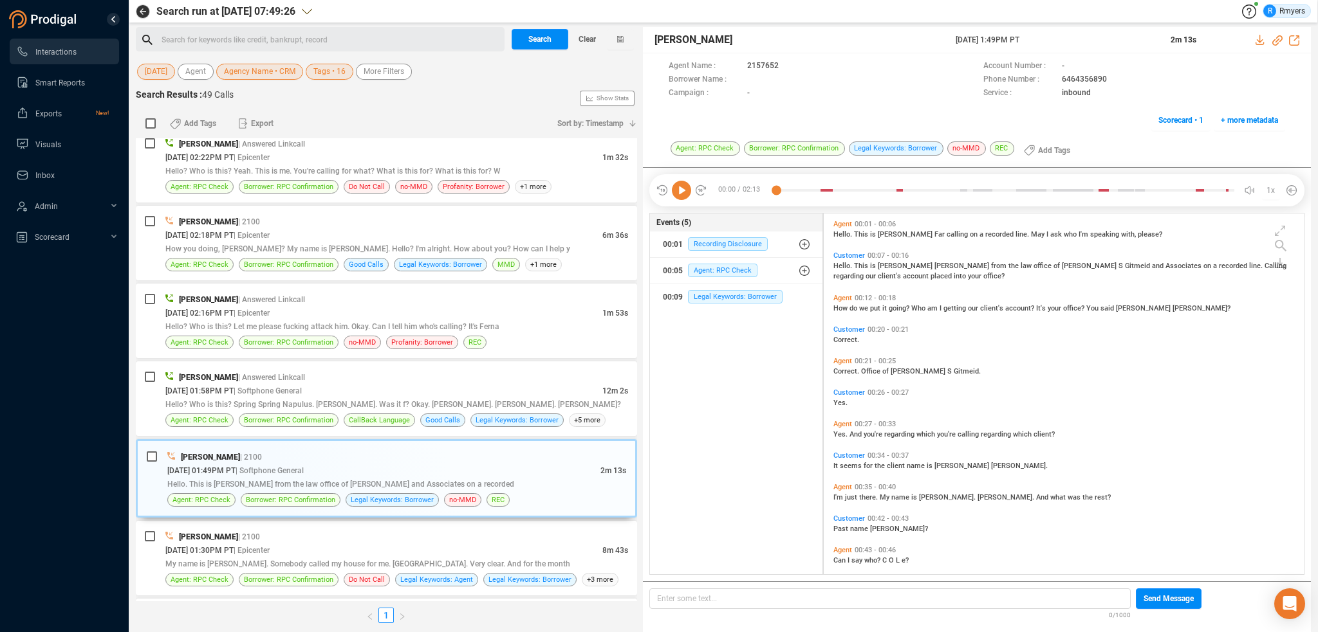
click at [677, 193] on icon at bounding box center [681, 190] width 19 height 19
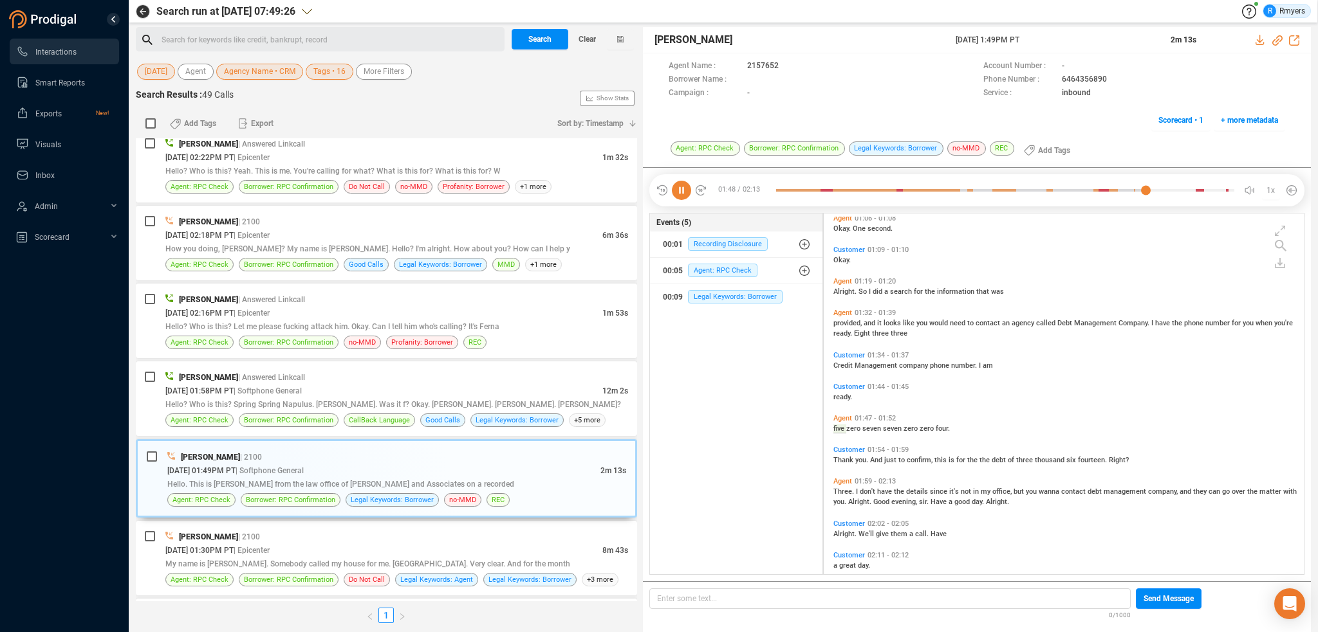
scroll to position [536, 0]
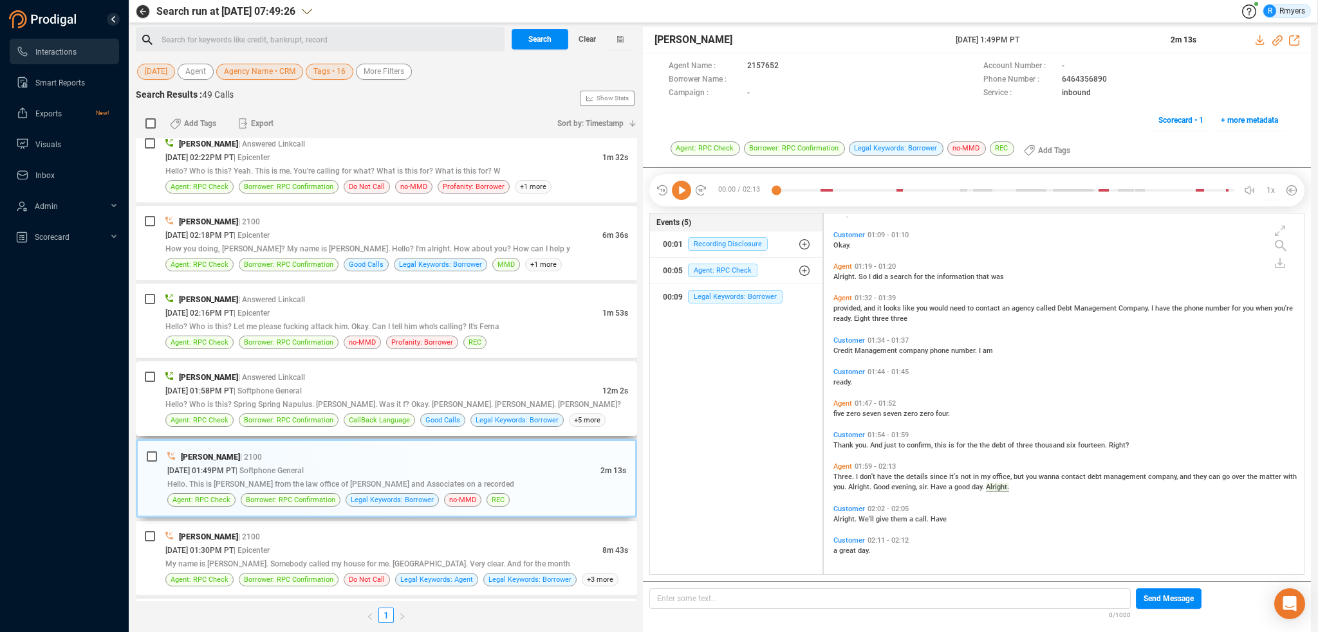
click at [275, 398] on div "Hello? Who is this? Spring Spring Napulus. [PERSON_NAME]. Was it f? Okay. [PERS…" at bounding box center [396, 405] width 463 height 14
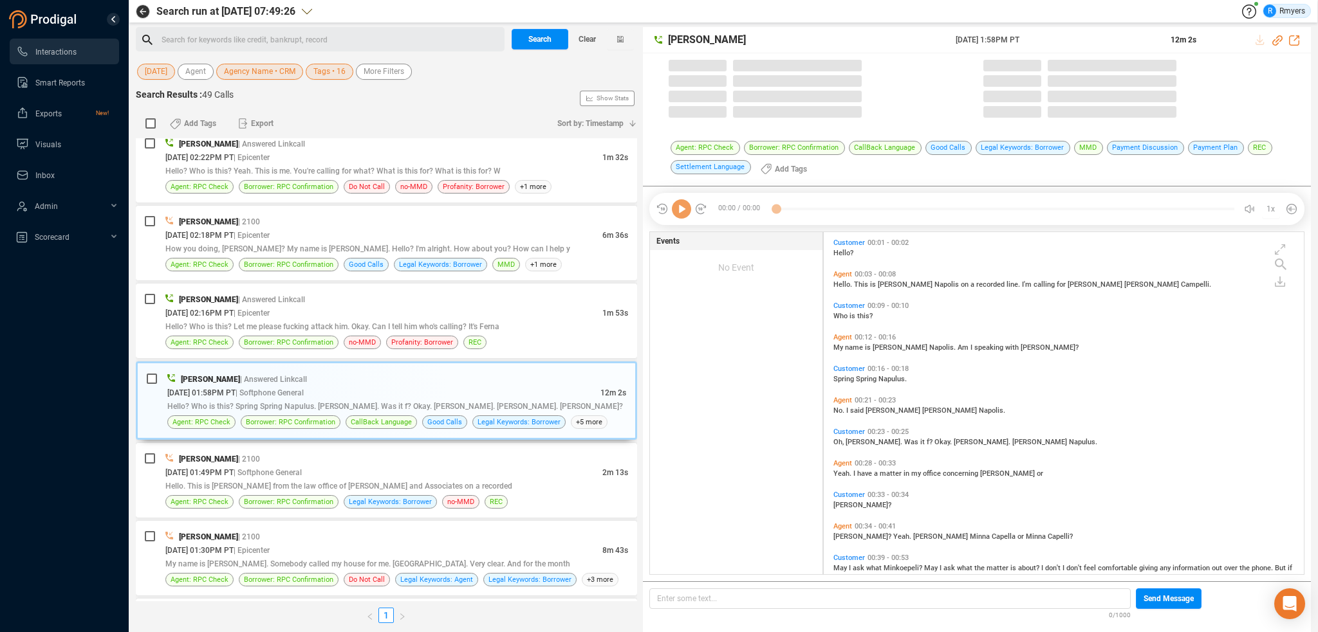
scroll to position [340, 474]
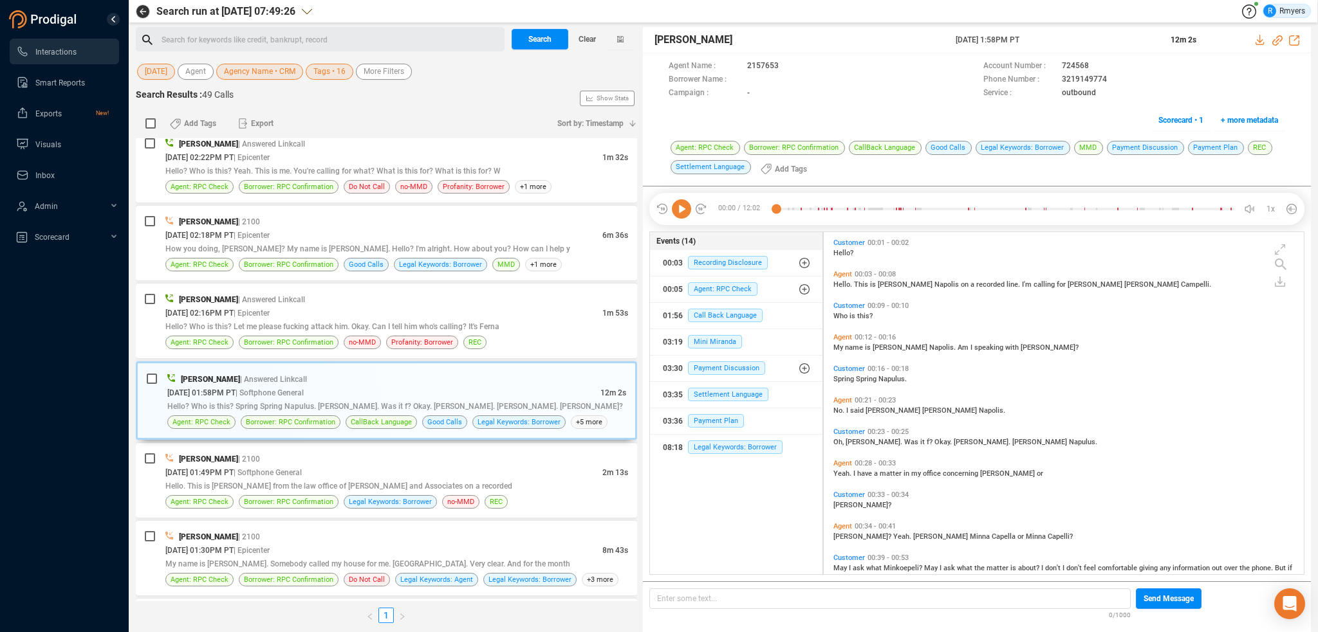
click at [679, 217] on icon at bounding box center [681, 208] width 19 height 19
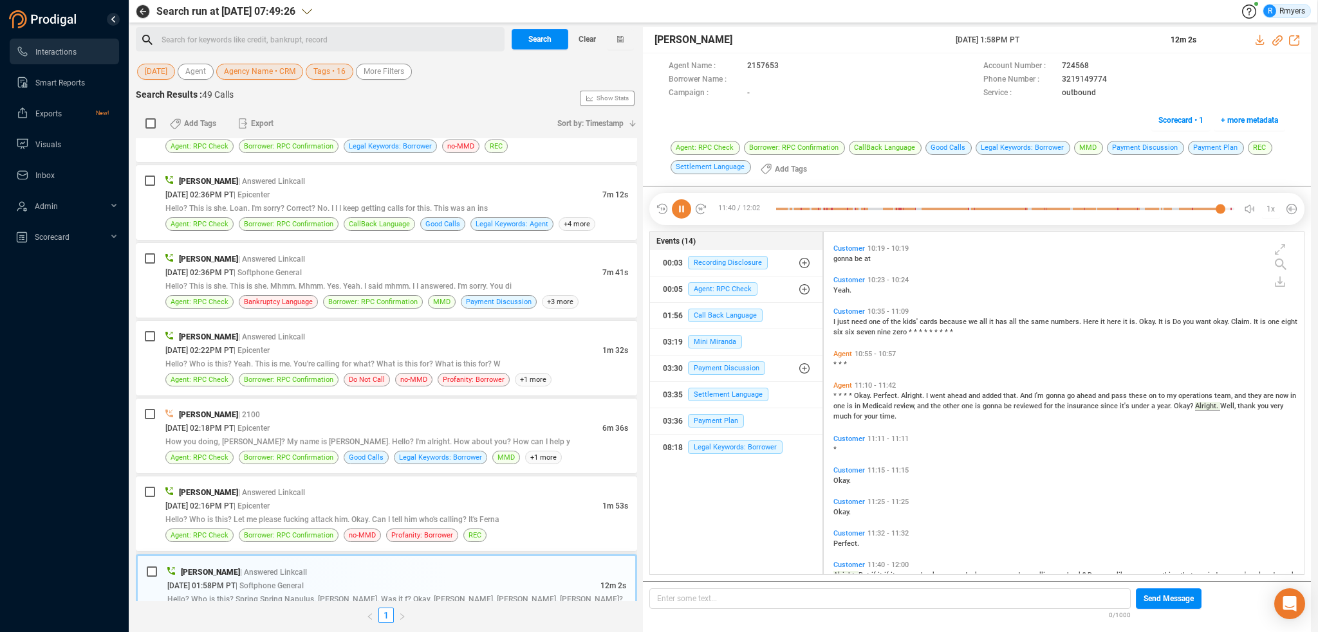
scroll to position [3166, 0]
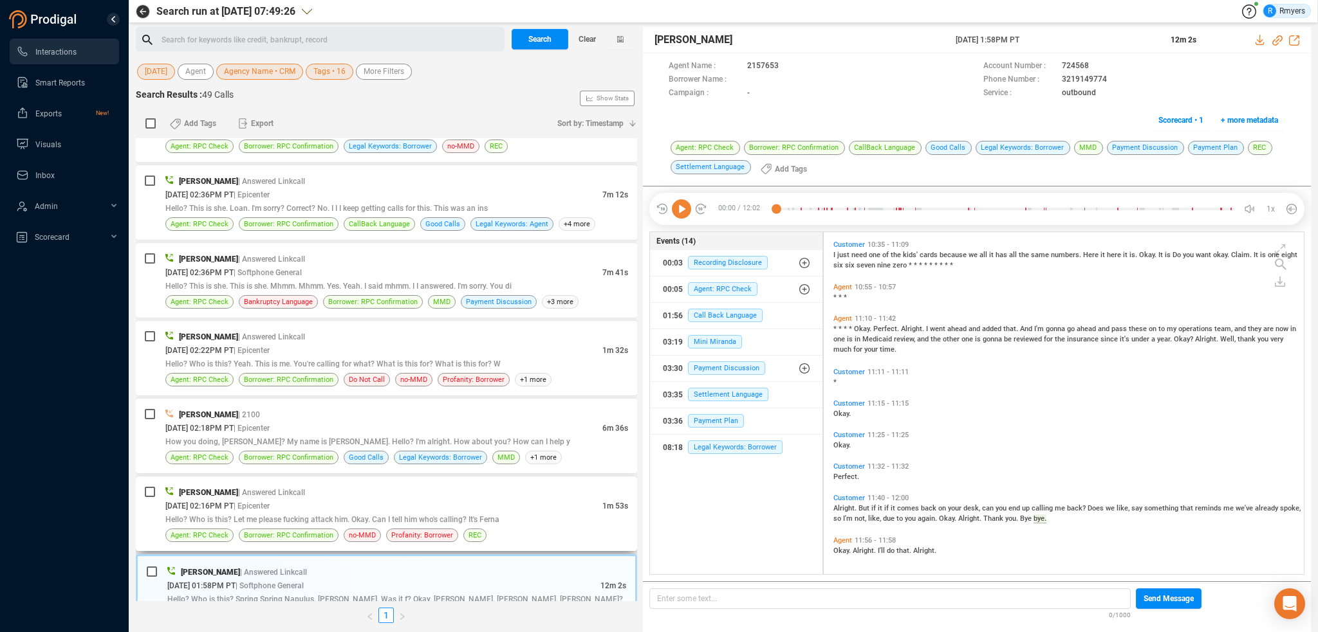
click at [345, 478] on div "Mario Borges | Answered Linkcall 10/13/2025 @ 02:16PM PT | Epicenter 1m 53s Hel…" at bounding box center [386, 514] width 501 height 75
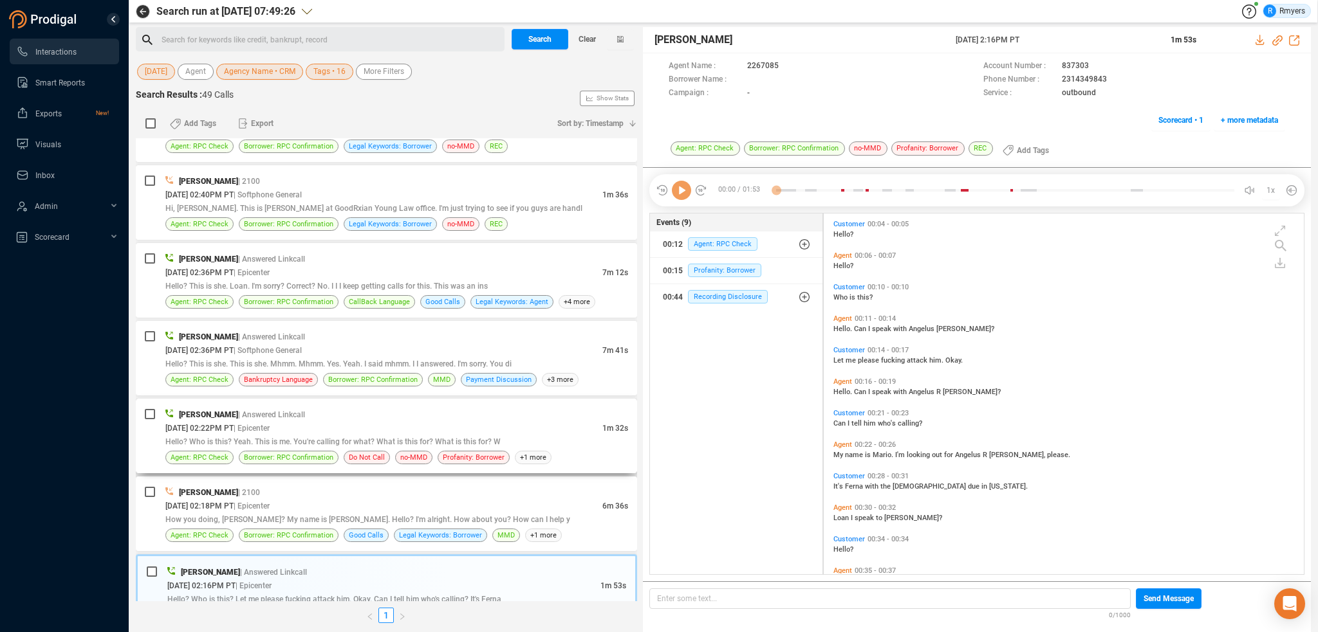
scroll to position [1154, 0]
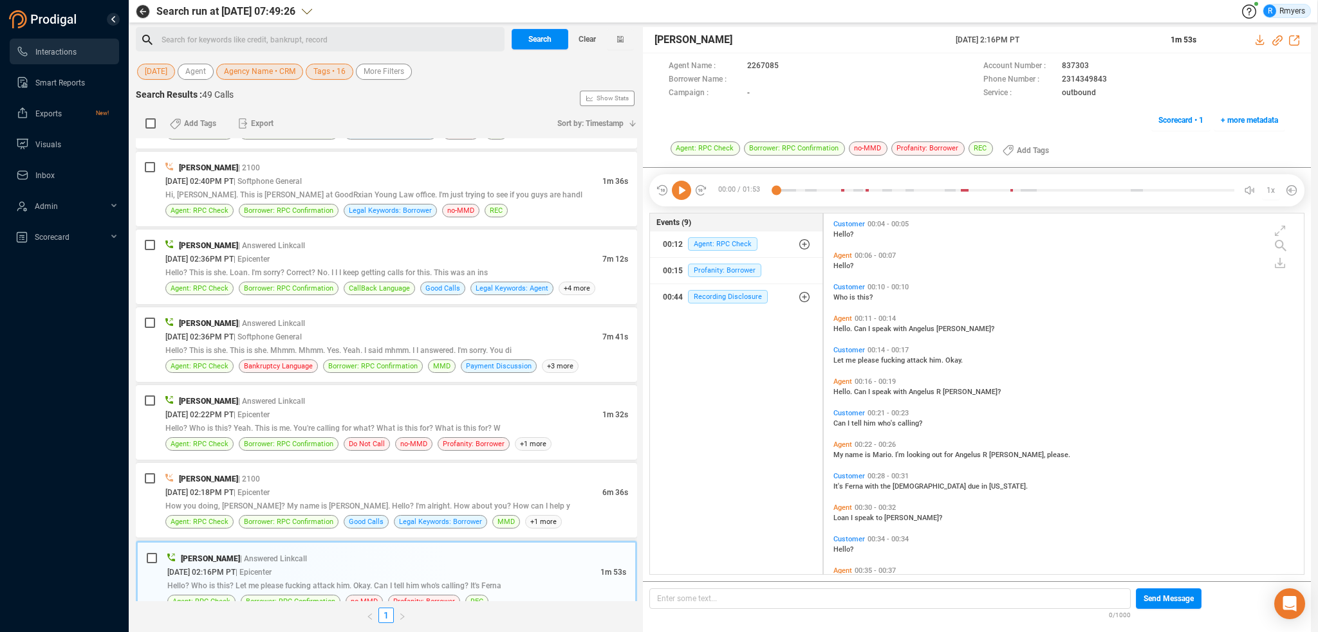
click at [680, 196] on icon at bounding box center [681, 190] width 19 height 19
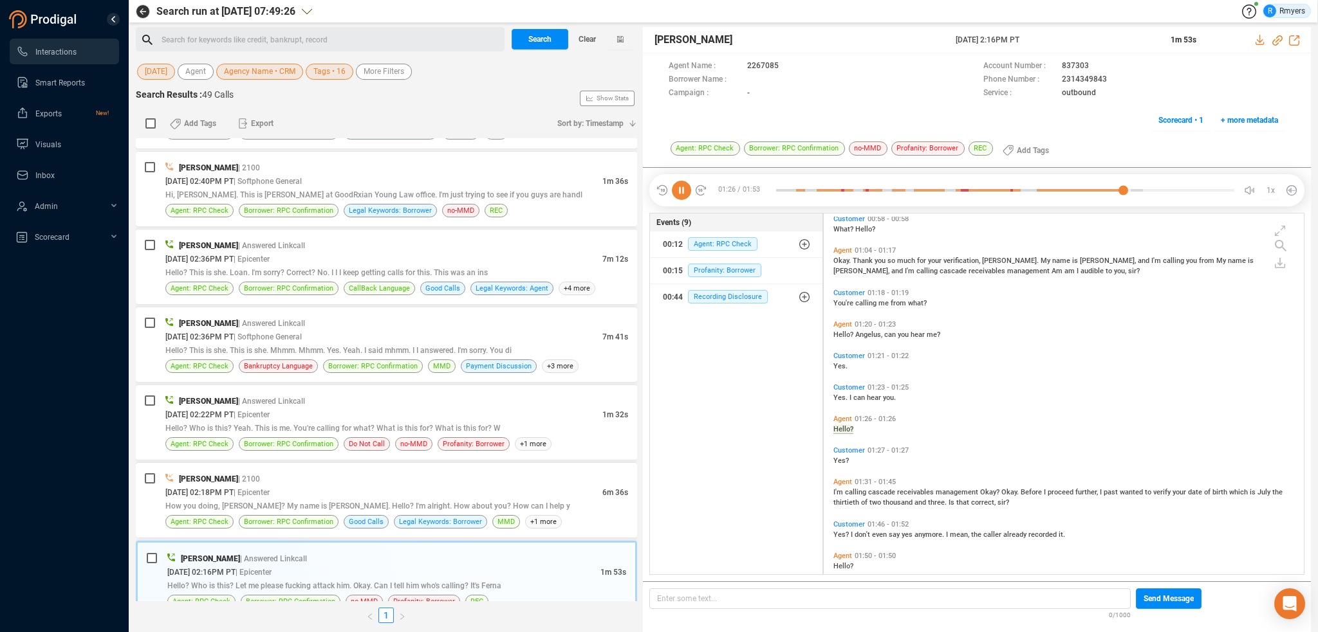
scroll to position [651, 0]
